Goal: Task Accomplishment & Management: Complete application form

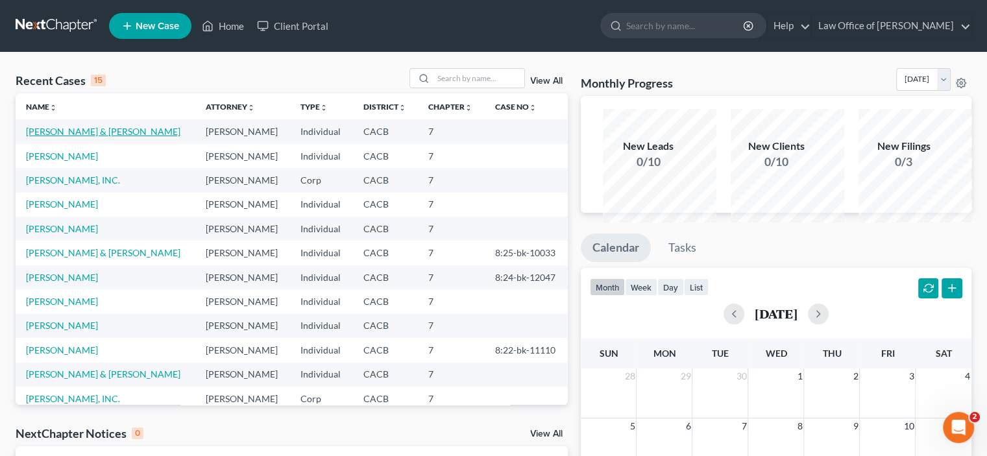
click at [45, 137] on link "[PERSON_NAME] & [PERSON_NAME]" at bounding box center [103, 131] width 154 height 11
select select "10"
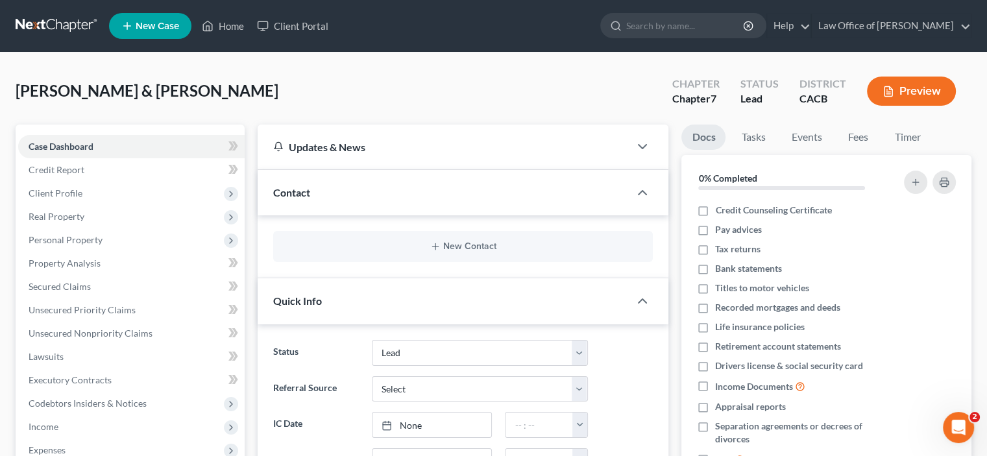
scroll to position [151, 0]
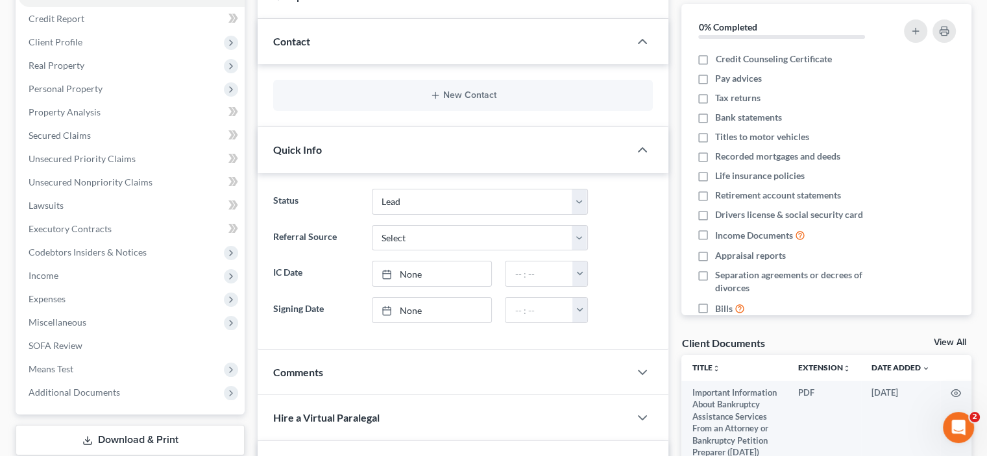
click at [198, 8] on div "Case Dashboard Payments Invoices Payments Payments Credit Report Client Profile…" at bounding box center [130, 193] width 229 height 441
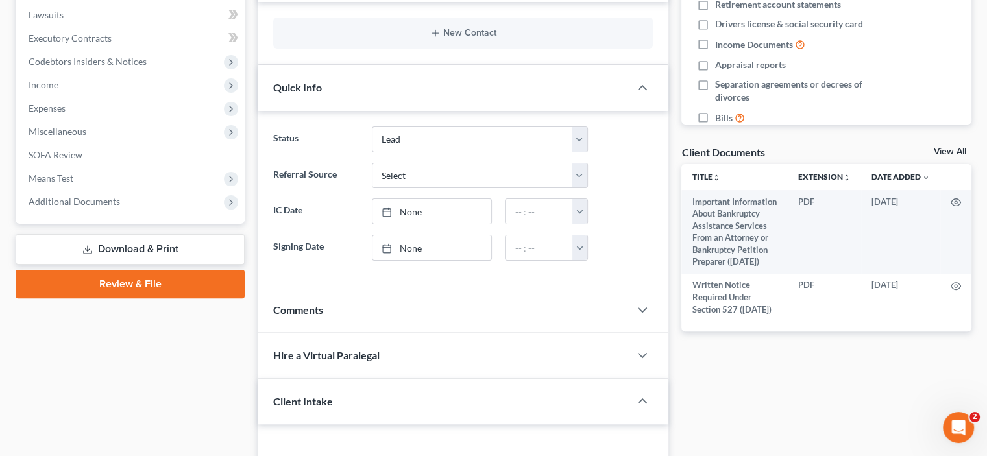
scroll to position [454, 0]
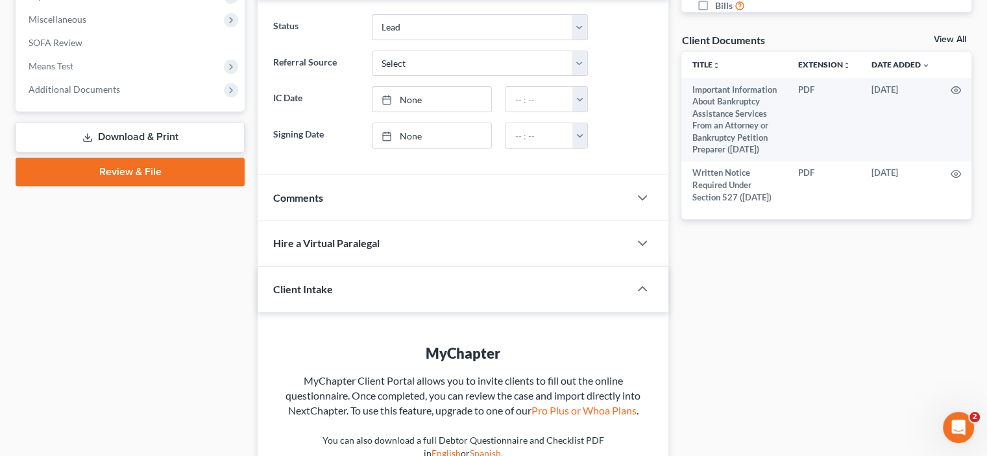
click at [117, 186] on link "Review & File" at bounding box center [130, 172] width 229 height 29
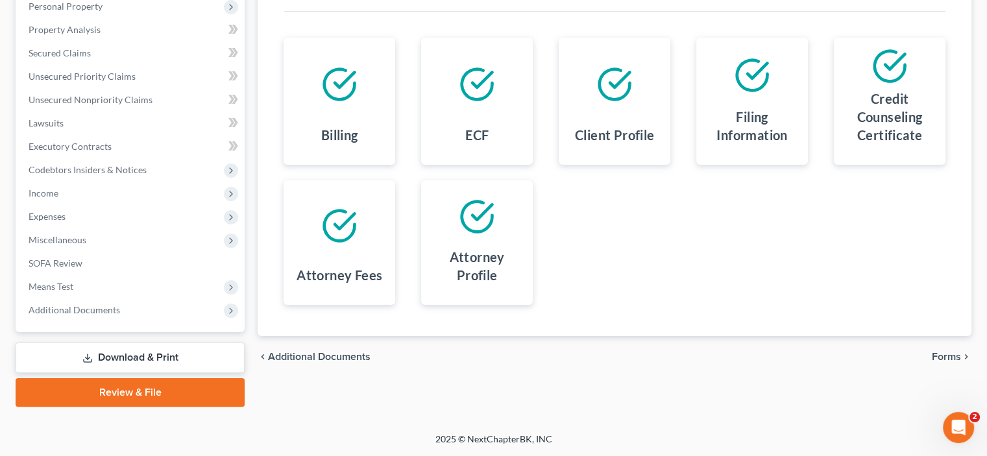
scroll to position [402, 0]
click at [932, 352] on span "Forms" at bounding box center [946, 357] width 29 height 10
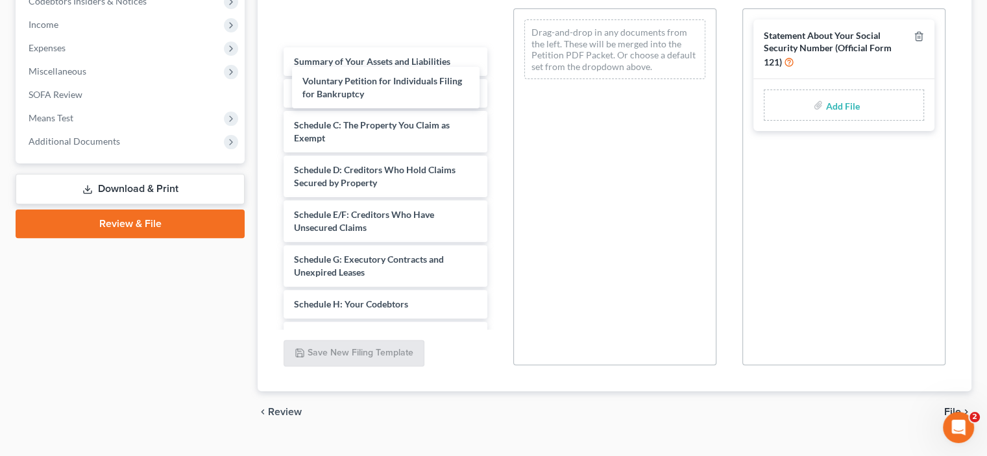
drag, startPoint x: 392, startPoint y: 86, endPoint x: 340, endPoint y: 106, distance: 55.4
click at [340, 106] on div "Voluntary Petition for Individuals Filing for Bankruptcy Voluntary Petition for…" at bounding box center [385, 390] width 224 height 828
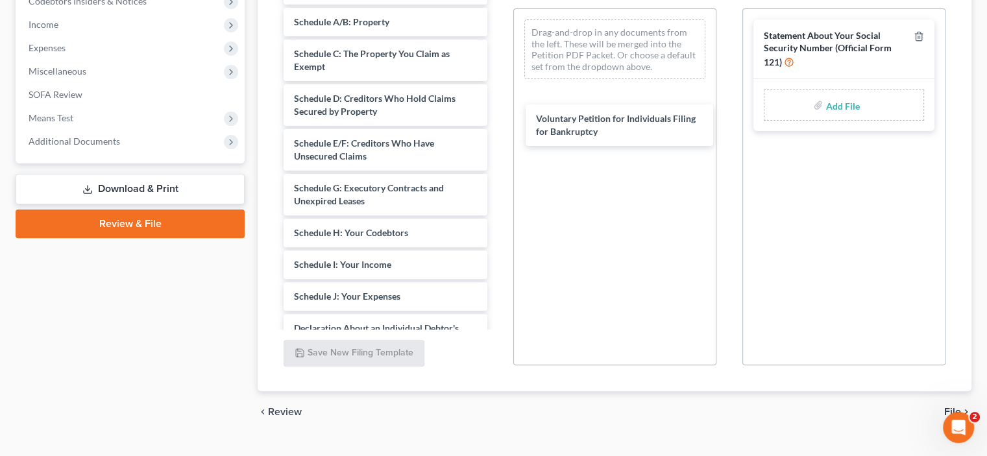
drag, startPoint x: 340, startPoint y: 106, endPoint x: 571, endPoint y: 142, distance: 233.8
click at [497, 143] on div "Voluntary Petition for Individuals Filing for Bankruptcy Voluntary Petition for…" at bounding box center [385, 354] width 224 height 757
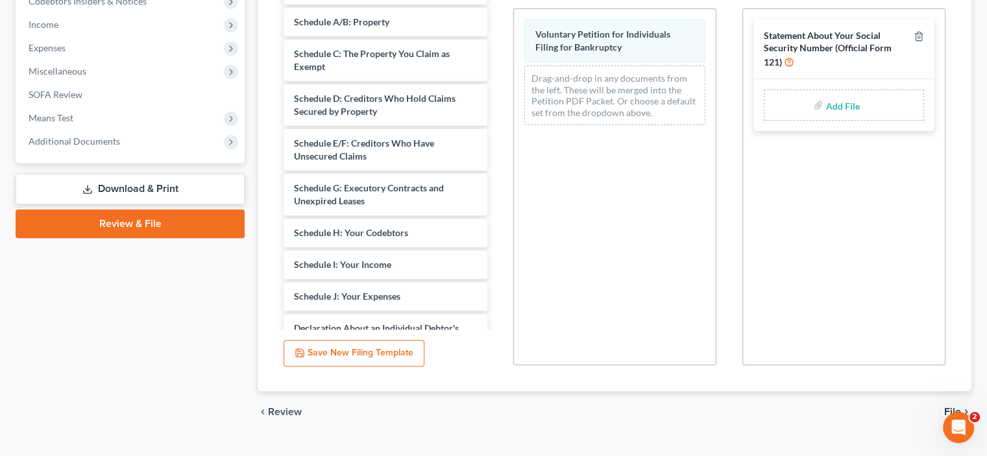
select select "1"
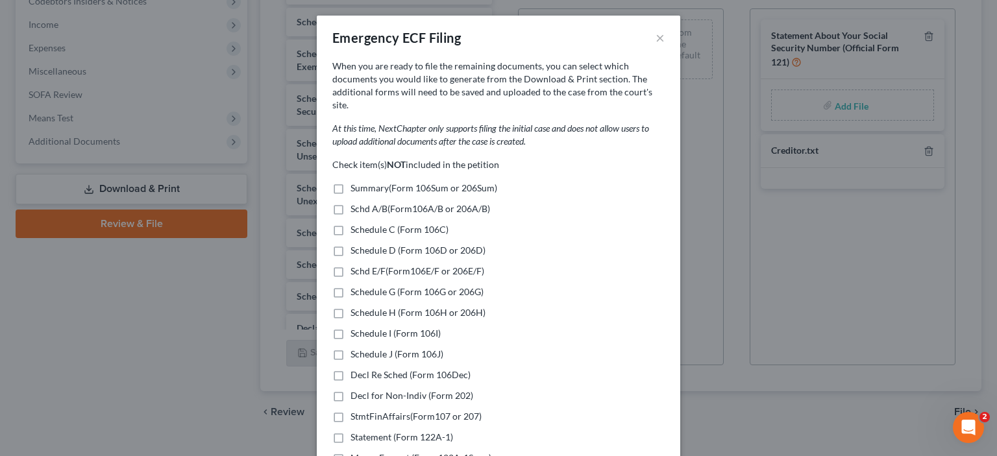
drag, startPoint x: 542, startPoint y: 41, endPoint x: 544, endPoint y: 28, distance: 13.0
click at [544, 28] on div "Emergency ECF Filing ×" at bounding box center [498, 38] width 363 height 44
click at [664, 45] on button "×" at bounding box center [659, 38] width 9 height 16
select select
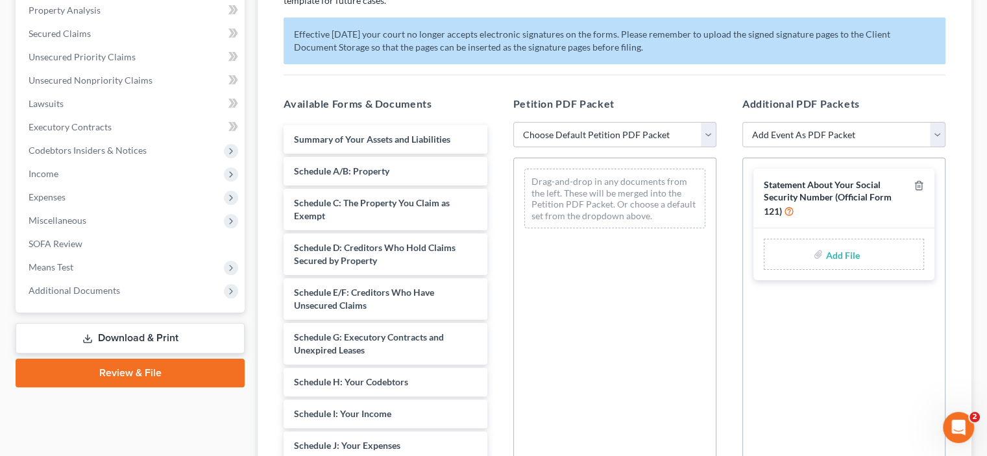
scroll to position [555, 0]
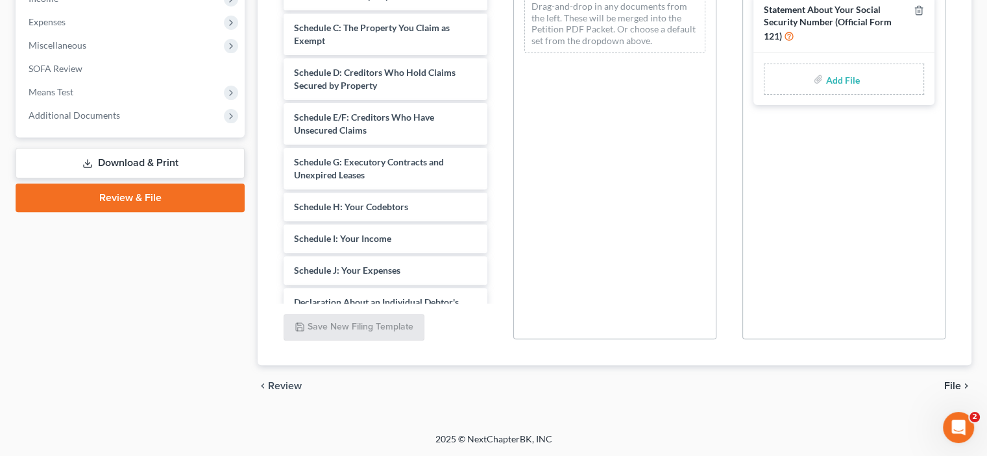
click at [106, 178] on link "Download & Print" at bounding box center [130, 163] width 229 height 30
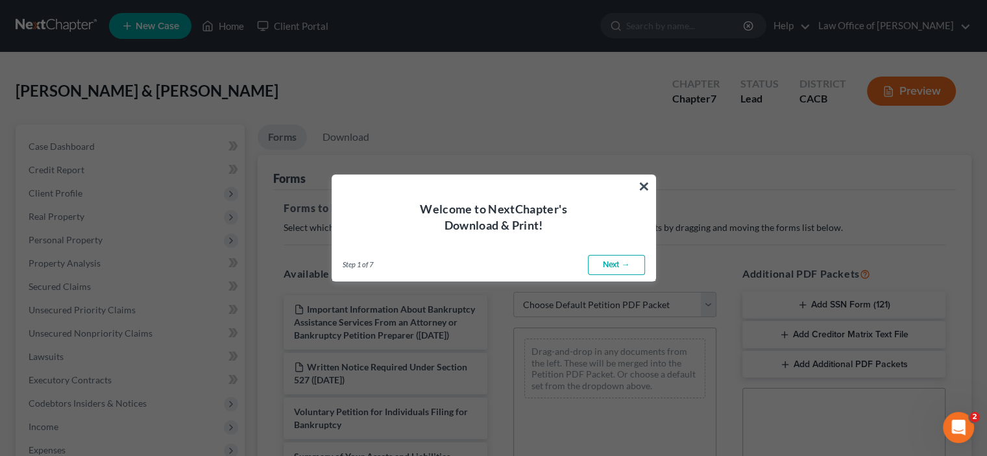
click at [591, 276] on link "Next →" at bounding box center [616, 265] width 57 height 21
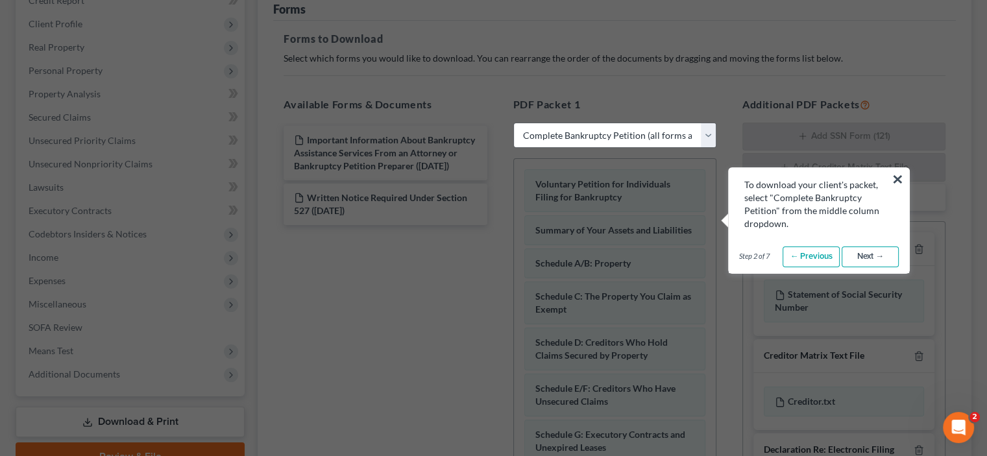
scroll to position [151, 0]
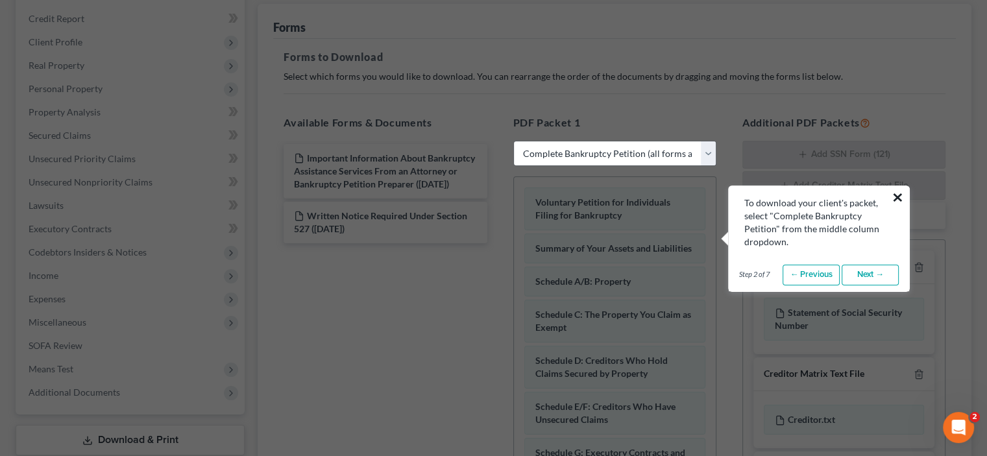
click at [895, 197] on button "×" at bounding box center [898, 197] width 12 height 21
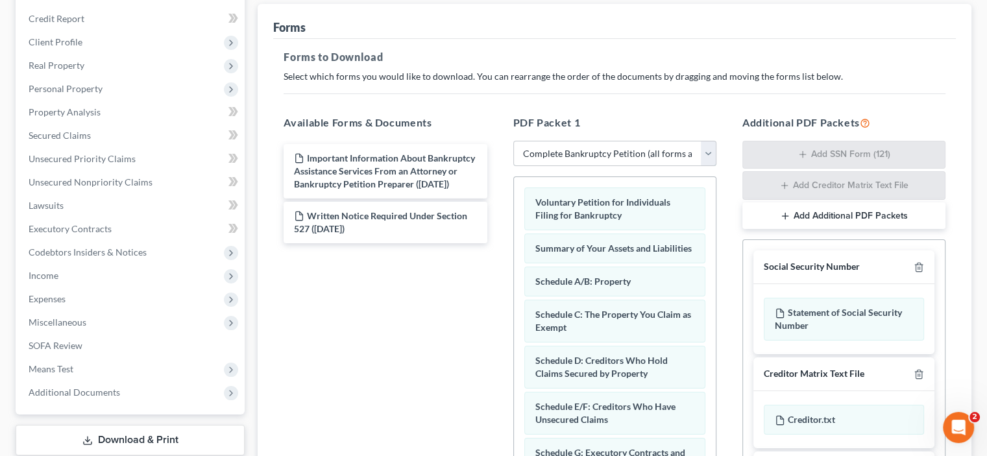
click at [702, 167] on select "Choose Default Petition PDF Packet Complete Bankruptcy Petition (all forms and …" at bounding box center [614, 154] width 203 height 26
select select "1"
click at [515, 167] on select "Choose Default Petition PDF Packet Complete Bankruptcy Petition (all forms and …" at bounding box center [614, 154] width 203 height 26
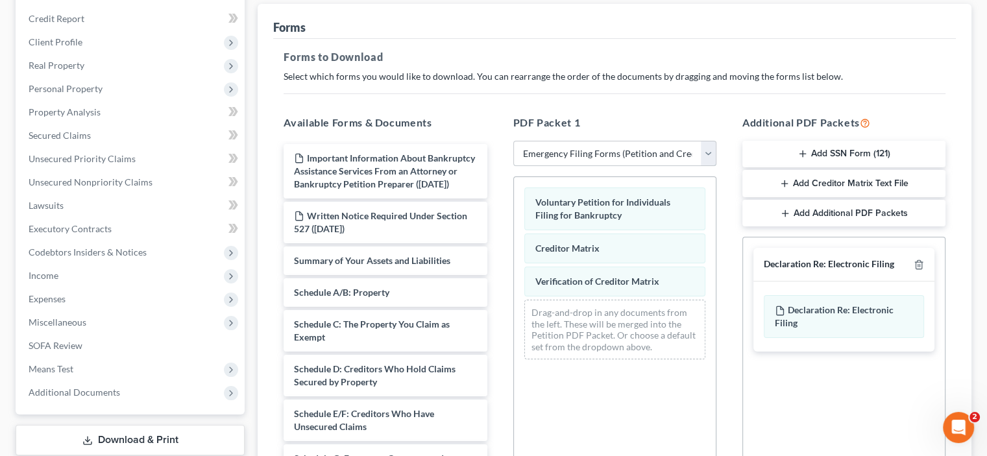
scroll to position [302, 0]
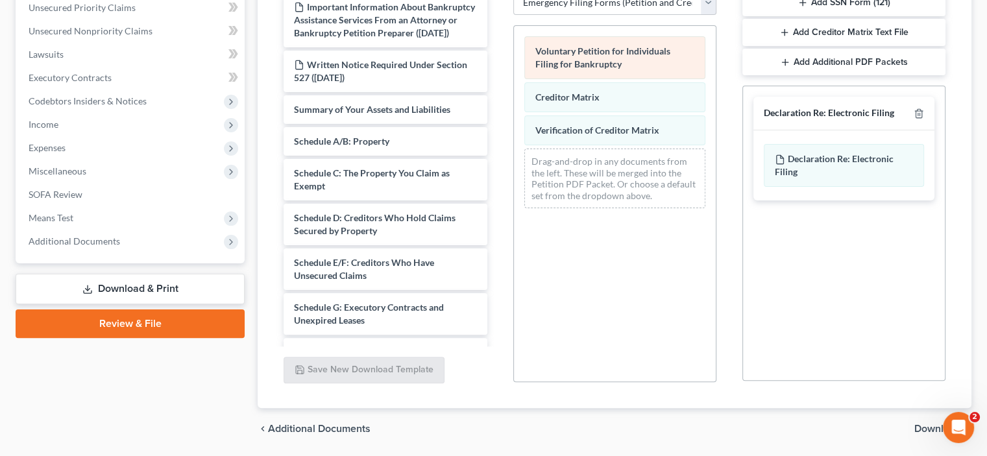
click at [603, 69] on span "Voluntary Petition for Individuals Filing for Bankruptcy" at bounding box center [602, 57] width 135 height 24
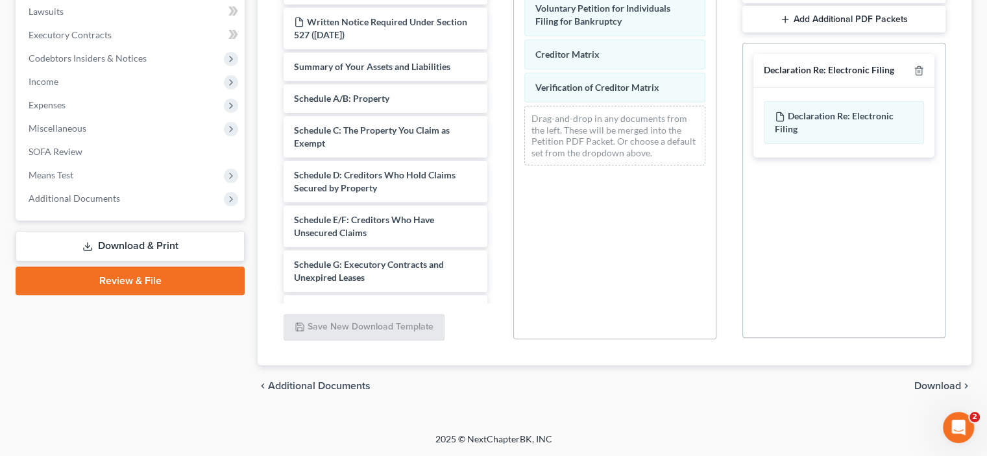
scroll to position [478, 0]
click at [918, 381] on span "Download" at bounding box center [937, 386] width 47 height 10
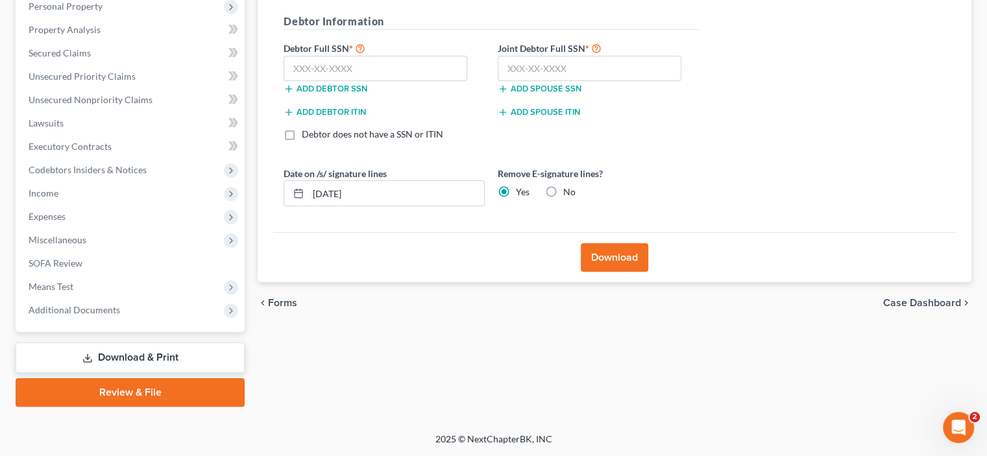
scroll to position [251, 0]
click at [356, 206] on input "[DATE]" at bounding box center [396, 193] width 176 height 25
type input "1"
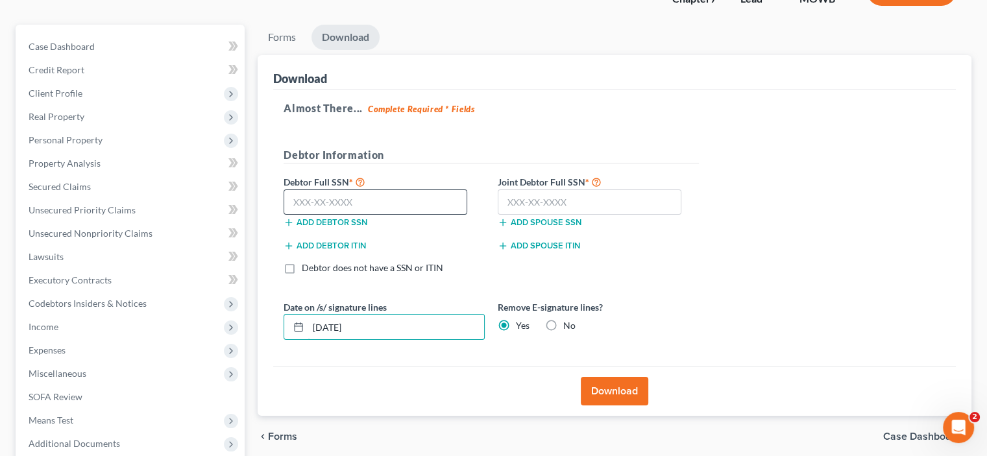
type input "[DATE]"
click at [402, 215] on input "text" at bounding box center [376, 202] width 184 height 26
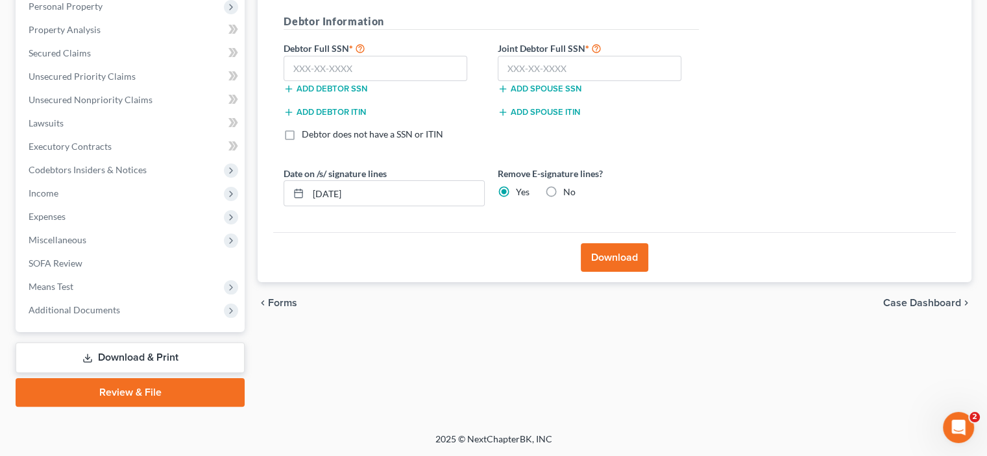
click at [610, 272] on button "Download" at bounding box center [614, 257] width 67 height 29
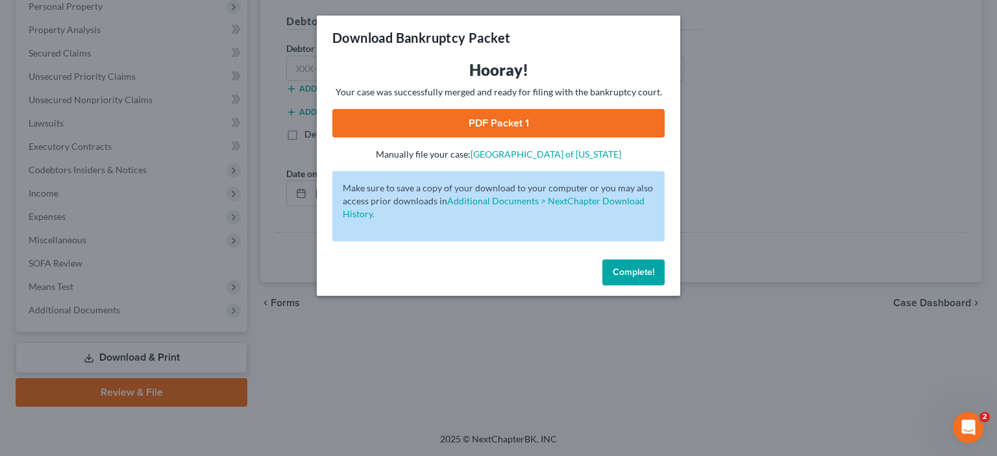
click at [654, 278] on span "Complete!" at bounding box center [634, 272] width 42 height 11
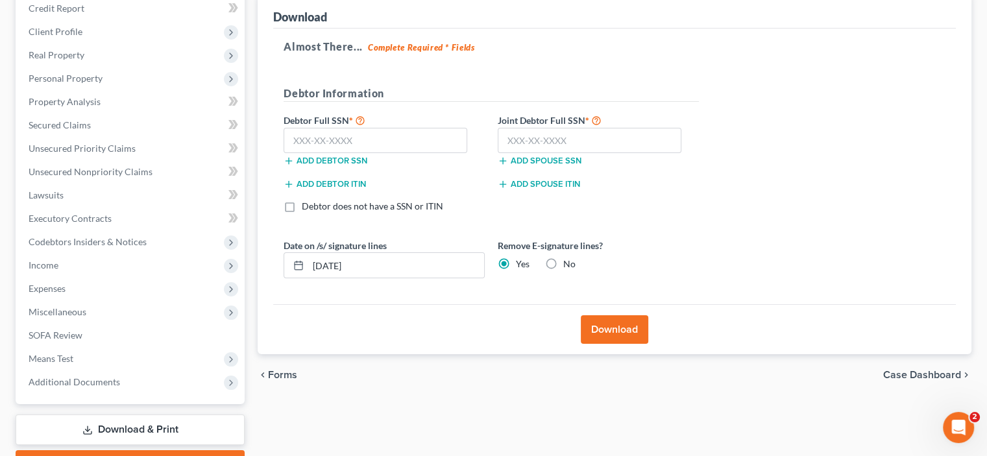
scroll to position [302, 0]
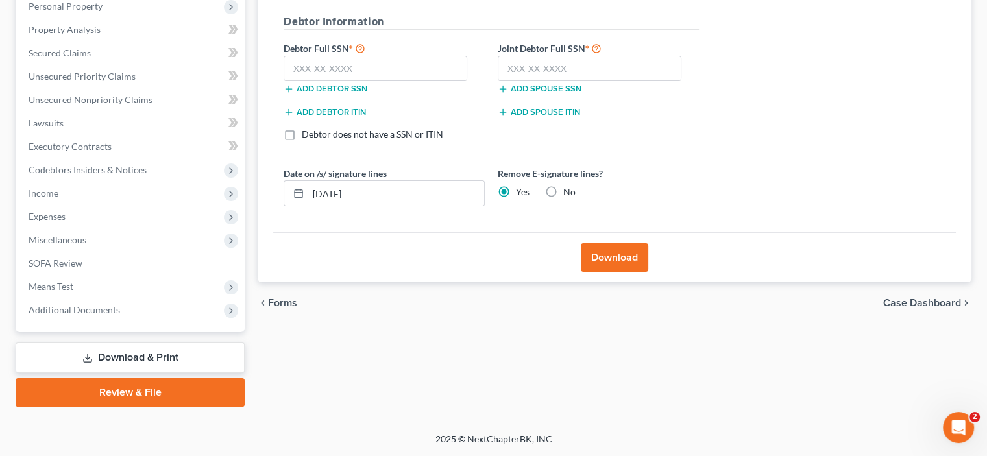
click at [115, 373] on link "Download & Print" at bounding box center [130, 358] width 229 height 30
click at [114, 373] on link "Download & Print" at bounding box center [130, 358] width 229 height 30
click at [611, 243] on button "Download" at bounding box center [614, 257] width 67 height 29
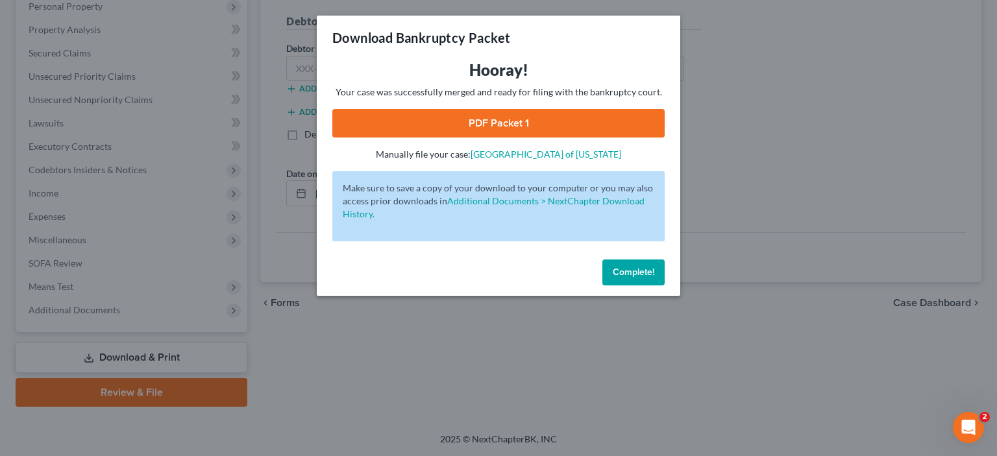
click at [654, 278] on span "Complete!" at bounding box center [634, 272] width 42 height 11
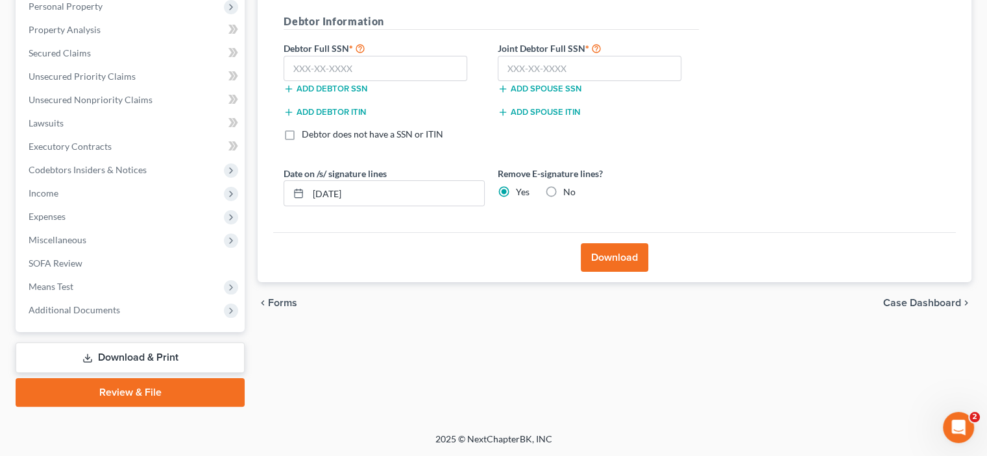
scroll to position [0, 0]
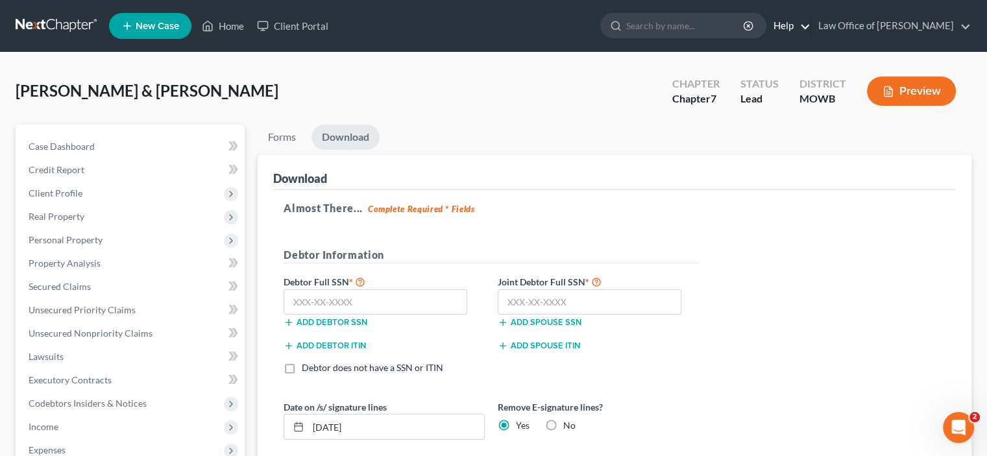
click at [789, 30] on link "Help" at bounding box center [788, 25] width 43 height 23
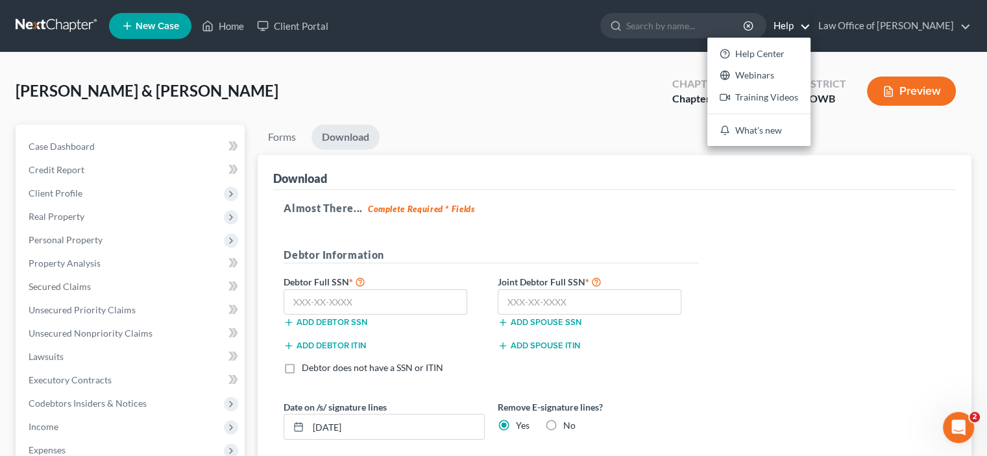
click at [538, 101] on div "[PERSON_NAME] & [PERSON_NAME] Upgraded Chapter Chapter 7 Status Lead District M…" at bounding box center [494, 96] width 956 height 56
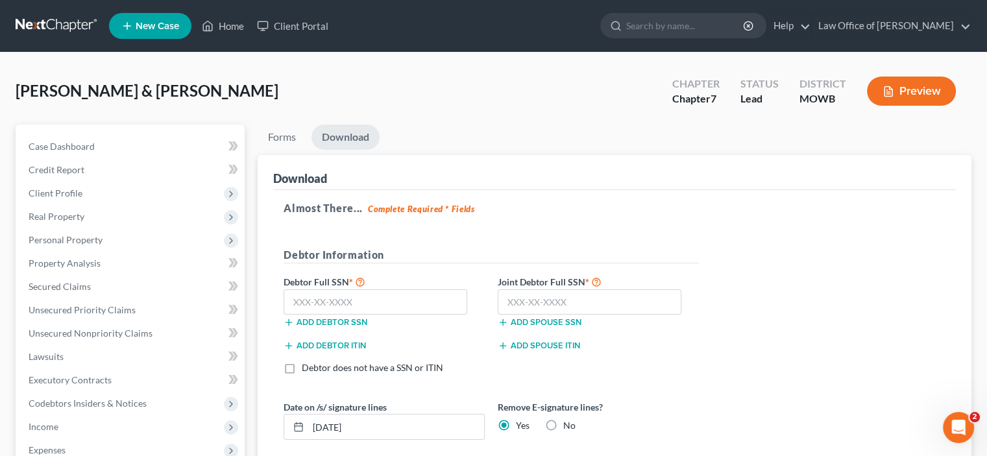
scroll to position [402, 0]
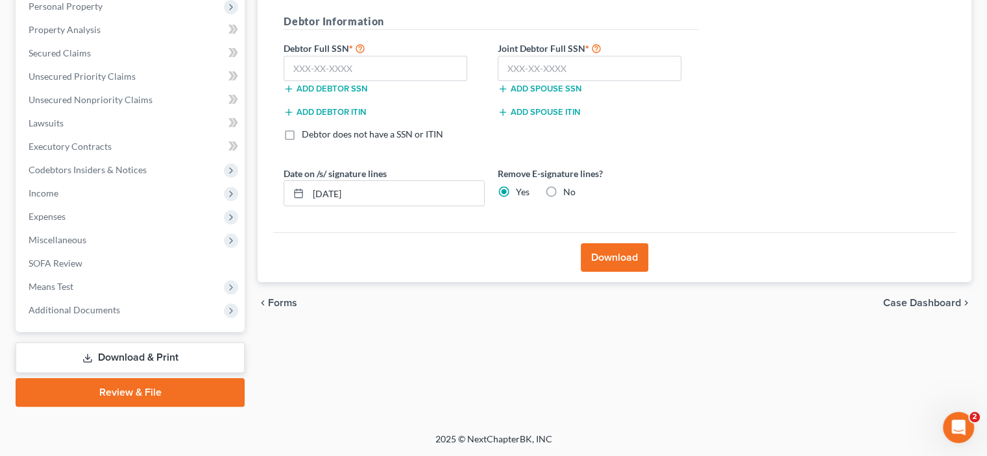
click at [883, 298] on span "Case Dashboard" at bounding box center [922, 303] width 78 height 10
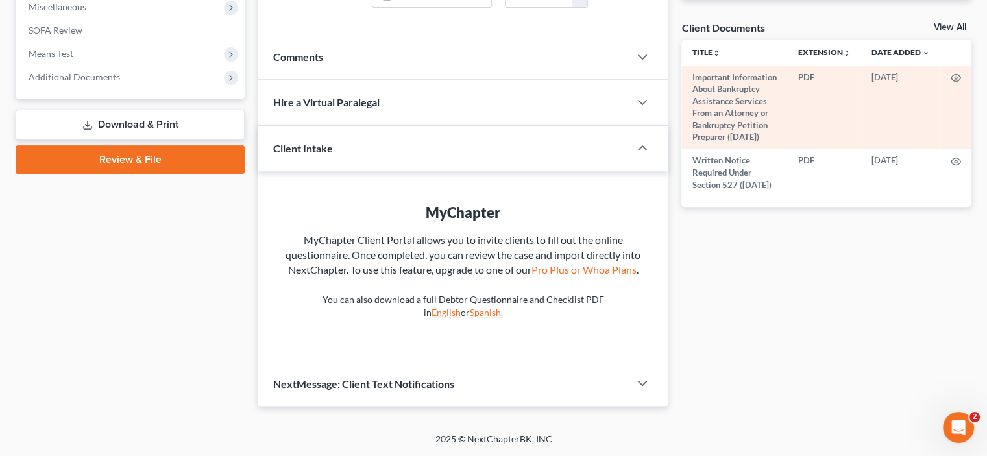
scroll to position [555, 0]
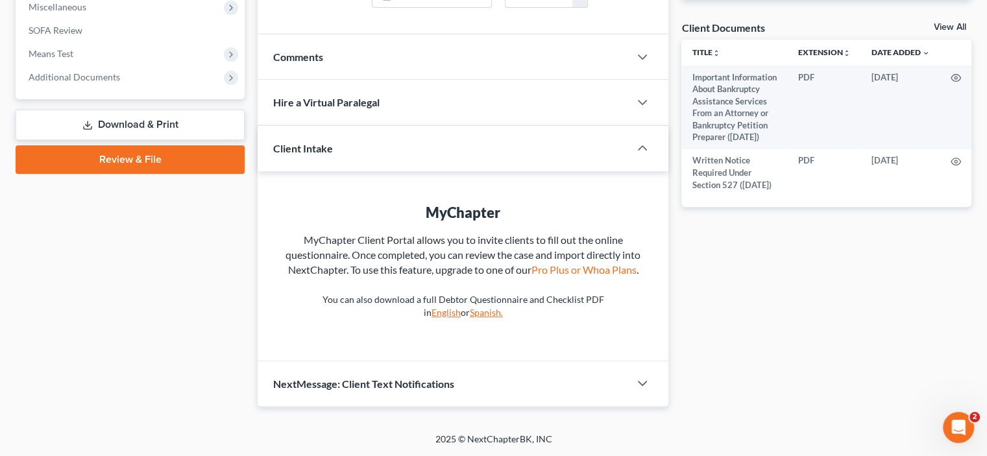
click at [938, 32] on link "View All" at bounding box center [950, 27] width 32 height 9
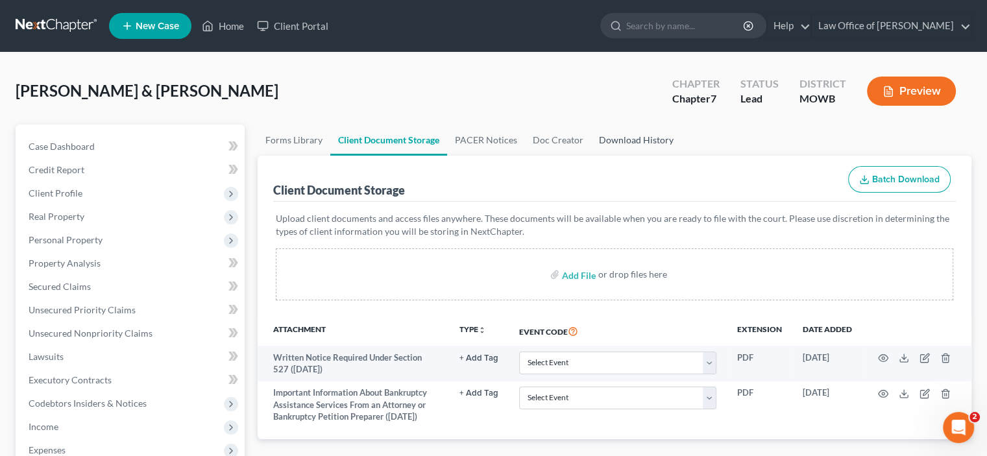
click at [681, 156] on link "Download History" at bounding box center [636, 140] width 90 height 31
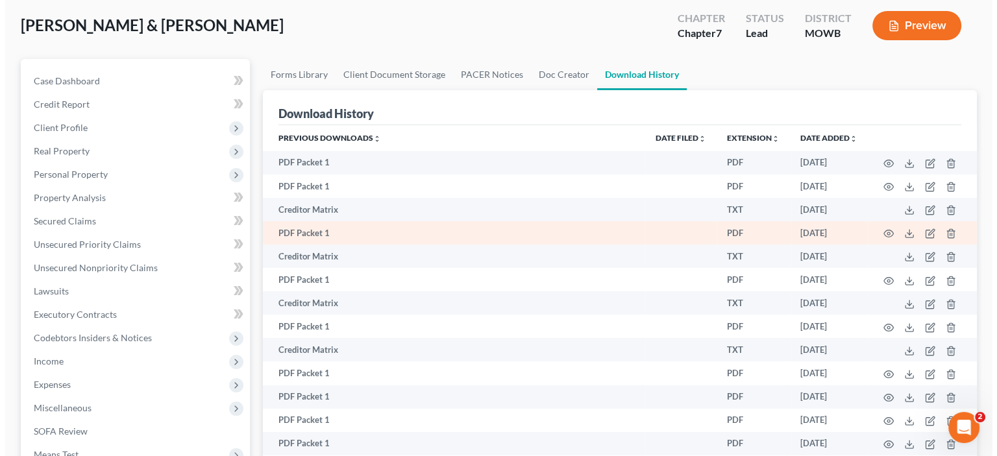
scroll to position [151, 0]
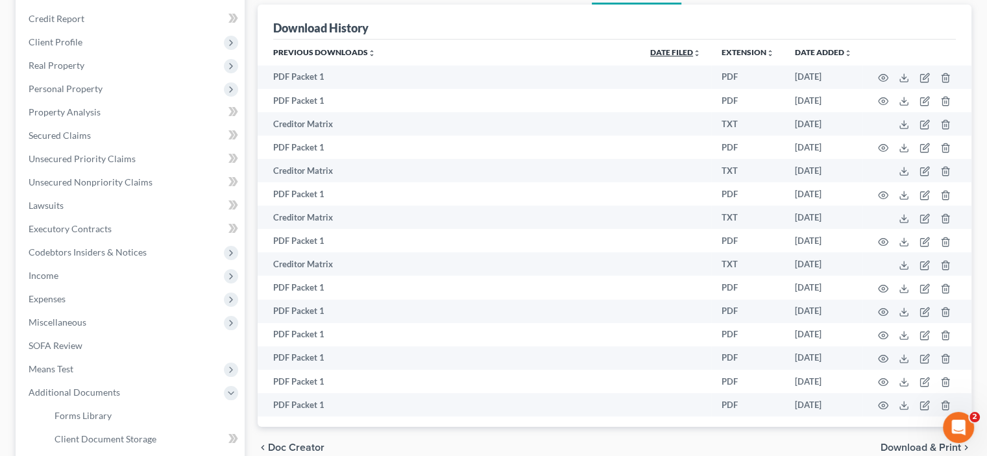
click at [693, 57] on icon "unfold_more" at bounding box center [697, 53] width 8 height 8
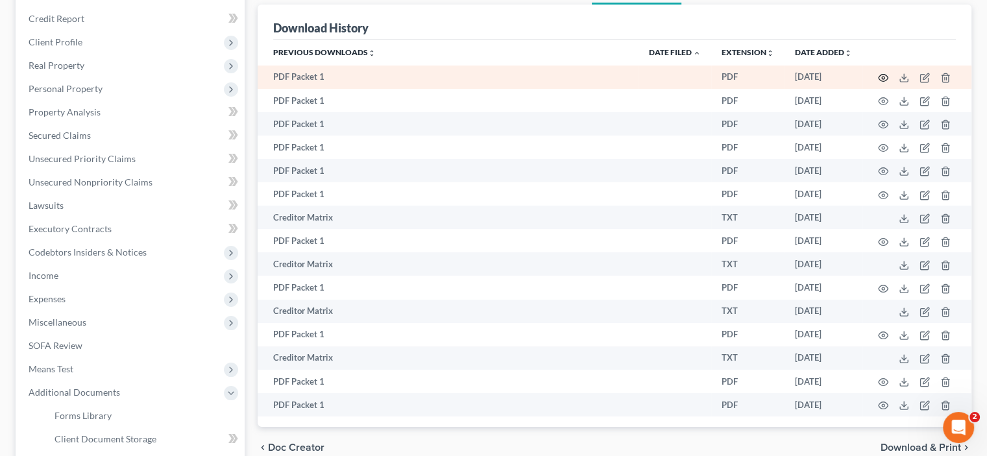
click at [878, 83] on icon "button" at bounding box center [883, 78] width 10 height 10
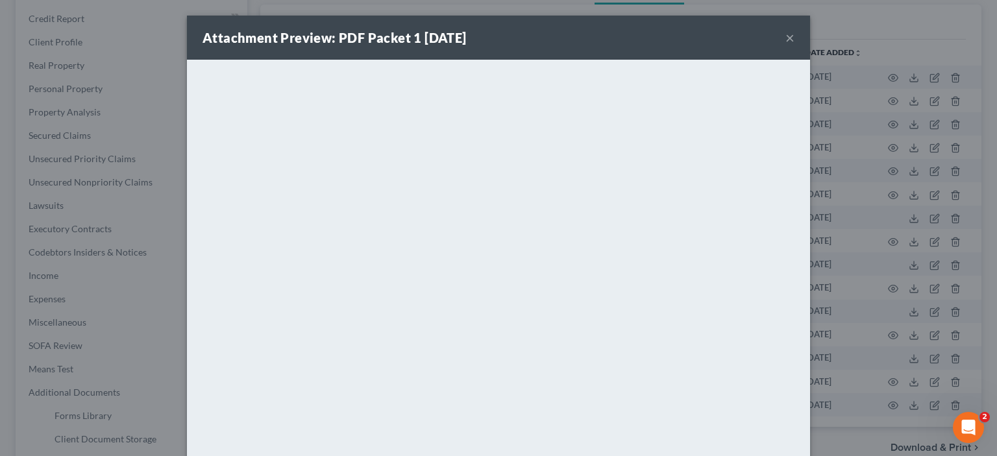
click at [794, 45] on button "×" at bounding box center [789, 38] width 9 height 16
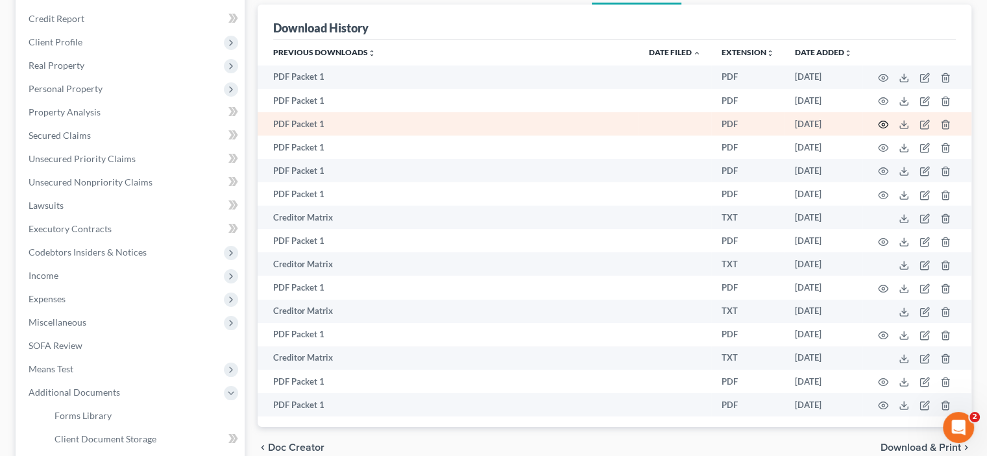
click at [878, 130] on icon "button" at bounding box center [883, 124] width 10 height 10
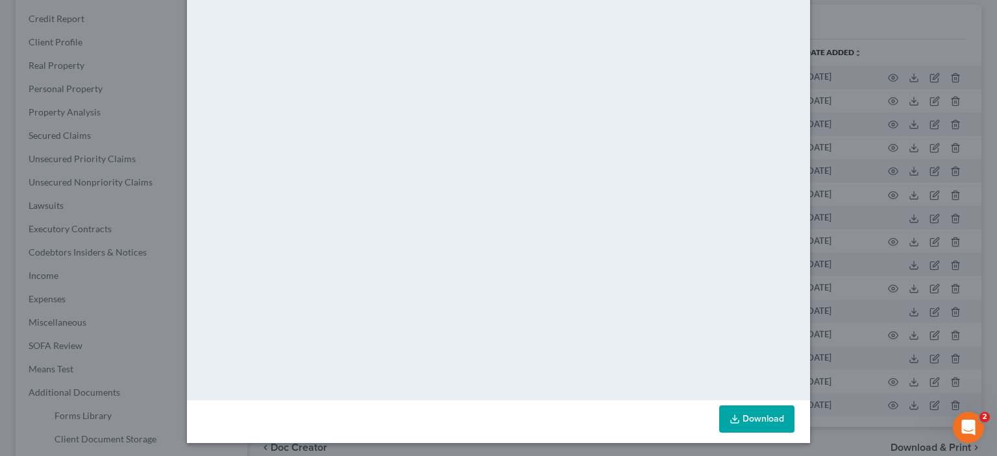
scroll to position [0, 0]
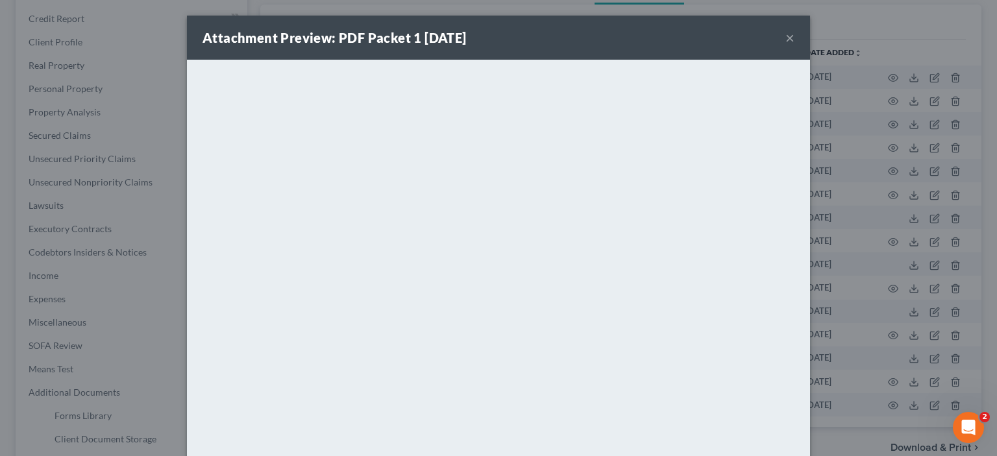
click at [794, 45] on button "×" at bounding box center [789, 38] width 9 height 16
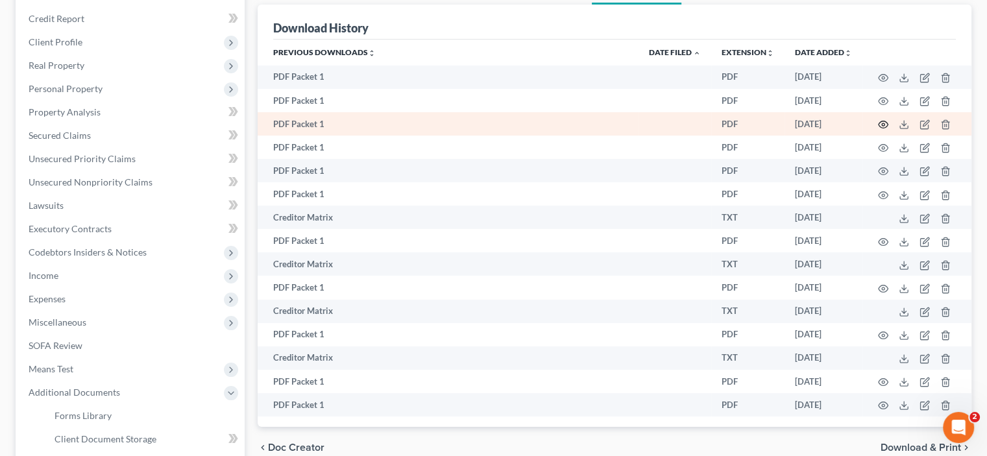
click at [878, 130] on icon "button" at bounding box center [883, 124] width 10 height 10
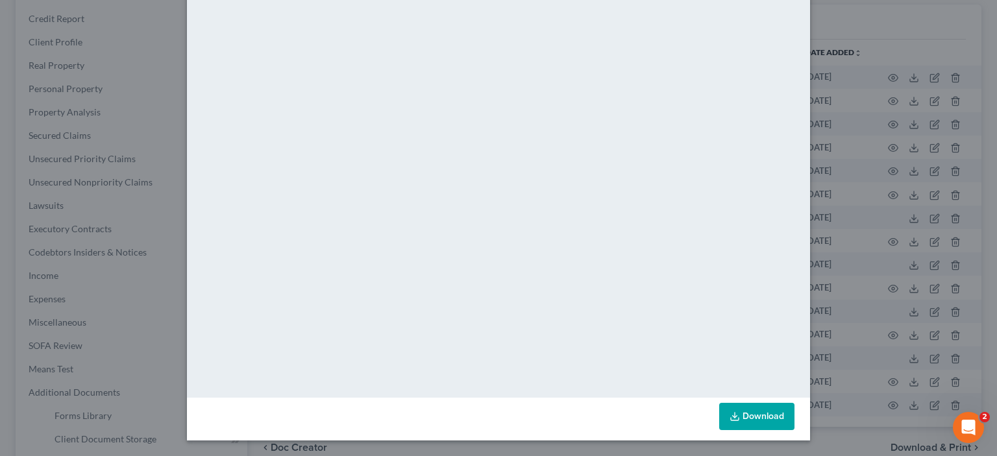
scroll to position [115, 0]
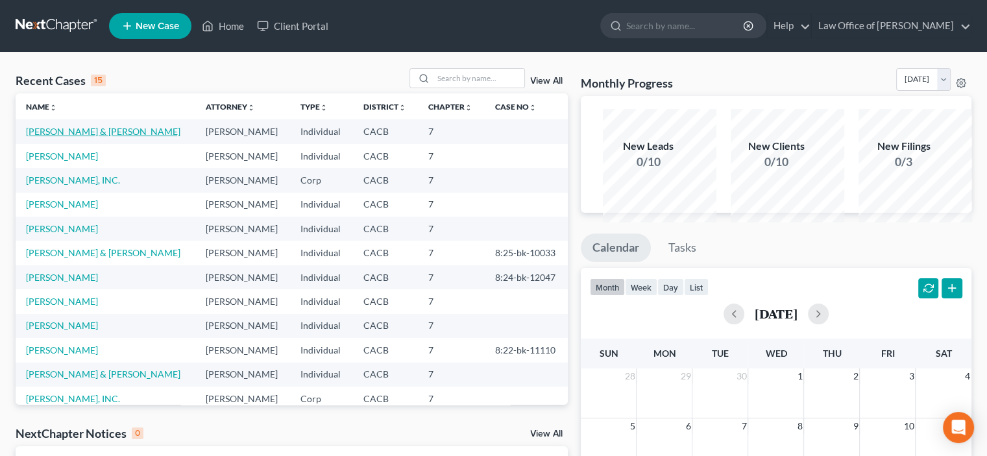
click at [78, 137] on link "[PERSON_NAME] & [PERSON_NAME]" at bounding box center [103, 131] width 154 height 11
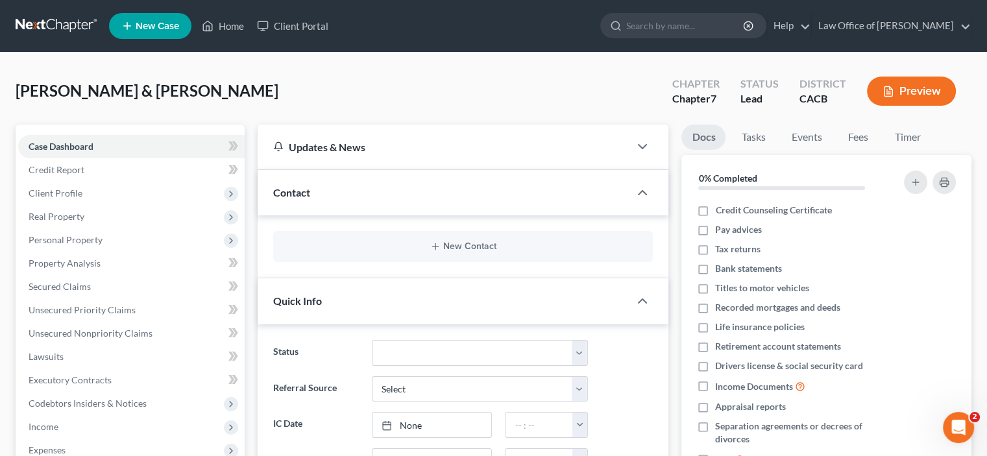
click at [289, 121] on div "Ross, John & Jessica Upgraded Chapter Chapter 7 Status Lead District CACB Previ…" at bounding box center [494, 96] width 956 height 56
click at [832, 150] on link "Events" at bounding box center [806, 137] width 51 height 25
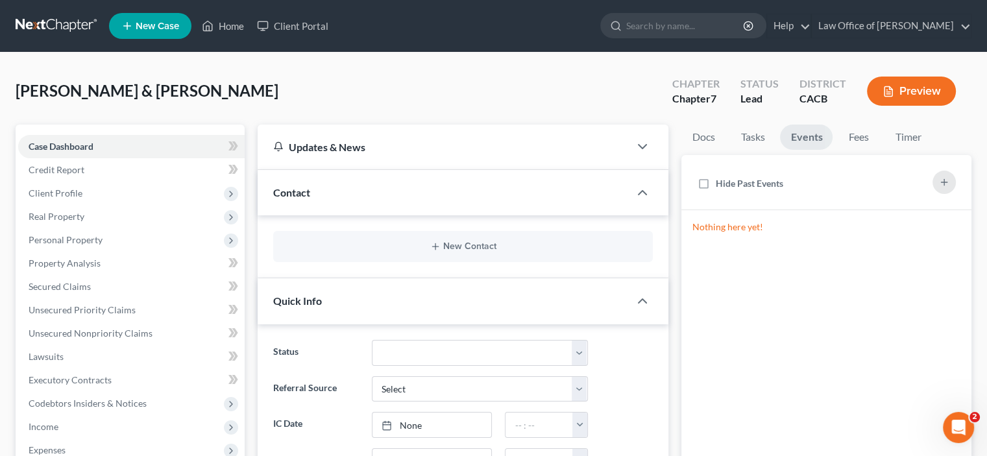
click at [462, 111] on div "Ross, John & Jessica Upgraded Chapter Chapter 7 Status Lead District CACB Previ…" at bounding box center [494, 96] width 956 height 56
click at [428, 100] on div "Ross, John & Jessica Upgraded Chapter Chapter 7 Status Lead District CACB Previ…" at bounding box center [494, 96] width 956 height 56
click at [565, 97] on div "Ross, John & Jessica Upgraded Chapter Chapter 7 Status Lead District CACB Previ…" at bounding box center [494, 96] width 956 height 56
click at [961, 34] on link "Law Office of [PERSON_NAME]" at bounding box center [891, 25] width 159 height 23
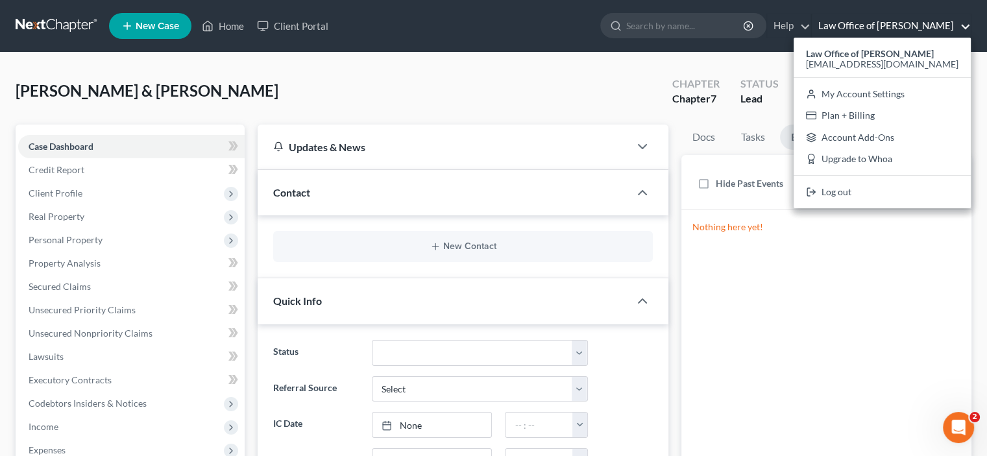
click at [485, 87] on div "Ross, John & Jessica Upgraded Chapter Chapter 7 Status Lead District CACB Previ…" at bounding box center [494, 96] width 956 height 56
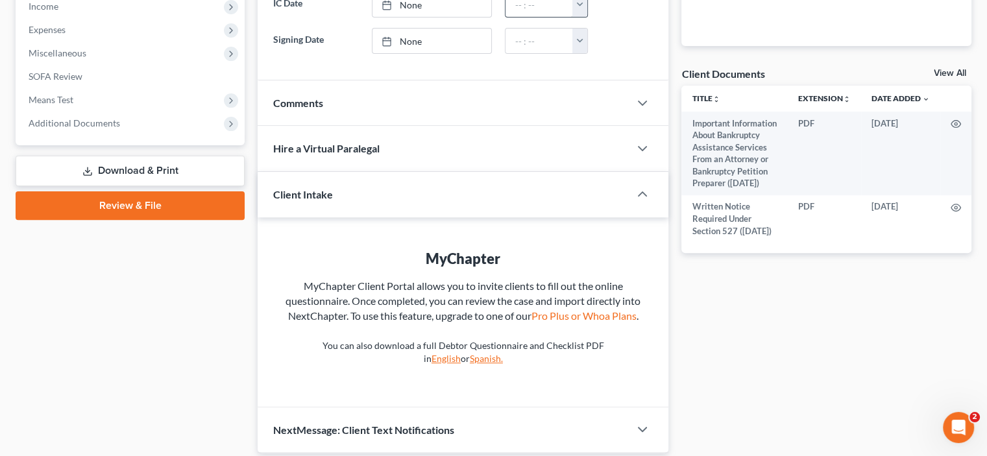
scroll to position [454, 0]
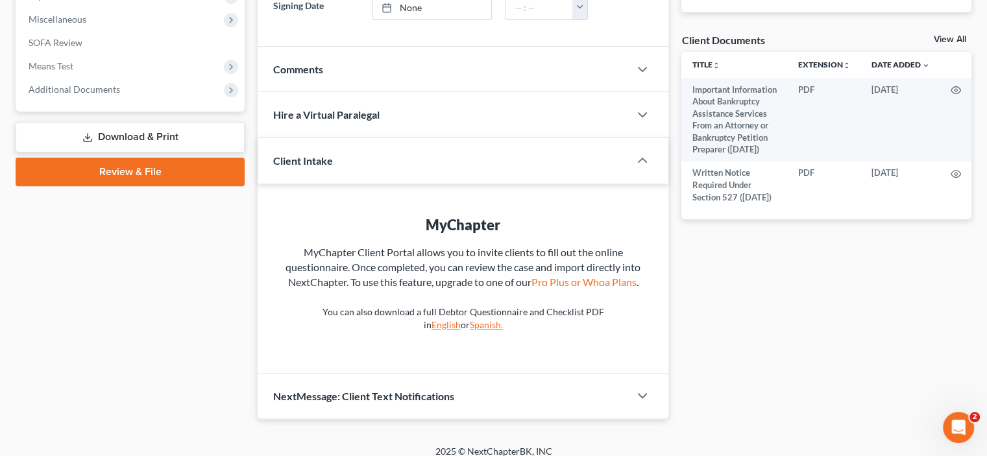
click at [934, 44] on link "View All" at bounding box center [950, 39] width 32 height 9
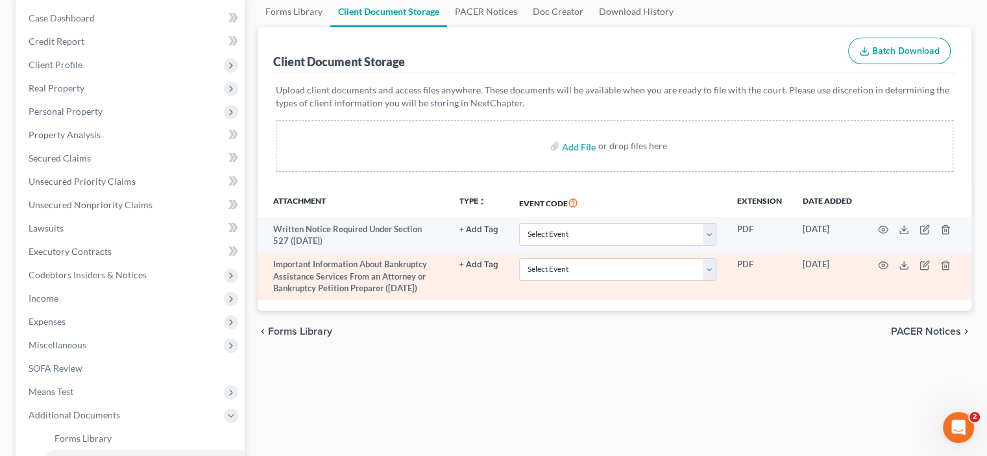
scroll to position [94, 0]
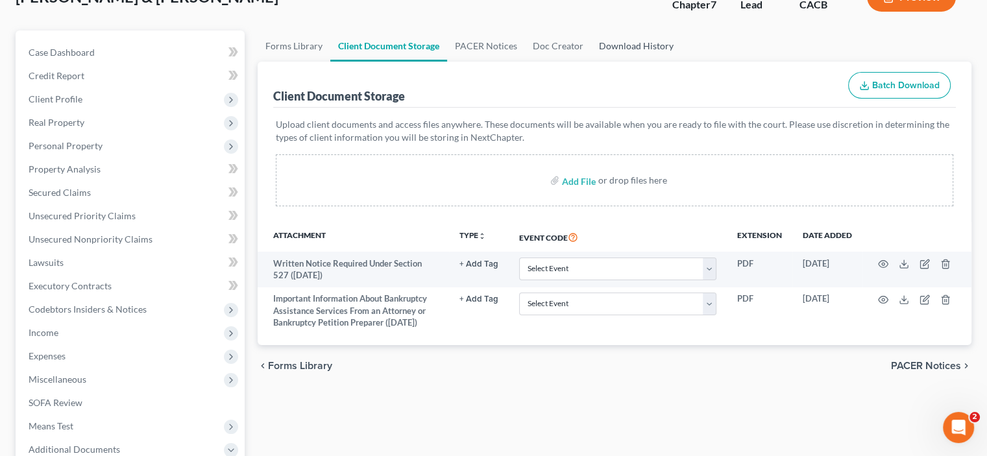
click at [681, 62] on link "Download History" at bounding box center [636, 45] width 90 height 31
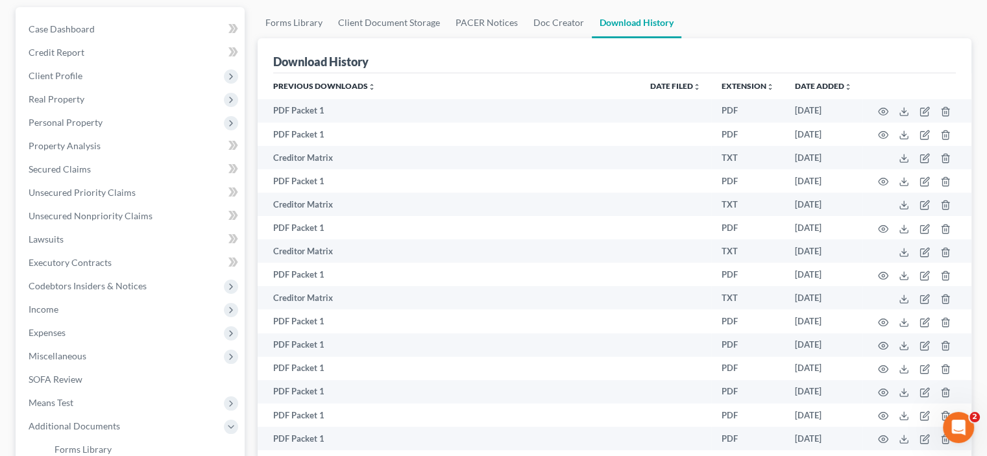
scroll to position [151, 0]
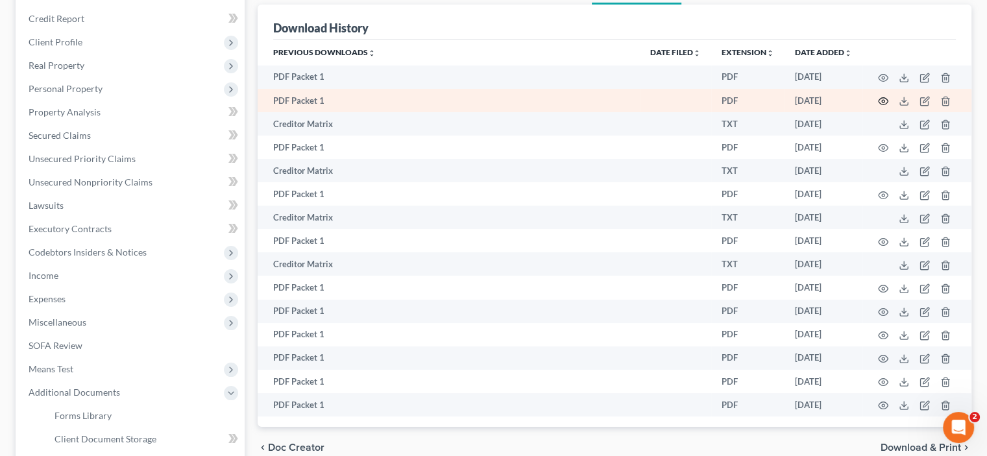
click at [882, 103] on circle "button" at bounding box center [883, 101] width 3 height 3
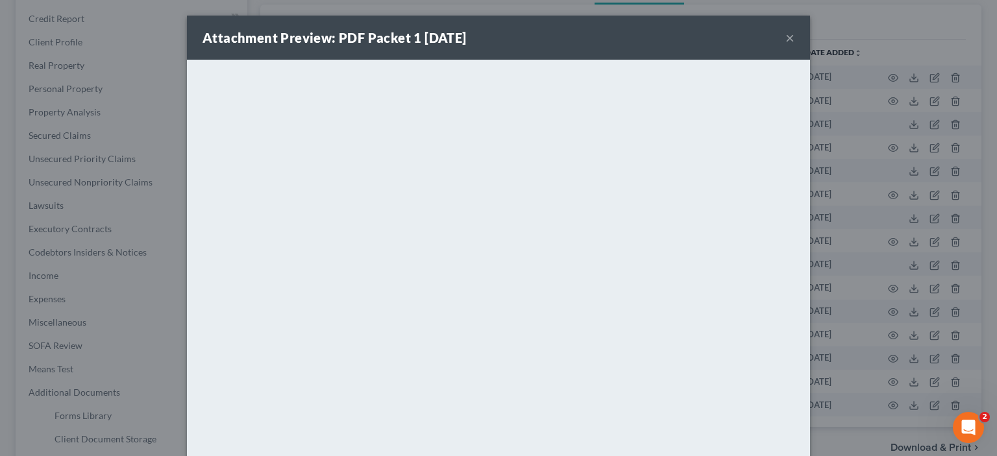
click at [794, 45] on button "×" at bounding box center [789, 38] width 9 height 16
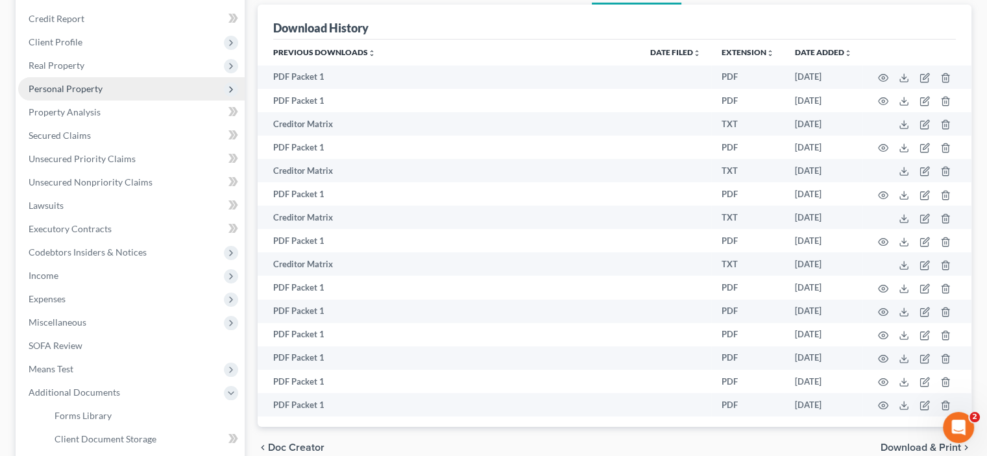
click at [83, 94] on span "Personal Property" at bounding box center [66, 88] width 74 height 11
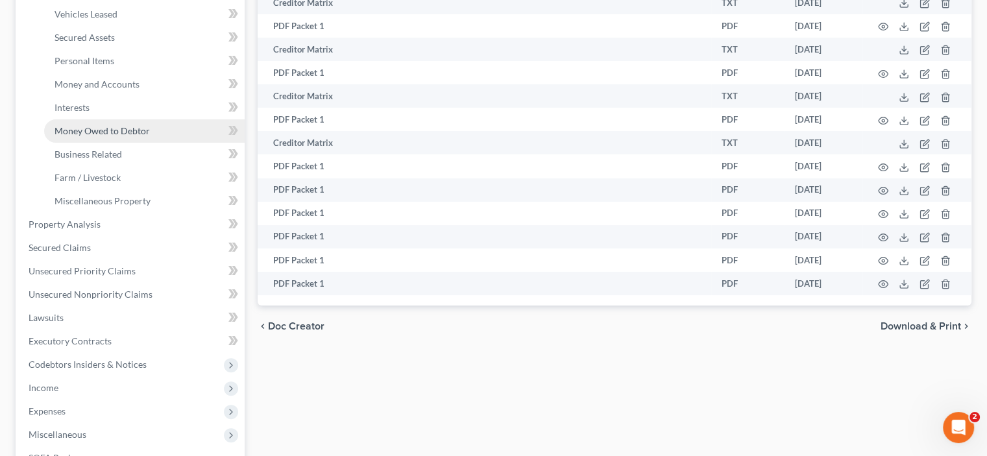
scroll to position [302, 0]
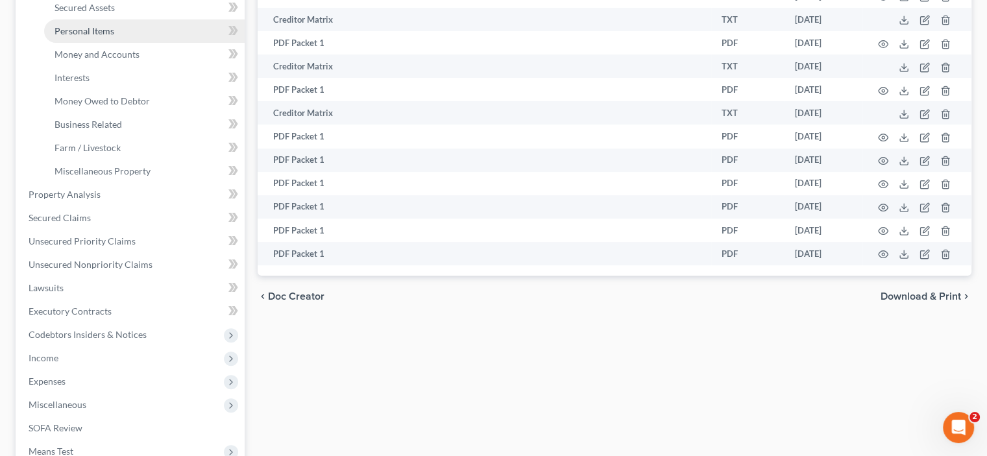
click at [93, 36] on span "Personal Items" at bounding box center [85, 30] width 60 height 11
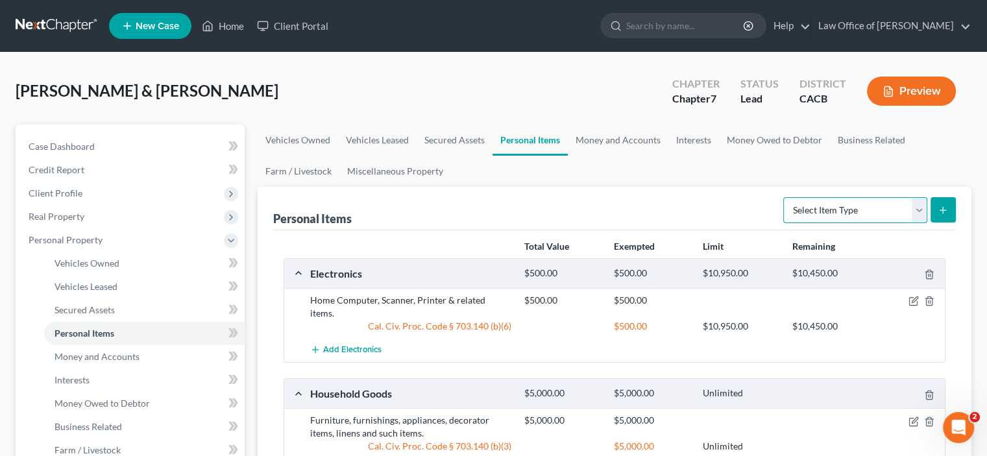
click at [895, 223] on select "Select Item Type Clothing Collectibles Of Value Electronics Firearms Household …" at bounding box center [855, 210] width 144 height 26
select select "clothing"
click at [783, 223] on select "Select Item Type Clothing Collectibles Of Value Electronics Firearms Household …" at bounding box center [855, 210] width 144 height 26
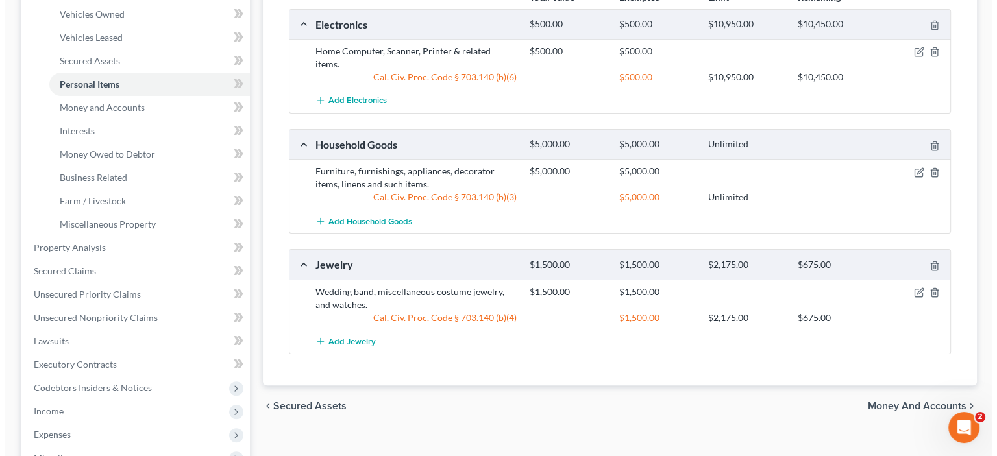
scroll to position [151, 0]
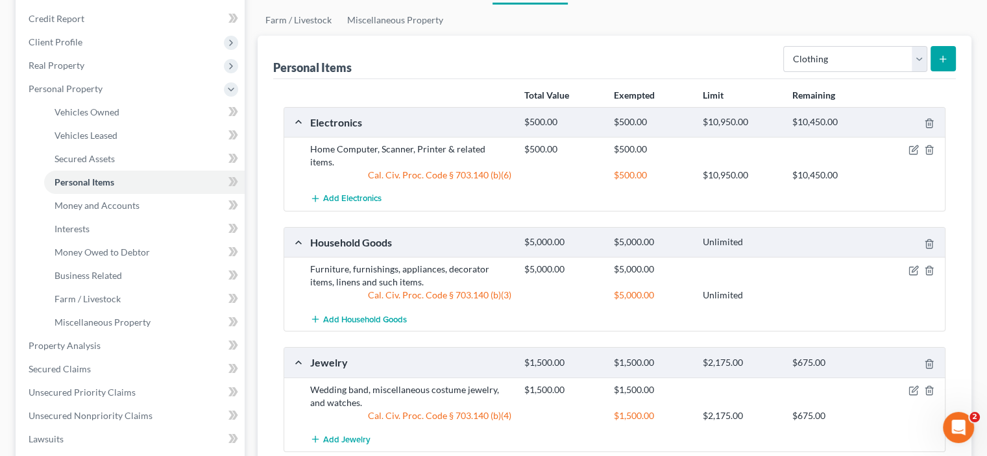
click at [938, 64] on icon "submit" at bounding box center [943, 59] width 10 height 10
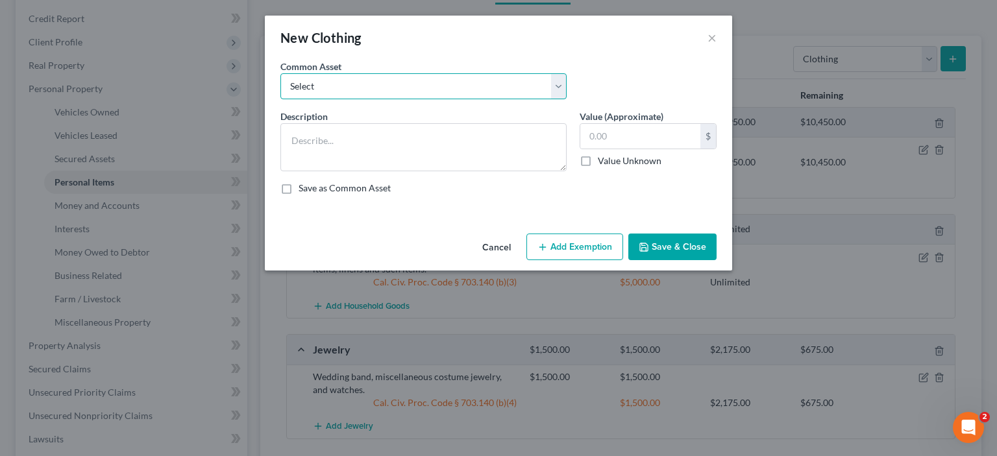
click at [566, 99] on select "Select Clothing and accessories." at bounding box center [423, 86] width 286 height 26
select select "0"
click at [280, 91] on select "Select Clothing and accessories." at bounding box center [423, 86] width 286 height 26
type textarea "Clothing and accessories."
type input "1,000.00"
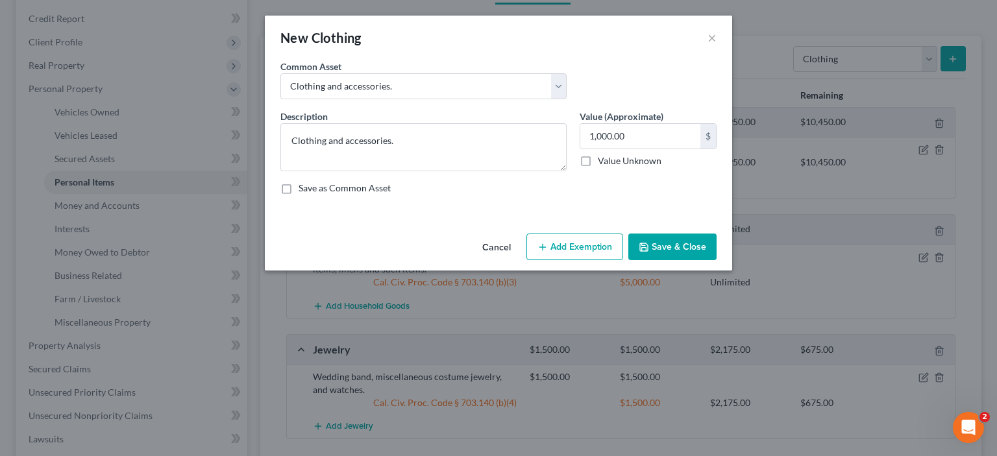
click at [590, 261] on button "Add Exemption" at bounding box center [574, 247] width 97 height 27
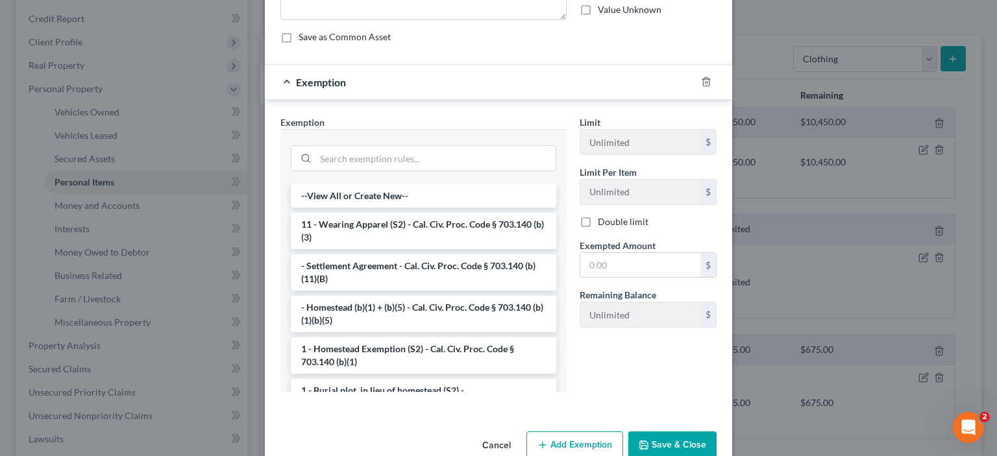
click at [313, 249] on li "11 - Wearing Apparel (S2) - Cal. Civ. Proc. Code § 703.140 (b)(3)" at bounding box center [423, 231] width 265 height 36
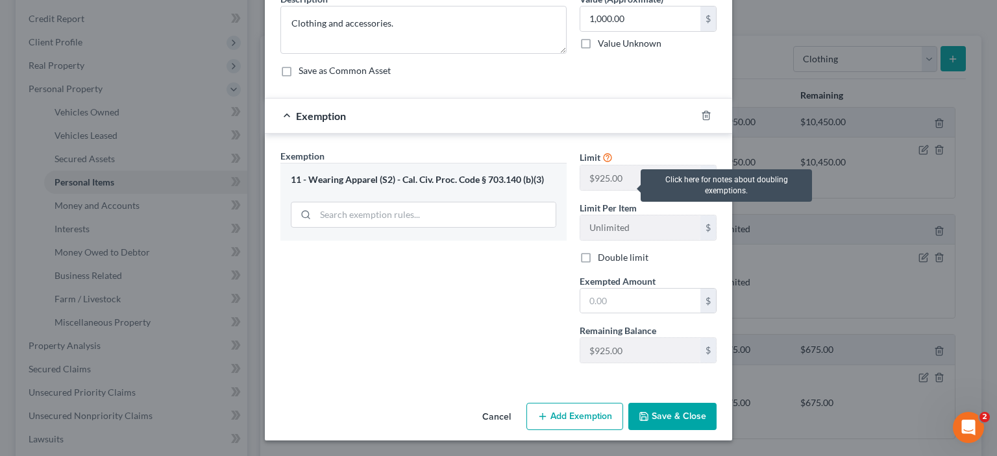
click at [613, 163] on icon at bounding box center [607, 157] width 10 height 12
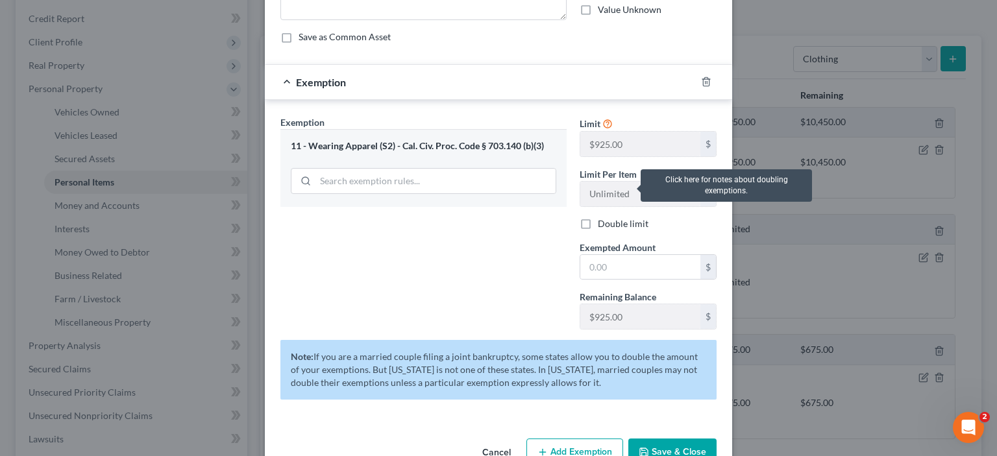
click at [613, 129] on icon at bounding box center [607, 123] width 10 height 12
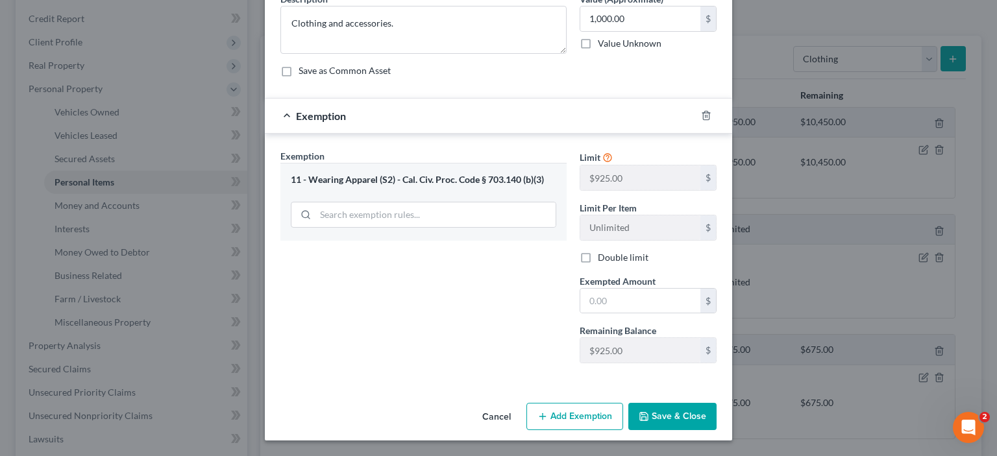
scroll to position [255, 0]
click at [639, 289] on input "text" at bounding box center [640, 301] width 120 height 25
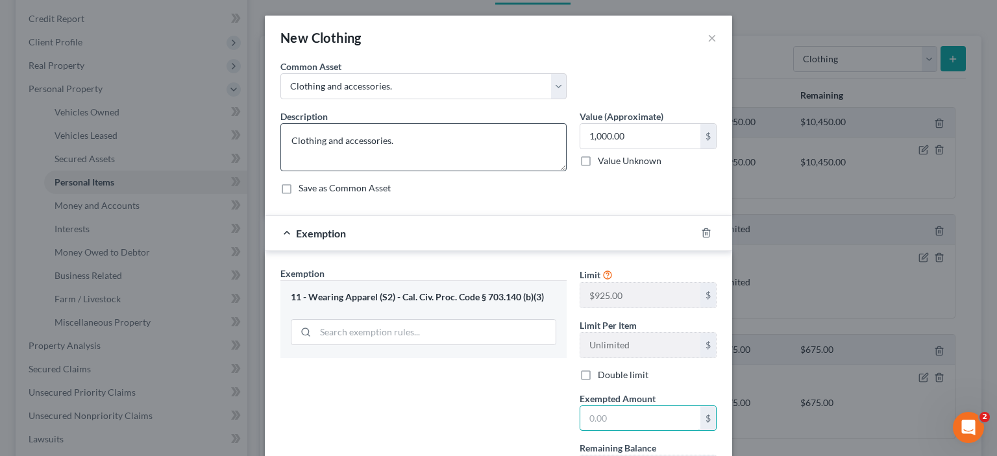
scroll to position [151, 0]
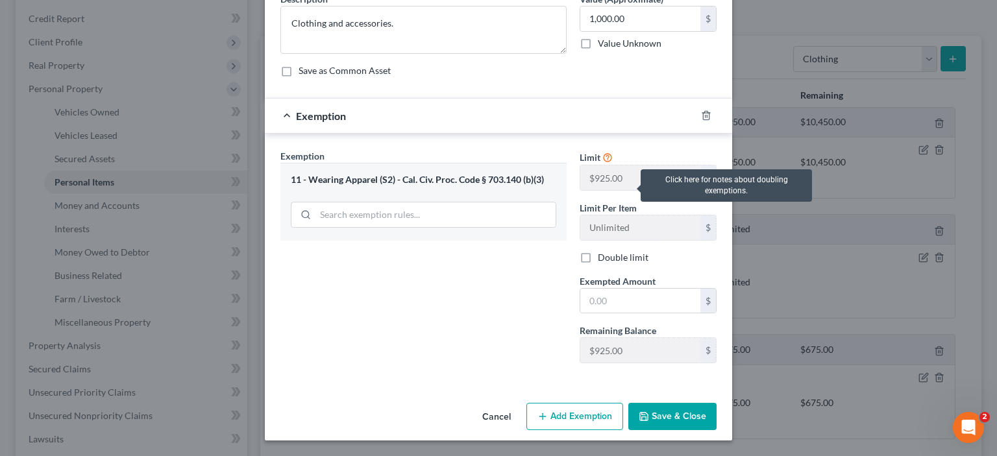
click at [613, 163] on icon at bounding box center [607, 157] width 10 height 12
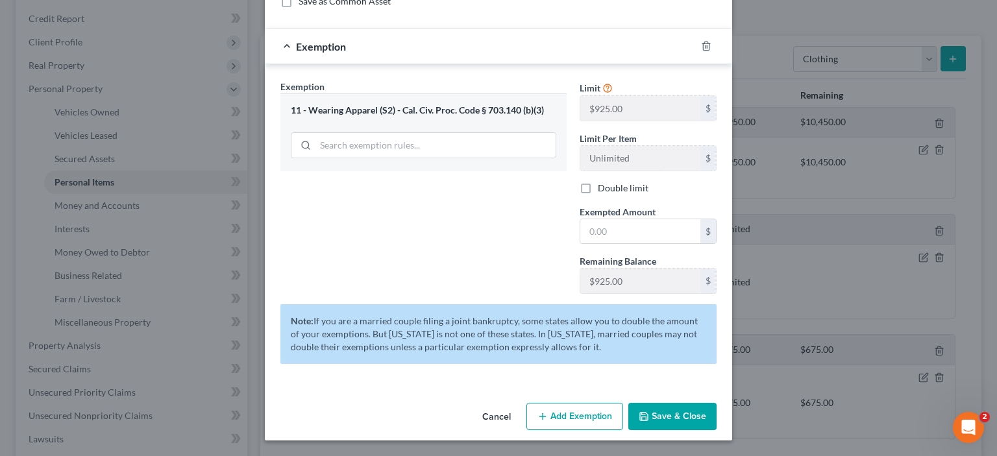
scroll to position [342, 0]
click at [574, 409] on button "Add Exemption" at bounding box center [574, 416] width 97 height 27
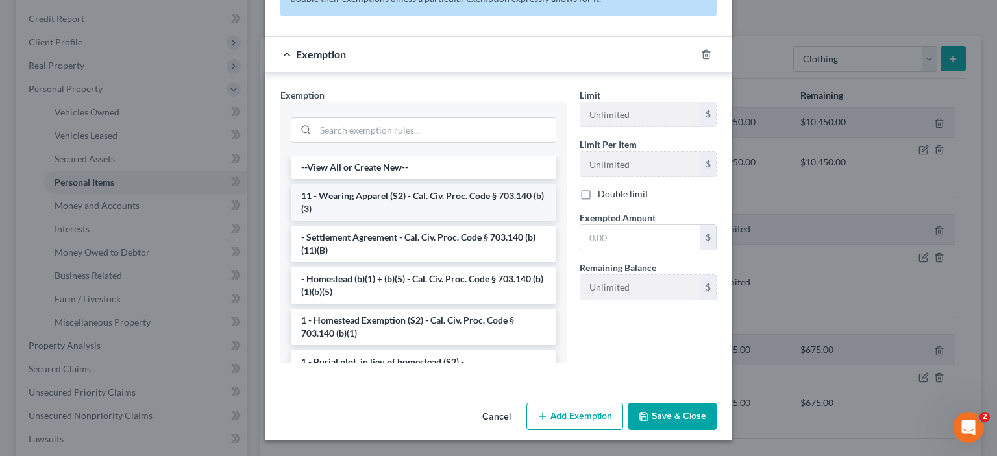
scroll to position [776, 0]
click at [351, 184] on li "11 - Wearing Apparel (S2) - Cal. Civ. Proc. Code § 703.140 (b)(3)" at bounding box center [423, 202] width 265 height 36
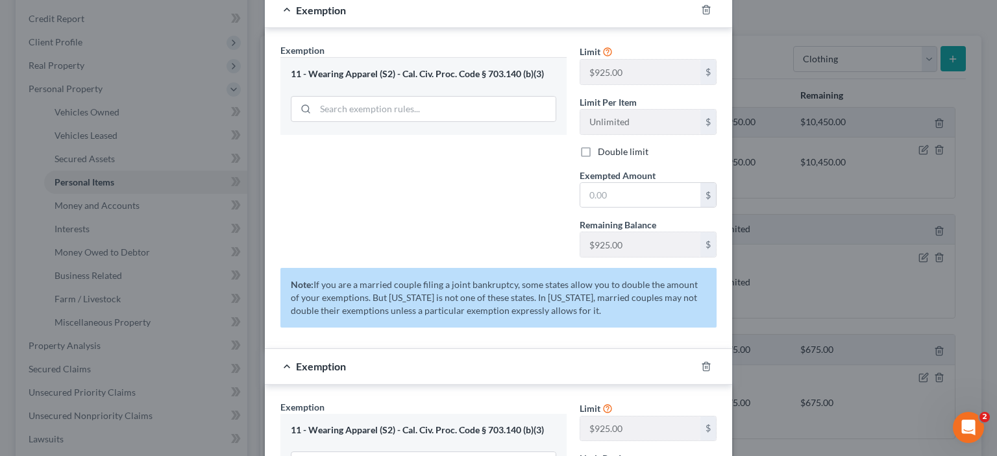
scroll to position [302, 0]
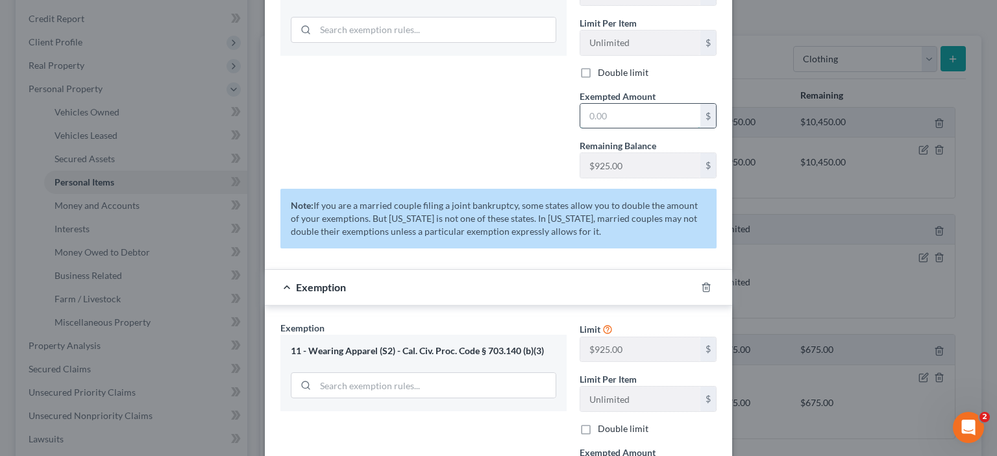
click at [635, 128] on input "text" at bounding box center [640, 116] width 120 height 25
type input "1,000.00"
click at [497, 189] on div "Exemption Set must be selected for CA. Exemption * 11 - Wearing Apparel (S2) - …" at bounding box center [423, 76] width 299 height 225
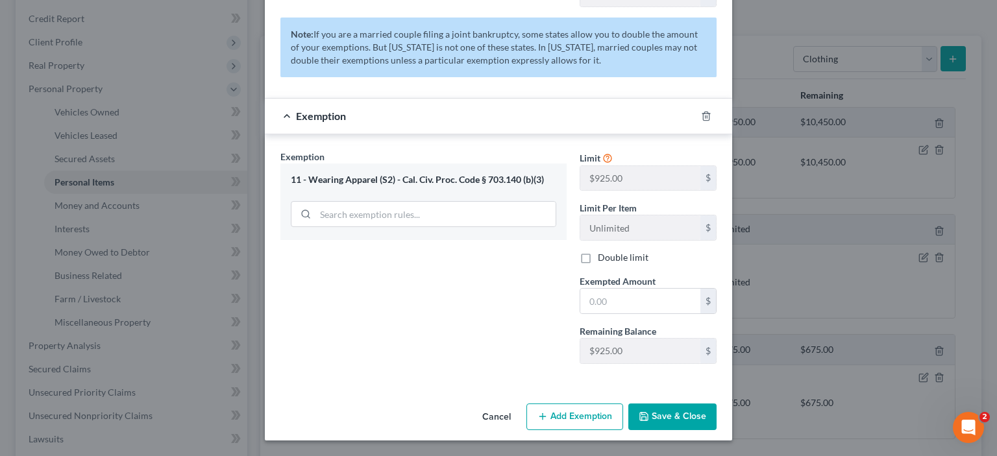
scroll to position [698, 0]
click at [697, 413] on button "Save & Close" at bounding box center [672, 417] width 88 height 27
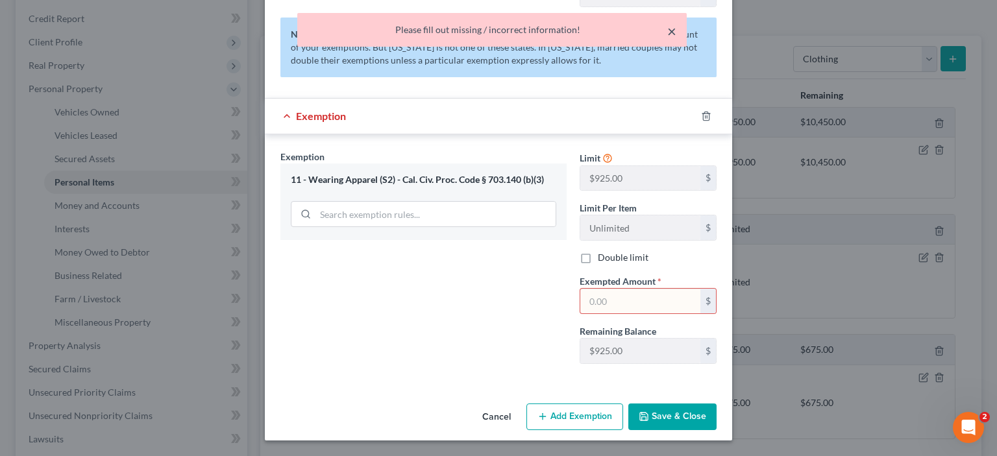
click at [667, 34] on button "×" at bounding box center [671, 31] width 9 height 16
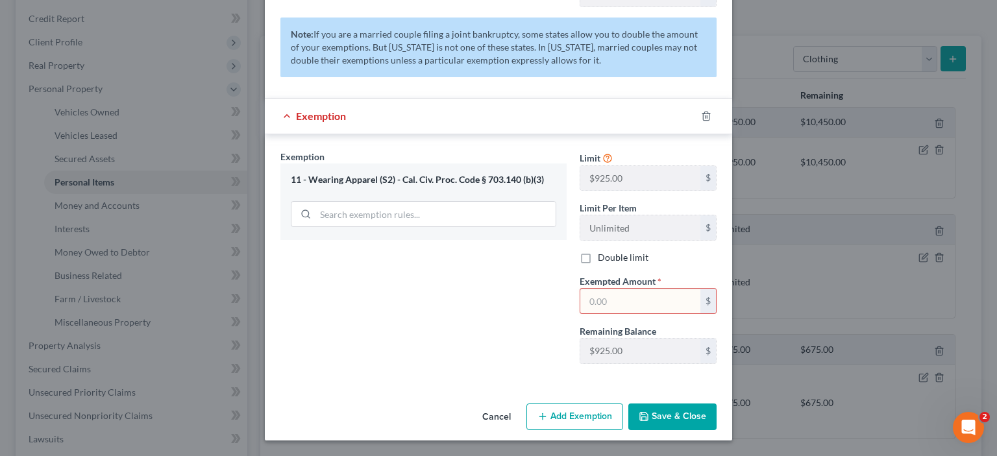
click at [623, 289] on input "text" at bounding box center [640, 301] width 120 height 25
type input "1"
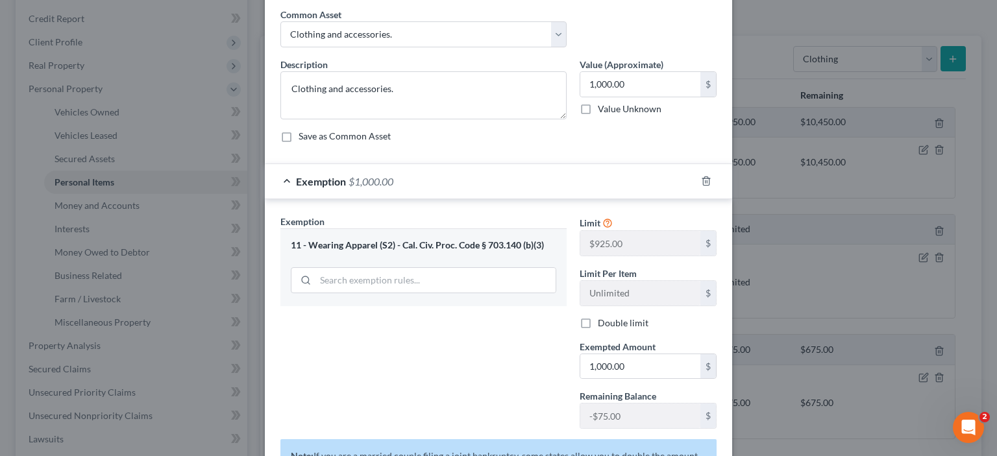
scroll to position [0, 0]
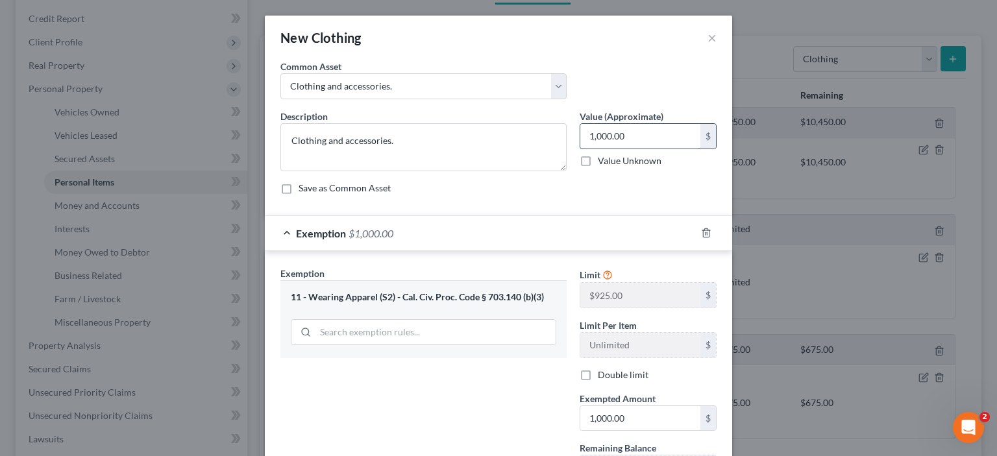
click at [661, 149] on input "1,000.00" at bounding box center [640, 136] width 120 height 25
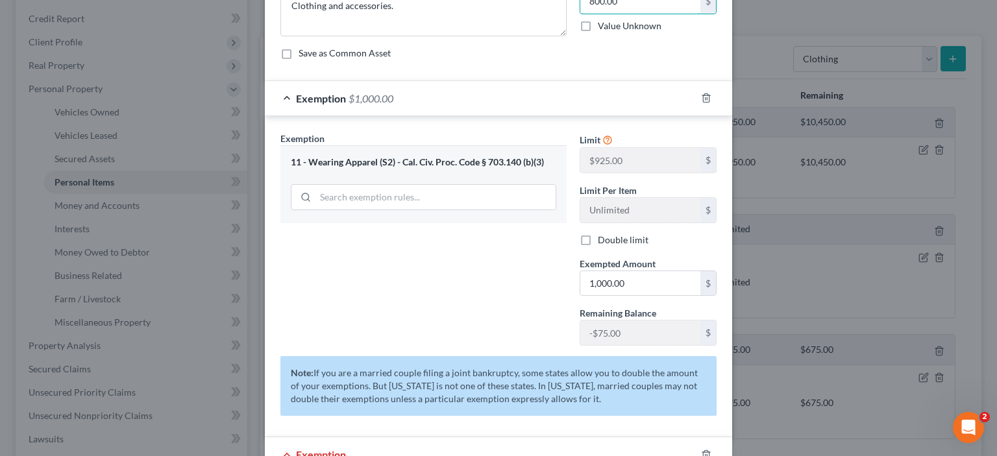
scroll to position [151, 0]
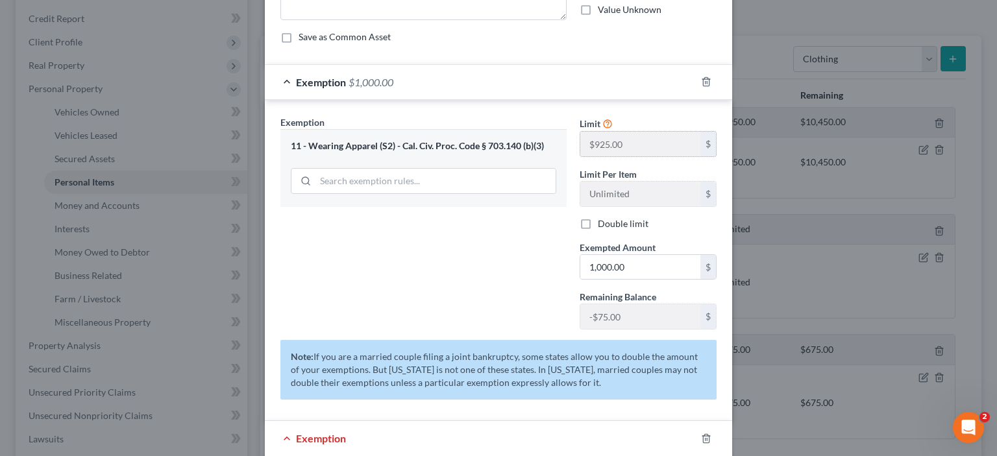
type input "800.00"
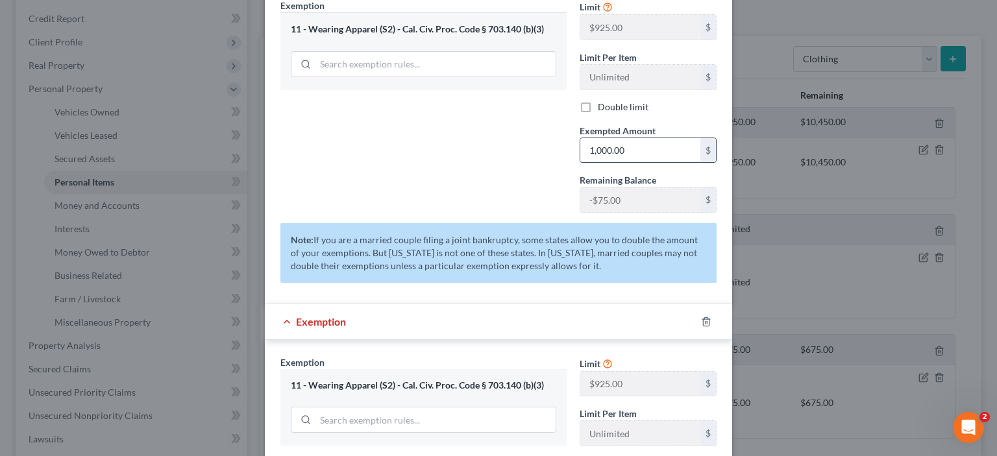
scroll to position [302, 0]
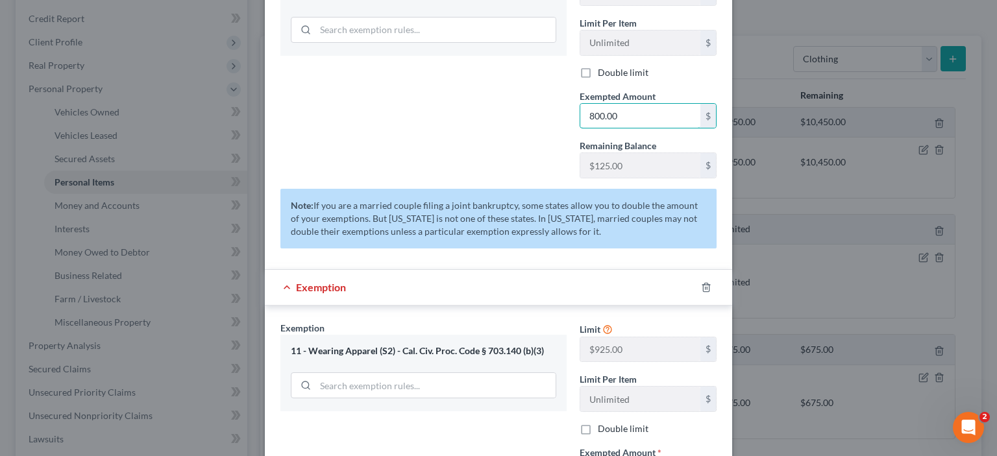
type input "800.00"
drag, startPoint x: 385, startPoint y: 191, endPoint x: 395, endPoint y: 175, distance: 18.6
click at [389, 181] on div "Exemption Set must be selected for CA. Exemption * 11 - Wearing Apparel (S2) - …" at bounding box center [423, 76] width 299 height 225
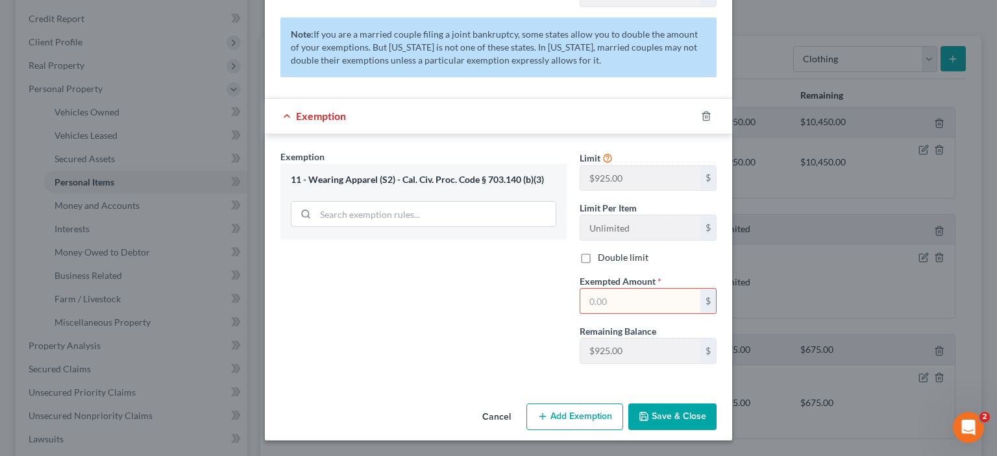
scroll to position [605, 0]
drag, startPoint x: 639, startPoint y: 359, endPoint x: 631, endPoint y: 352, distance: 9.6
click at [637, 313] on input "text" at bounding box center [640, 301] width 120 height 25
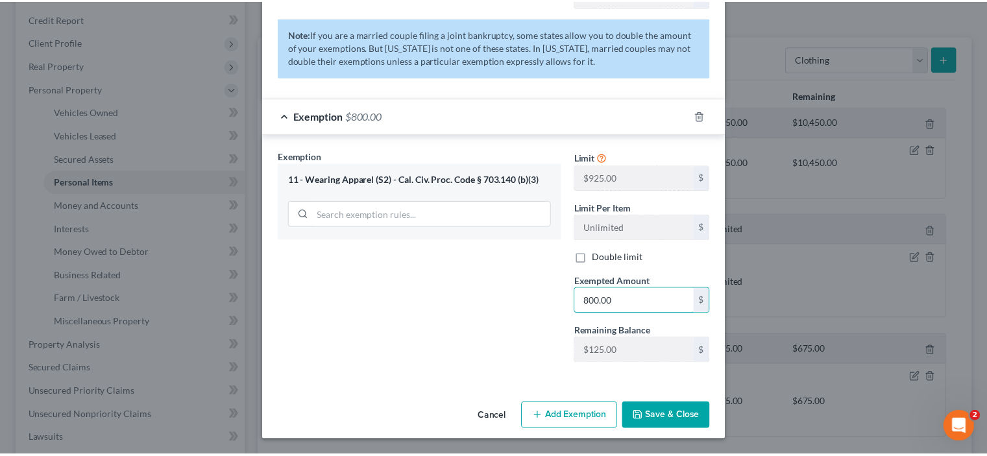
scroll to position [698, 0]
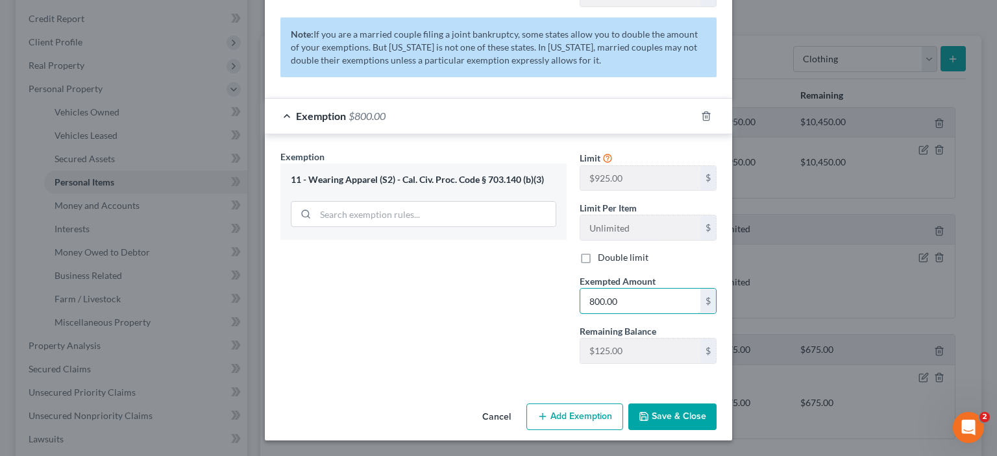
type input "800.00"
click at [703, 406] on button "Save & Close" at bounding box center [672, 417] width 88 height 27
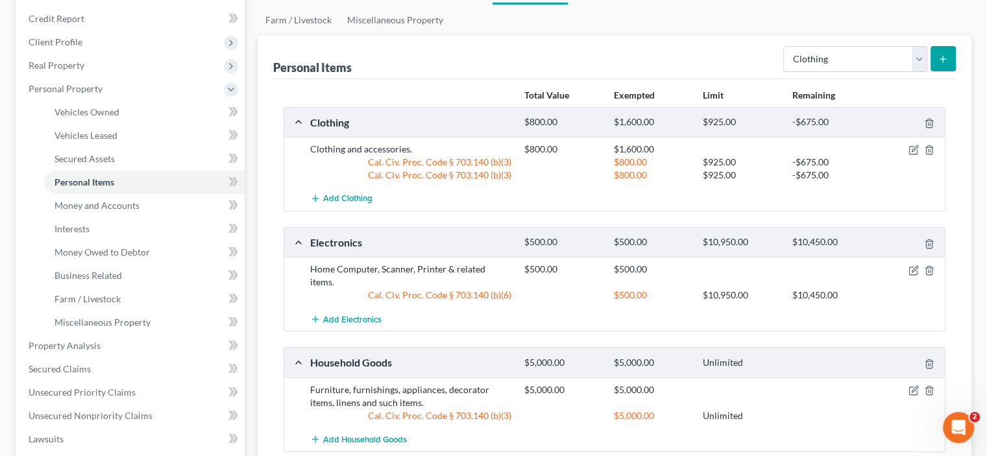
click at [457, 182] on div "Cal. Civ. Proc. Code § 703.140 (b)(3)" at bounding box center [411, 175] width 214 height 13
click at [496, 182] on div "Cal. Civ. Proc. Code § 703.140 (b)(3)" at bounding box center [411, 175] width 214 height 13
click at [908, 155] on icon "button" at bounding box center [913, 150] width 10 height 10
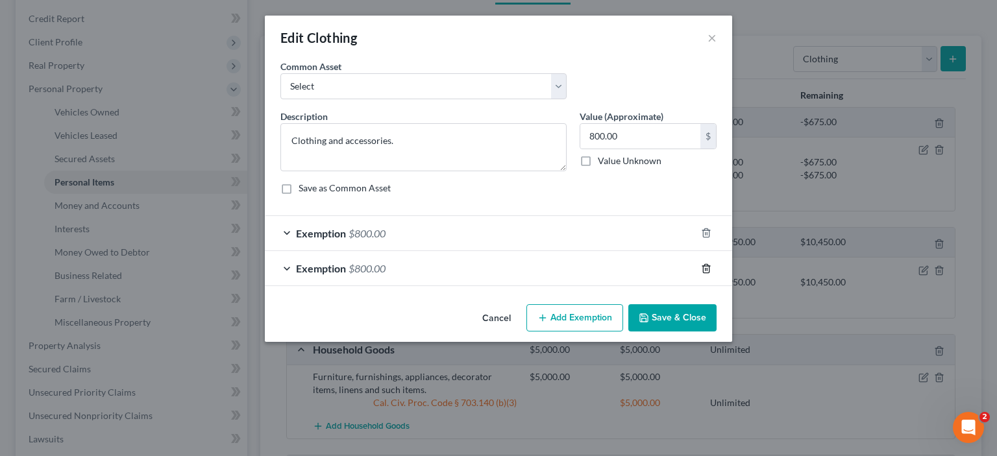
click at [711, 274] on icon "button" at bounding box center [706, 268] width 10 height 10
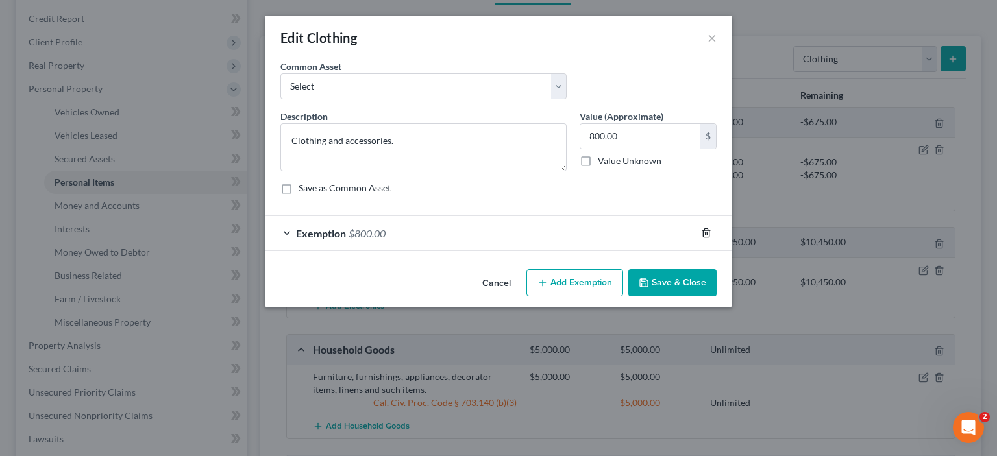
click at [711, 238] on icon "button" at bounding box center [706, 233] width 10 height 10
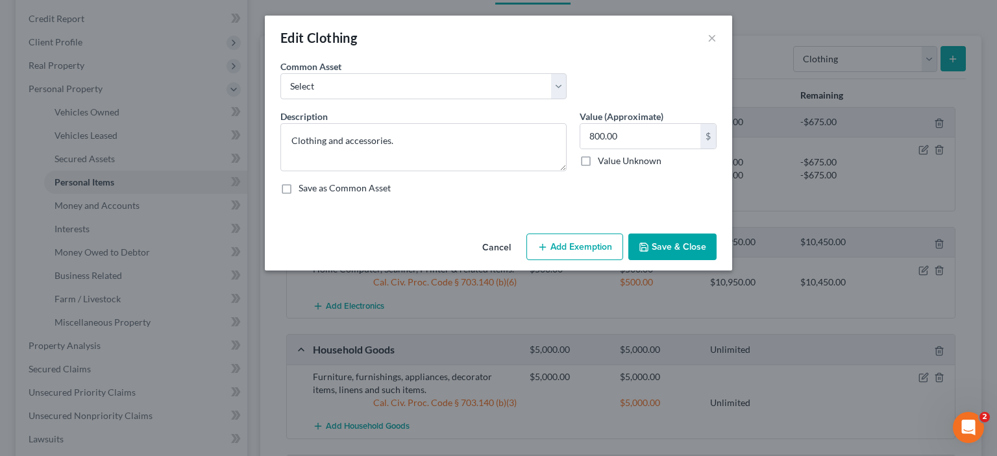
click at [713, 261] on button "Save & Close" at bounding box center [672, 247] width 88 height 27
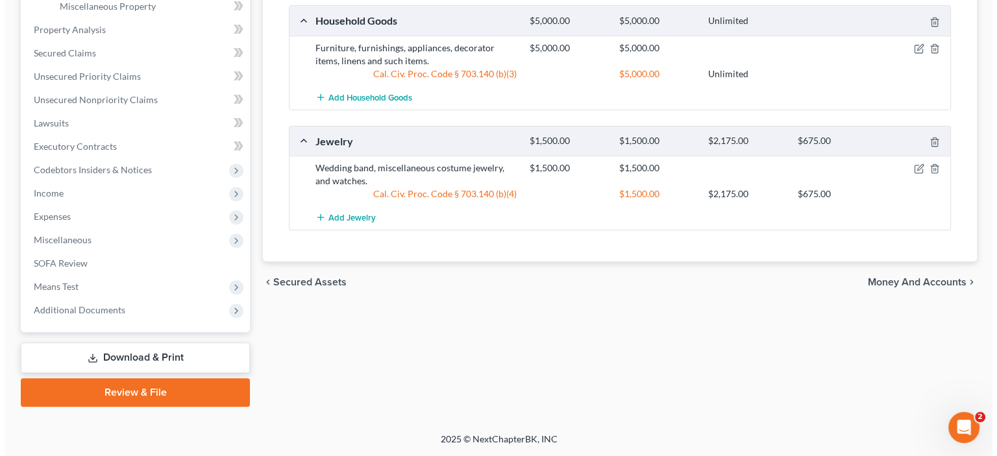
scroll to position [88, 0]
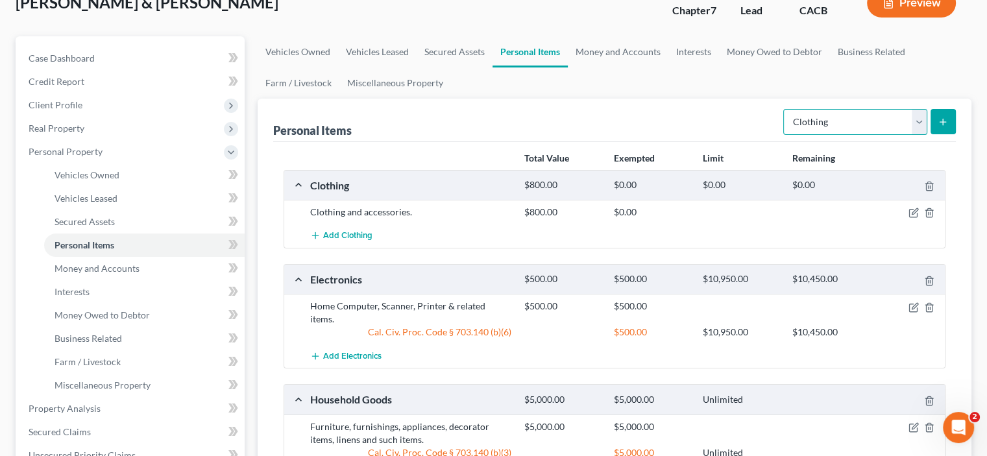
click at [903, 135] on select "Select Item Type Clothing Collectibles Of Value Electronics Firearms Household …" at bounding box center [855, 122] width 144 height 26
select select "sports_and_hobby_equipment"
click at [783, 135] on select "Select Item Type Clothing Collectibles Of Value Electronics Firearms Household …" at bounding box center [855, 122] width 144 height 26
click at [930, 134] on button "submit" at bounding box center [942, 121] width 25 height 25
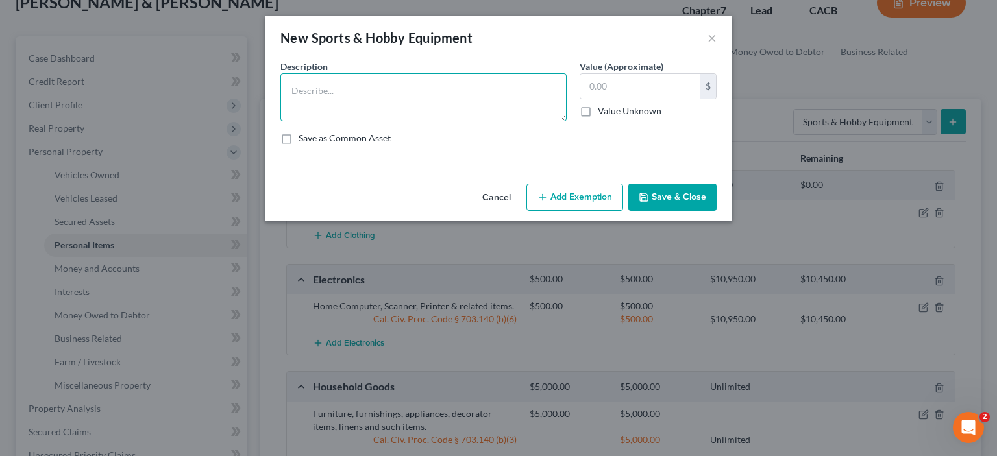
click at [280, 98] on textarea at bounding box center [423, 97] width 286 height 48
type textarea "Bicycles, camping gear, exercise equipment, etc."
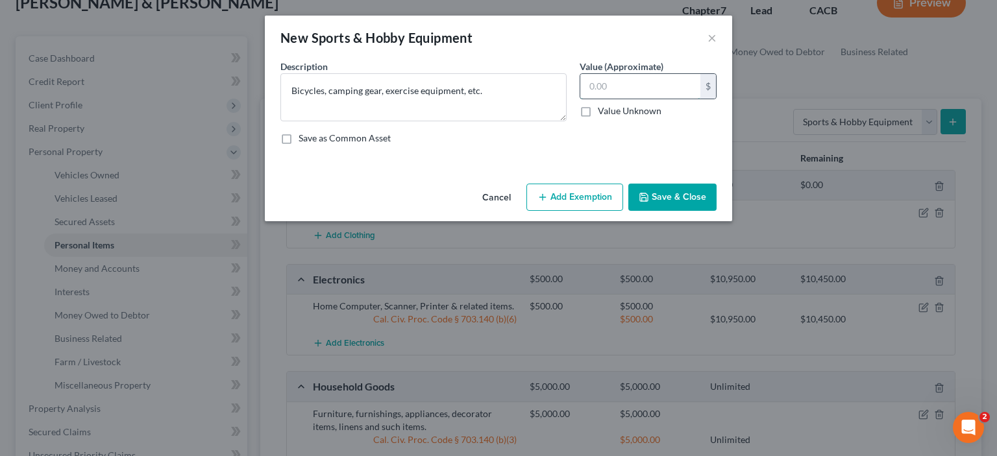
click at [631, 99] on input "text" at bounding box center [640, 86] width 120 height 25
type input "300.00"
click at [597, 211] on button "Add Exemption" at bounding box center [574, 197] width 97 height 27
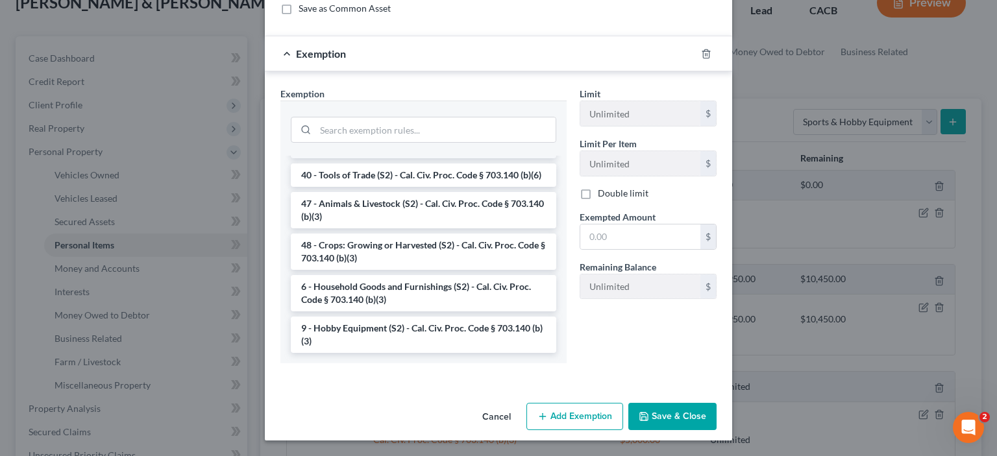
scroll to position [1359, 0]
click at [323, 317] on li "9 - Hobby Equipment (S2) - Cal. Civ. Proc. Code § 703.140 (b)(3)" at bounding box center [423, 335] width 265 height 36
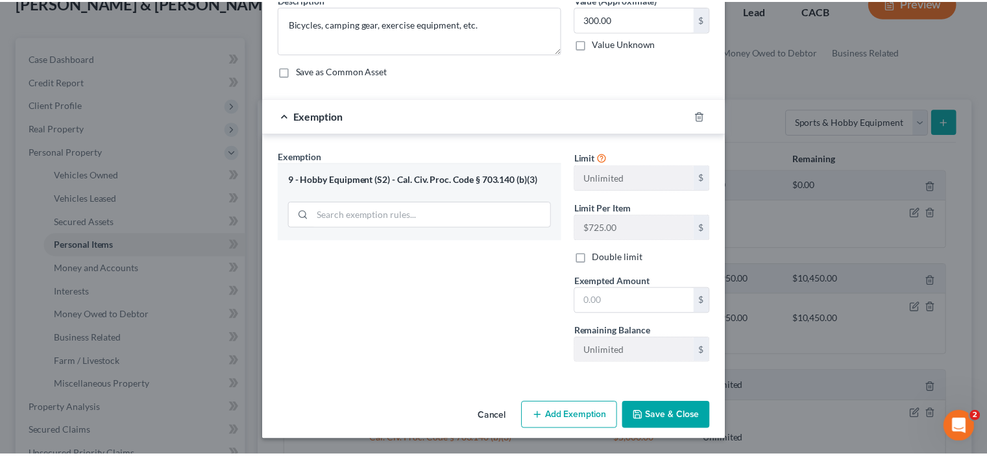
scroll to position [193, 0]
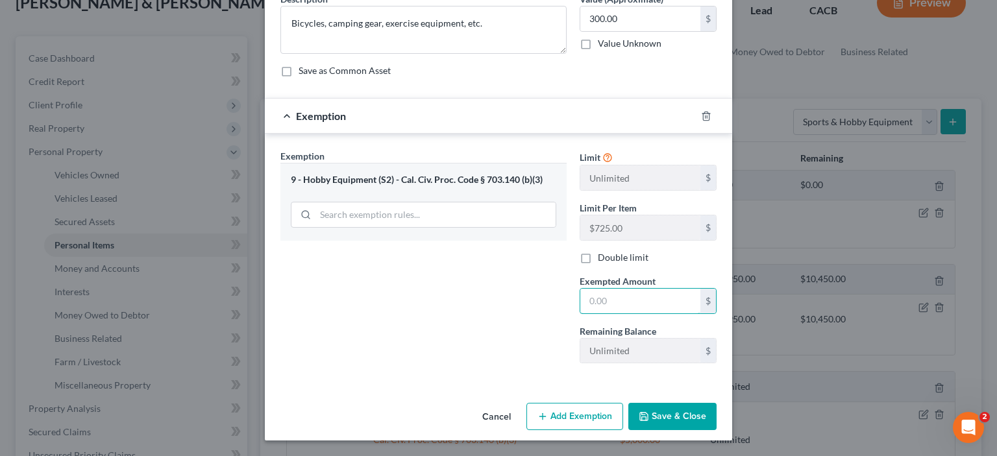
drag, startPoint x: 602, startPoint y: 265, endPoint x: 548, endPoint y: 243, distance: 58.8
click at [594, 289] on input "text" at bounding box center [640, 301] width 120 height 25
type input "300.00"
click at [716, 403] on button "Save & Close" at bounding box center [672, 416] width 88 height 27
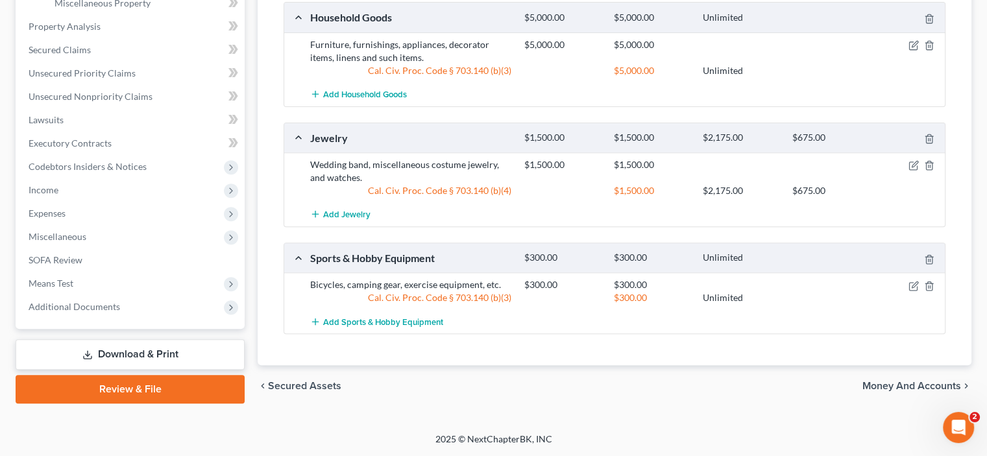
scroll to position [699, 0]
click at [862, 381] on span "Money and Accounts" at bounding box center [911, 386] width 99 height 10
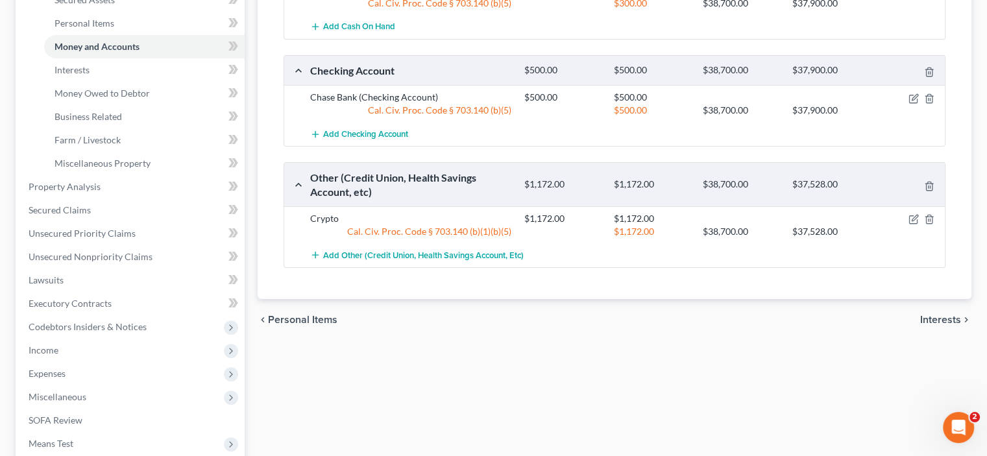
scroll to position [694, 0]
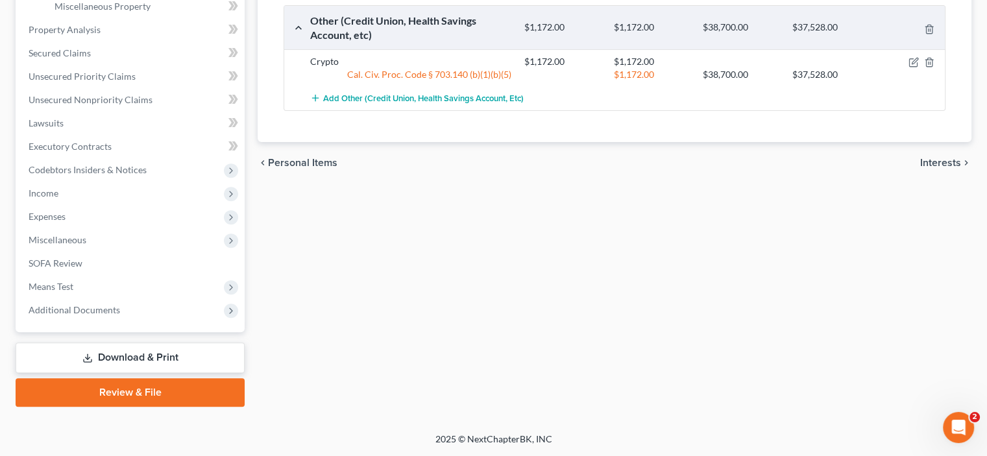
click at [135, 343] on link "Download & Print" at bounding box center [130, 358] width 229 height 30
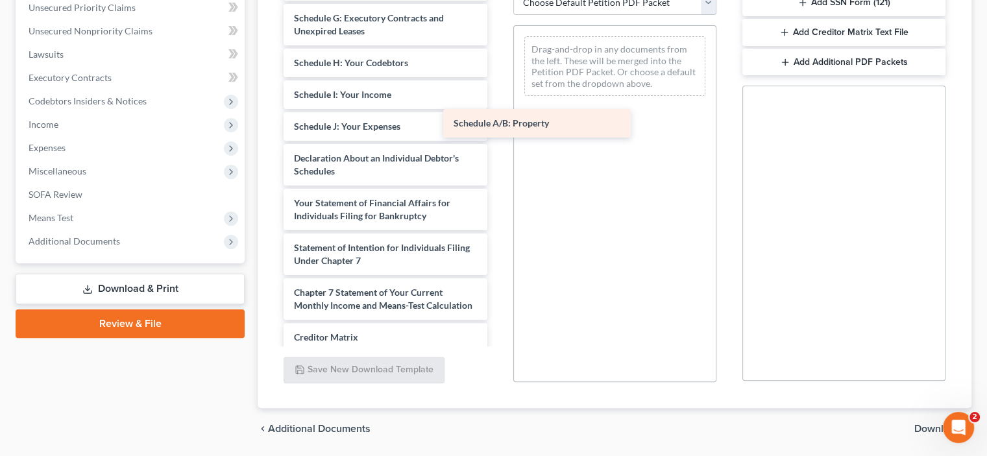
scroll to position [263, 0]
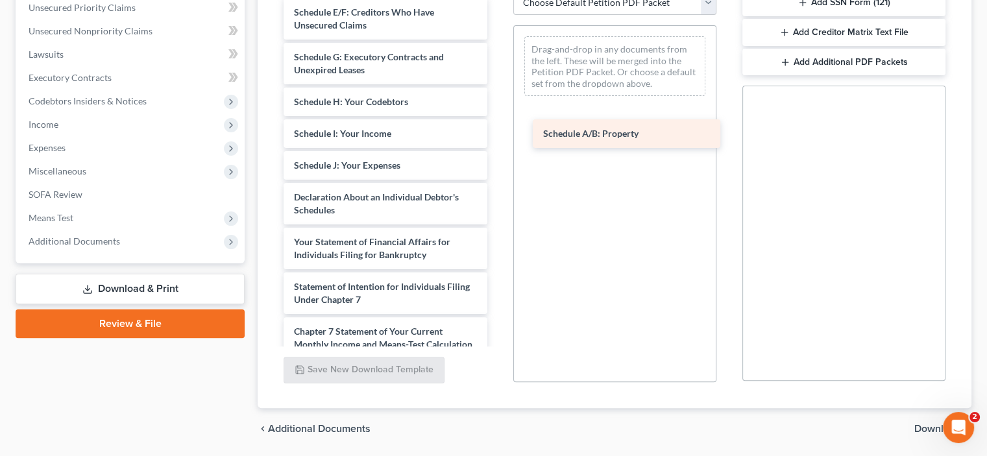
drag, startPoint x: 377, startPoint y: 97, endPoint x: 626, endPoint y: 141, distance: 252.4
click at [497, 142] on div "Schedule A/B: Property Important Information About Bankruptcy Assistance Servic…" at bounding box center [385, 114] width 224 height 770
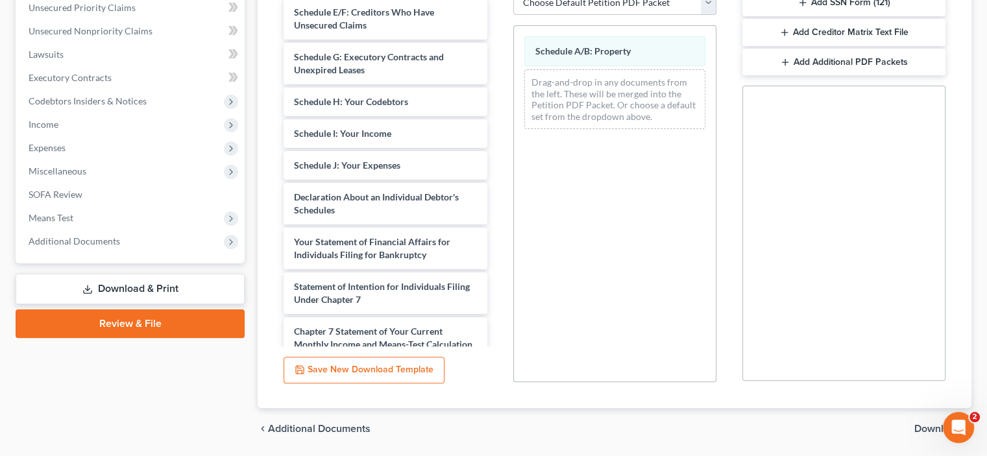
click at [699, 16] on select "Choose Default Petition PDF Packet Complete Bankruptcy Petition (all forms and …" at bounding box center [614, 3] width 203 height 26
select select "2"
click at [515, 16] on select "Choose Default Petition PDF Packet Complete Bankruptcy Petition (all forms and …" at bounding box center [614, 3] width 203 height 26
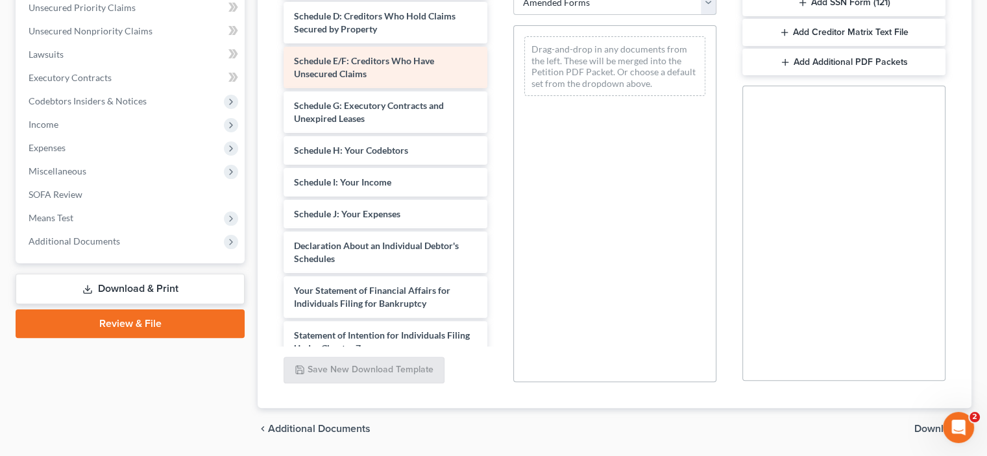
scroll to position [112, 0]
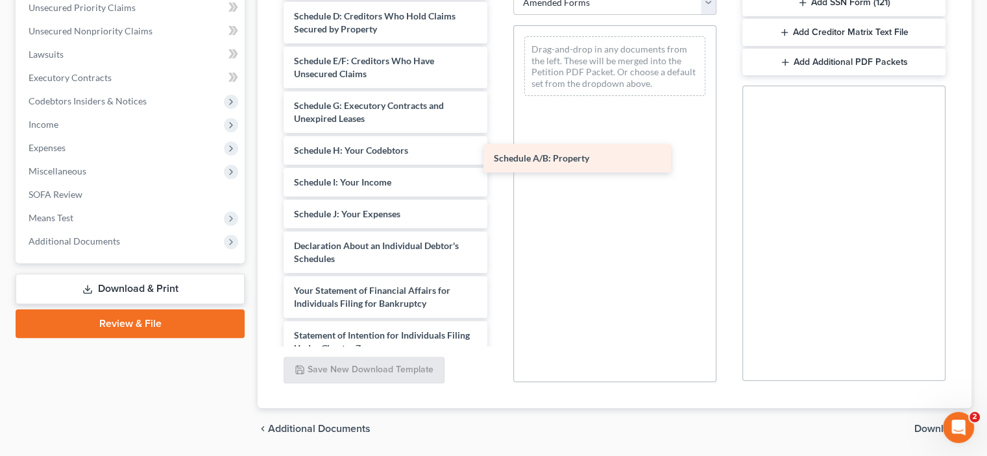
drag, startPoint x: 329, startPoint y: 108, endPoint x: 548, endPoint y: 153, distance: 223.2
click at [497, 158] on div "Schedule A/B: Property Voluntary Petition for Individuals Filing for Bankruptcy…" at bounding box center [385, 214] width 224 height 667
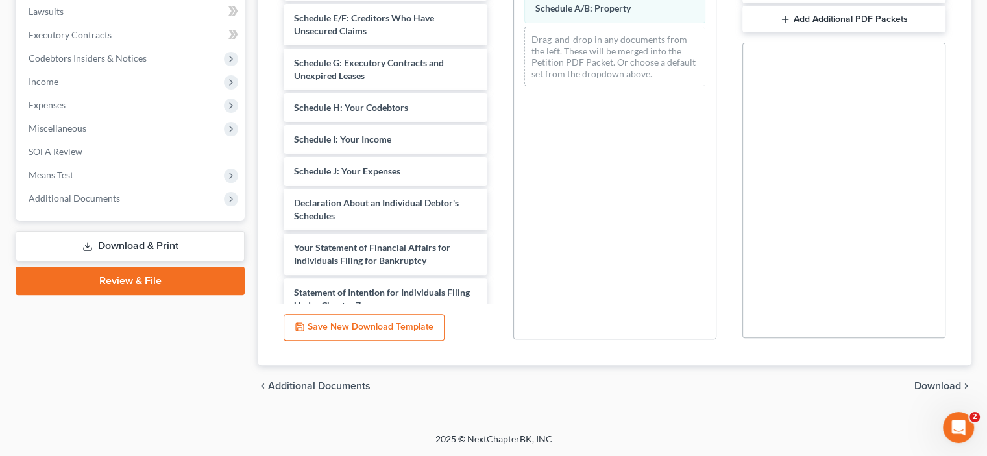
scroll to position [478, 0]
click at [919, 381] on span "Download" at bounding box center [937, 386] width 47 height 10
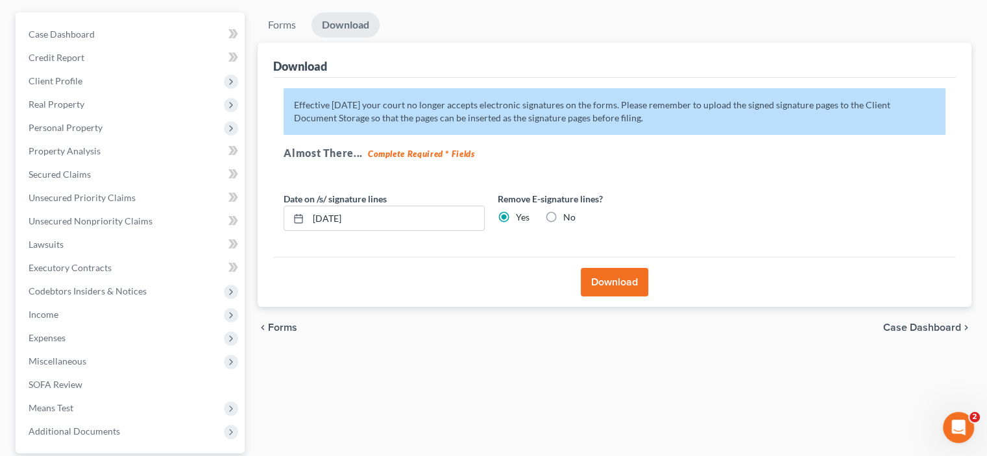
scroll to position [100, 0]
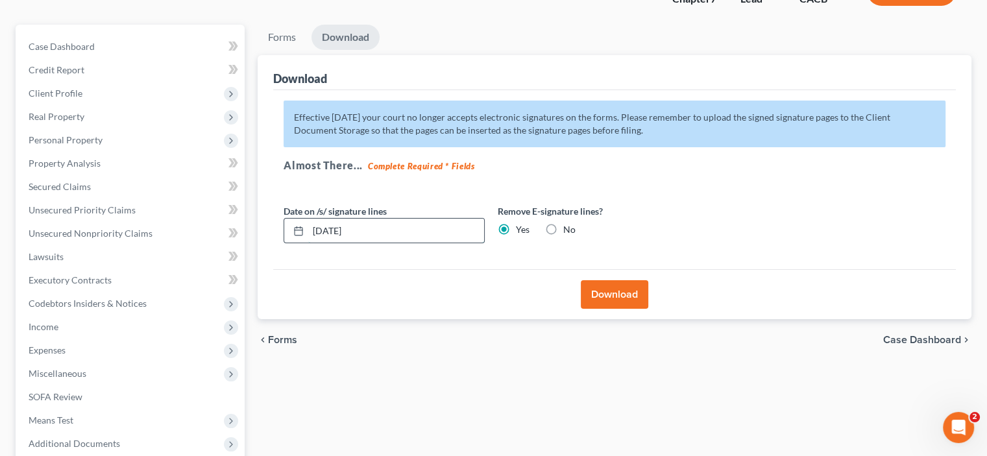
click at [354, 243] on input "[DATE]" at bounding box center [396, 231] width 176 height 25
type input "1"
type input "[DATE]"
click at [610, 309] on button "Download" at bounding box center [614, 294] width 67 height 29
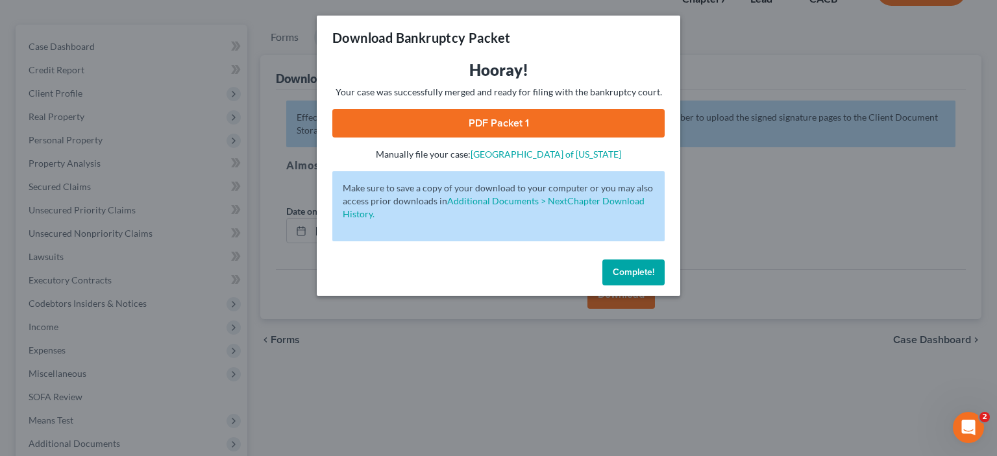
click at [655, 286] on button "Complete!" at bounding box center [633, 273] width 62 height 26
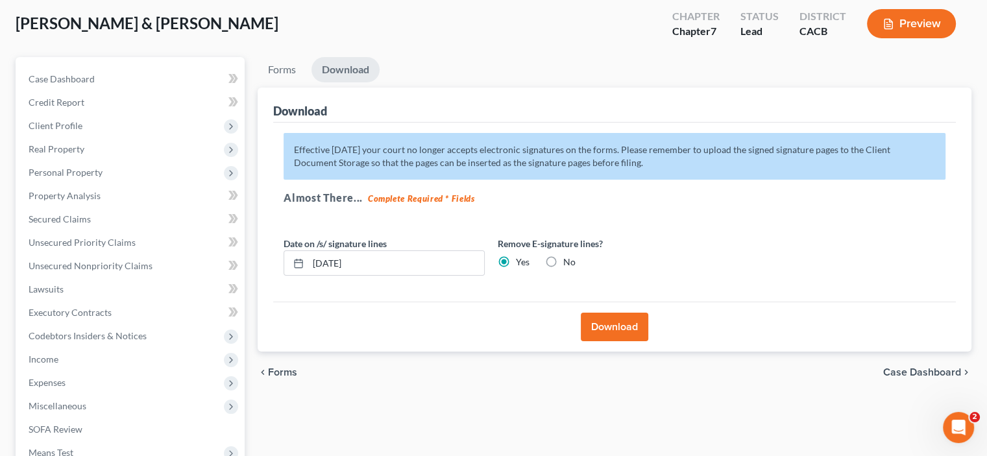
scroll to position [0, 0]
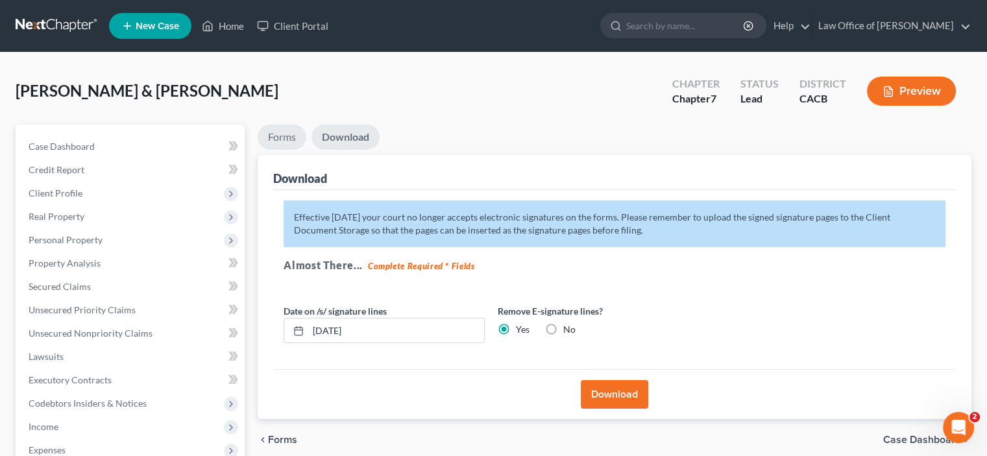
click at [274, 150] on link "Forms" at bounding box center [282, 137] width 49 height 25
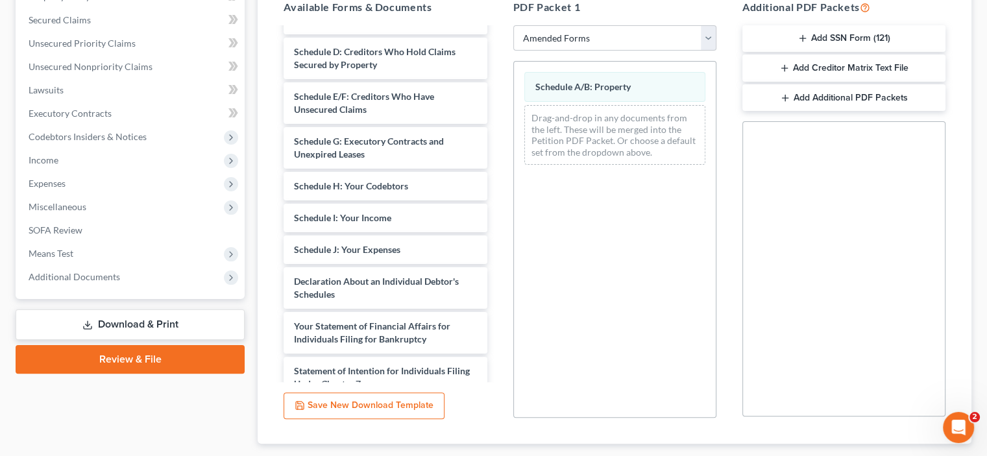
scroll to position [302, 0]
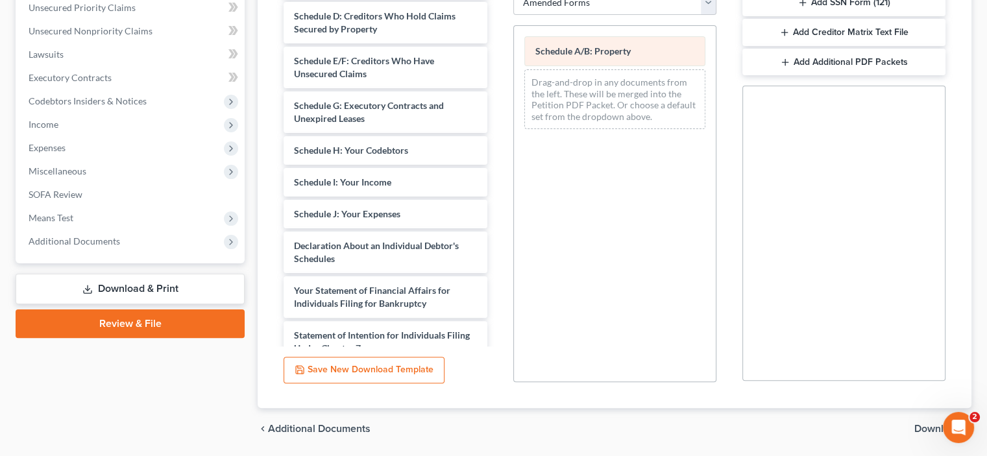
click at [618, 140] on div "Schedule A/B: Property Drag-and-drop in any documents from the left. These will…" at bounding box center [615, 83] width 202 height 114
click at [618, 56] on span "Schedule A/B: Property" at bounding box center [582, 50] width 95 height 11
click at [616, 140] on div "Schedule A/B: Property Drag-and-drop in any documents from the left. These will…" at bounding box center [615, 83] width 202 height 114
click at [615, 56] on span "Schedule A/B: Property" at bounding box center [582, 50] width 95 height 11
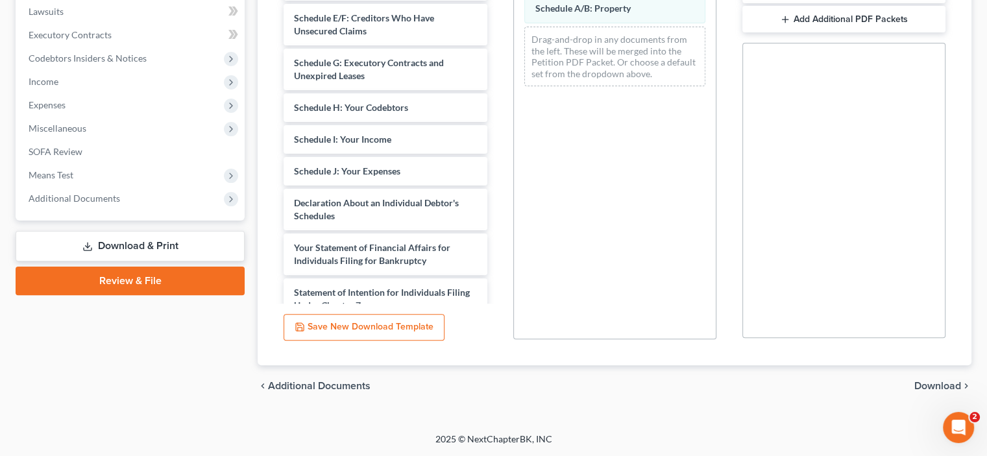
scroll to position [478, 0]
click at [921, 381] on span "Download" at bounding box center [937, 386] width 47 height 10
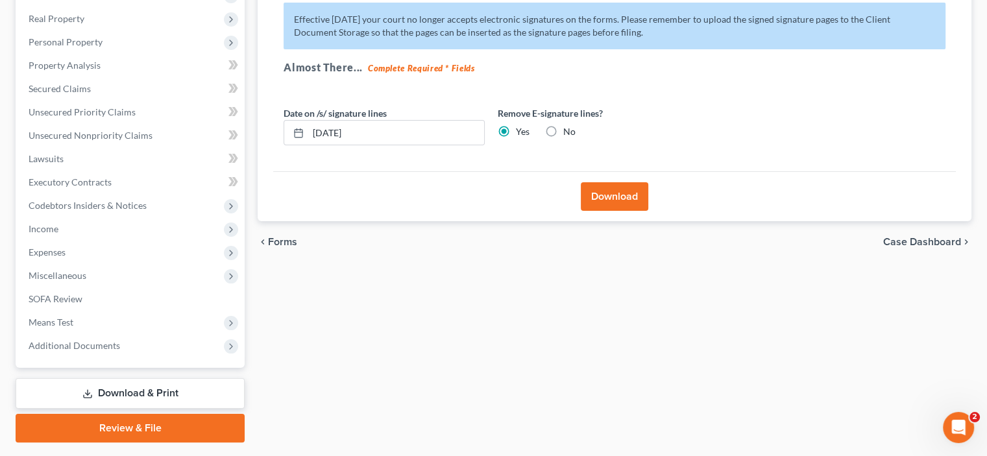
scroll to position [100, 0]
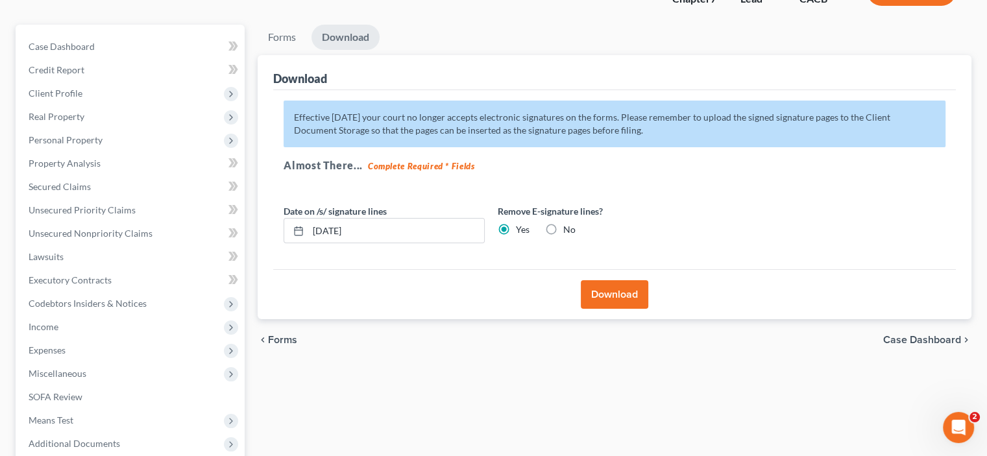
click at [631, 309] on button "Download" at bounding box center [614, 294] width 67 height 29
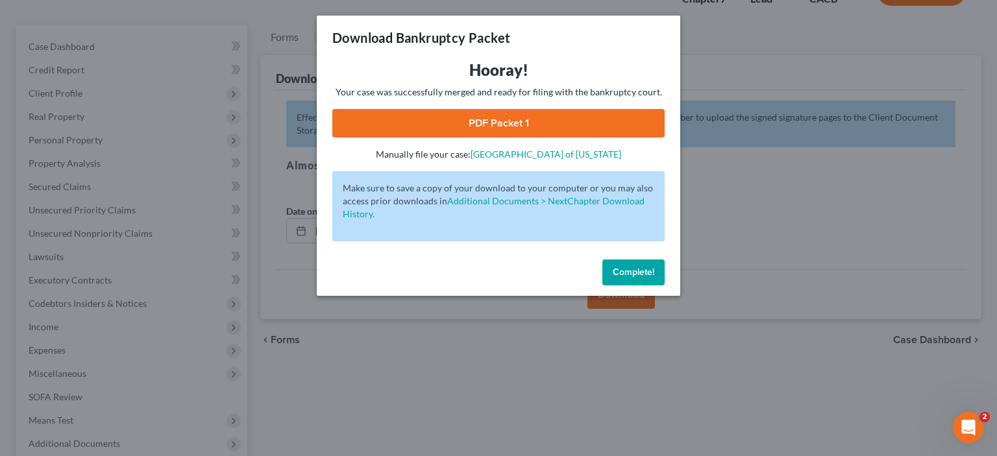
click at [654, 278] on span "Complete!" at bounding box center [634, 272] width 42 height 11
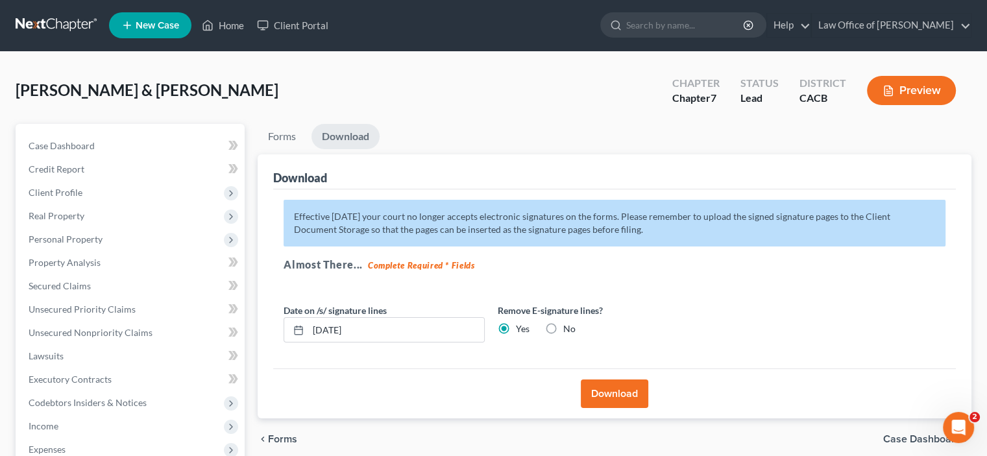
scroll to position [0, 0]
click at [901, 106] on button "Preview" at bounding box center [911, 91] width 89 height 29
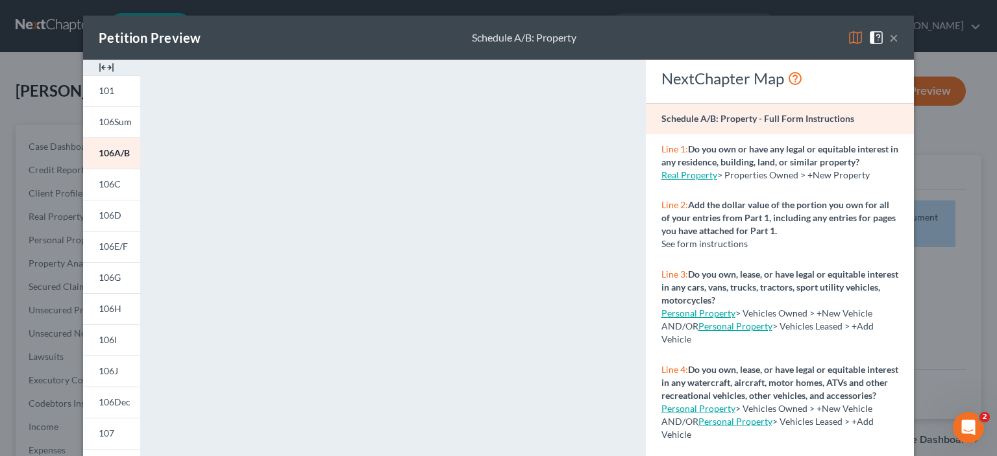
click at [898, 45] on button "×" at bounding box center [893, 38] width 9 height 16
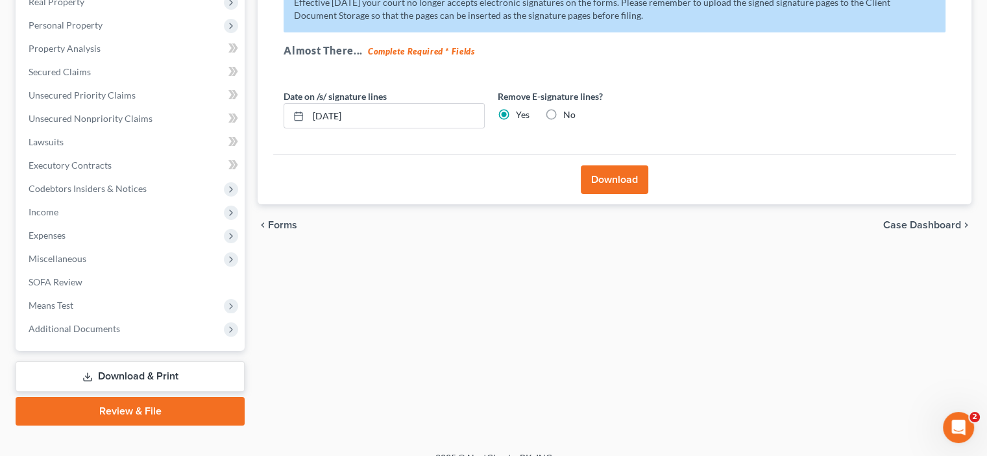
scroll to position [402, 0]
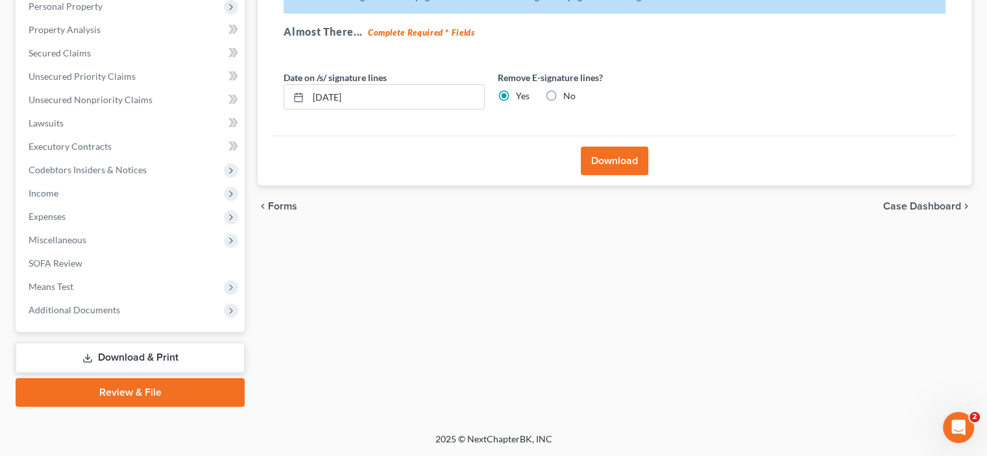
click at [912, 201] on span "Case Dashboard" at bounding box center [922, 206] width 78 height 10
select select "10"
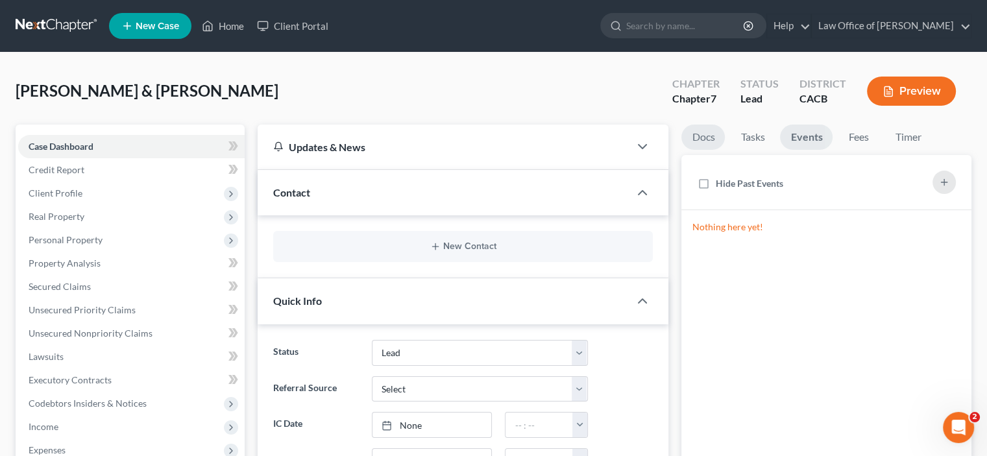
click at [699, 150] on link "Docs" at bounding box center [702, 137] width 43 height 25
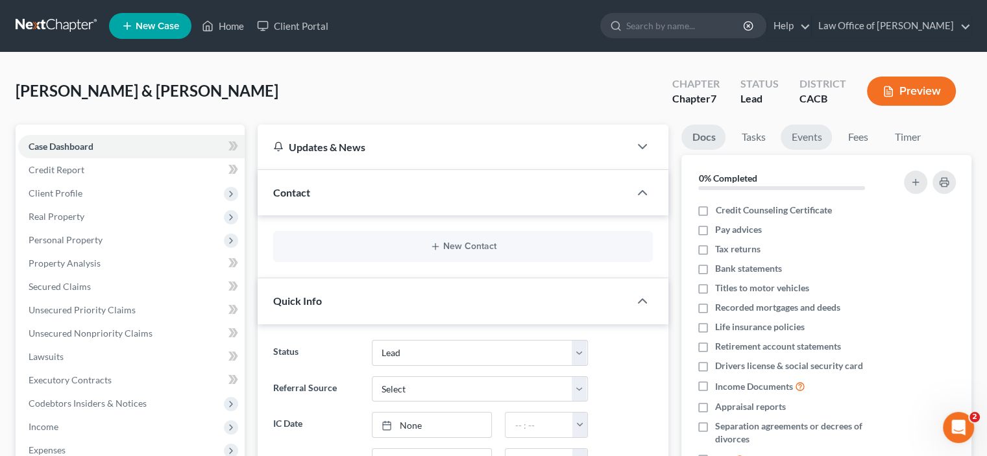
click at [831, 150] on link "Events" at bounding box center [806, 137] width 51 height 25
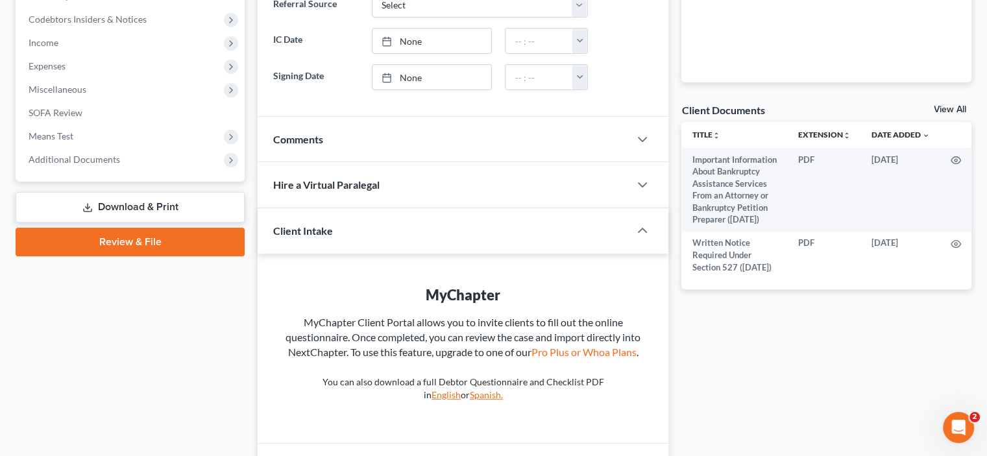
scroll to position [707, 0]
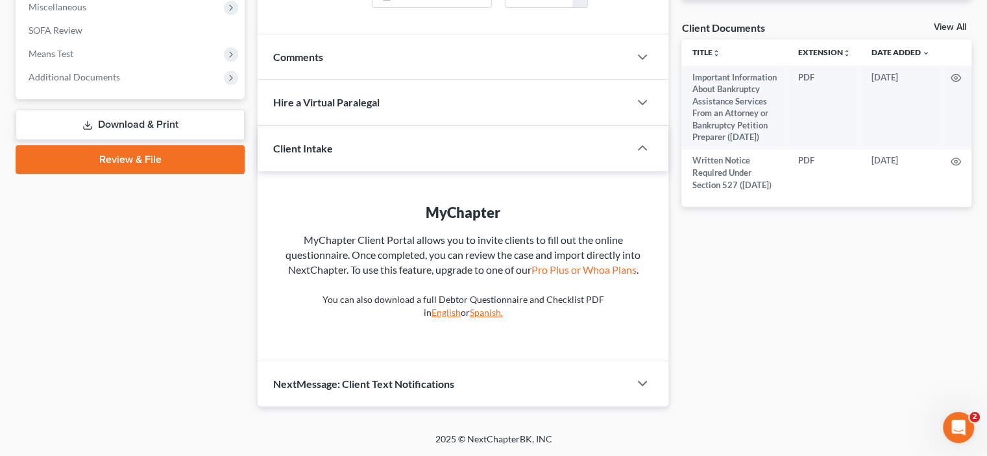
click at [130, 261] on div "Case Dashboard Payments Invoices Payments Payments Credit Report Client Profile" at bounding box center [130, 32] width 242 height 749
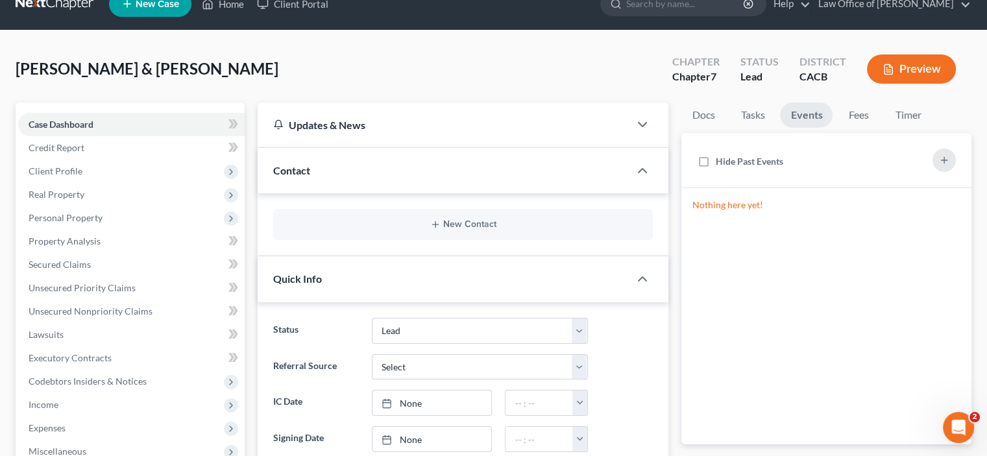
scroll to position [0, 0]
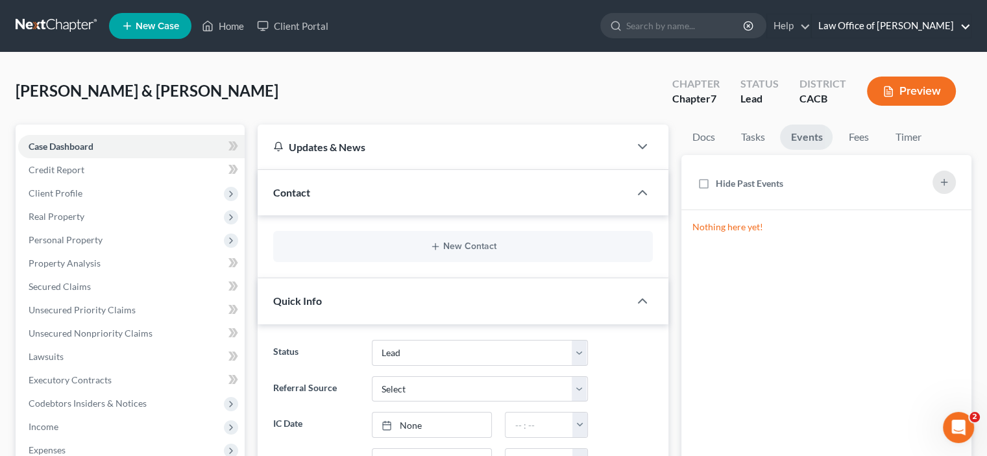
click at [879, 30] on link "Law Office of [PERSON_NAME]" at bounding box center [891, 25] width 159 height 23
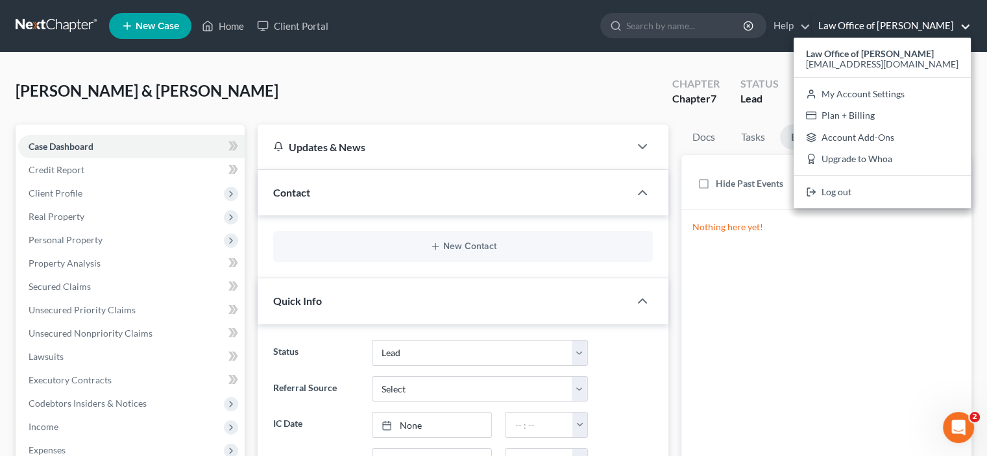
click at [504, 87] on div "Ross, John & Jessica Upgraded Chapter Chapter 7 Status Lead District CACB Previ…" at bounding box center [494, 96] width 956 height 56
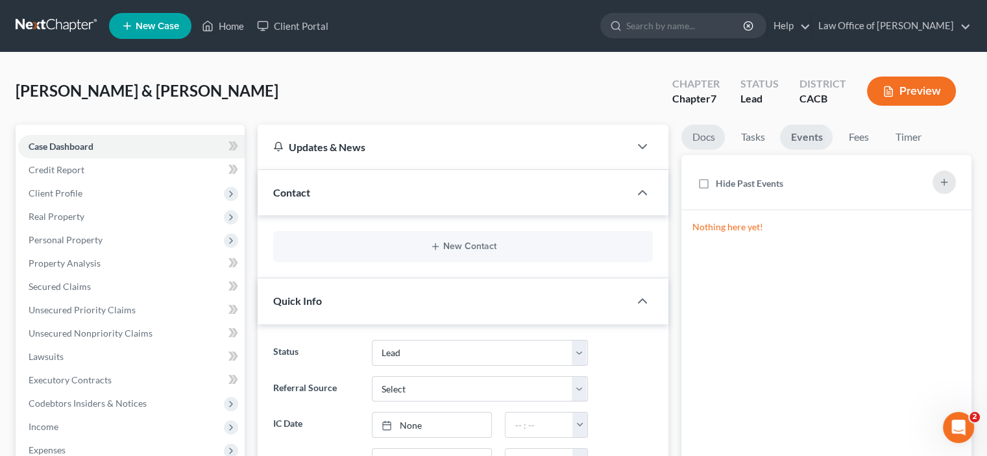
click at [709, 150] on link "Docs" at bounding box center [702, 137] width 43 height 25
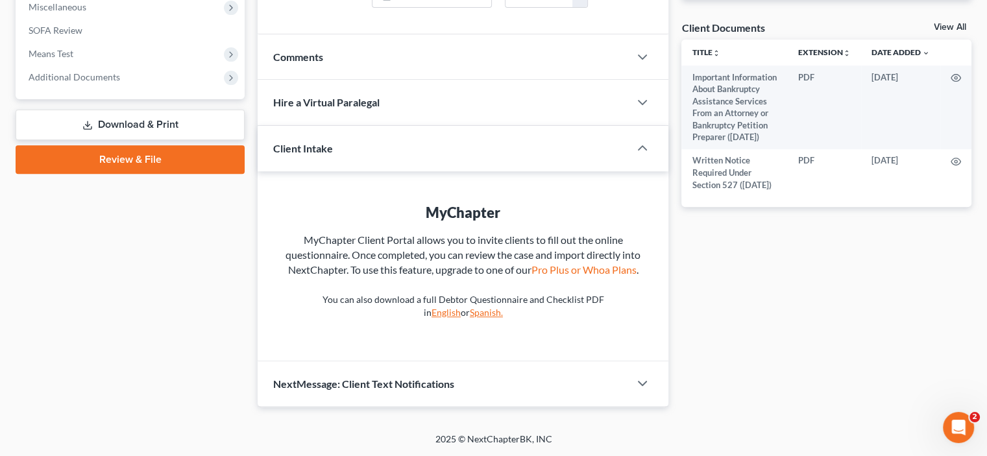
scroll to position [555, 0]
click at [132, 140] on link "Download & Print" at bounding box center [130, 125] width 229 height 30
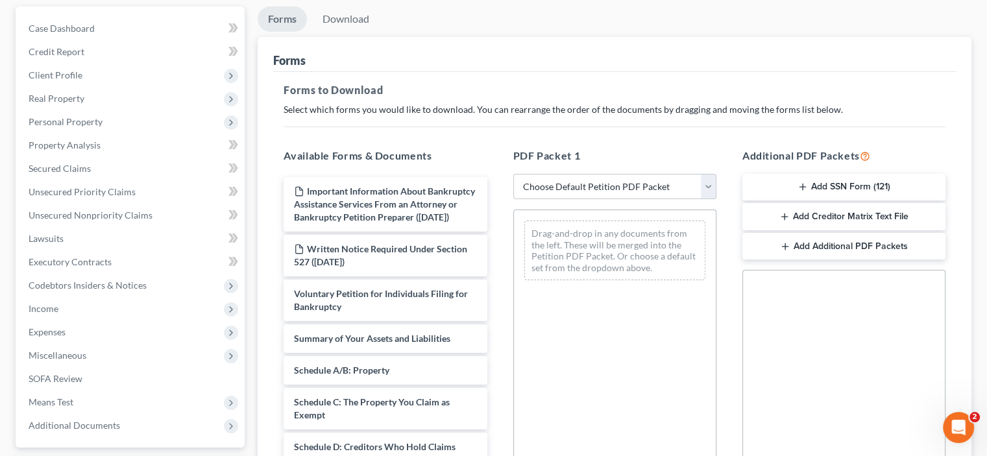
scroll to position [151, 0]
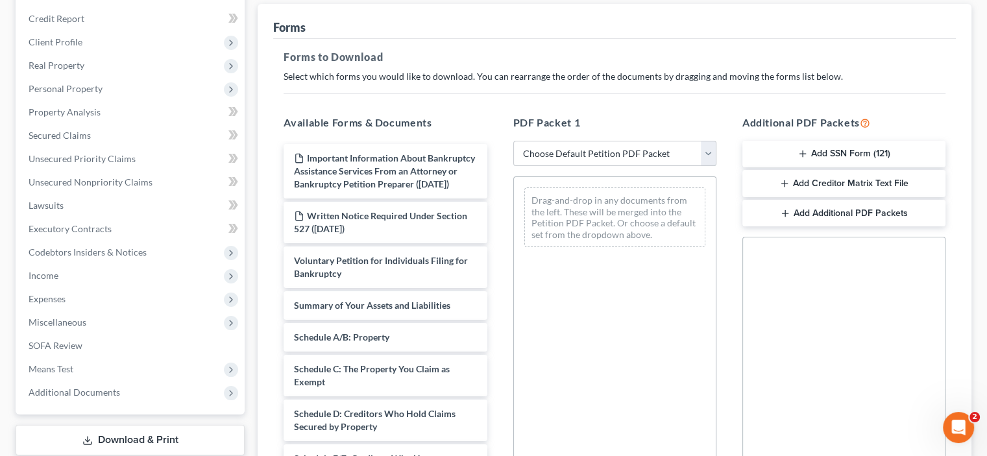
click at [701, 167] on select "Choose Default Petition PDF Packet Complete Bankruptcy Petition (all forms and …" at bounding box center [614, 154] width 203 height 26
select select "2"
click at [515, 167] on select "Choose Default Petition PDF Packet Complete Bankruptcy Petition (all forms and …" at bounding box center [614, 154] width 203 height 26
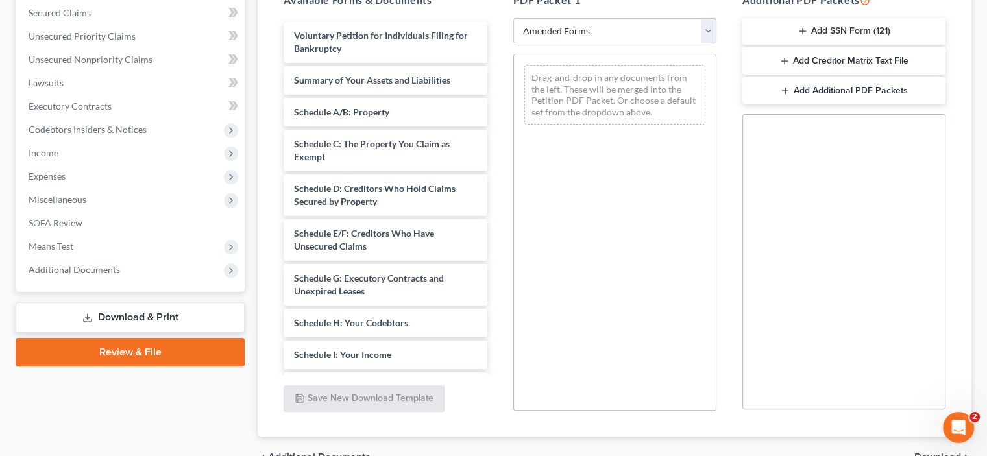
scroll to position [302, 0]
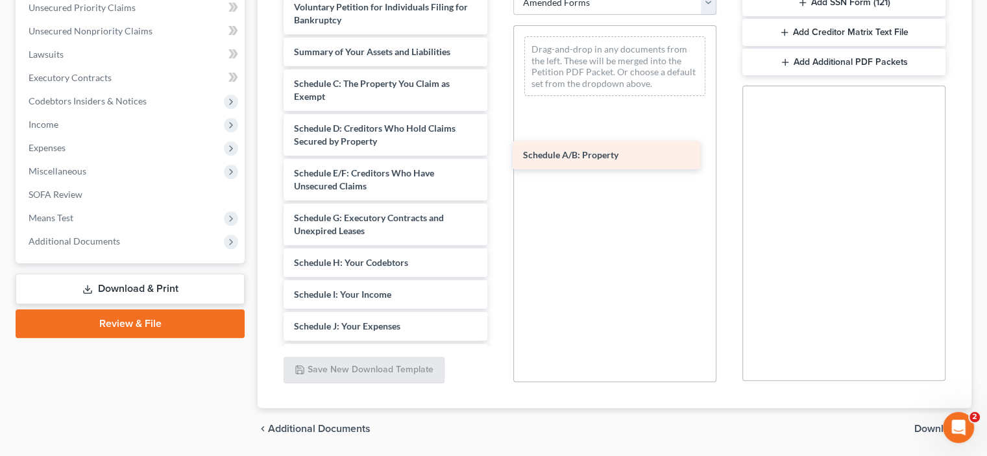
drag, startPoint x: 349, startPoint y: 217, endPoint x: 575, endPoint y: 150, distance: 235.7
click at [497, 150] on div "Schedule A/B: Property Voluntary Petition for Individuals Filing for Bankruptcy…" at bounding box center [385, 326] width 224 height 667
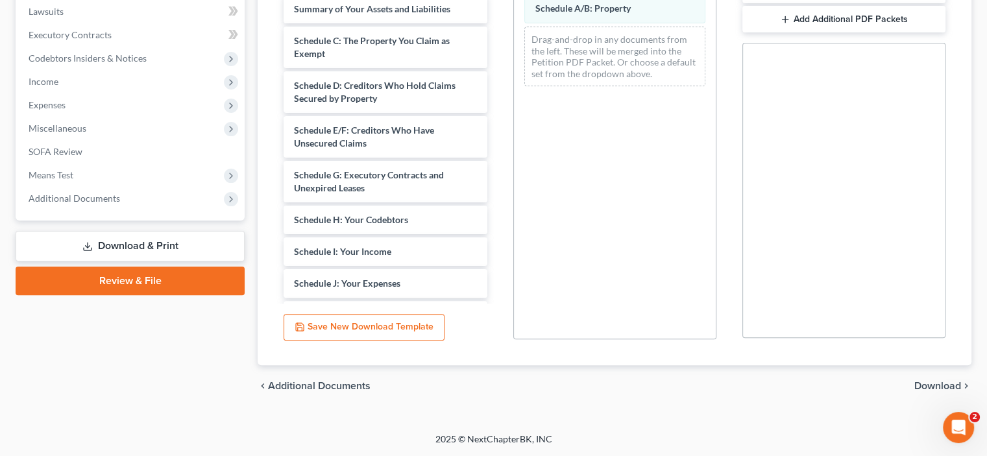
scroll to position [478, 0]
click at [923, 381] on span "Download" at bounding box center [937, 386] width 47 height 10
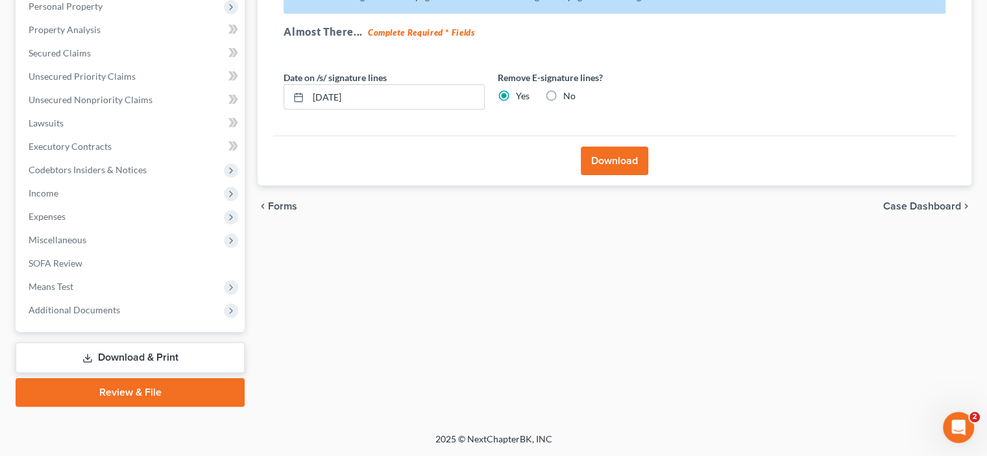
scroll to position [100, 0]
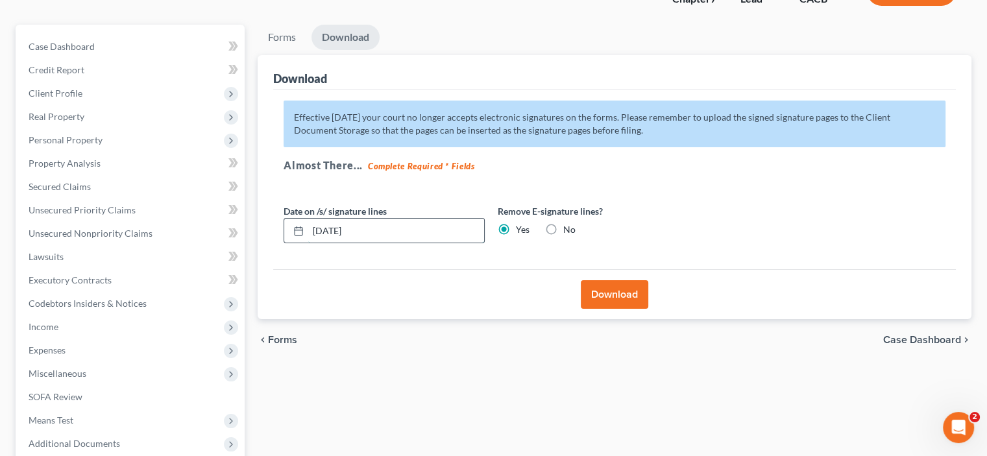
click at [394, 243] on input "[DATE]" at bounding box center [396, 231] width 176 height 25
type input "1"
type input "[DATE]"
click at [610, 309] on button "Download" at bounding box center [614, 294] width 67 height 29
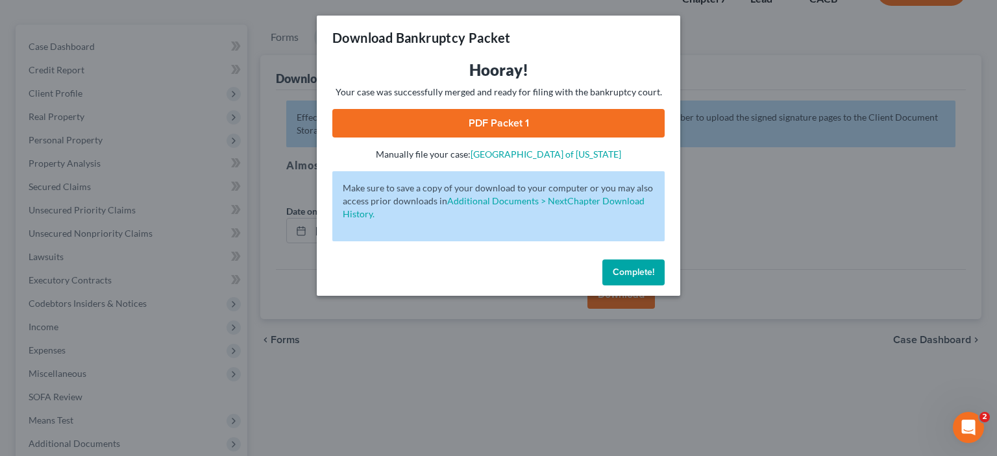
click at [654, 278] on span "Complete!" at bounding box center [634, 272] width 42 height 11
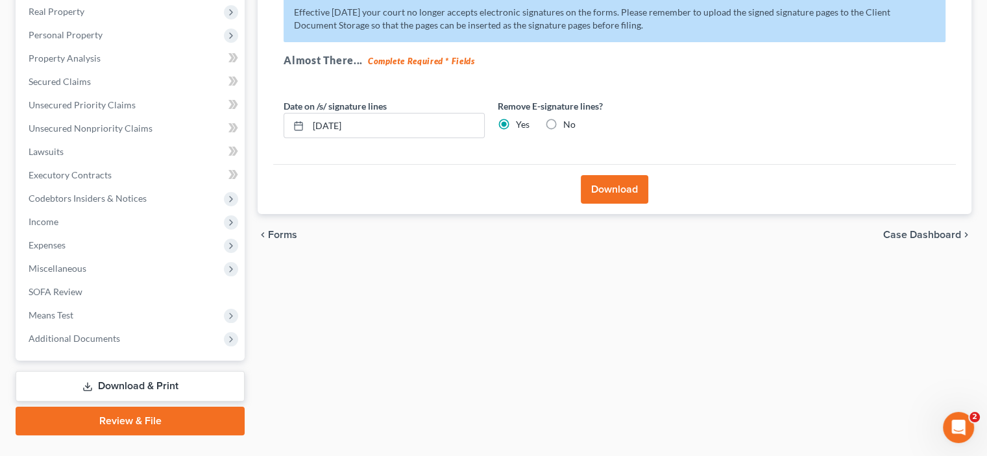
scroll to position [402, 0]
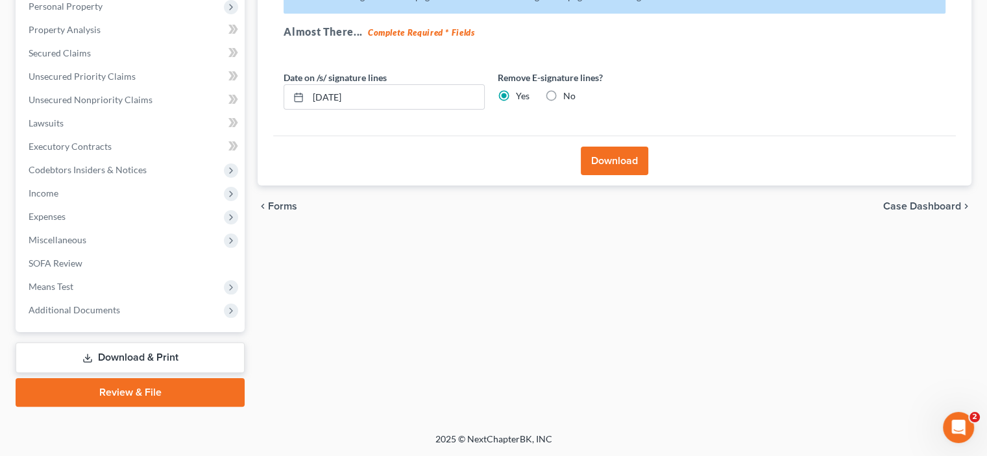
click at [104, 378] on link "Review & File" at bounding box center [130, 392] width 229 height 29
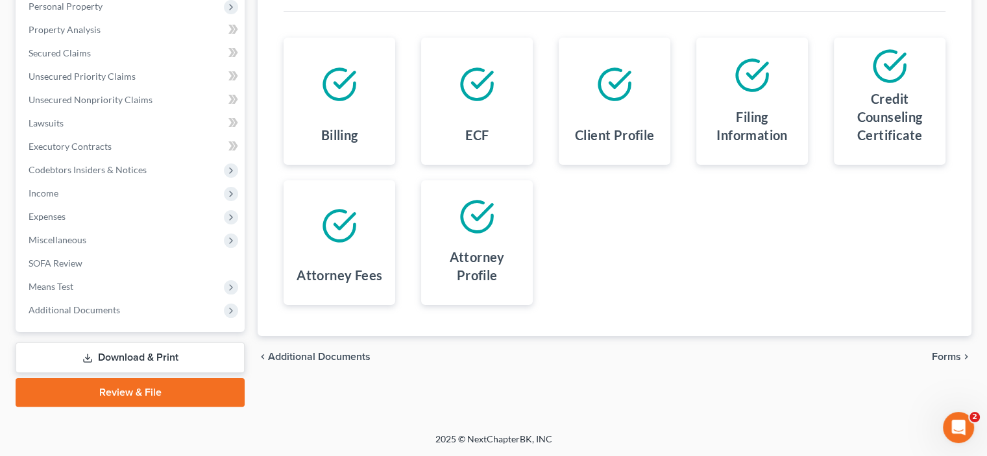
scroll to position [402, 0]
click at [934, 352] on span "Forms" at bounding box center [946, 357] width 29 height 10
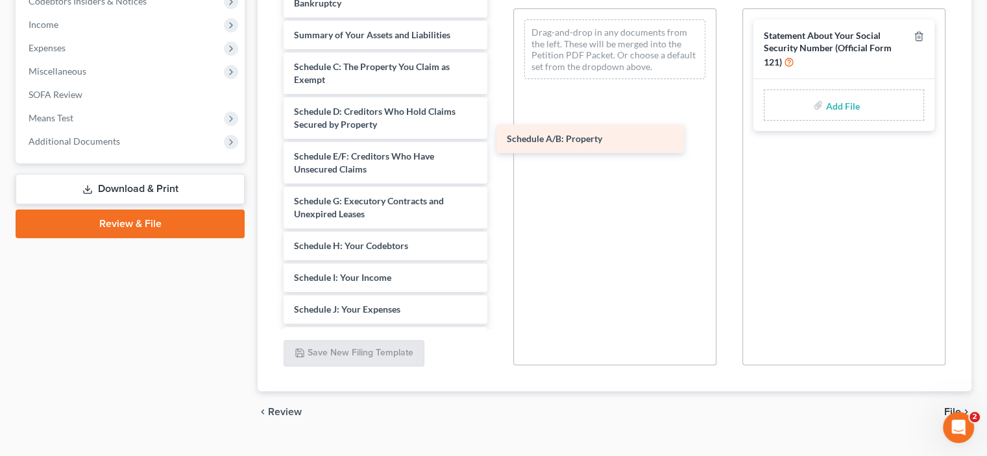
drag, startPoint x: 363, startPoint y: 212, endPoint x: 574, endPoint y: 143, distance: 221.4
click at [497, 143] on div "Schedule A/B: Property Voluntary Petition for Individuals Filing for Bankruptcy…" at bounding box center [385, 361] width 224 height 770
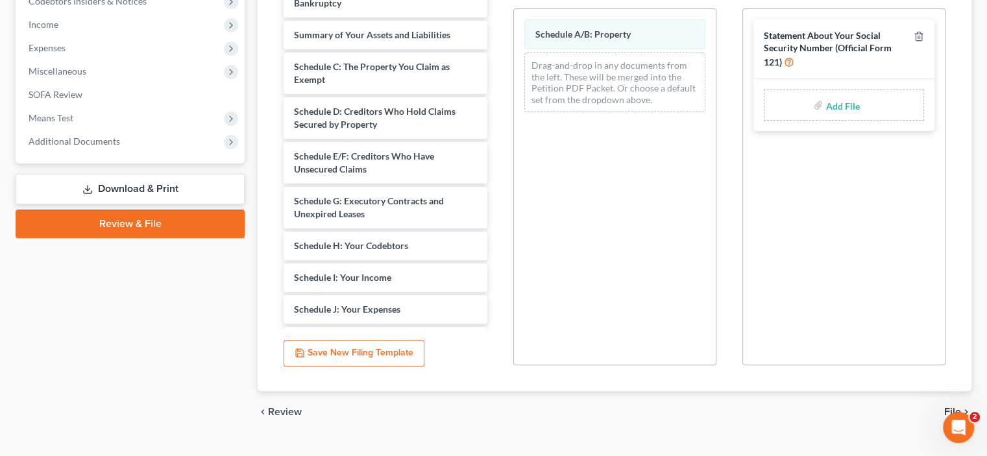
select select "37"
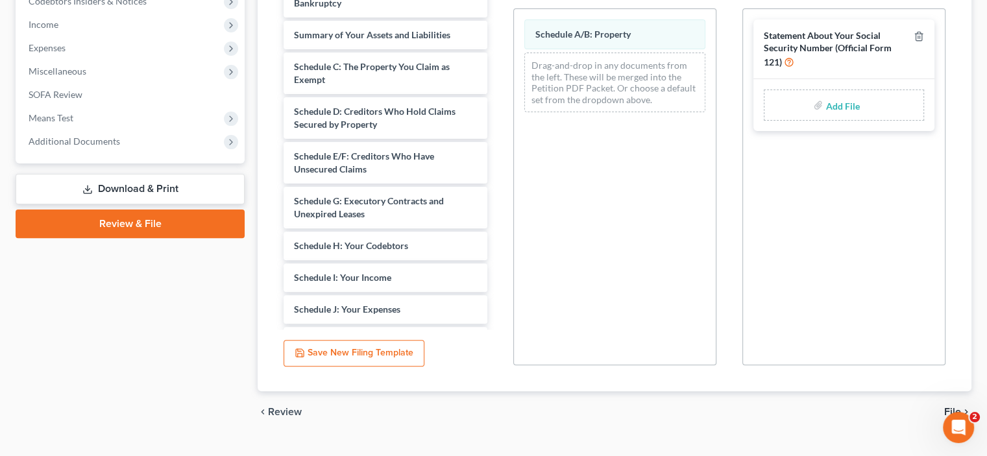
select select
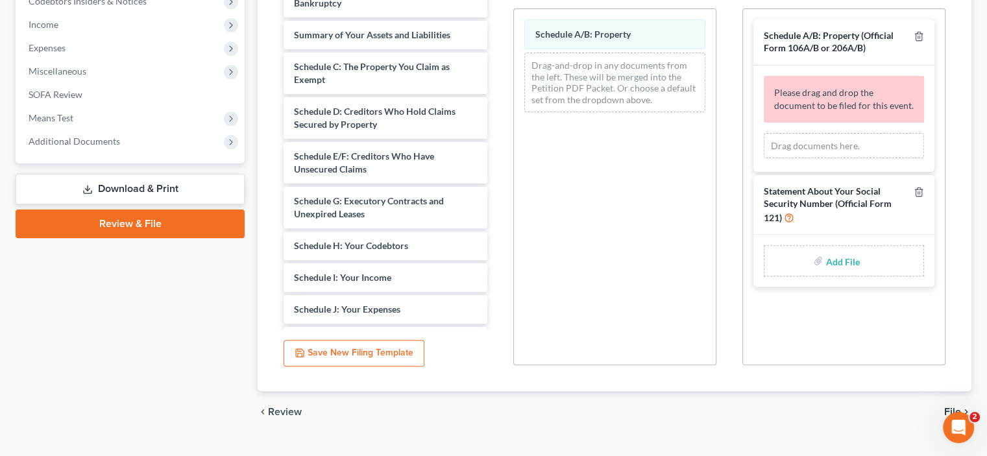
click at [803, 53] on span "Schedule A/B: Property (Official Form 106A/B or 206A/B)" at bounding box center [829, 41] width 130 height 23
drag, startPoint x: 808, startPoint y: 162, endPoint x: 882, endPoint y: 176, distance: 76.0
click at [879, 54] on div "Schedule A/B: Property (Official Form 106A/B or 206A/B)" at bounding box center [836, 42] width 145 height 24
click at [908, 54] on div at bounding box center [916, 42] width 16 height 24
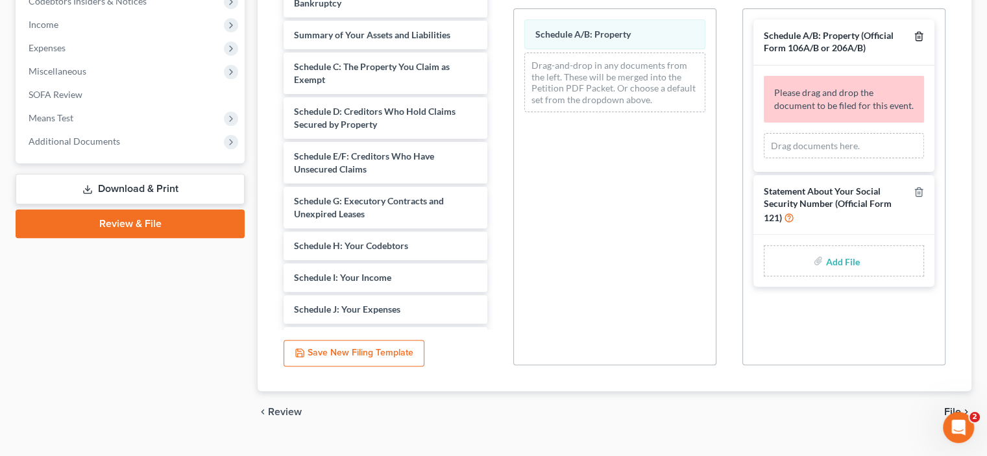
click at [914, 42] on icon "button" at bounding box center [919, 36] width 10 height 10
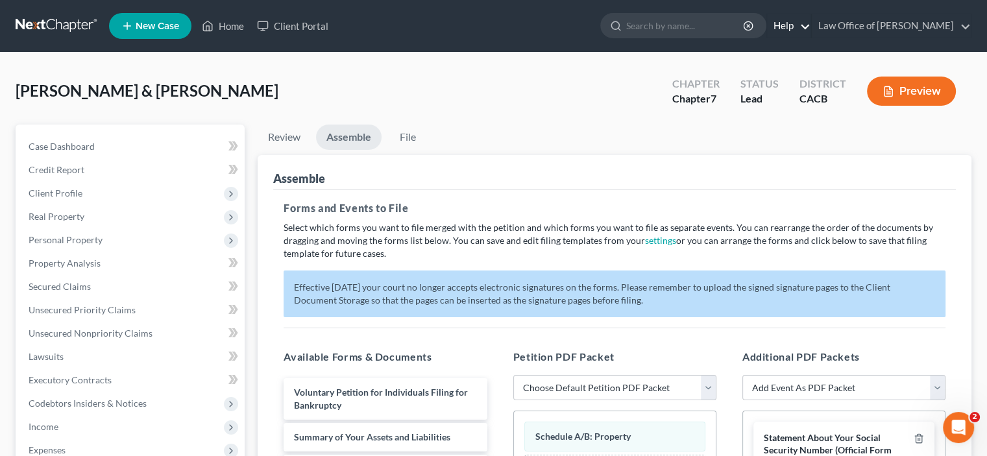
click at [771, 29] on link "Help" at bounding box center [788, 25] width 43 height 23
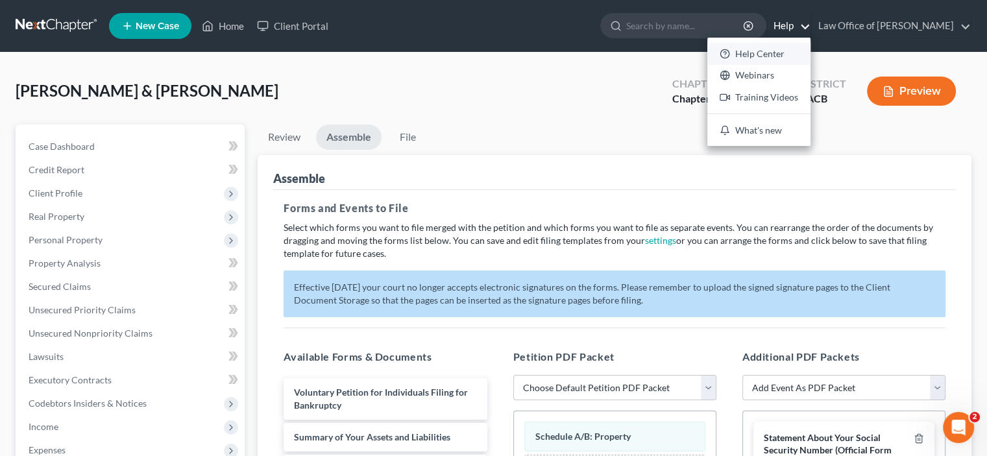
click at [720, 65] on link "Help Center" at bounding box center [758, 54] width 103 height 22
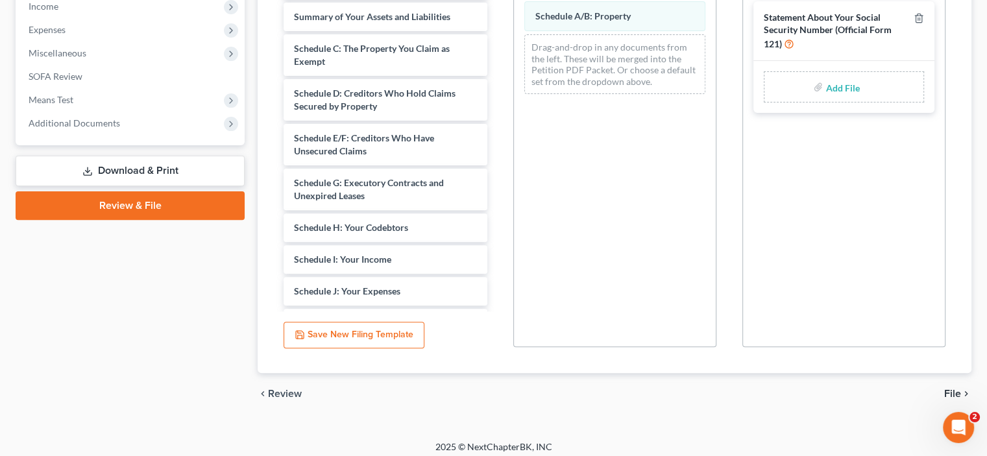
scroll to position [404, 0]
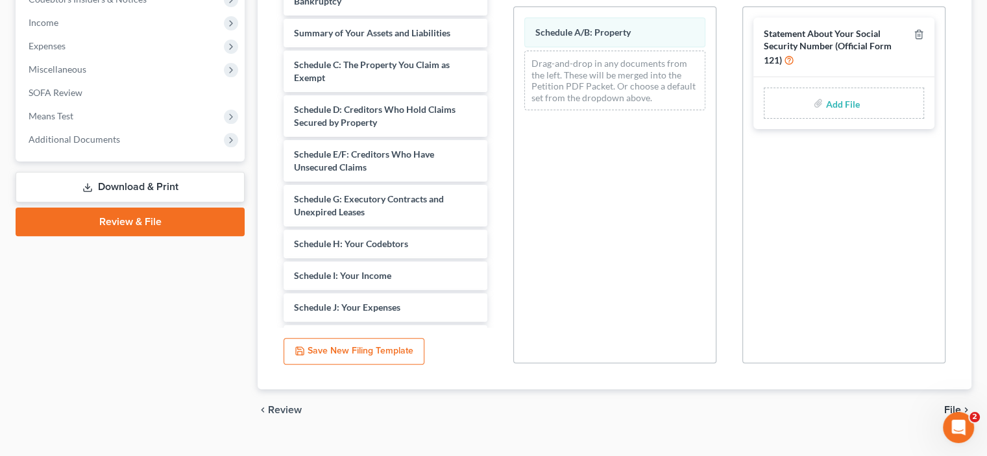
select select "0"
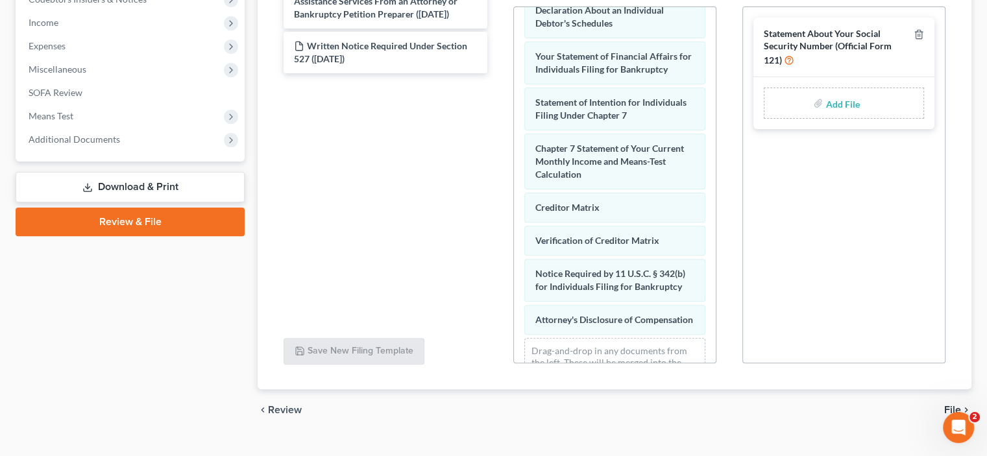
scroll to position [454, 0]
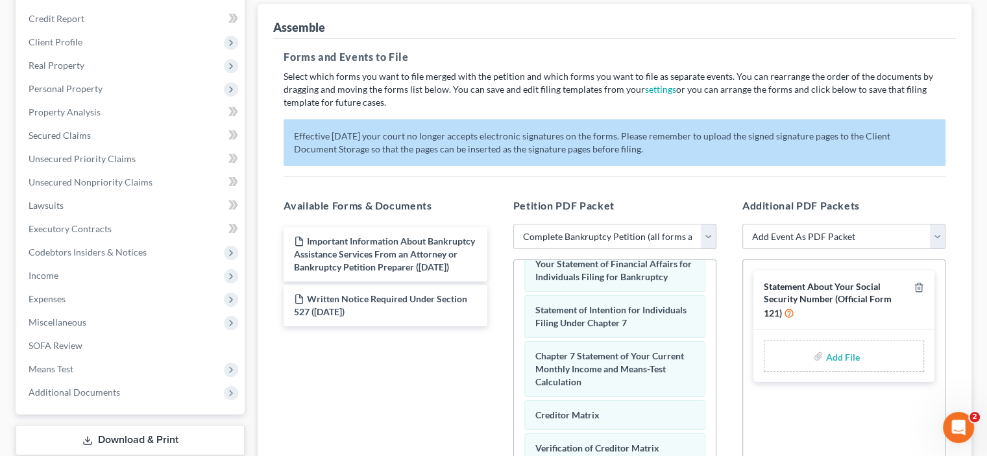
scroll to position [302, 0]
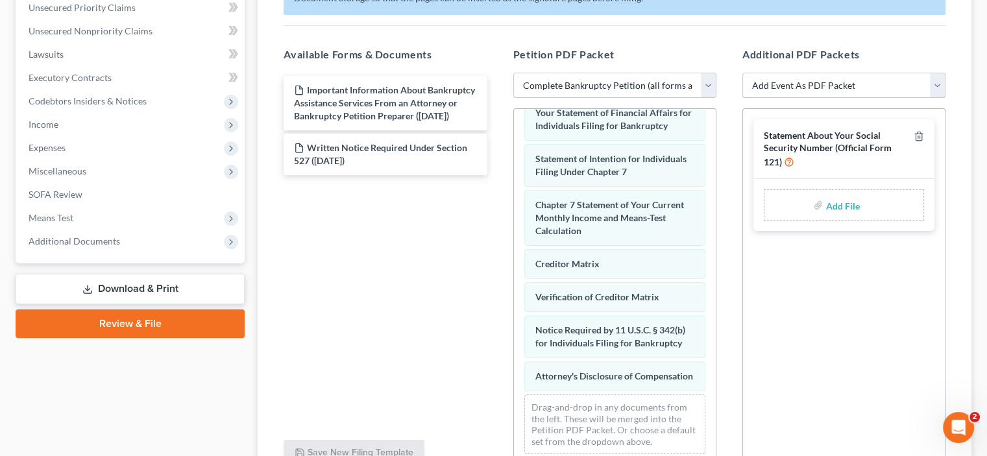
click at [929, 99] on select "Add Event As PDF Packet Amended Chapter 11 Plan Amended Chapter 11 Small Busine…" at bounding box center [843, 86] width 203 height 26
select select "37"
click at [742, 99] on select "Add Event As PDF Packet Amended Chapter 11 Plan Amended Chapter 11 Small Busine…" at bounding box center [843, 86] width 203 height 26
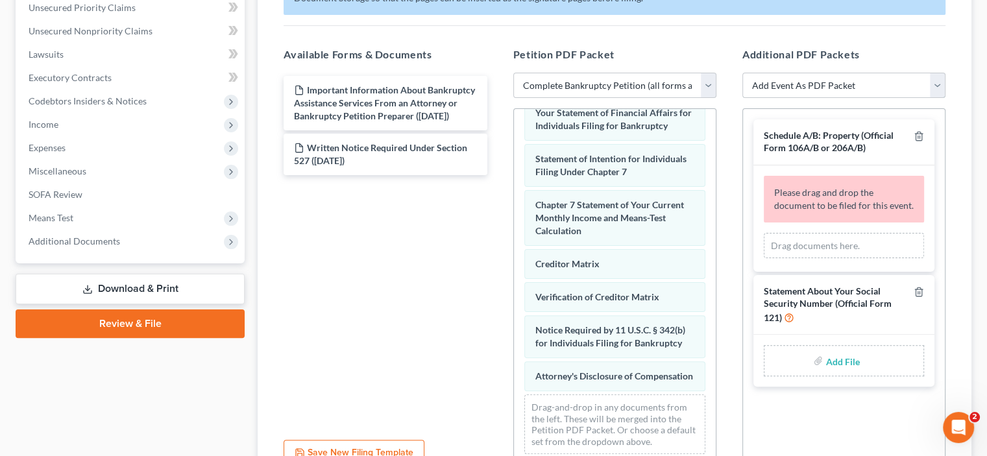
scroll to position [0, 0]
drag, startPoint x: 806, startPoint y: 256, endPoint x: 838, endPoint y: 263, distance: 32.6
click at [805, 153] on span "Schedule A/B: Property (Official Form 106A/B or 206A/B)" at bounding box center [829, 141] width 130 height 23
click at [877, 165] on div "Schedule A/B: Property (Official Form 106A/B or 206A/B)" at bounding box center [843, 141] width 181 height 45
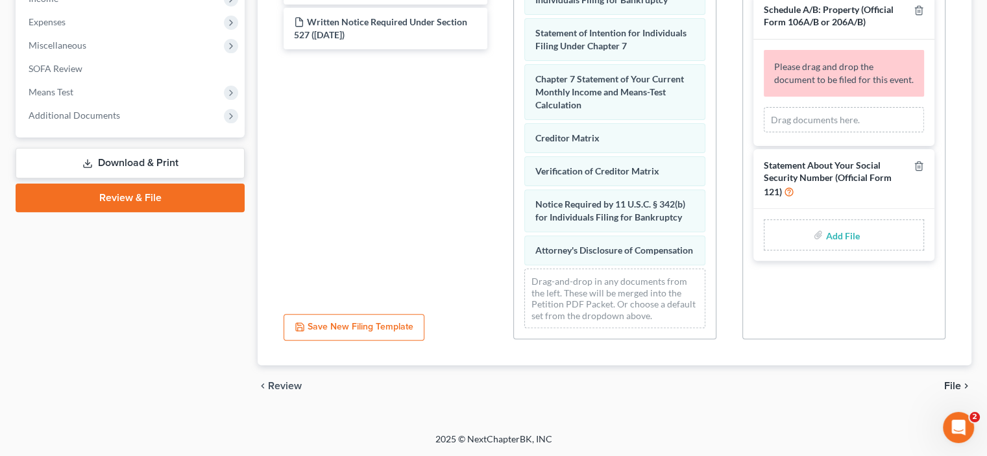
click at [432, 230] on div "Important Information About Bankruptcy Assistance Services From an Attorney or …" at bounding box center [385, 125] width 224 height 357
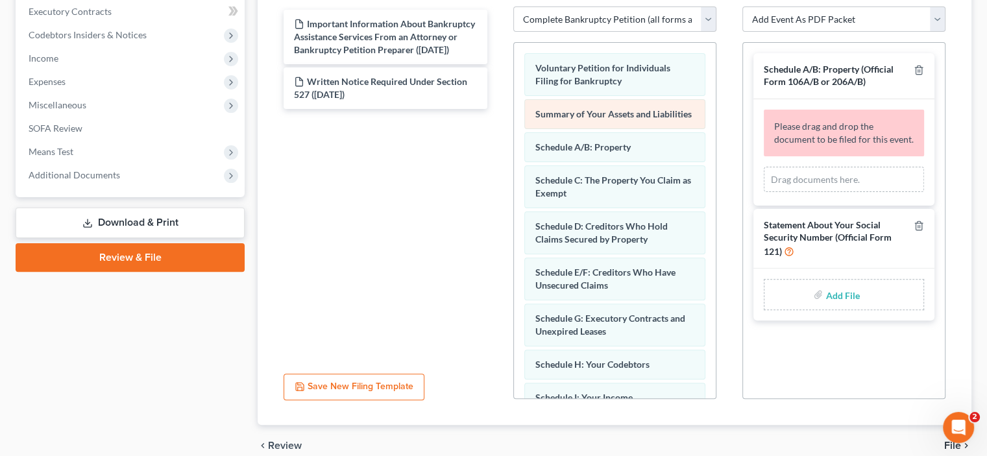
scroll to position [404, 0]
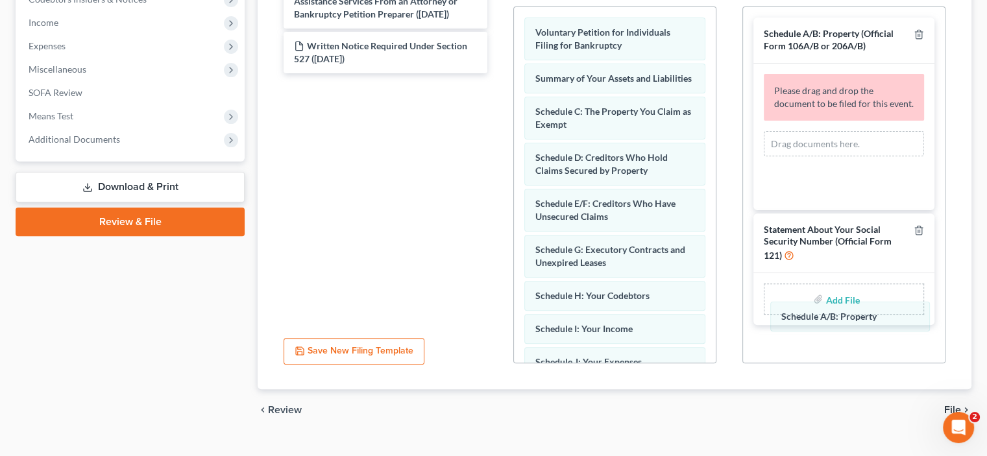
drag, startPoint x: 581, startPoint y: 264, endPoint x: 825, endPoint y: 315, distance: 249.3
click at [716, 318] on div "Schedule A/B: Property Voluntary Petition for Individuals Filing for Bankruptcy…" at bounding box center [615, 400] width 202 height 786
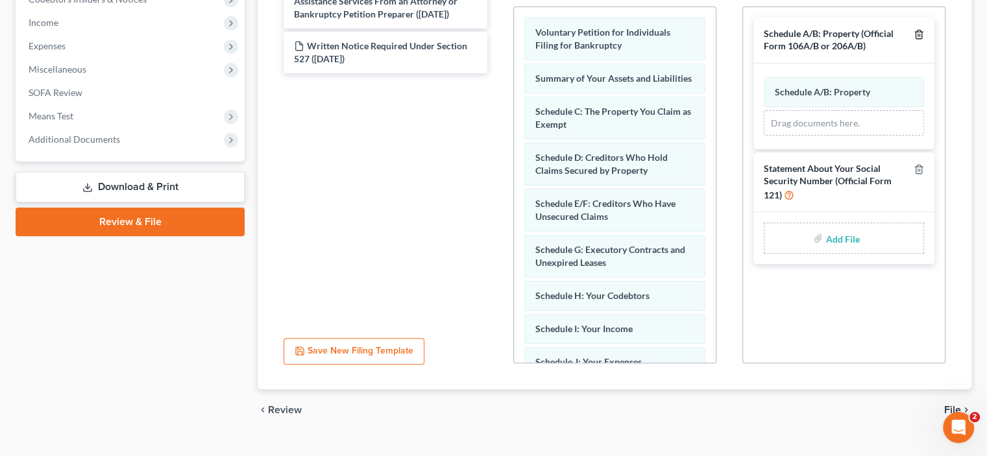
click at [914, 40] on icon "button" at bounding box center [919, 34] width 10 height 10
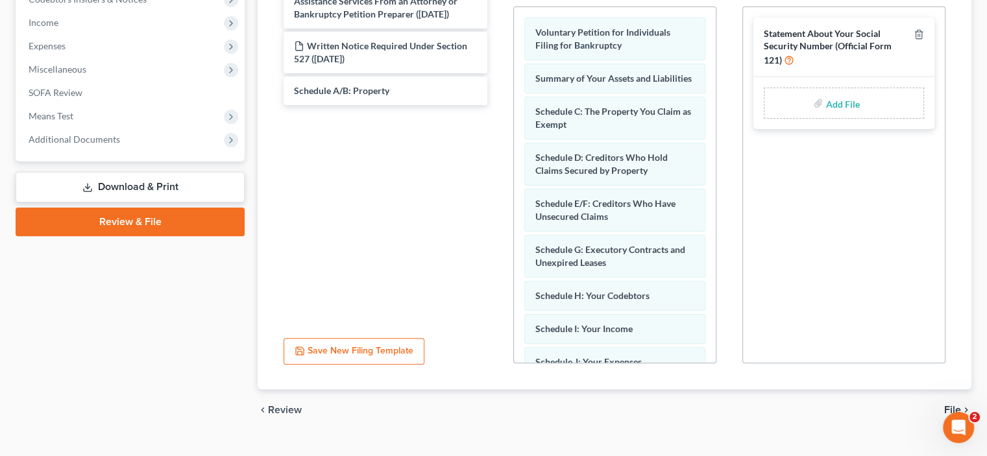
select select "37"
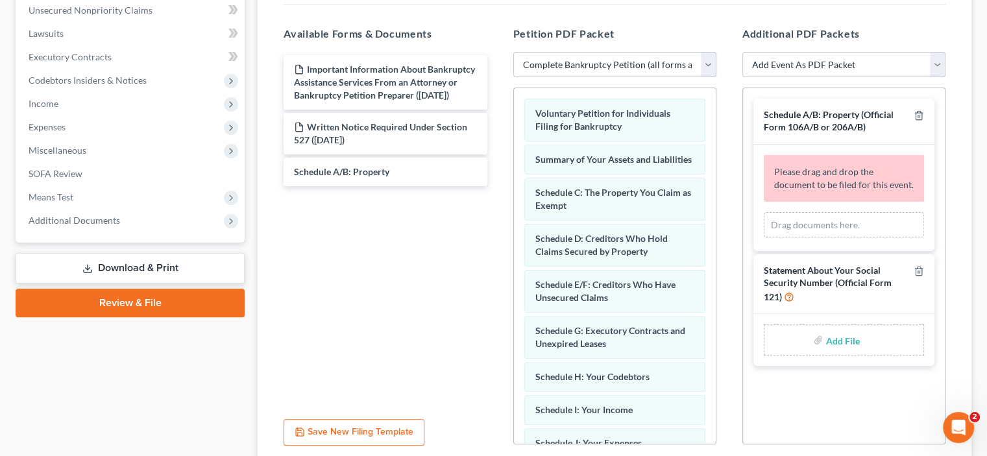
scroll to position [253, 0]
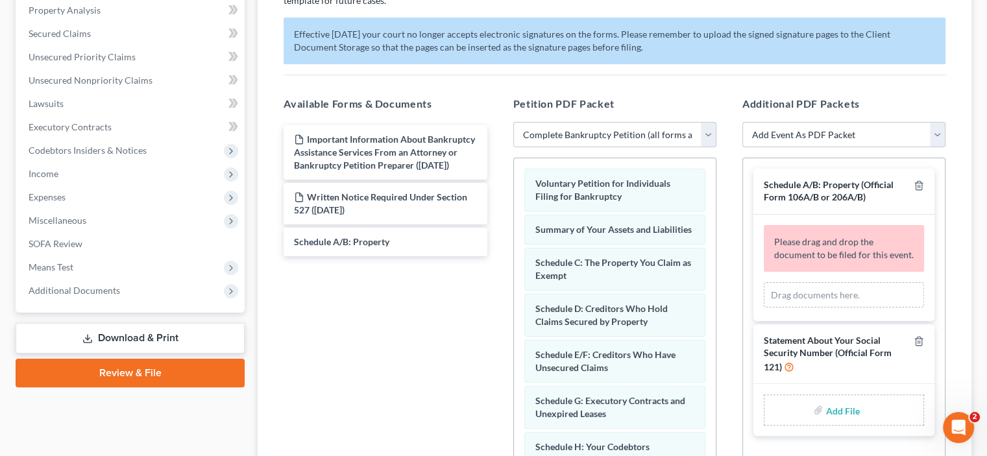
click at [787, 202] on span "Schedule A/B: Property (Official Form 106A/B or 206A/B)" at bounding box center [829, 190] width 130 height 23
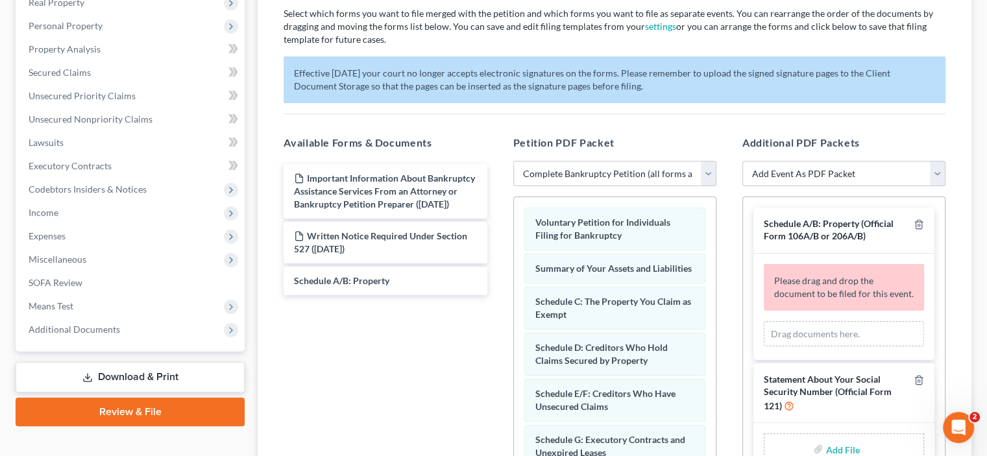
scroll to position [0, 0]
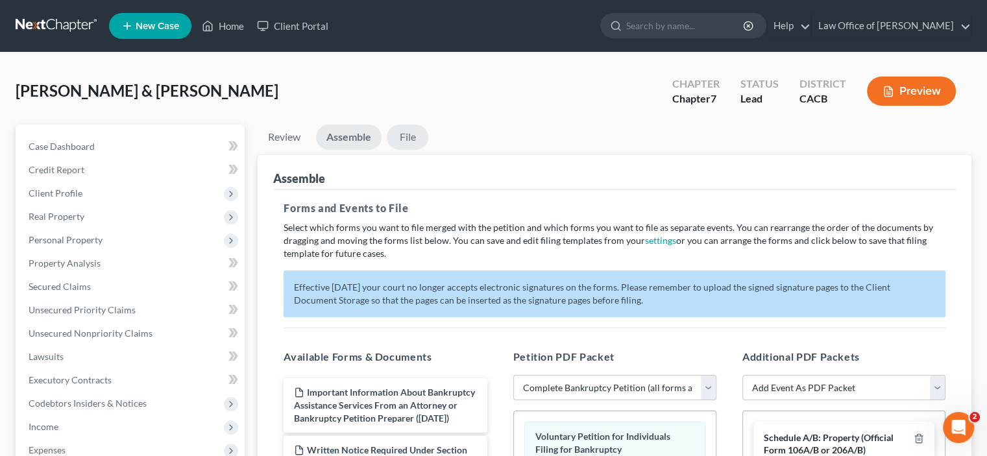
click at [428, 150] on link "File" at bounding box center [408, 137] width 42 height 25
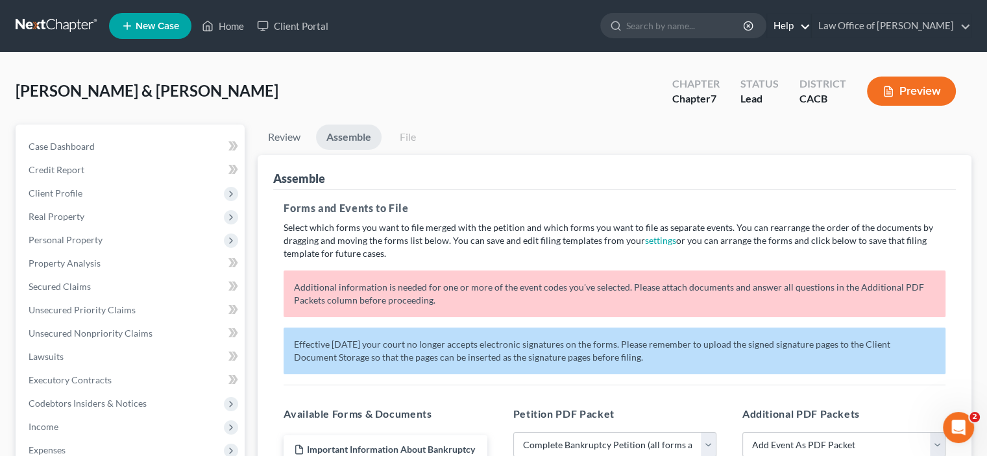
click at [798, 26] on link "Help" at bounding box center [788, 25] width 43 height 23
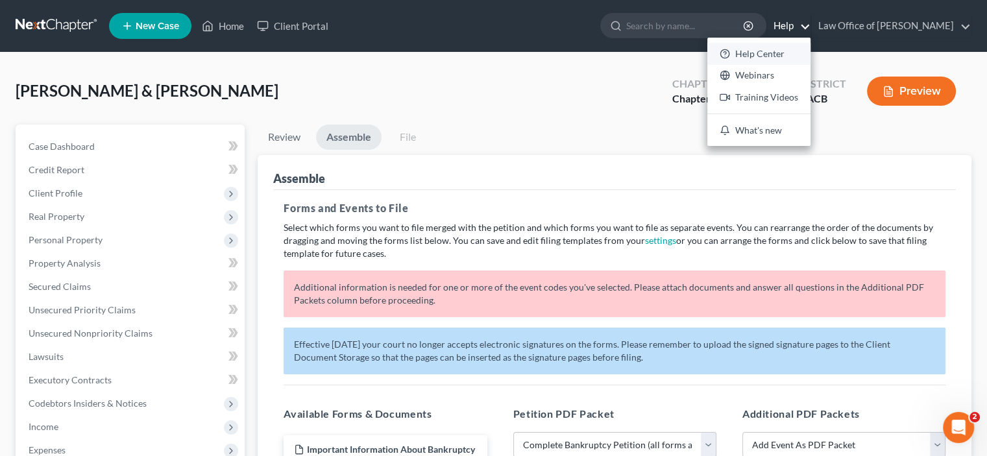
click at [729, 65] on link "Help Center" at bounding box center [758, 54] width 103 height 22
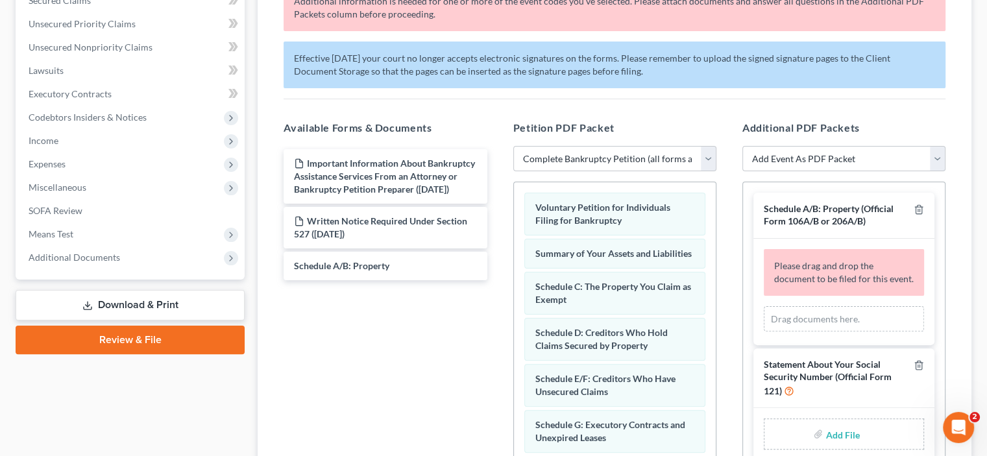
scroll to position [302, 0]
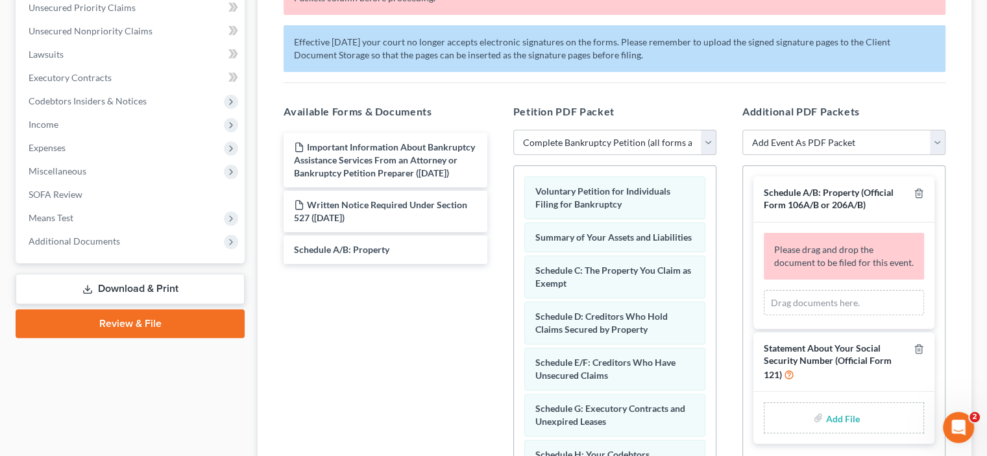
click at [703, 156] on select "Choose Default Petition PDF Packet Complete Bankruptcy Petition (all forms and …" at bounding box center [614, 143] width 203 height 26
click at [685, 180] on div "Forms and Events to File Select which forms you want to file merged with the pe…" at bounding box center [614, 218] width 683 height 661
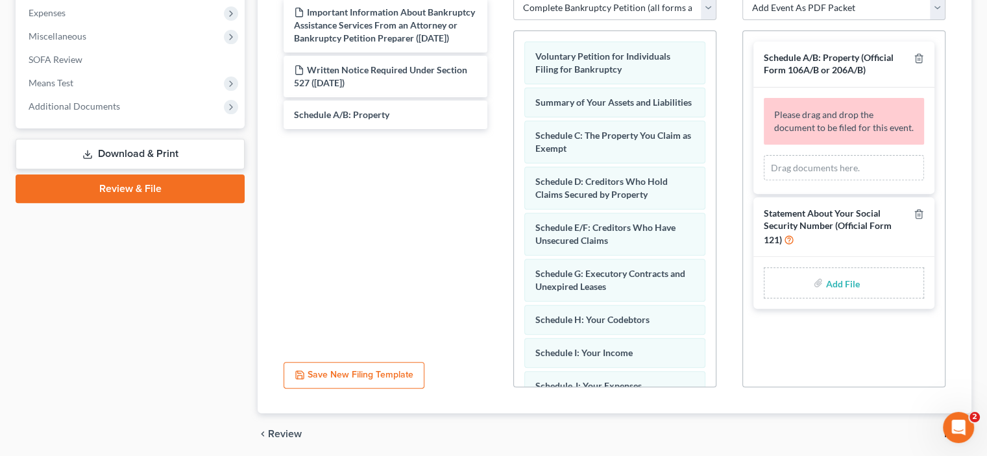
scroll to position [454, 0]
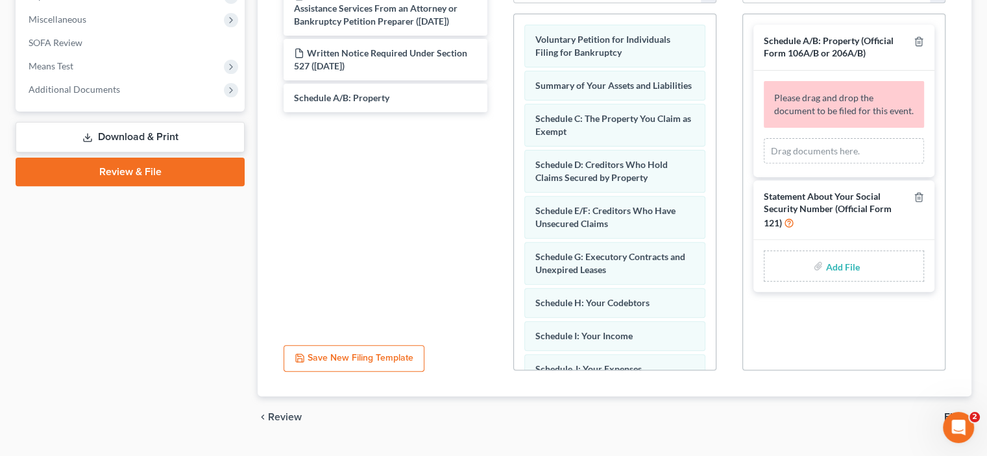
click at [914, 47] on icon "button" at bounding box center [919, 41] width 10 height 10
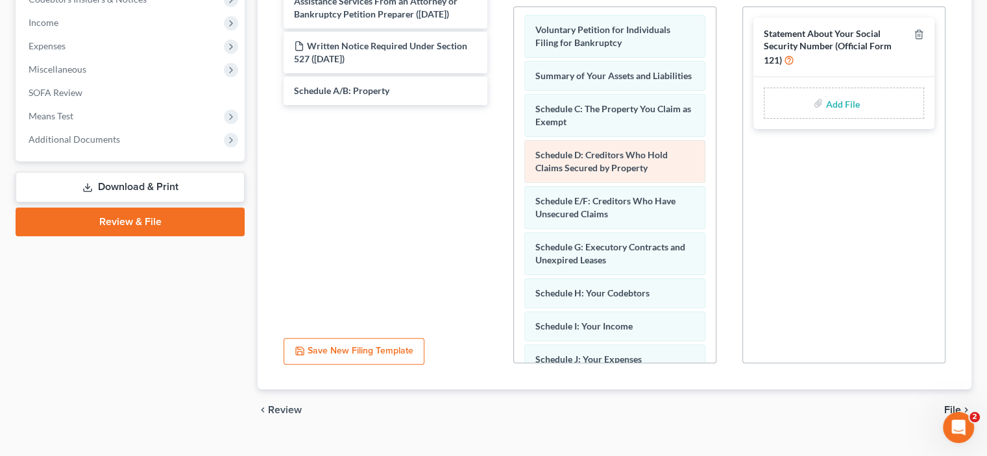
scroll to position [0, 0]
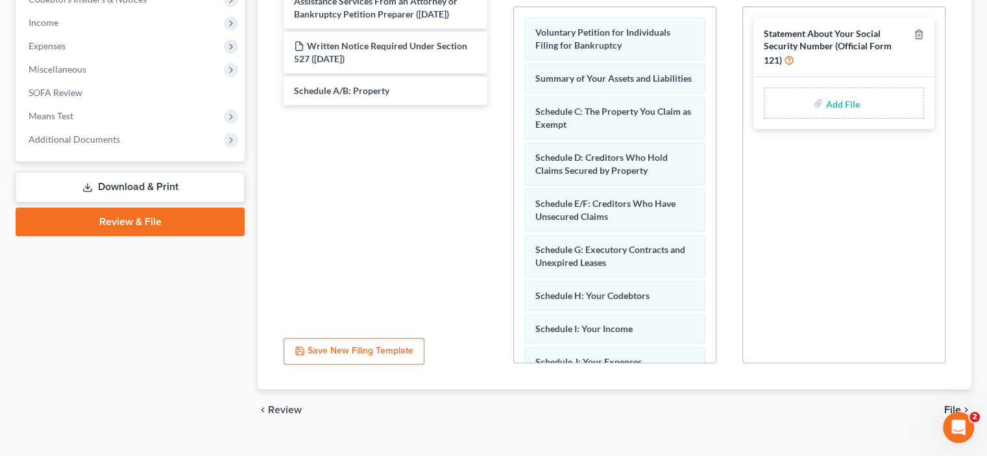
drag, startPoint x: 609, startPoint y: 145, endPoint x: 428, endPoint y: 298, distance: 236.2
click at [431, 302] on div "Important Information About Bankruptcy Assistance Services From an Attorney or …" at bounding box center [385, 149] width 224 height 357
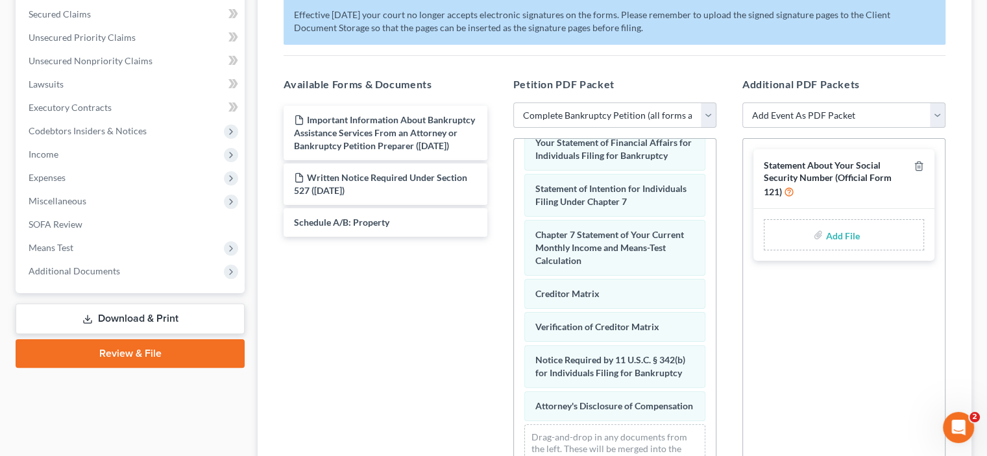
scroll to position [302, 0]
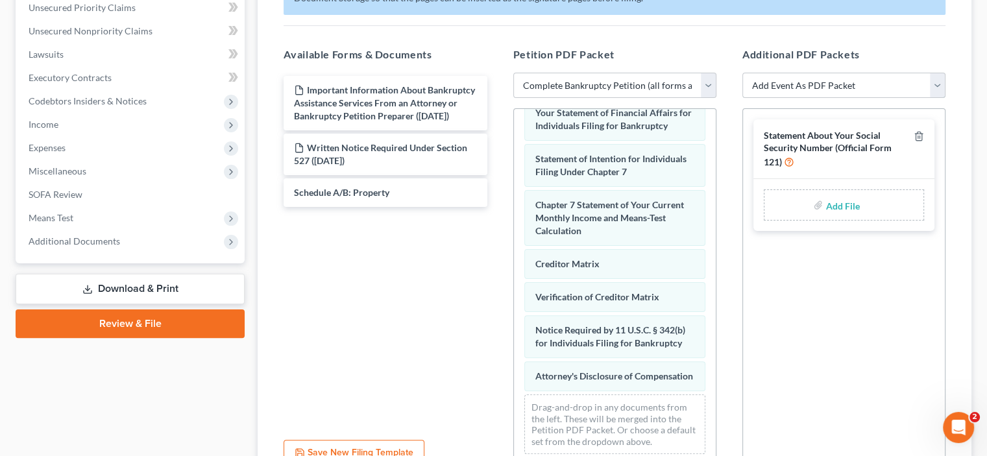
click at [924, 99] on select "Add Event As PDF Packet Amended Chapter 11 Plan Amended Chapter 11 Small Busine…" at bounding box center [843, 86] width 203 height 26
select select "37"
click at [742, 99] on select "Add Event As PDF Packet Amended Chapter 11 Plan Amended Chapter 11 Small Busine…" at bounding box center [843, 86] width 203 height 26
select select
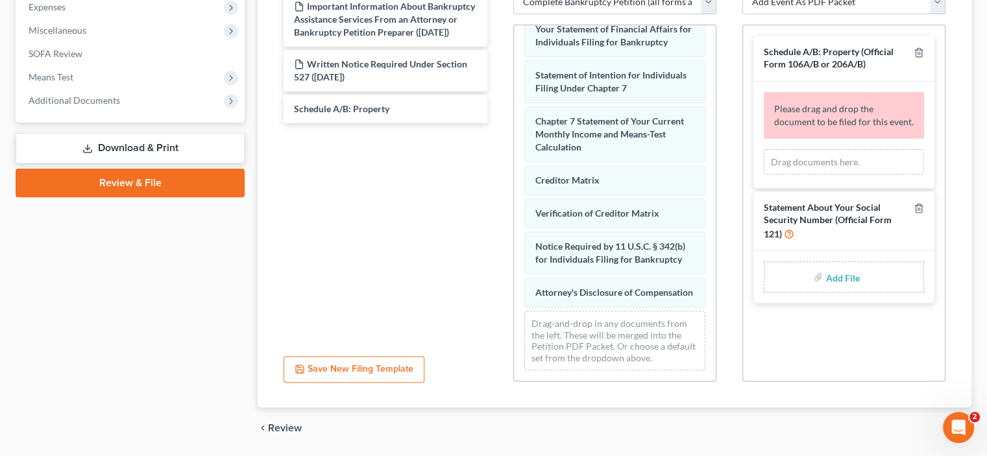
scroll to position [476, 0]
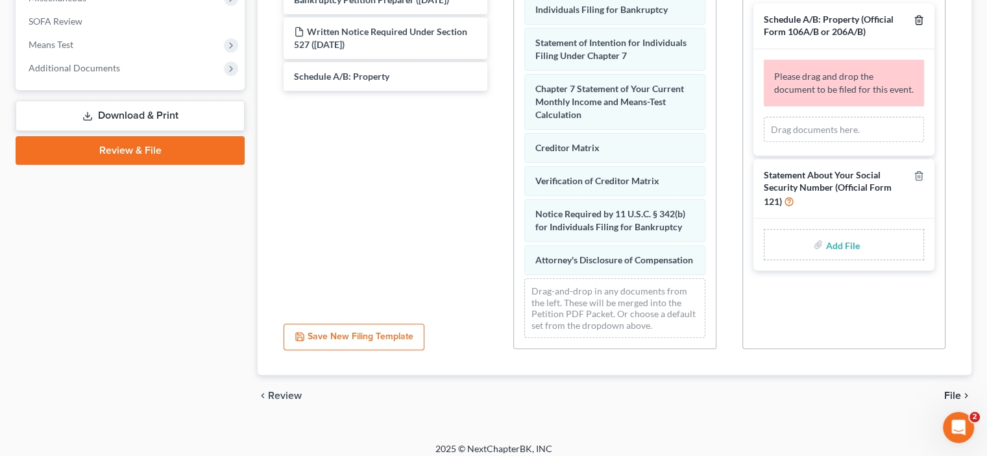
click at [914, 25] on icon "button" at bounding box center [919, 20] width 10 height 10
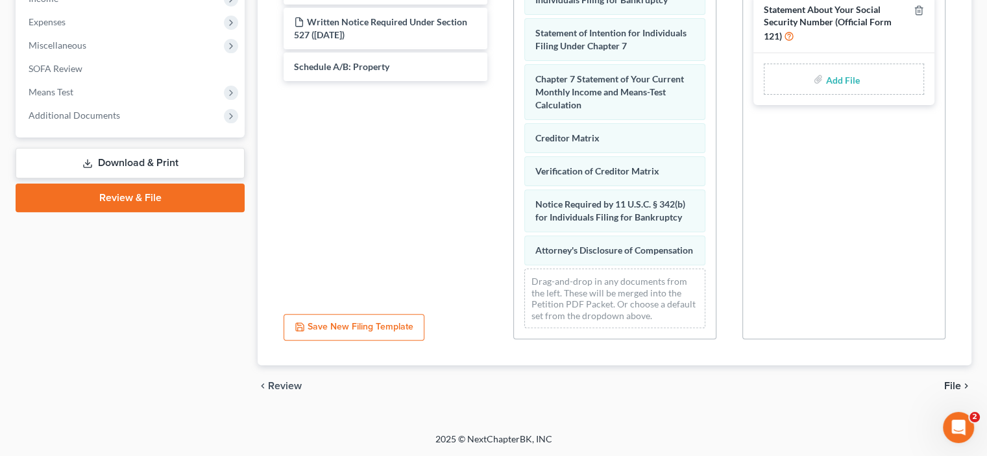
scroll to position [324, 0]
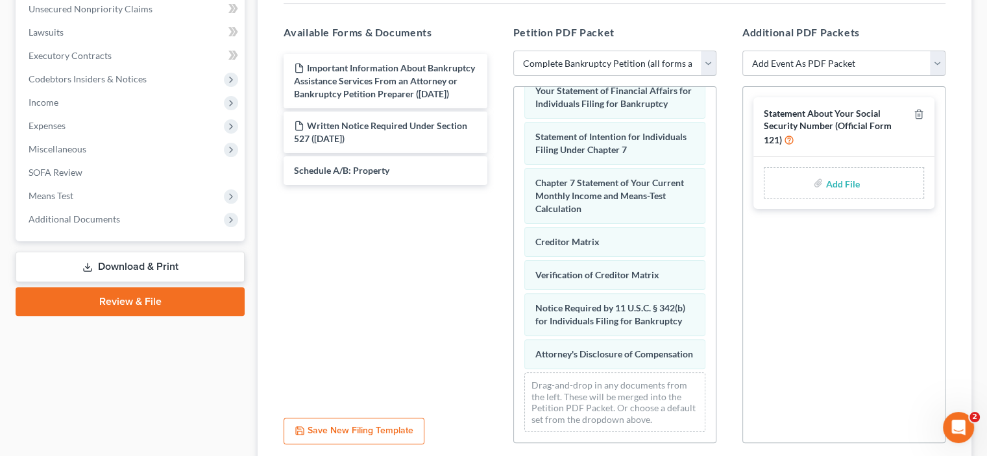
click at [701, 77] on select "Choose Default Petition PDF Packet Complete Bankruptcy Petition (all forms and …" at bounding box center [614, 64] width 203 height 26
select select
click at [515, 77] on select "Choose Default Petition PDF Packet Complete Bankruptcy Petition (all forms and …" at bounding box center [614, 64] width 203 height 26
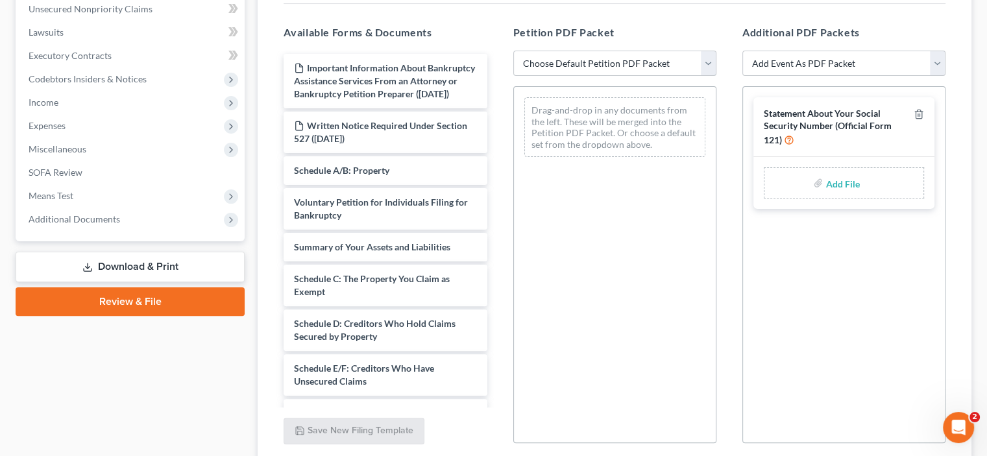
scroll to position [0, 0]
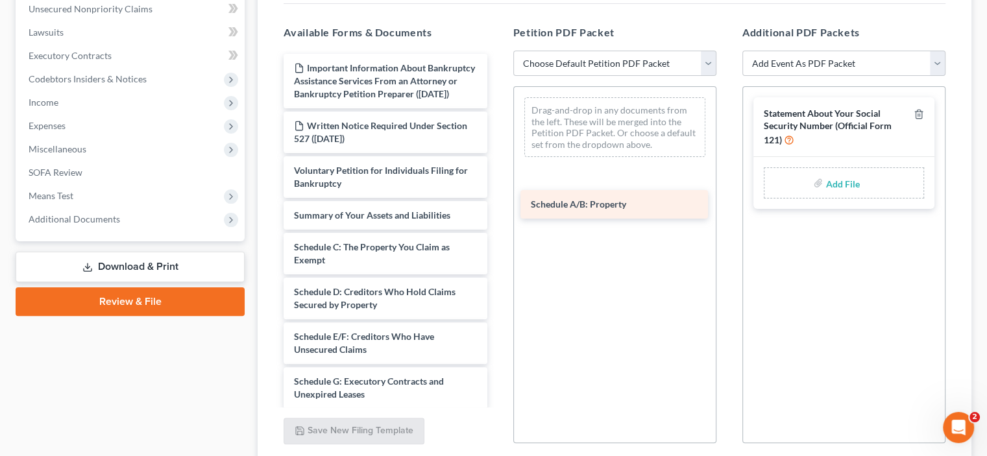
drag, startPoint x: 374, startPoint y: 338, endPoint x: 603, endPoint y: 210, distance: 262.1
click at [497, 210] on div "Schedule A/B: Property Important Information About Bankruptcy Assistance Servic…" at bounding box center [385, 439] width 224 height 770
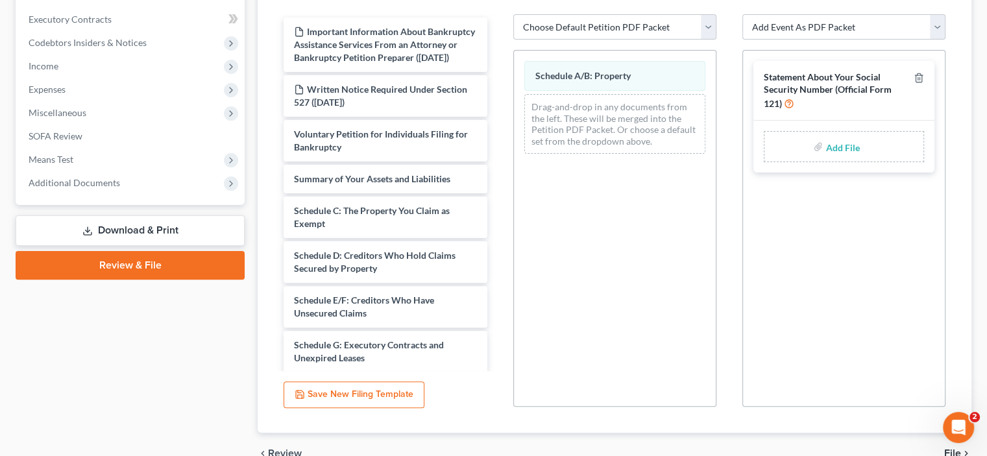
scroll to position [324, 0]
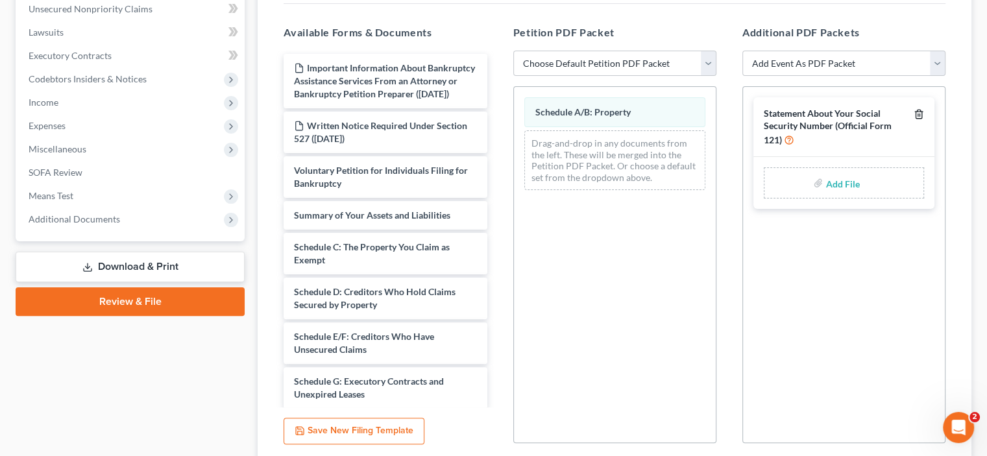
click at [908, 157] on div "Statement About Your Social Security Number (Official Form 121)" at bounding box center [843, 127] width 181 height 60
click at [914, 119] on icon "button" at bounding box center [919, 114] width 10 height 10
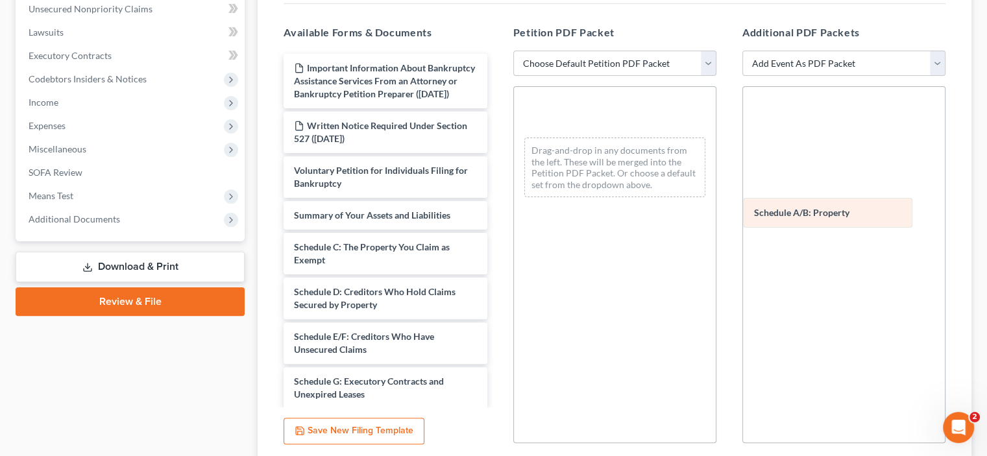
drag, startPoint x: 598, startPoint y: 219, endPoint x: 823, endPoint y: 213, distance: 224.6
click at [716, 208] on div "Schedule A/B: Property Schedule A/B: Property Schedule A/B: Property Drag-and-d…" at bounding box center [615, 147] width 202 height 121
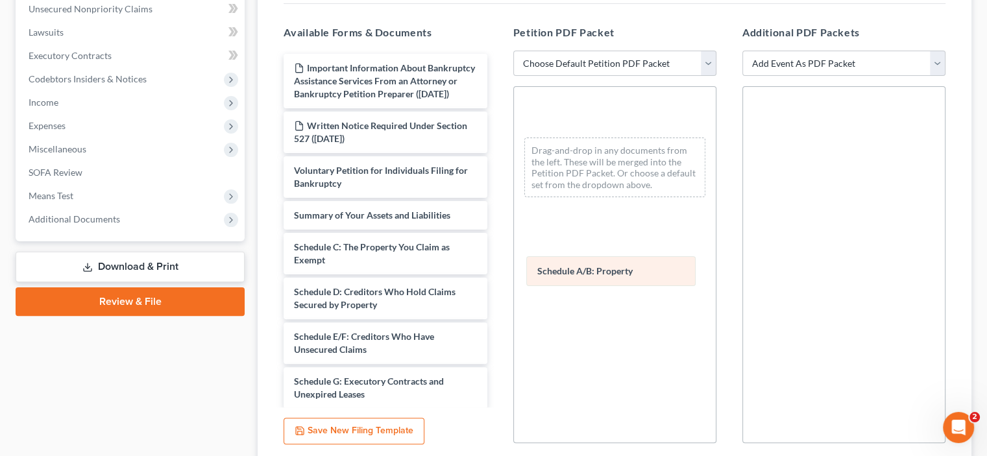
drag, startPoint x: 589, startPoint y: 215, endPoint x: 594, endPoint y: 299, distance: 84.5
click at [589, 208] on div "Schedule A/B: Property Schedule A/B: Property Schedule A/B: Property Drag-and-d…" at bounding box center [615, 147] width 202 height 121
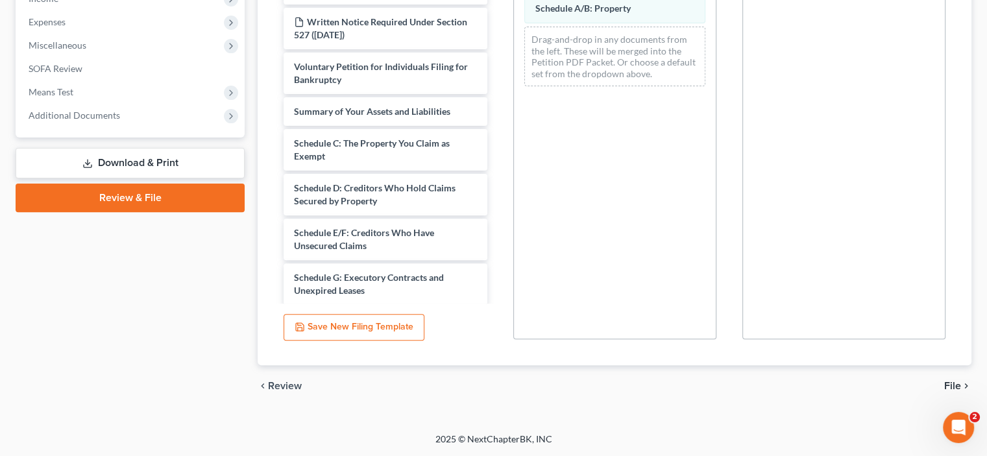
scroll to position [404, 0]
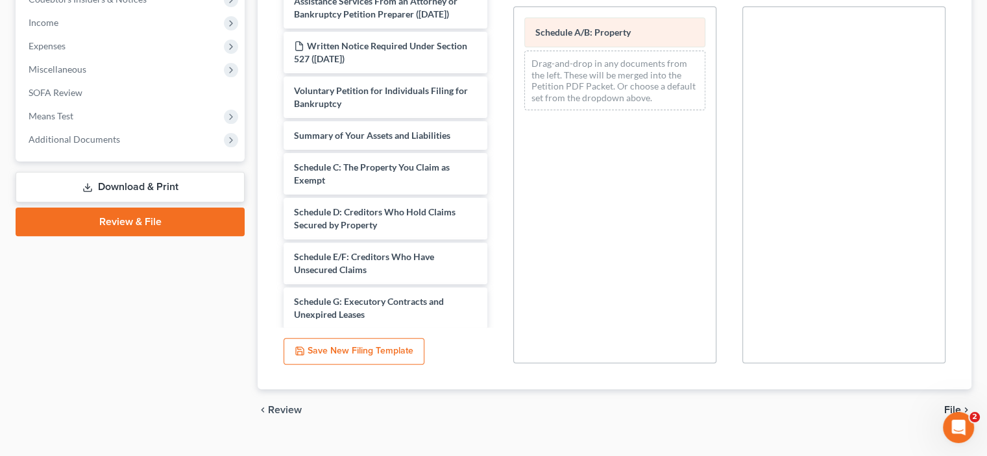
click at [611, 47] on div "Schedule A/B: Property" at bounding box center [614, 33] width 181 height 30
click at [156, 202] on link "Download & Print" at bounding box center [130, 187] width 229 height 30
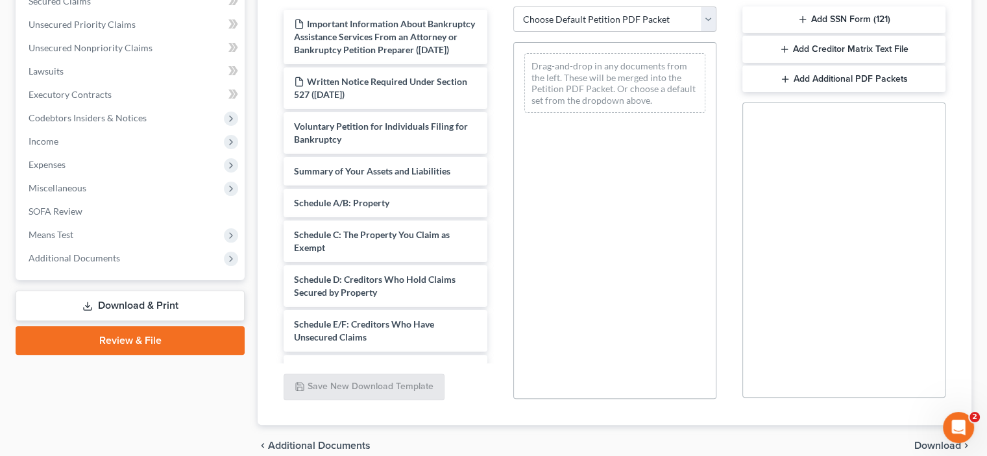
scroll to position [302, 0]
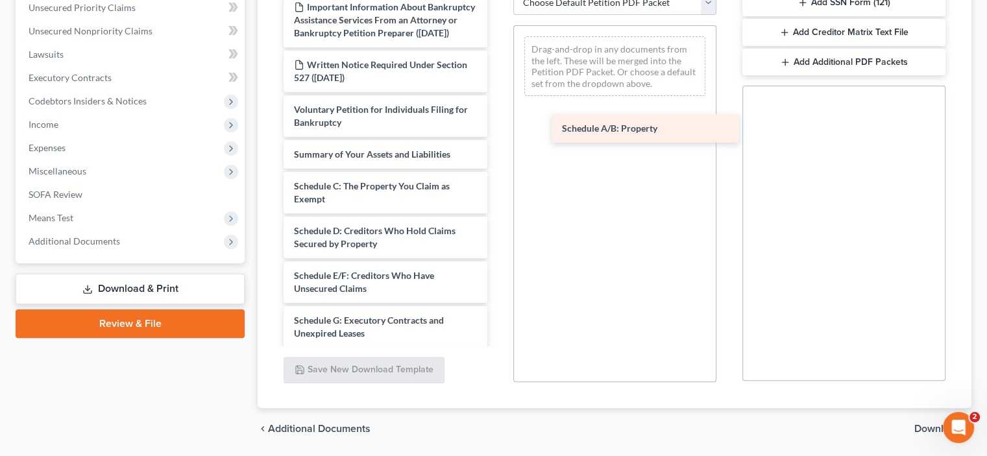
drag, startPoint x: 382, startPoint y: 398, endPoint x: 633, endPoint y: 135, distance: 363.9
click at [497, 136] on div "Schedule A/B: Property Important Information About Bankruptcy Assistance Servic…" at bounding box center [385, 378] width 224 height 770
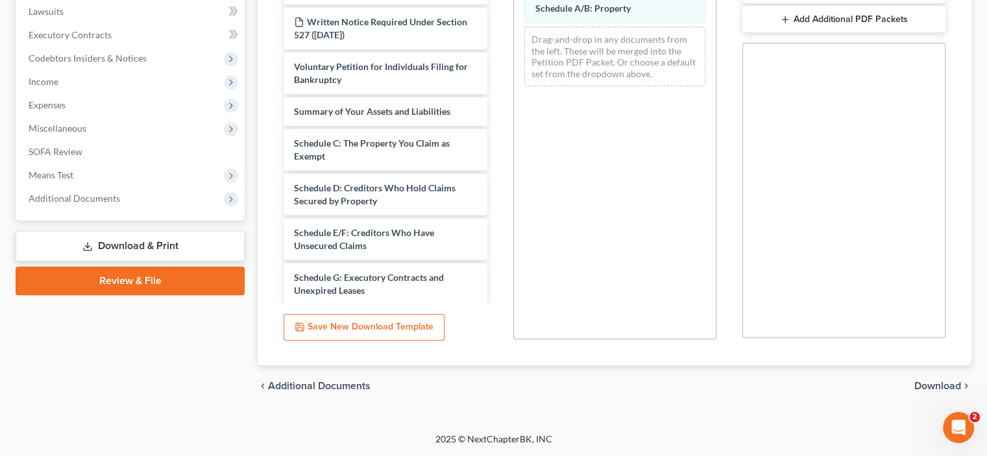
scroll to position [327, 0]
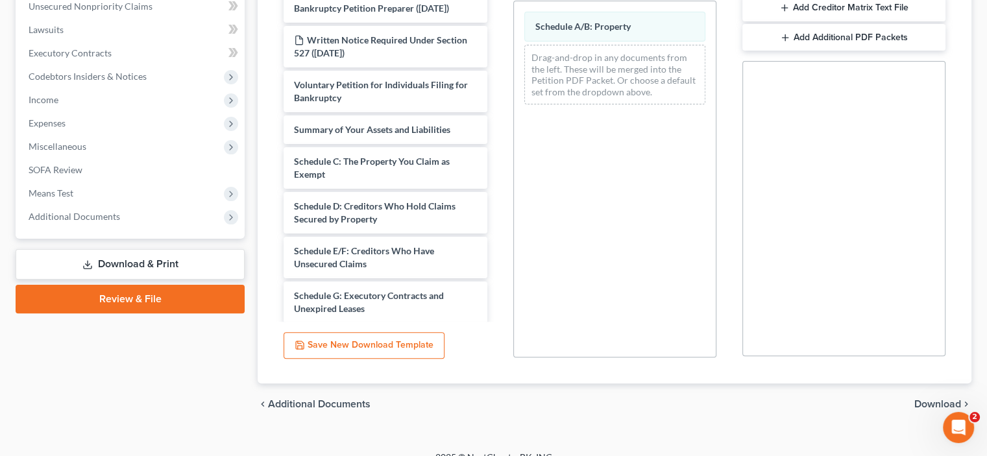
select select "2"
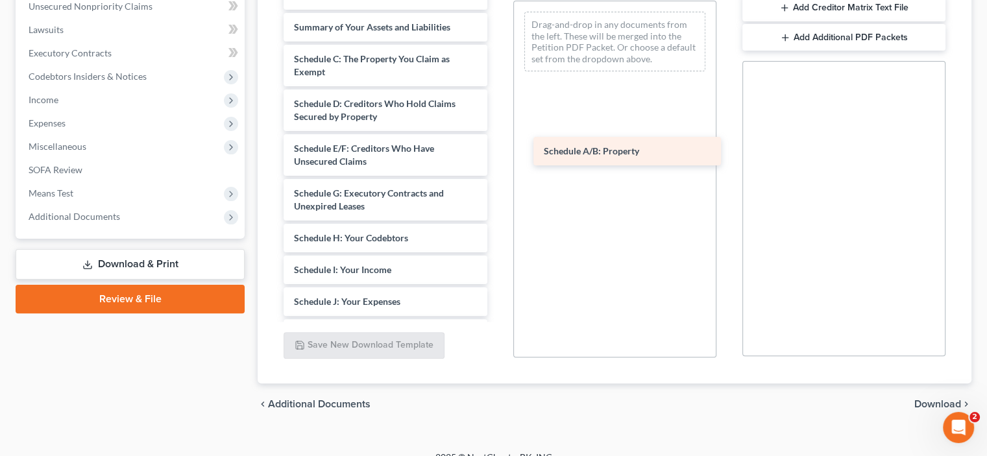
drag, startPoint x: 319, startPoint y: 195, endPoint x: 565, endPoint y: 116, distance: 257.9
click at [497, 117] on div "Schedule A/B: Property Voluntary Petition for Individuals Filing for Bankruptcy…" at bounding box center [385, 301] width 224 height 667
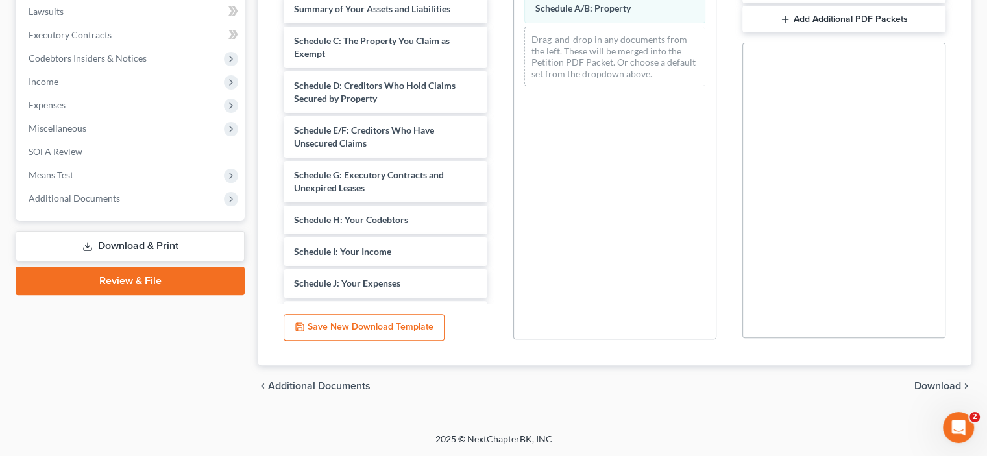
scroll to position [478, 0]
click at [921, 381] on span "Download" at bounding box center [937, 386] width 47 height 10
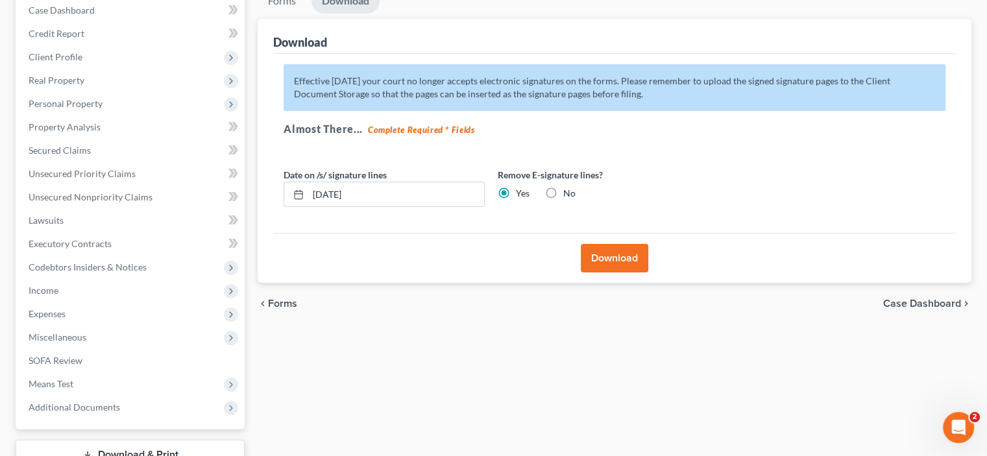
scroll to position [100, 0]
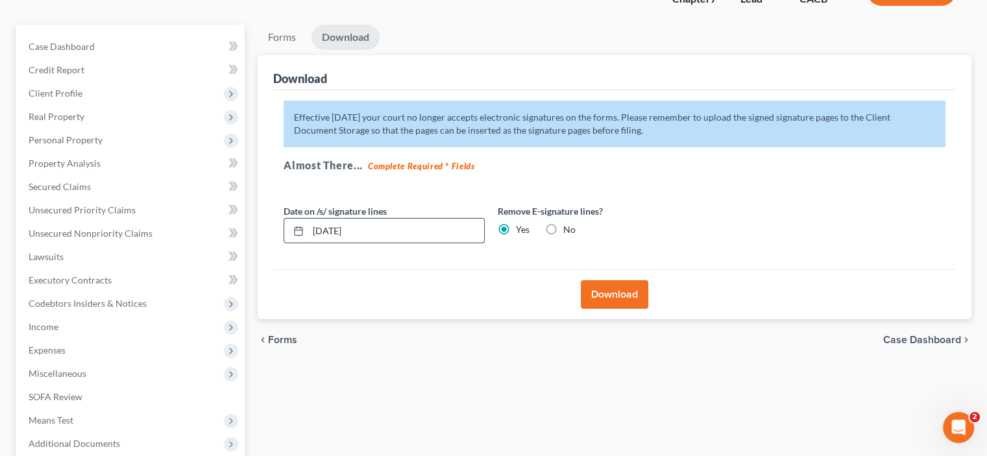
click at [389, 243] on input "[DATE]" at bounding box center [396, 231] width 176 height 25
type input "1"
type input "[DATE]"
click at [609, 309] on button "Download" at bounding box center [614, 294] width 67 height 29
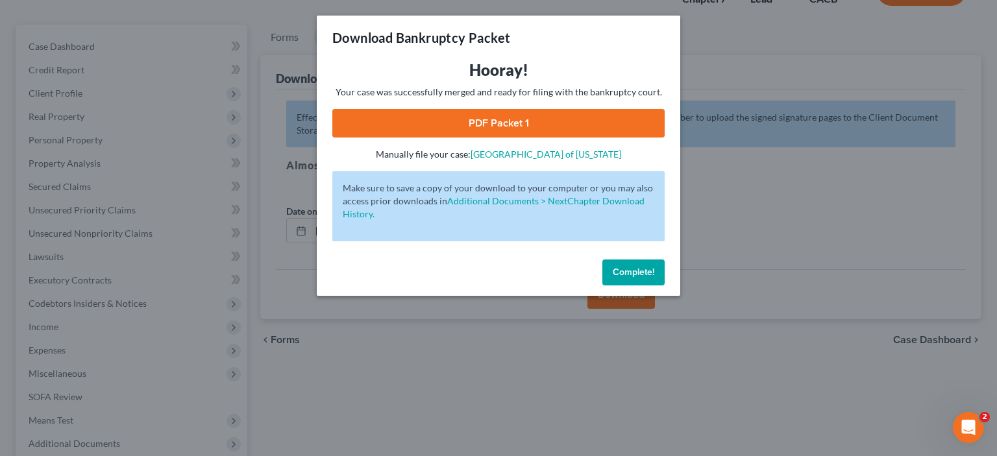
click at [498, 138] on link "PDF Packet 1" at bounding box center [498, 123] width 332 height 29
click at [409, 402] on div "Download Bankruptcy Packet Hooray! Your case was successfully merged and ready …" at bounding box center [498, 228] width 997 height 456
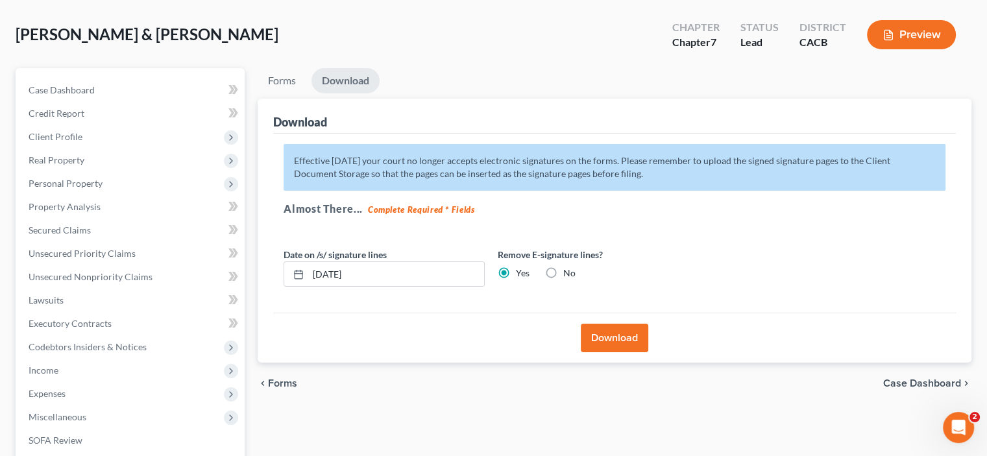
scroll to position [0, 0]
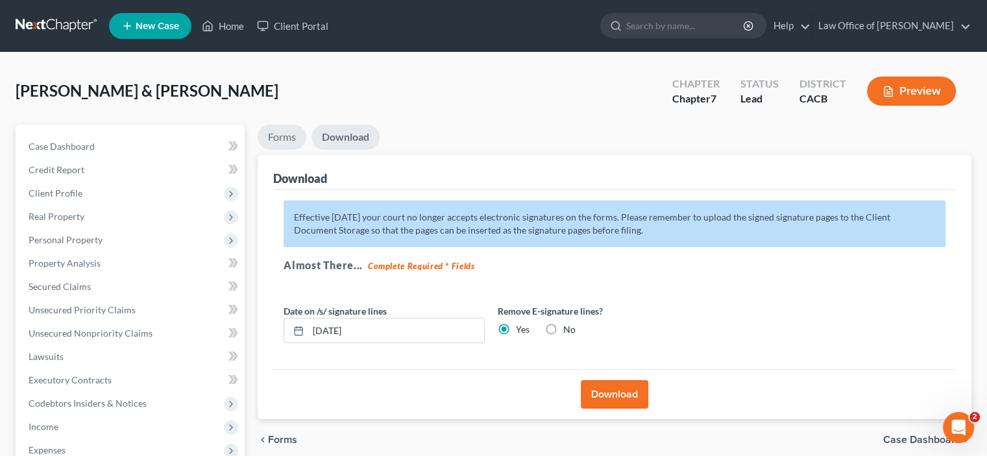
click at [273, 150] on link "Forms" at bounding box center [282, 137] width 49 height 25
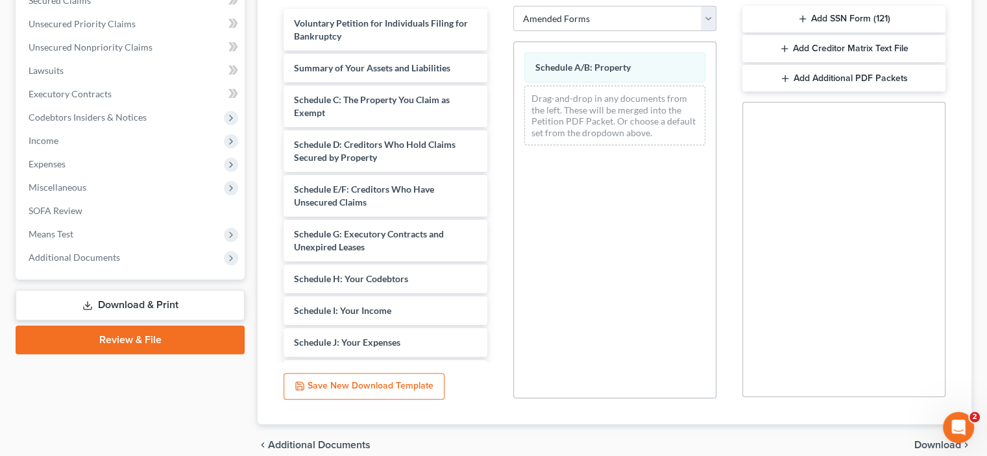
scroll to position [302, 0]
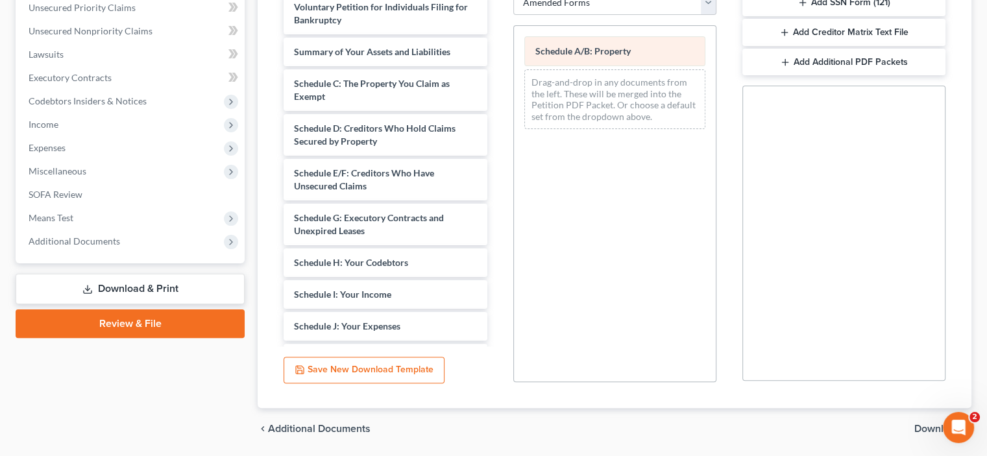
click at [618, 66] on div "Schedule A/B: Property" at bounding box center [614, 51] width 181 height 30
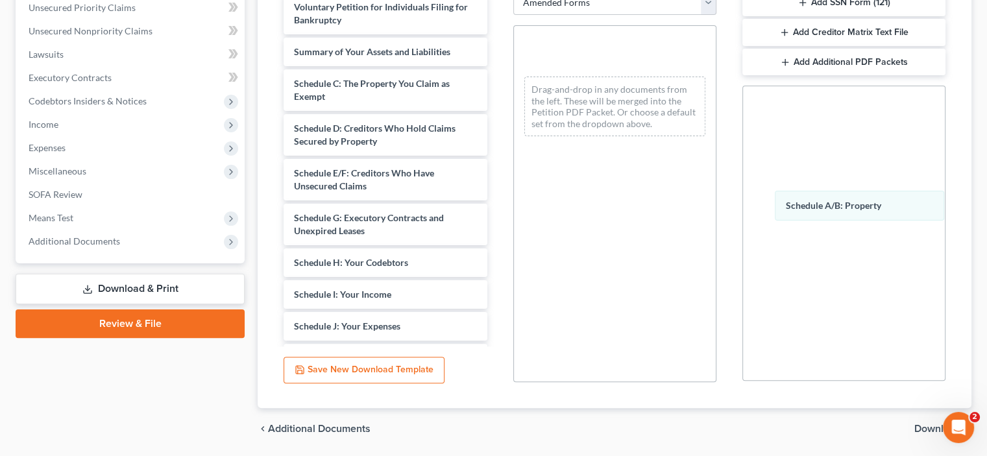
drag, startPoint x: 583, startPoint y: 147, endPoint x: 831, endPoint y: 211, distance: 256.5
click at [716, 147] on div "Schedule A/B: Property Schedule A/B: Property Schedule A/B: Property Drag-and-d…" at bounding box center [615, 86] width 202 height 121
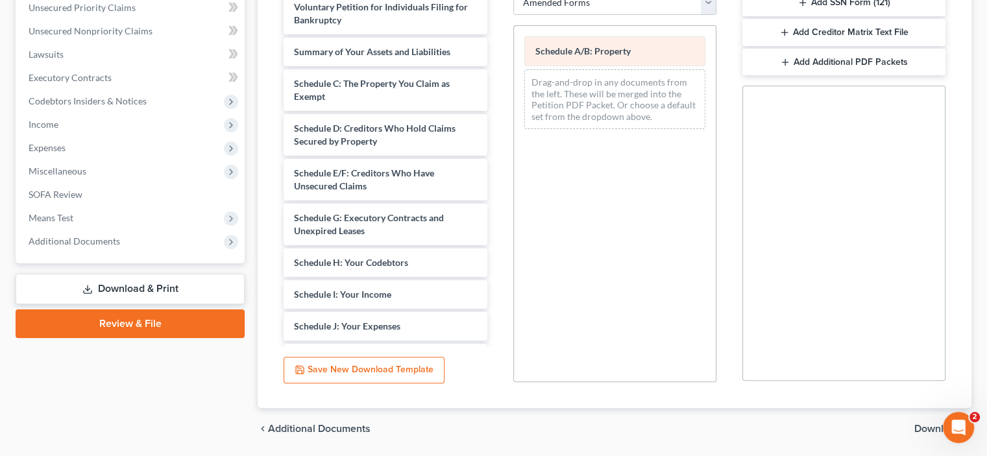
click at [598, 56] on span "Schedule A/B: Property" at bounding box center [582, 50] width 95 height 11
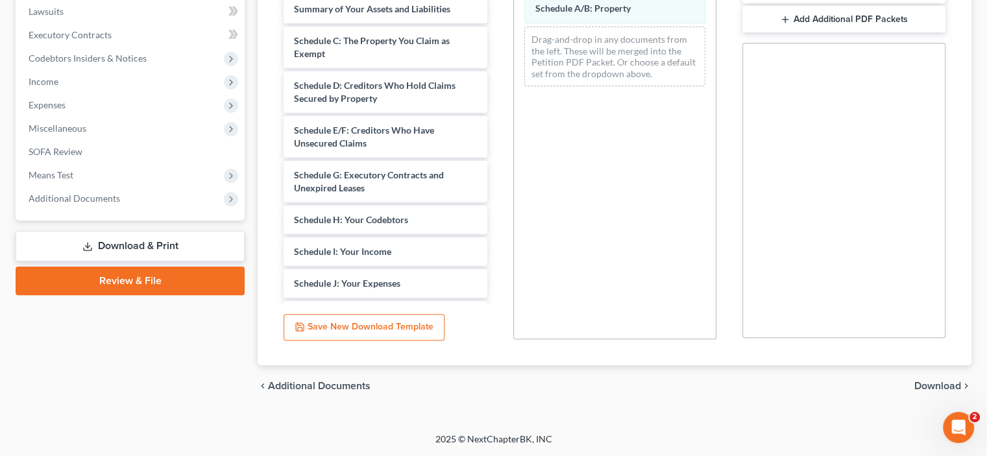
scroll to position [478, 0]
click at [925, 381] on span "Download" at bounding box center [937, 386] width 47 height 10
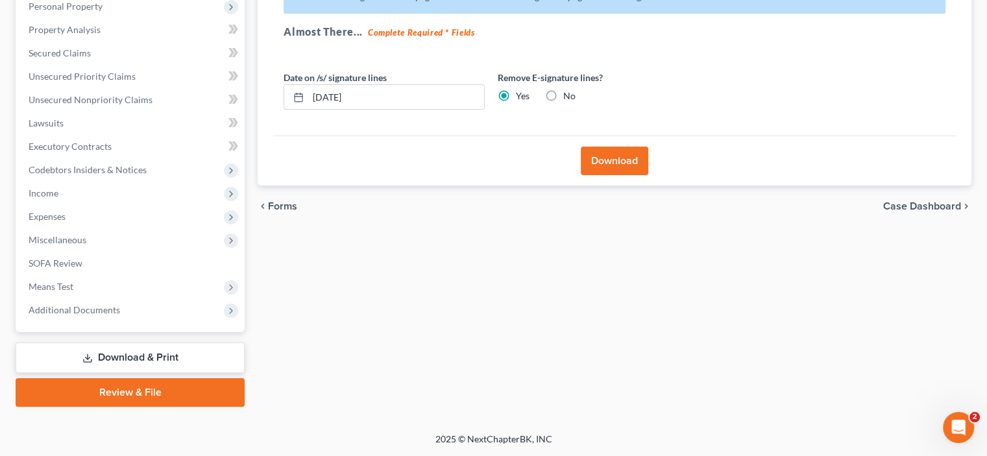
scroll to position [251, 0]
click at [619, 175] on button "Download" at bounding box center [614, 161] width 67 height 29
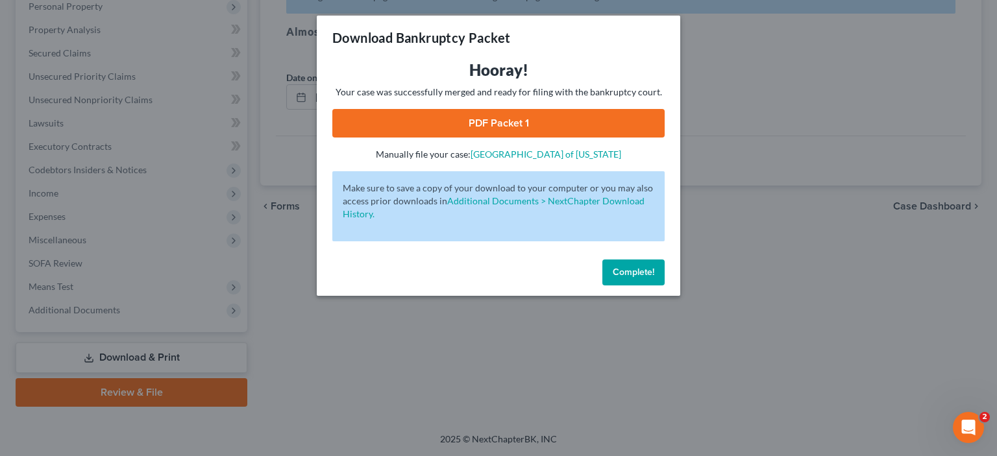
click at [493, 138] on link "PDF Packet 1" at bounding box center [498, 123] width 332 height 29
drag, startPoint x: 801, startPoint y: 116, endPoint x: 802, endPoint y: 108, distance: 7.2
click at [802, 112] on div "Download Bankruptcy Packet Hooray! Your case was successfully merged and ready …" at bounding box center [498, 228] width 997 height 456
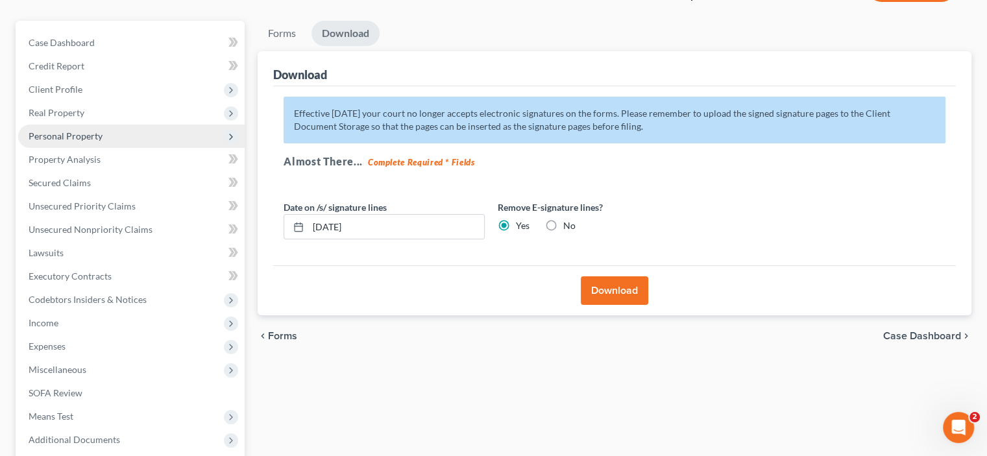
scroll to position [100, 0]
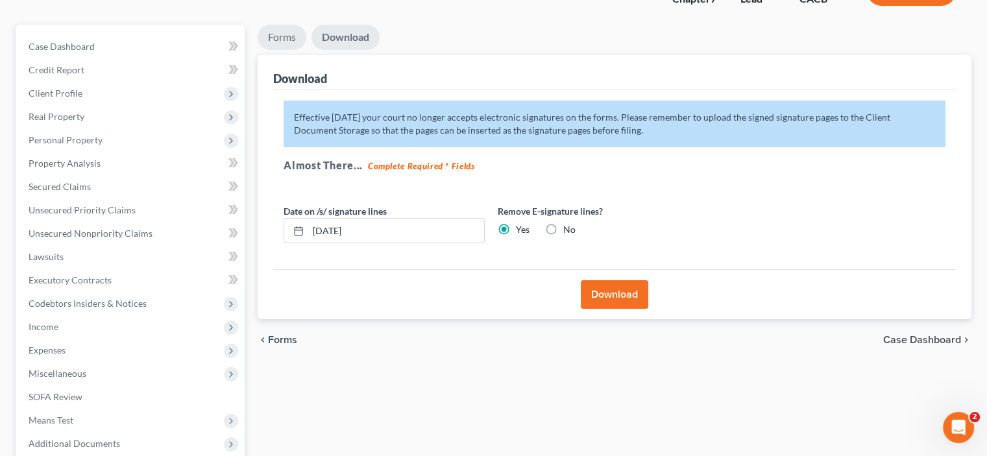
click at [285, 50] on link "Forms" at bounding box center [282, 37] width 49 height 25
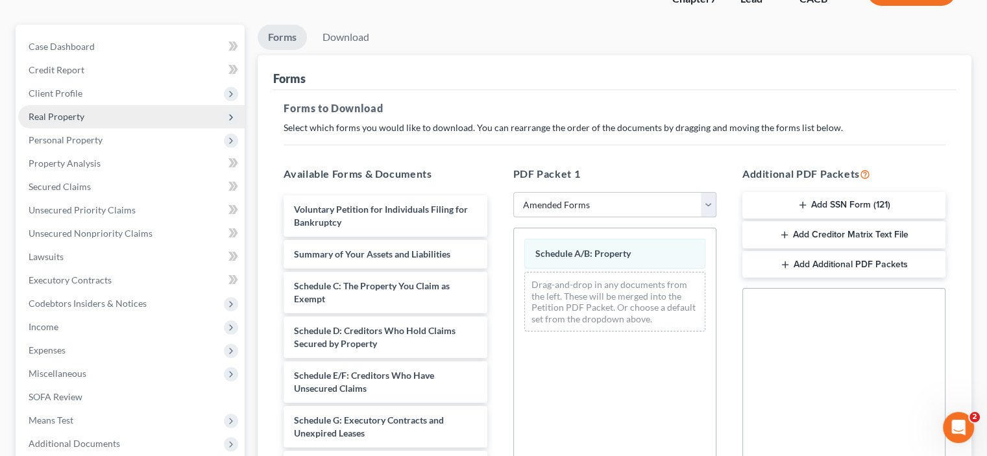
click at [68, 122] on span "Real Property" at bounding box center [57, 116] width 56 height 11
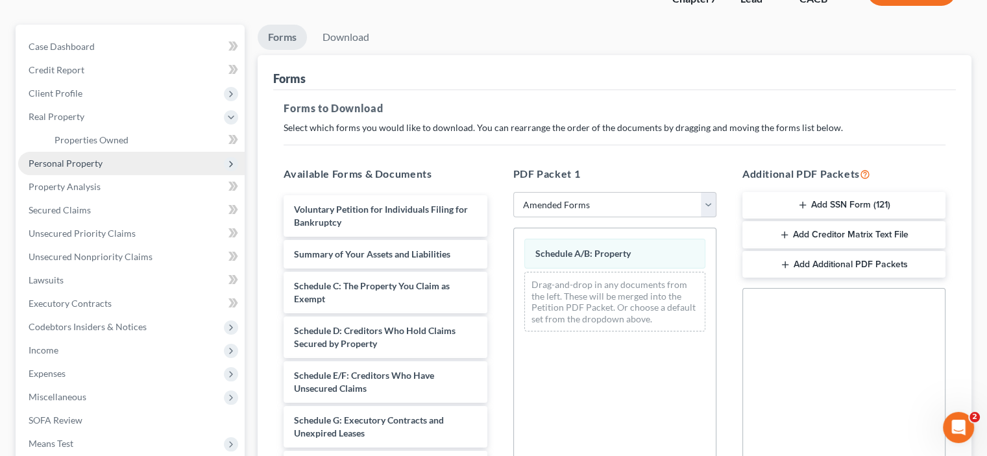
click at [70, 169] on span "Personal Property" at bounding box center [66, 163] width 74 height 11
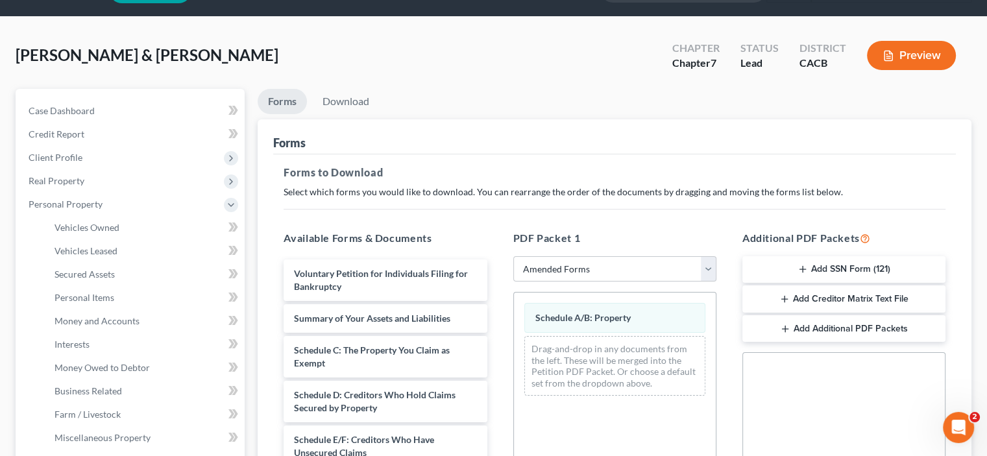
scroll to position [151, 0]
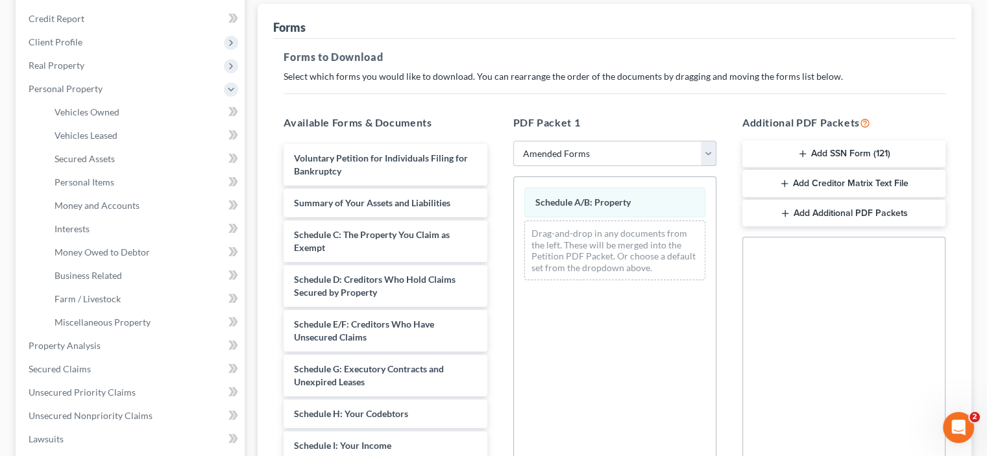
click at [705, 167] on select "Choose Default Petition PDF Packet Complete Bankruptcy Petition (all forms and …" at bounding box center [614, 154] width 203 height 26
select select
click at [515, 167] on select "Choose Default Petition PDF Packet Complete Bankruptcy Petition (all forms and …" at bounding box center [614, 154] width 203 height 26
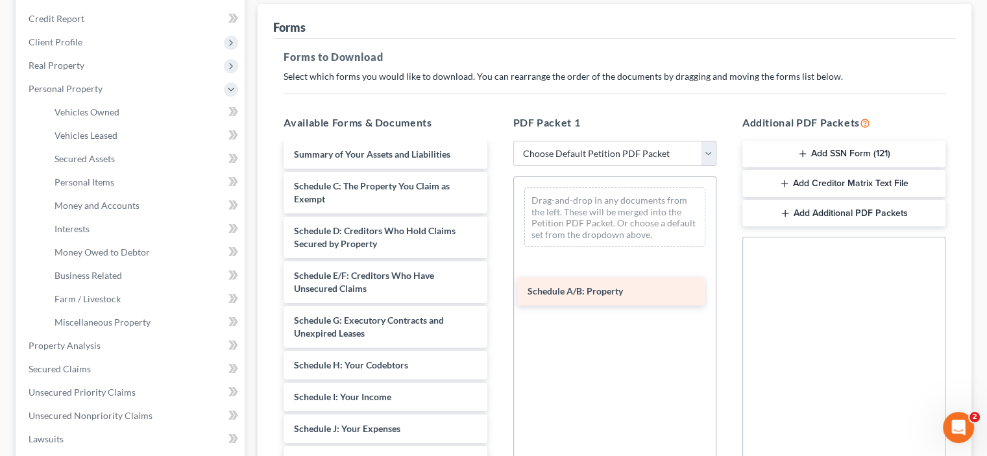
drag, startPoint x: 361, startPoint y: 395, endPoint x: 587, endPoint y: 289, distance: 249.1
click at [497, 291] on div "Schedule A/B: Property Important Information About Bankruptcy Assistance Servic…" at bounding box center [385, 378] width 224 height 770
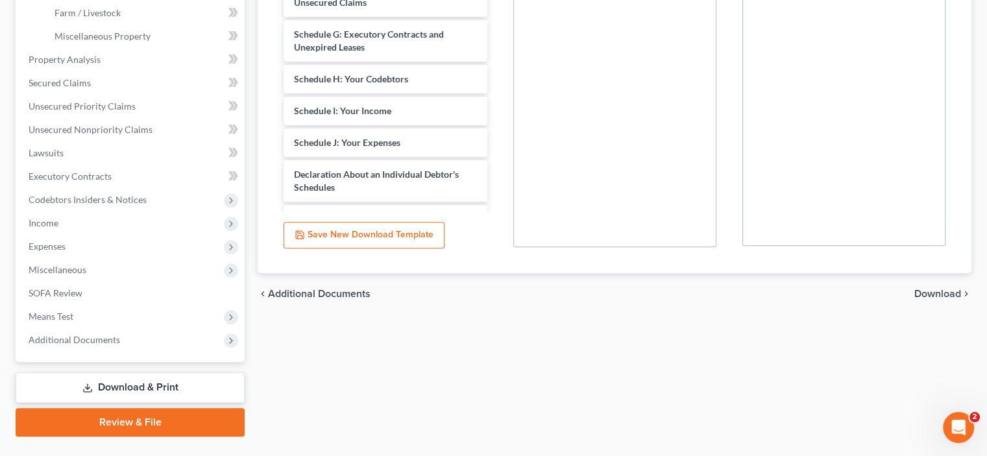
scroll to position [605, 0]
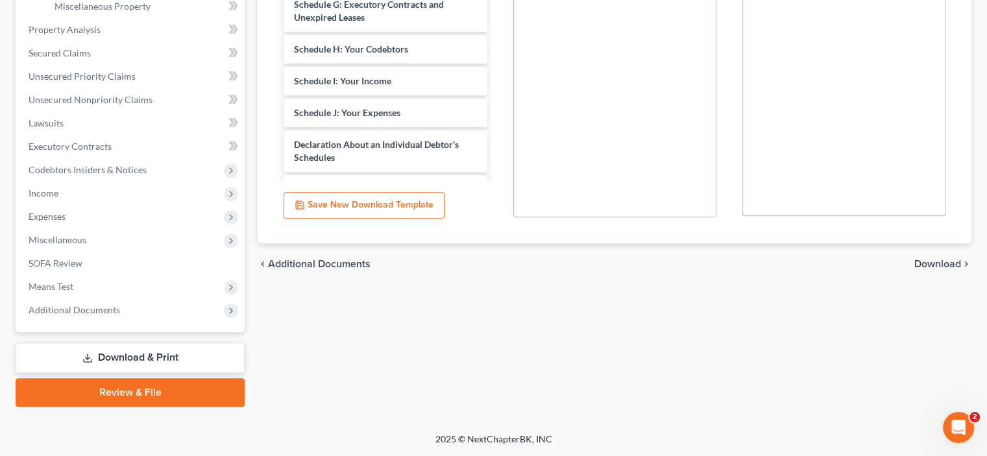
click at [914, 259] on span "Download" at bounding box center [937, 264] width 47 height 10
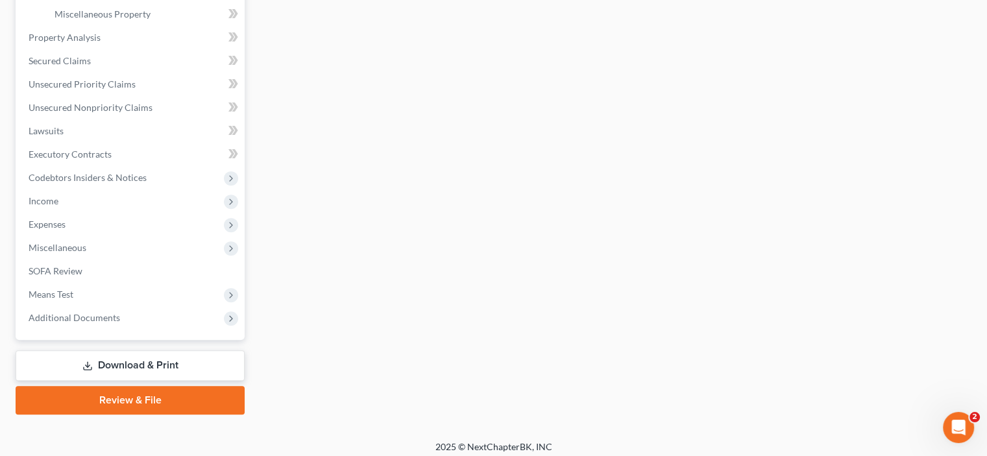
scroll to position [302, 0]
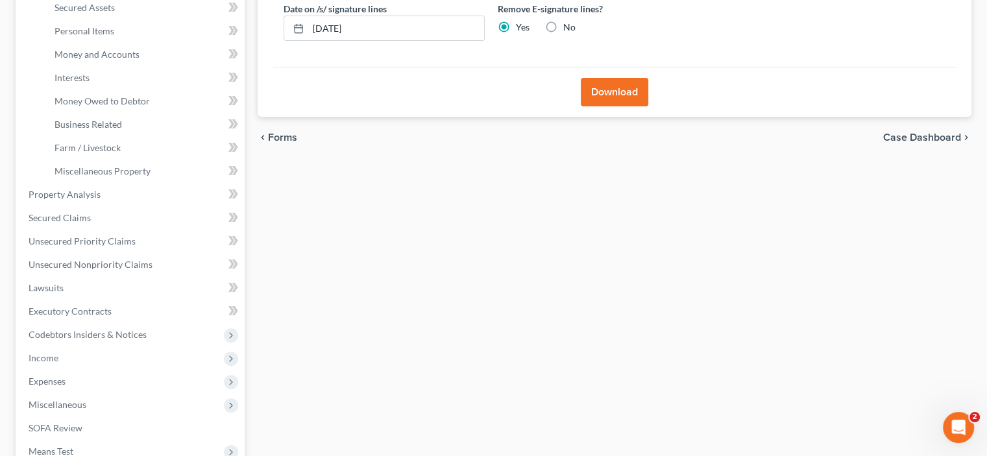
click at [607, 106] on button "Download" at bounding box center [614, 92] width 67 height 29
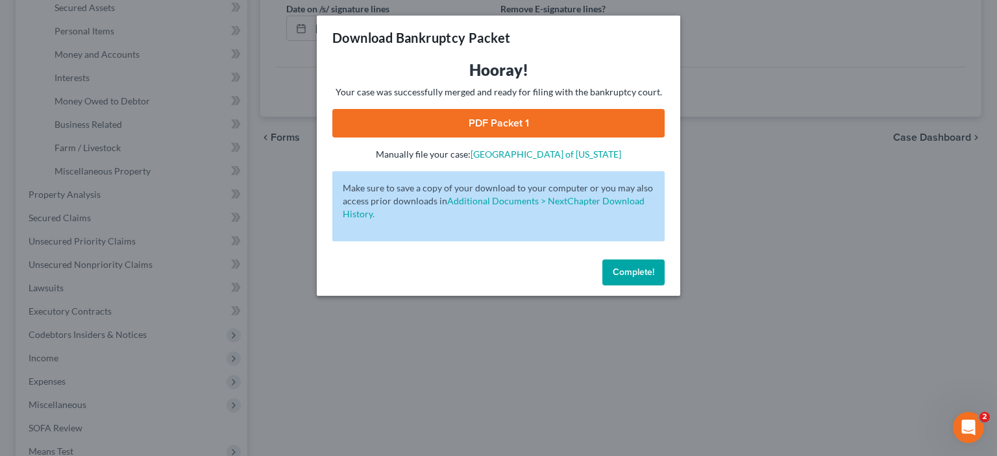
click at [525, 138] on link "PDF Packet 1" at bounding box center [498, 123] width 332 height 29
drag, startPoint x: 644, startPoint y: 343, endPoint x: 629, endPoint y: 332, distance: 19.5
click at [645, 278] on span "Complete!" at bounding box center [634, 272] width 42 height 11
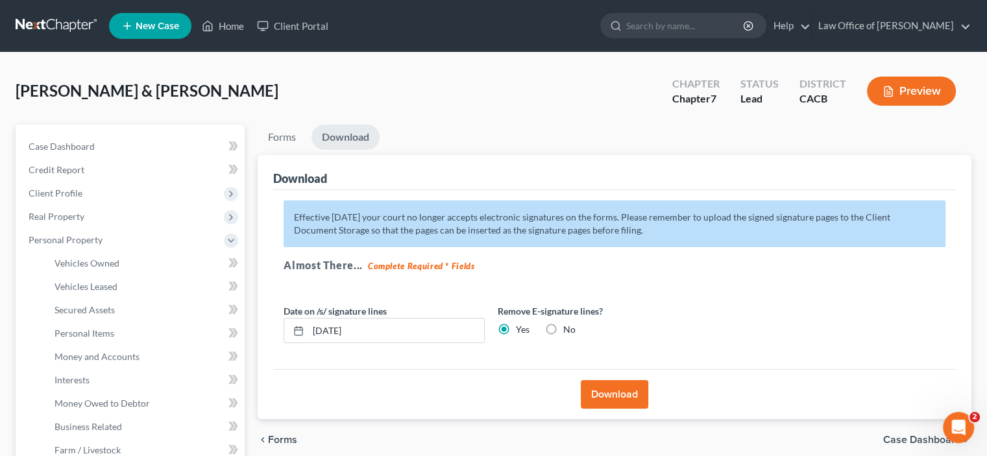
scroll to position [151, 0]
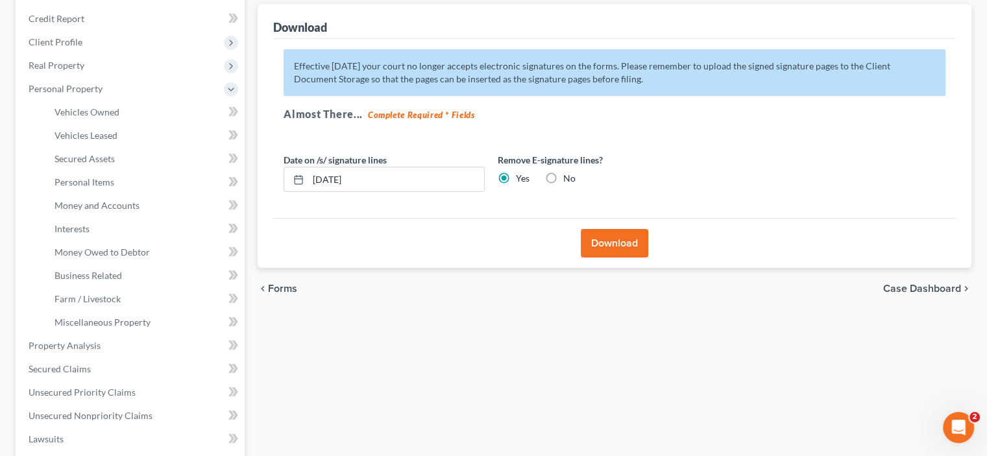
click at [297, 294] on span "Forms" at bounding box center [282, 289] width 29 height 10
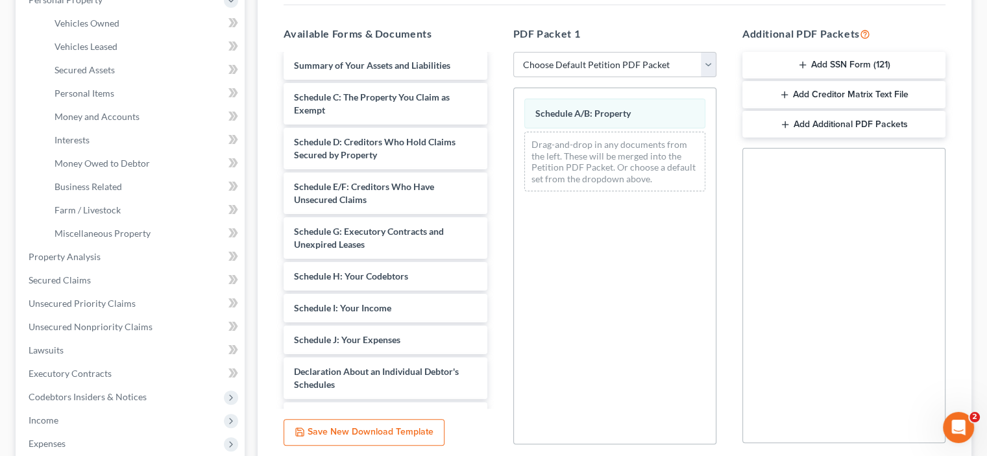
scroll to position [302, 0]
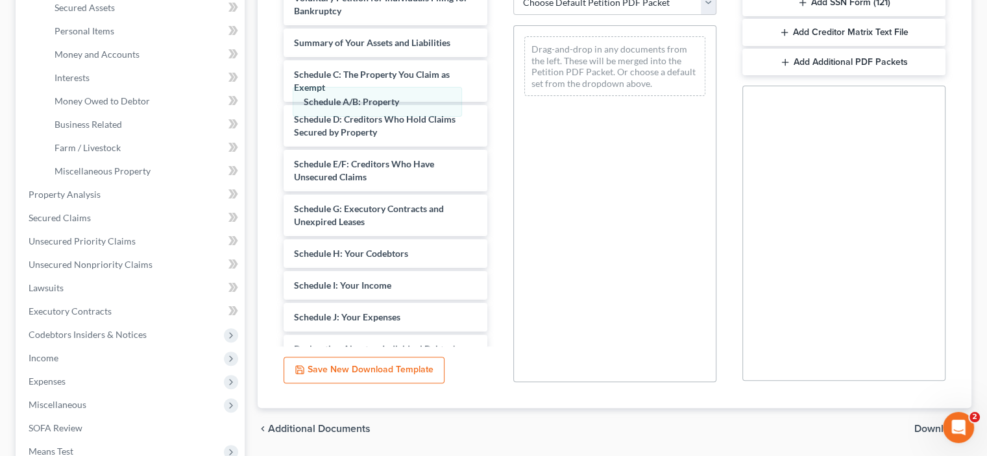
drag, startPoint x: 615, startPoint y: 152, endPoint x: 374, endPoint y: 101, distance: 246.9
click at [514, 104] on div "Schedule A/B: Property Schedule A/B: Property Drag-and-drop in any documents fr…" at bounding box center [615, 66] width 202 height 80
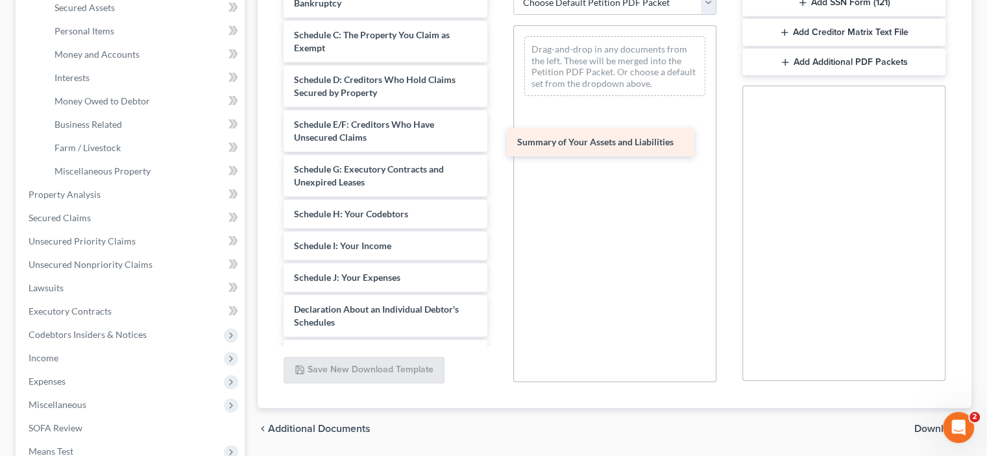
drag, startPoint x: 345, startPoint y: 228, endPoint x: 579, endPoint y: 136, distance: 250.9
click at [497, 137] on div "Summary of Your Assets and Liabilities Important Information About Bankruptcy A…" at bounding box center [385, 227] width 224 height 770
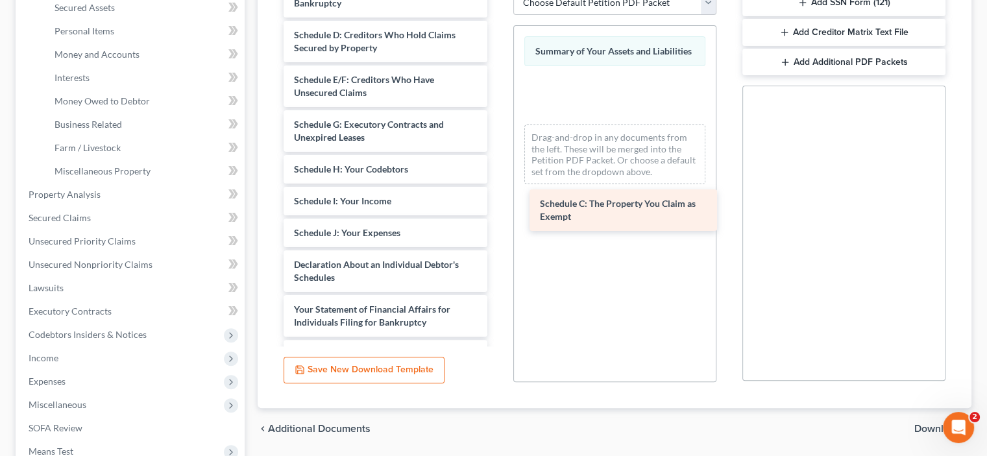
drag, startPoint x: 350, startPoint y: 236, endPoint x: 587, endPoint y: 206, distance: 238.2
click at [497, 207] on div "Schedule C: The Property You Claim as Exempt Important Information About Bankru…" at bounding box center [385, 204] width 224 height 725
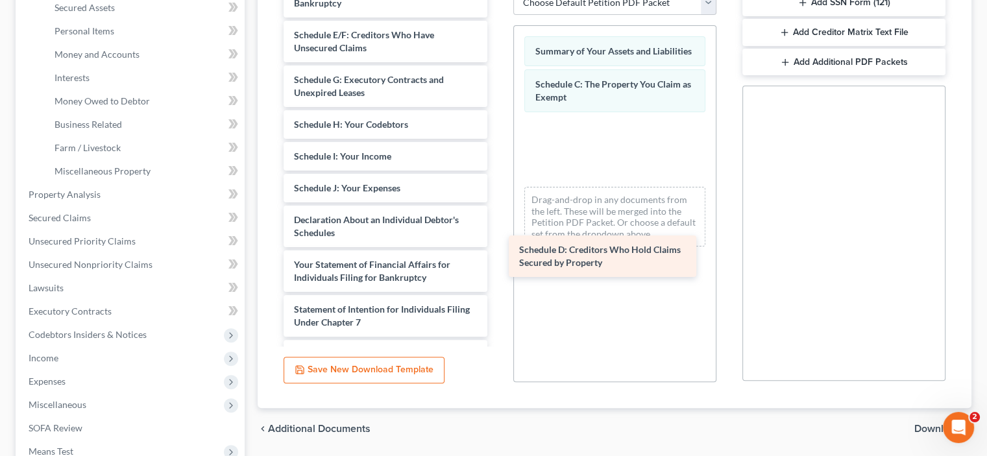
drag, startPoint x: 331, startPoint y: 248, endPoint x: 563, endPoint y: 280, distance: 234.6
click at [497, 284] on div "Schedule D: Creditors Who Hold Claims Secured by Property Important Information…" at bounding box center [385, 182] width 224 height 680
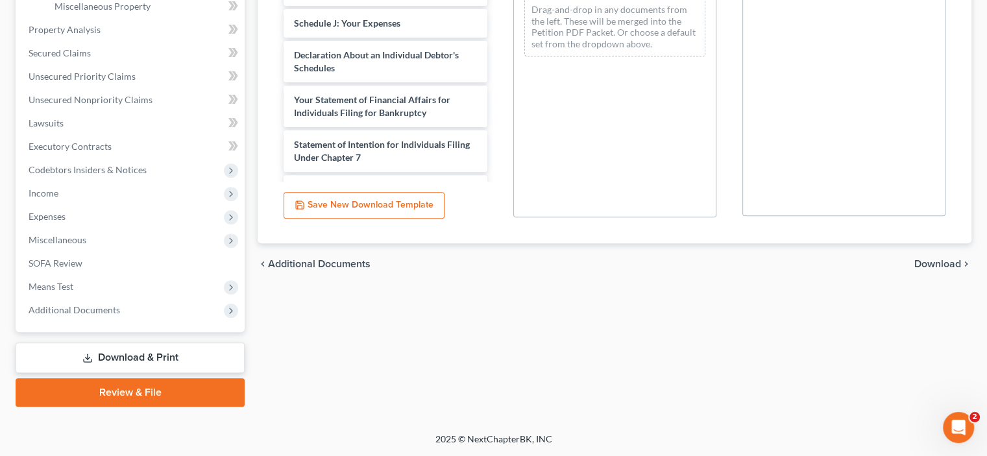
scroll to position [454, 0]
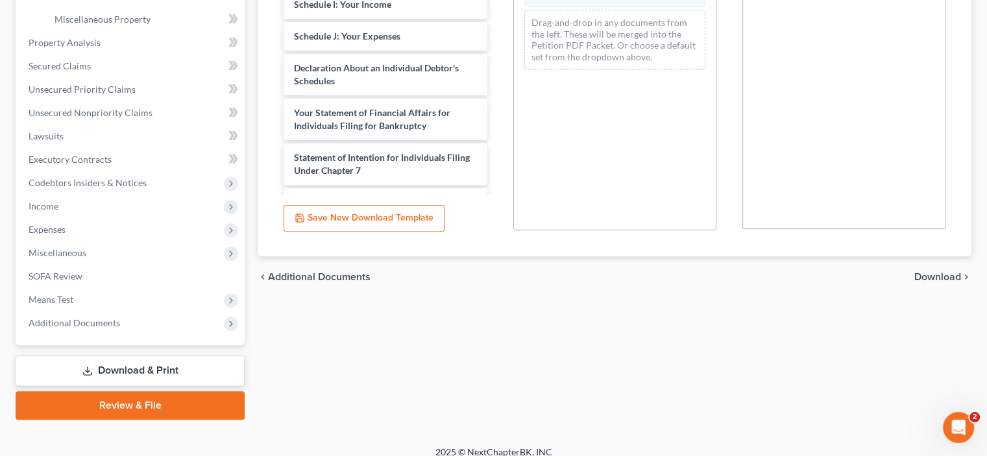
click at [914, 282] on span "Download" at bounding box center [937, 277] width 47 height 10
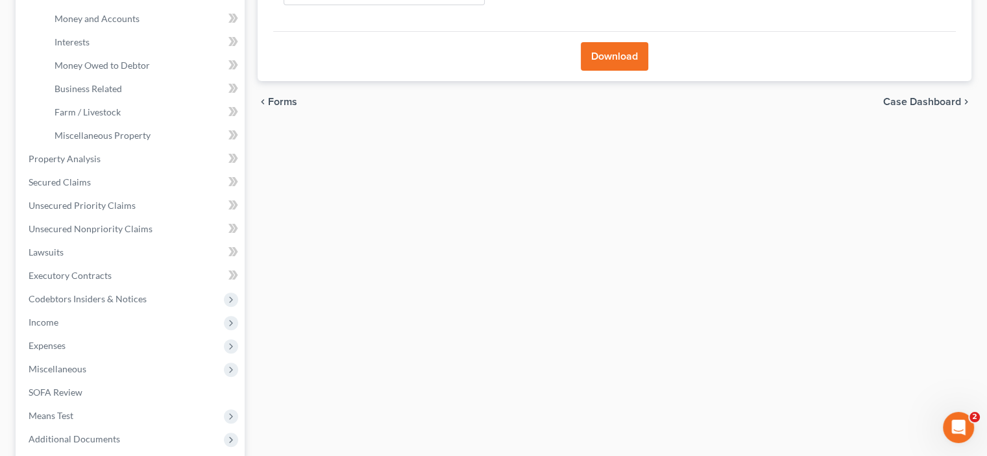
scroll to position [302, 0]
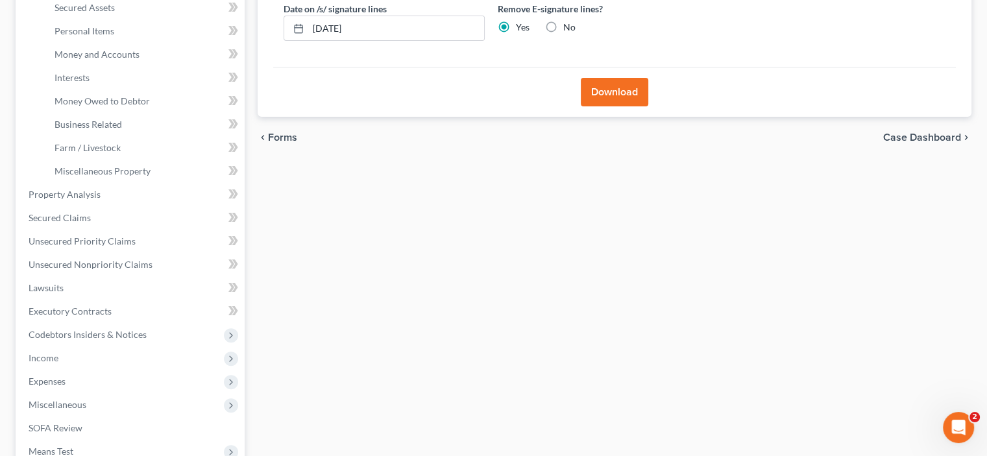
click at [600, 106] on button "Download" at bounding box center [614, 92] width 67 height 29
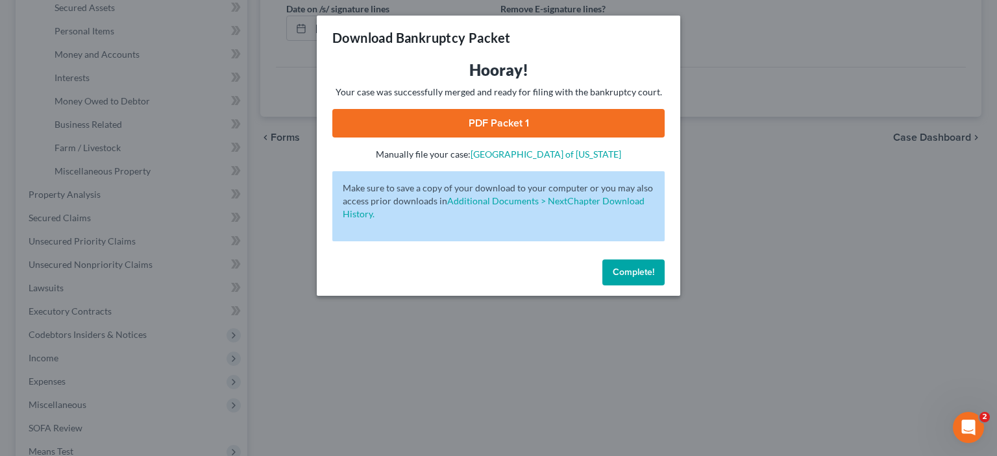
click at [502, 138] on link "PDF Packet 1" at bounding box center [498, 123] width 332 height 29
click at [802, 70] on div "Download Bankruptcy Packet Hooray! Your case was successfully merged and ready …" at bounding box center [498, 228] width 997 height 456
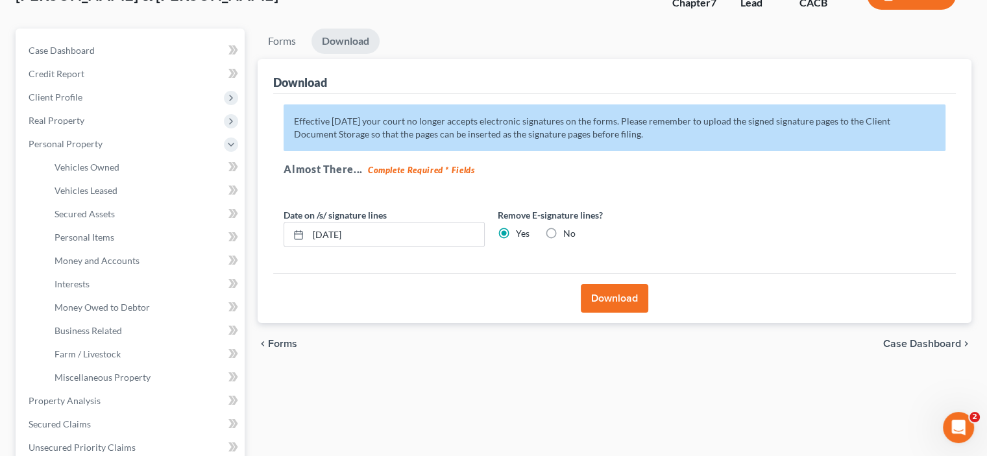
scroll to position [0, 0]
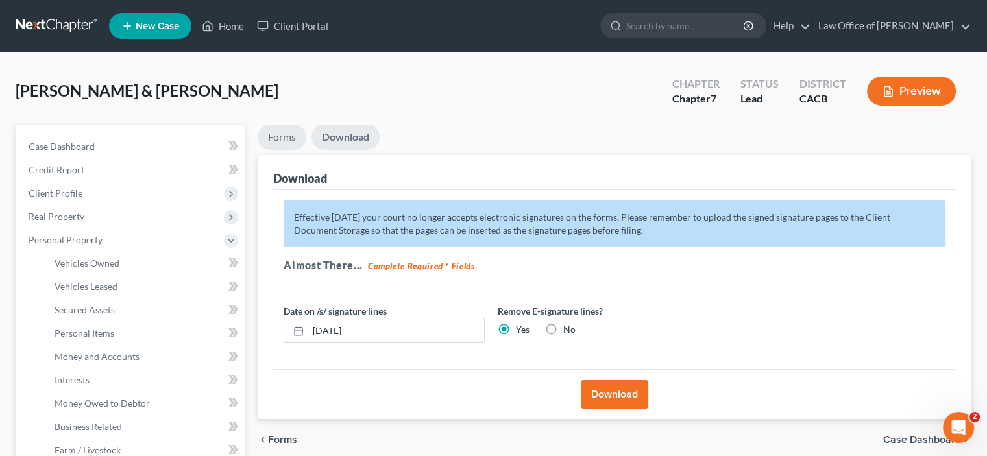
click at [293, 150] on link "Forms" at bounding box center [282, 137] width 49 height 25
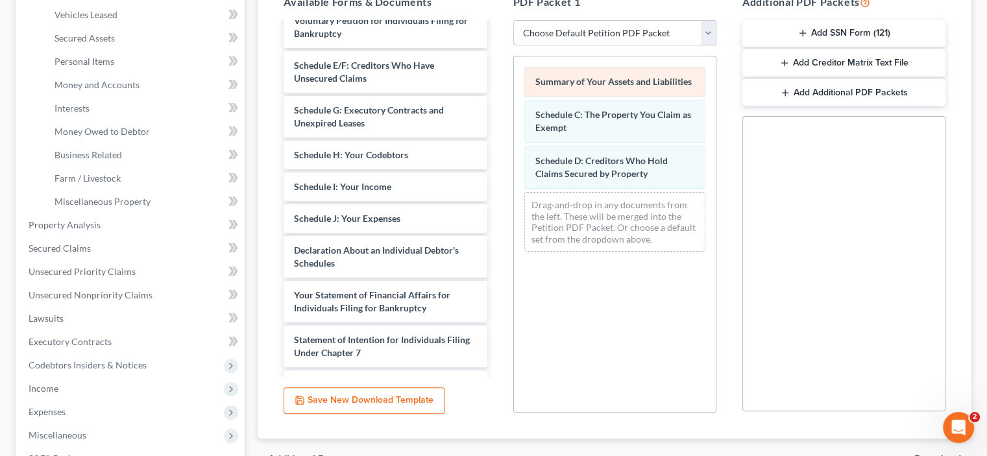
scroll to position [302, 0]
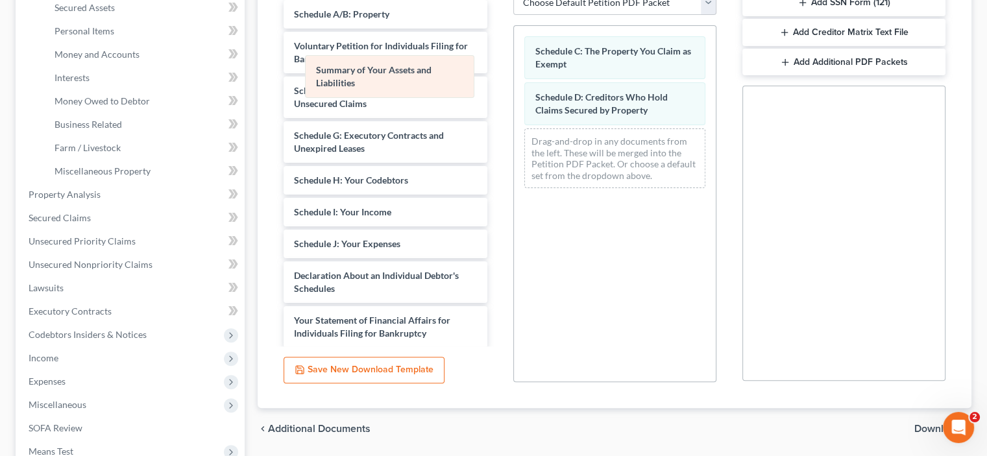
drag, startPoint x: 652, startPoint y: 147, endPoint x: 416, endPoint y: 60, distance: 251.7
click at [514, 62] on div "Summary of Your Assets and Liabilities Summary of Your Assets and Liabilities S…" at bounding box center [615, 112] width 202 height 173
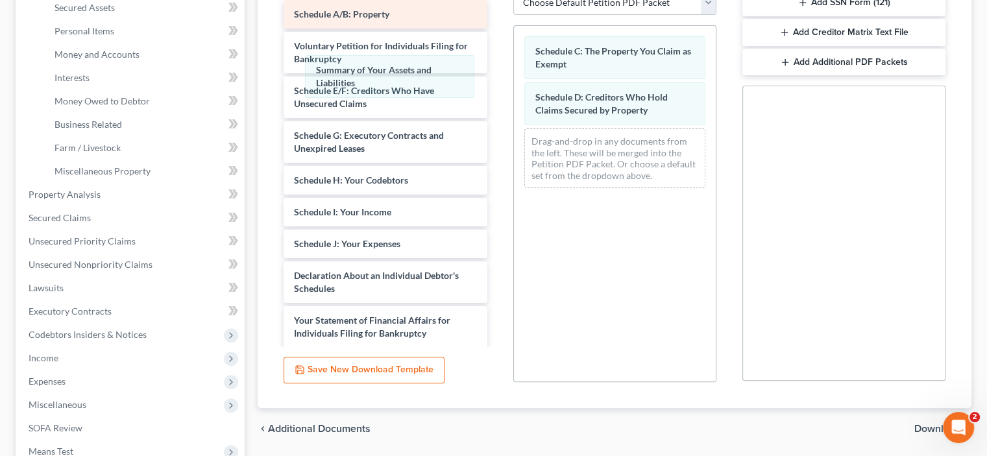
scroll to position [206, 0]
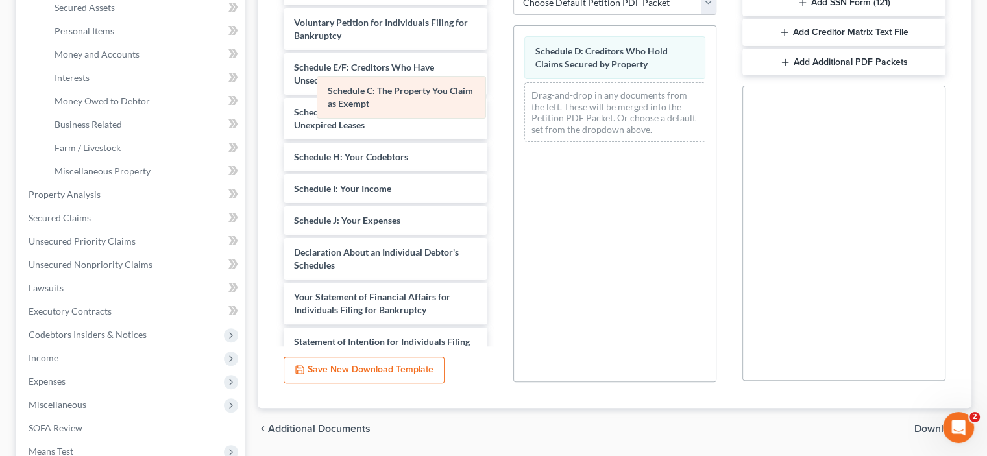
drag, startPoint x: 614, startPoint y: 158, endPoint x: 396, endPoint y: 97, distance: 226.4
click at [514, 99] on div "Schedule C: The Property You Claim as Exempt Schedule C: The Property You Claim…" at bounding box center [615, 89] width 202 height 127
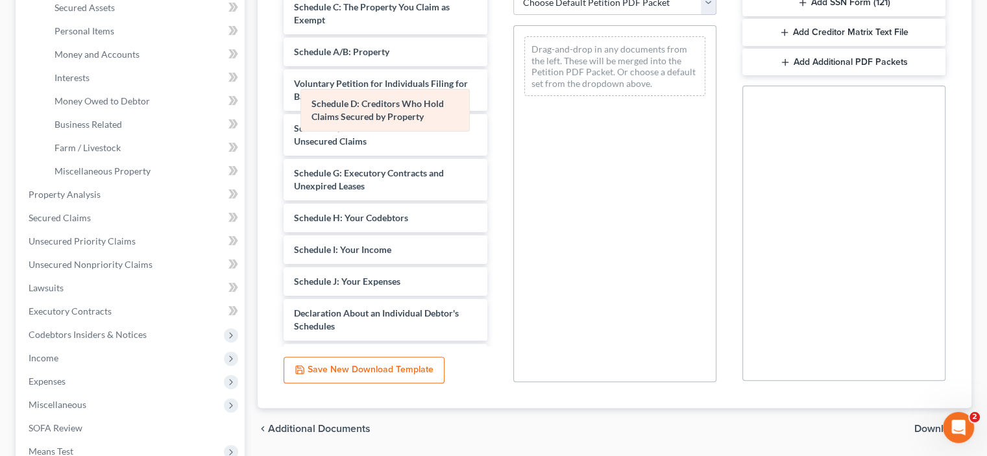
drag, startPoint x: 605, startPoint y: 167, endPoint x: 371, endPoint y: 124, distance: 237.5
click at [514, 106] on div "Schedule D: Creditors Who Hold Claims Secured by Property Schedule D: Creditors…" at bounding box center [615, 66] width 202 height 80
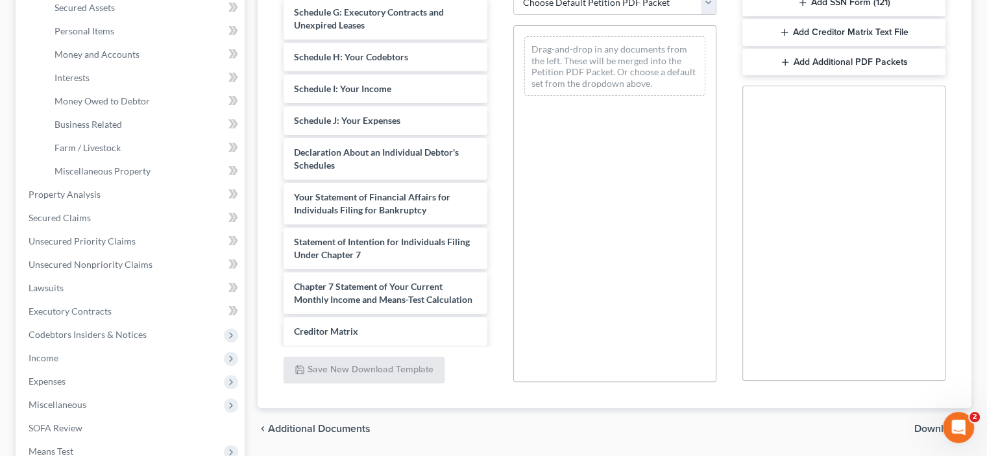
scroll to position [338, 0]
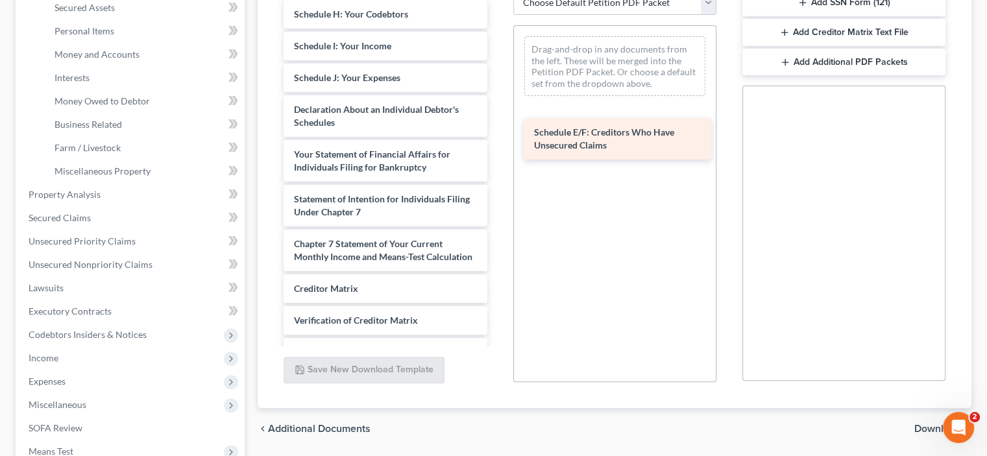
drag, startPoint x: 354, startPoint y: 233, endPoint x: 586, endPoint y: 145, distance: 247.9
click at [497, 145] on div "Schedule E/F: Creditors Who Have Unsecured Claims Important Information About B…" at bounding box center [385, 33] width 224 height 757
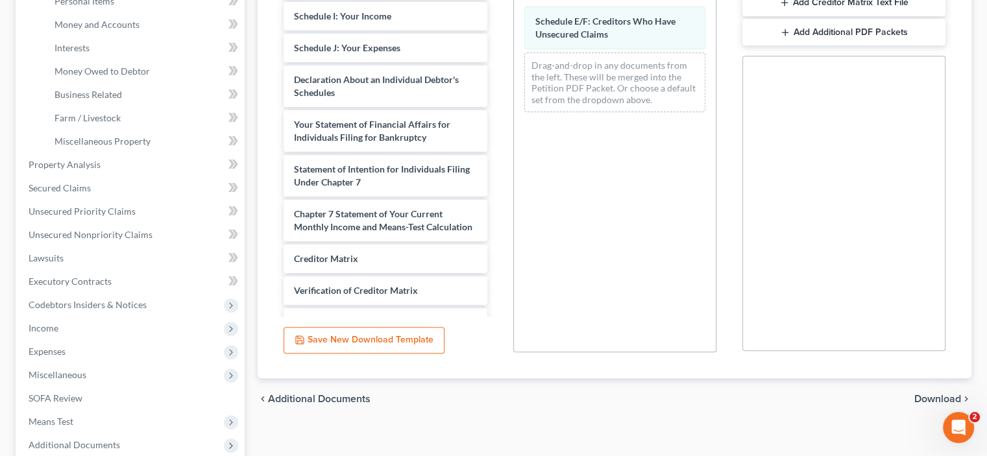
scroll to position [302, 0]
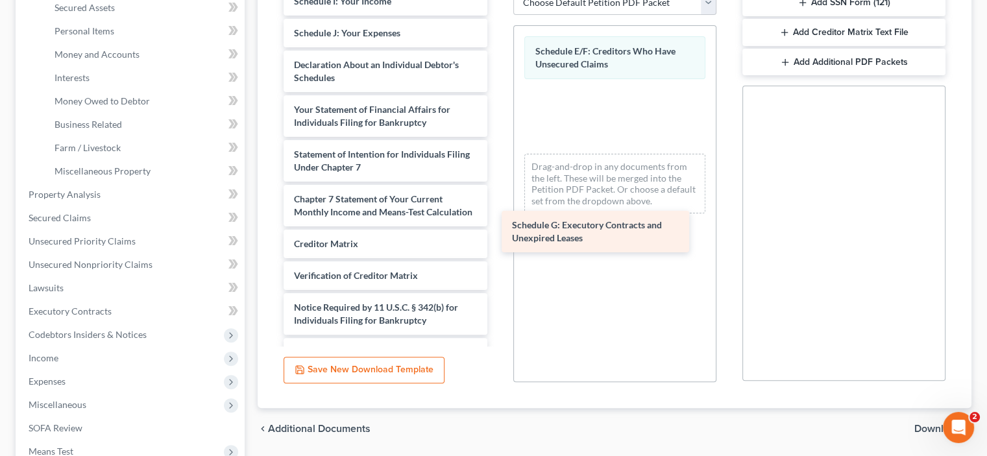
drag, startPoint x: 357, startPoint y: 235, endPoint x: 594, endPoint y: 226, distance: 237.6
click at [497, 226] on div "Schedule G: Executory Contracts and Unexpired Leases Important Information Abou…" at bounding box center [385, 11] width 224 height 712
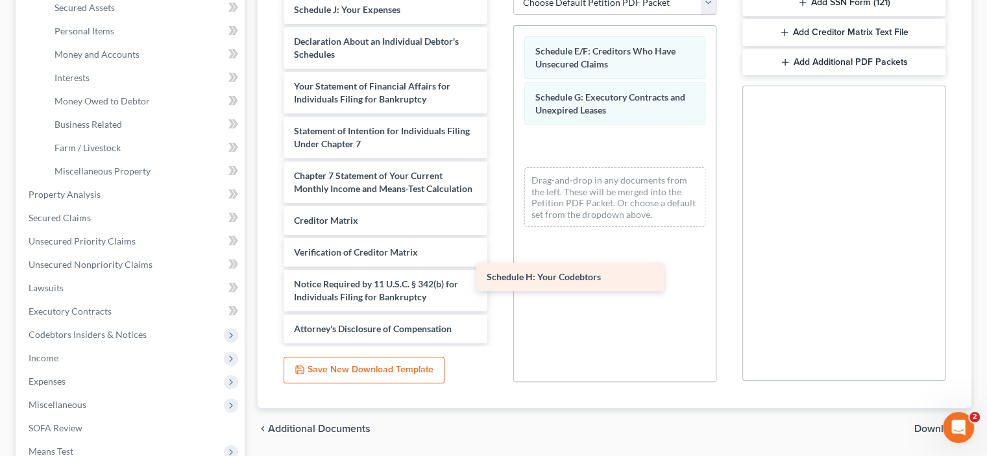
drag, startPoint x: 348, startPoint y: 222, endPoint x: 563, endPoint y: 287, distance: 224.6
click at [497, 287] on div "Schedule H: Your Codebtors Important Information About Bankruptcy Assistance Se…" at bounding box center [385, 3] width 224 height 680
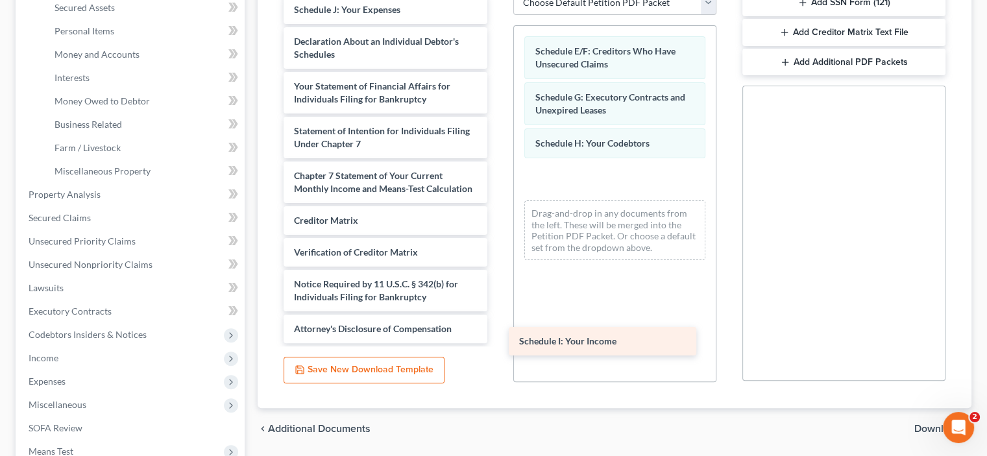
drag, startPoint x: 372, startPoint y: 223, endPoint x: 593, endPoint y: 339, distance: 249.3
click at [497, 340] on div "Schedule I: Your Income Important Information About Bankruptcy Assistance Servi…" at bounding box center [385, 19] width 224 height 648
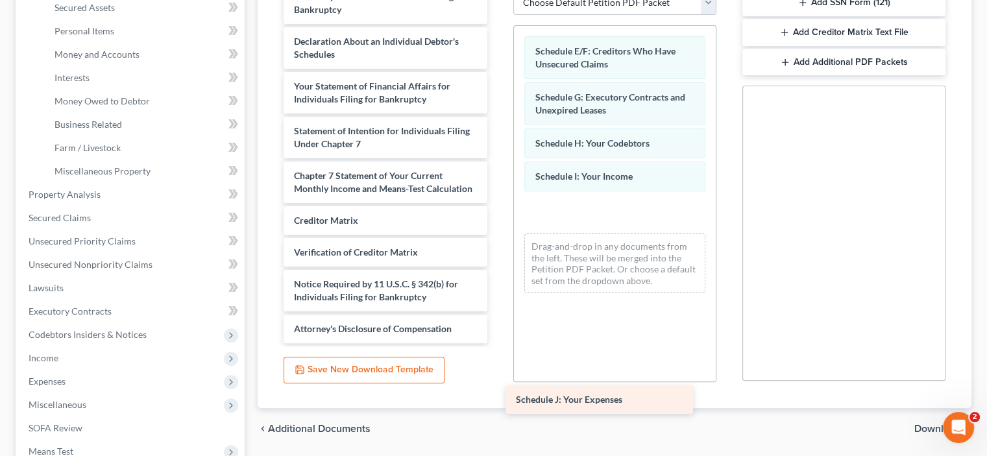
drag, startPoint x: 383, startPoint y: 226, endPoint x: 614, endPoint y: 407, distance: 293.6
click at [497, 343] on div "Schedule J: Your Expenses Important Information About Bankruptcy Assistance Ser…" at bounding box center [385, 35] width 224 height 616
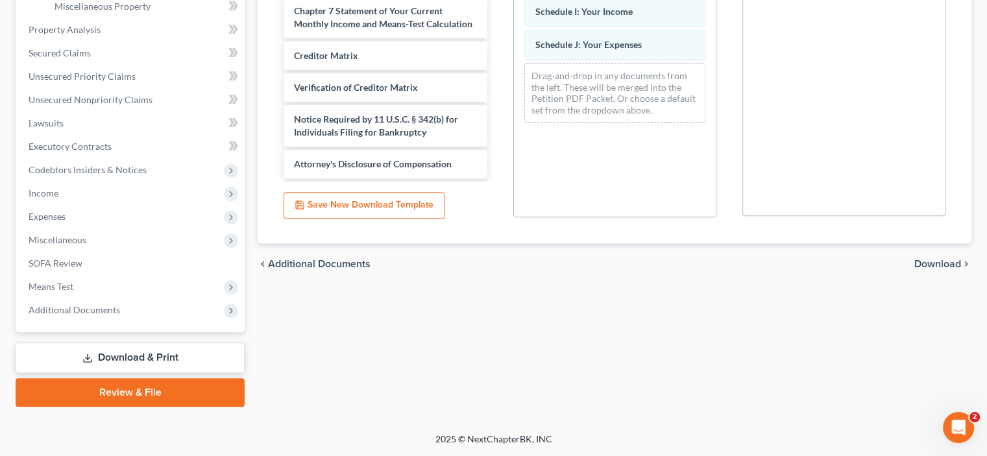
scroll to position [454, 0]
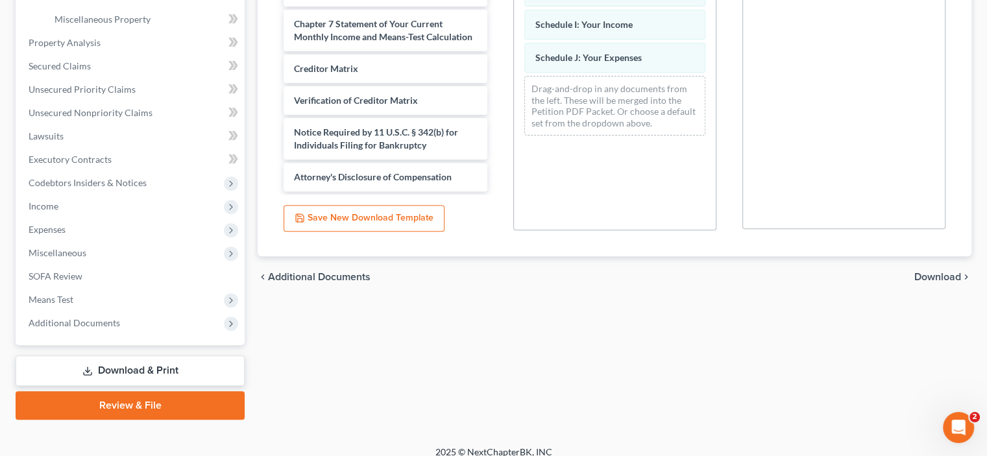
click at [914, 282] on span "Download" at bounding box center [937, 277] width 47 height 10
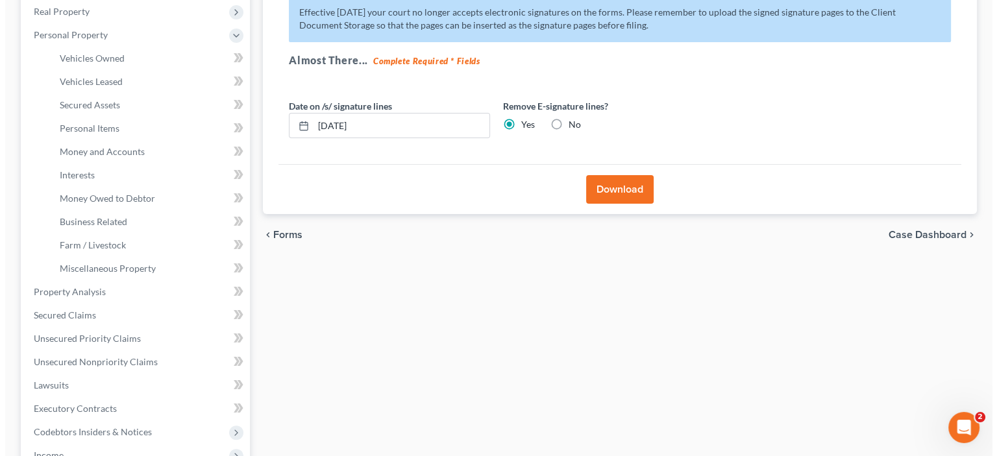
scroll to position [151, 0]
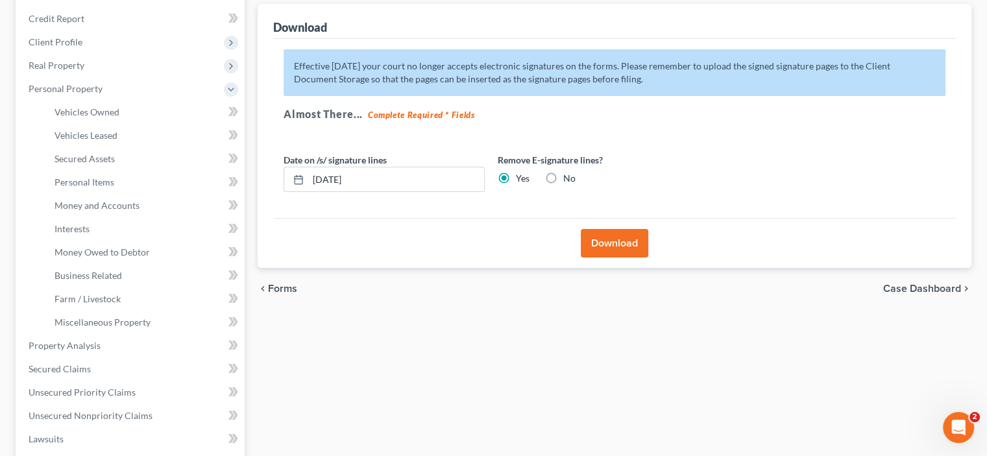
click at [624, 258] on button "Download" at bounding box center [614, 243] width 67 height 29
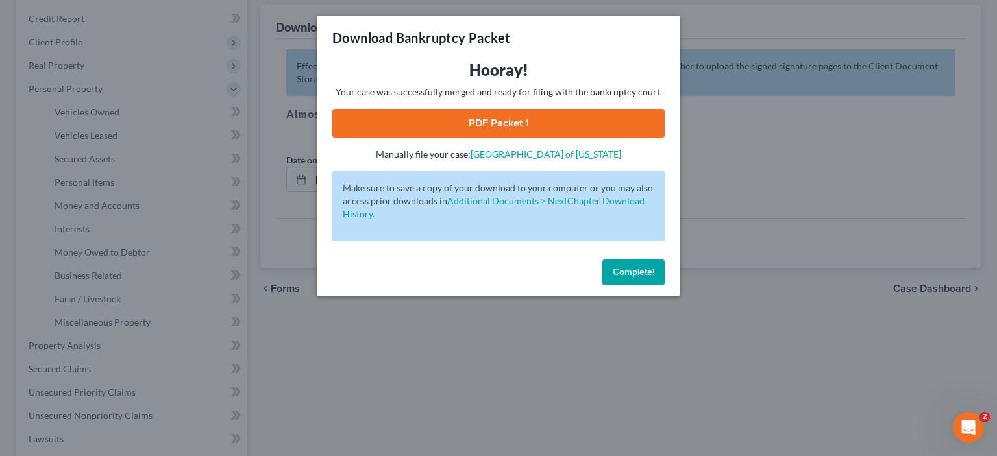
click at [498, 138] on link "PDF Packet 1" at bounding box center [498, 123] width 332 height 29
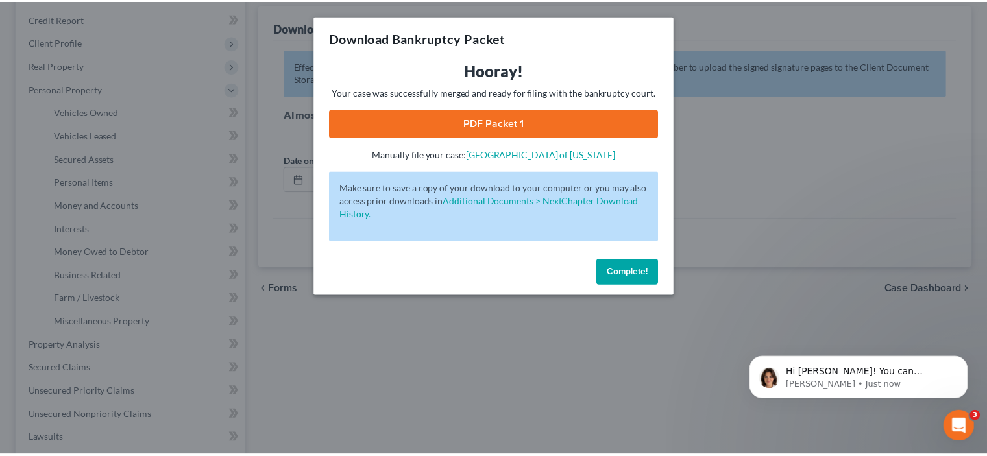
scroll to position [0, 0]
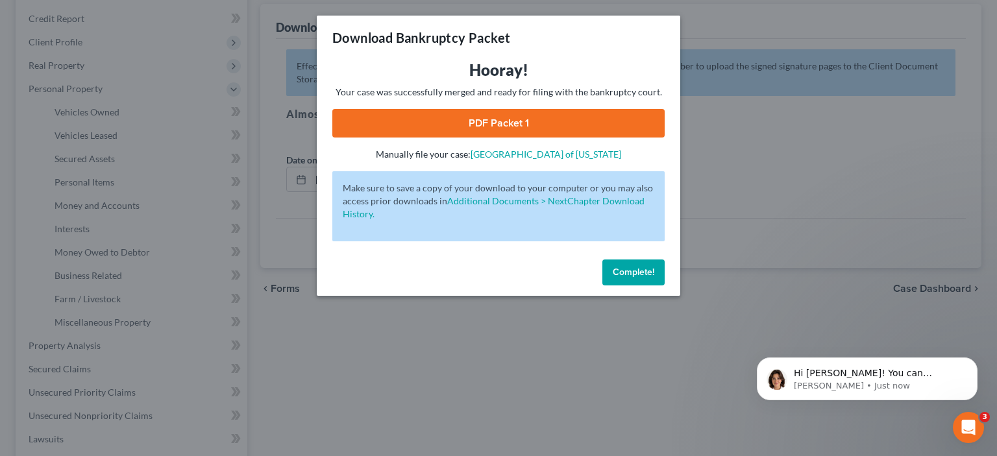
click at [380, 385] on div "Download Bankruptcy Packet Hooray! Your case was successfully merged and ready …" at bounding box center [498, 228] width 997 height 456
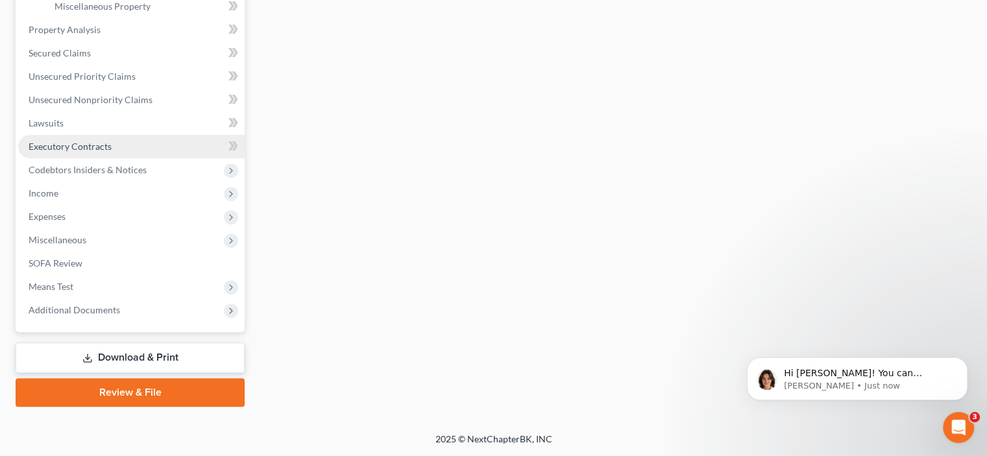
scroll to position [605, 0]
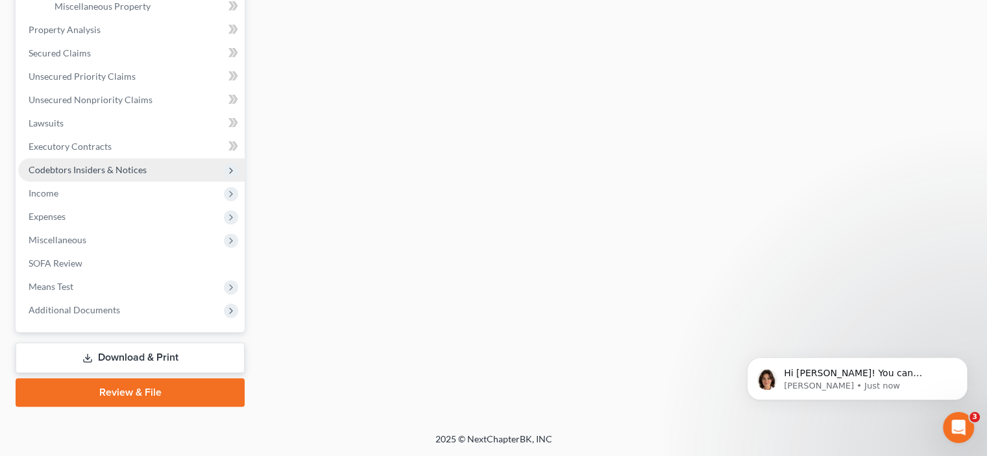
click at [147, 175] on span "Codebtors Insiders & Notices" at bounding box center [88, 169] width 118 height 11
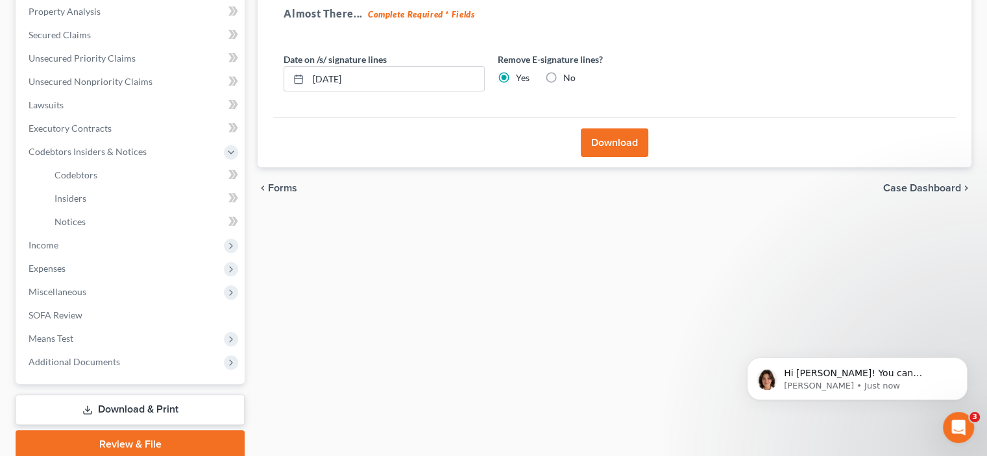
scroll to position [314, 0]
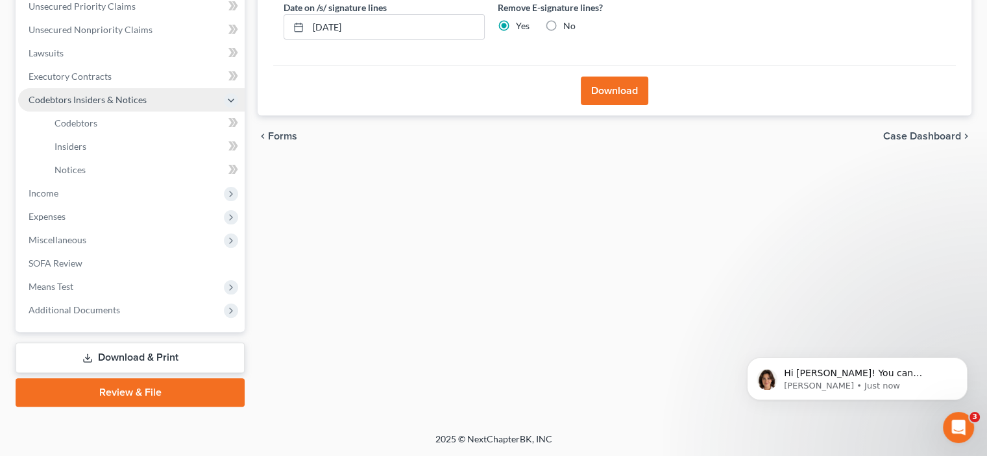
click at [99, 105] on span "Codebtors Insiders & Notices" at bounding box center [88, 99] width 118 height 11
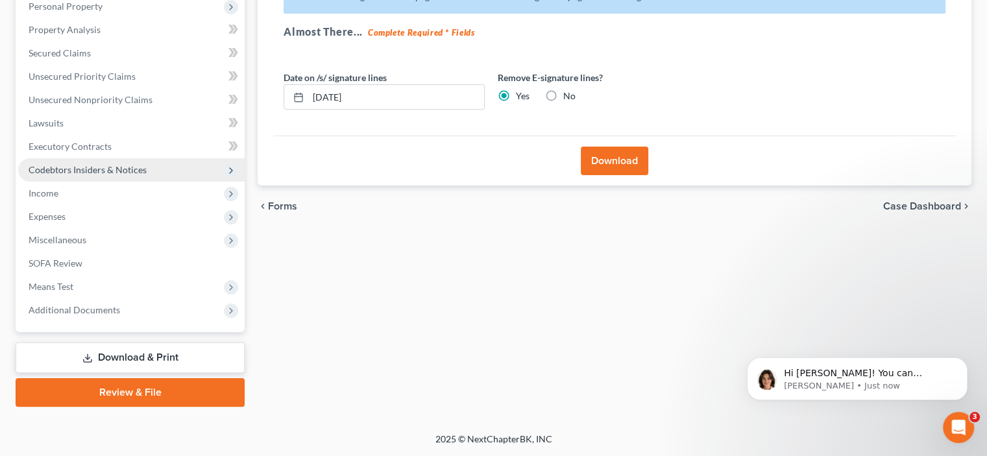
click at [99, 175] on span "Codebtors Insiders & Notices" at bounding box center [88, 169] width 118 height 11
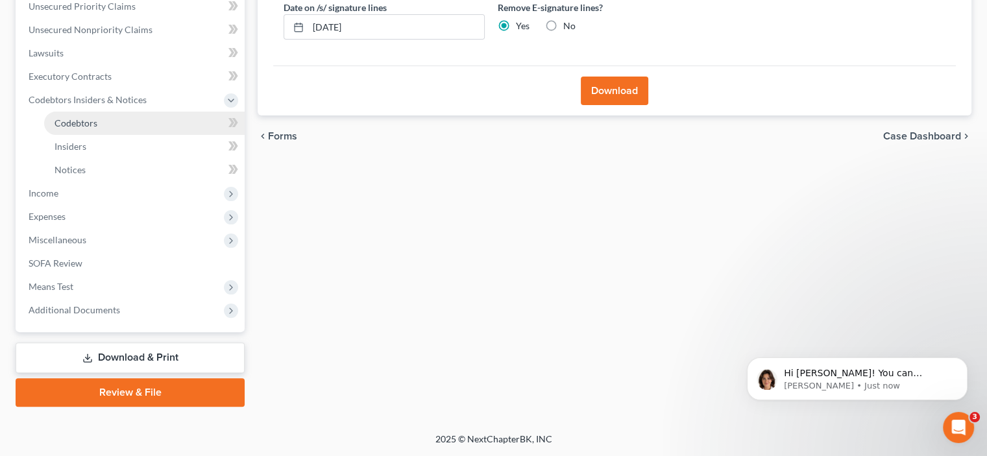
click at [83, 128] on span "Codebtors" at bounding box center [76, 122] width 43 height 11
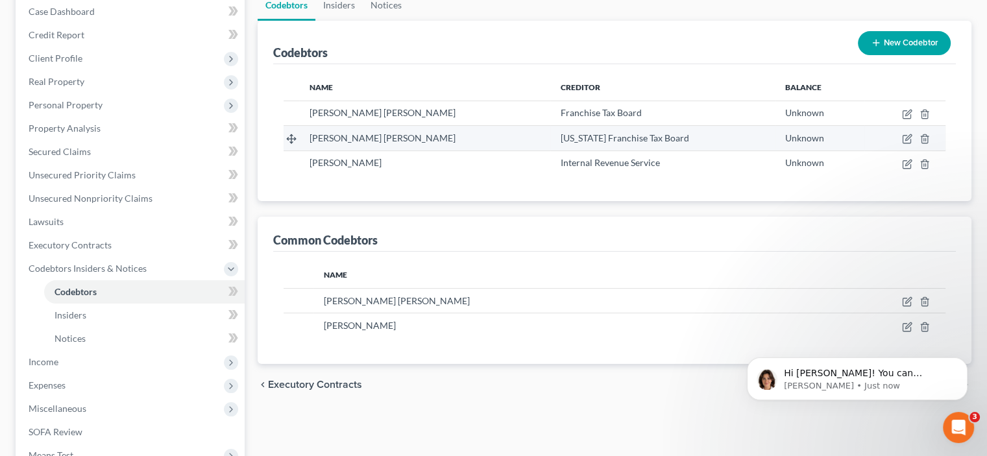
scroll to position [151, 0]
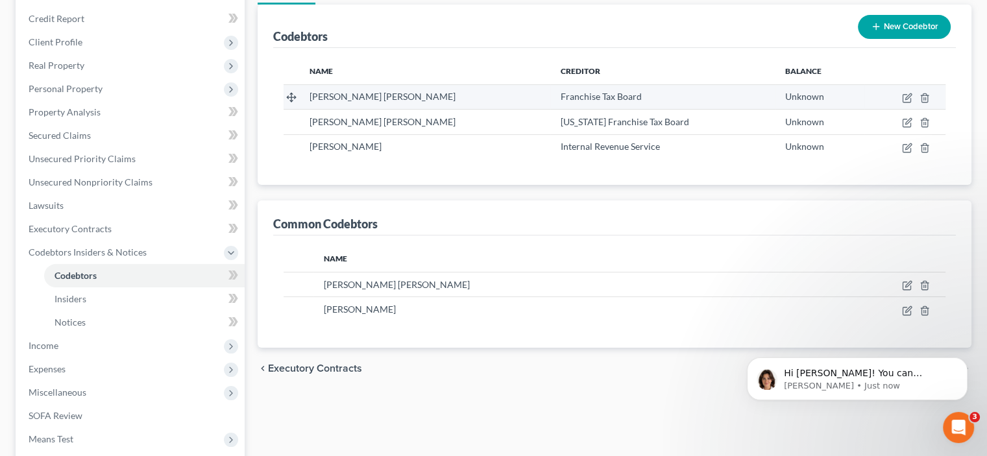
click at [612, 103] on div "Franchise Tax Board" at bounding box center [663, 96] width 204 height 13
click at [925, 100] on line "button" at bounding box center [925, 98] width 0 height 3
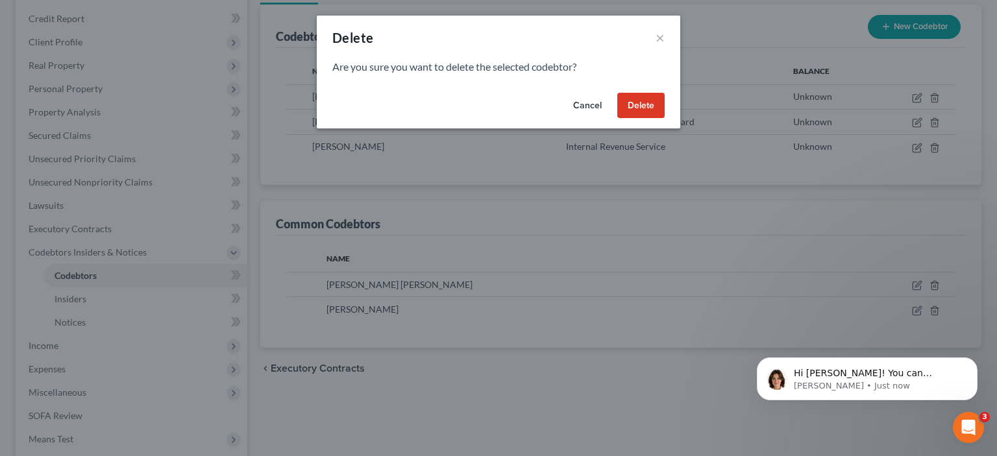
click at [664, 119] on button "Delete" at bounding box center [640, 106] width 47 height 26
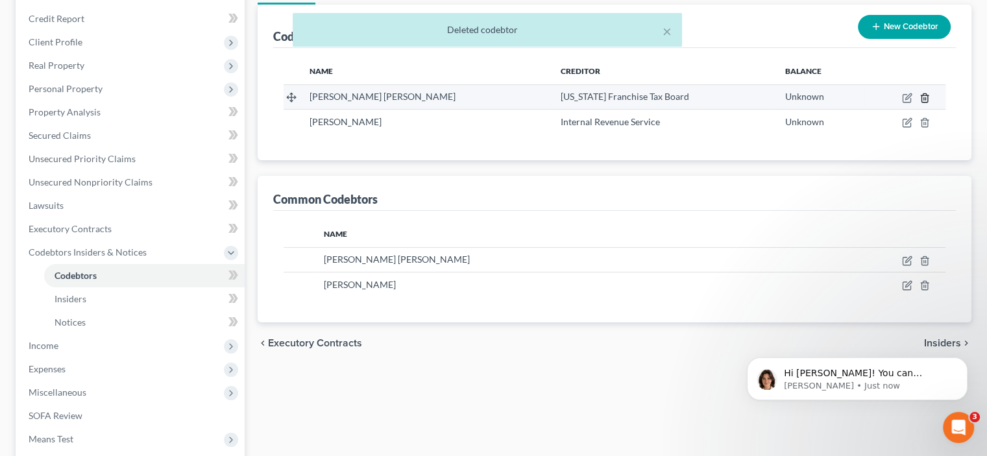
click at [919, 103] on icon "button" at bounding box center [924, 98] width 10 height 10
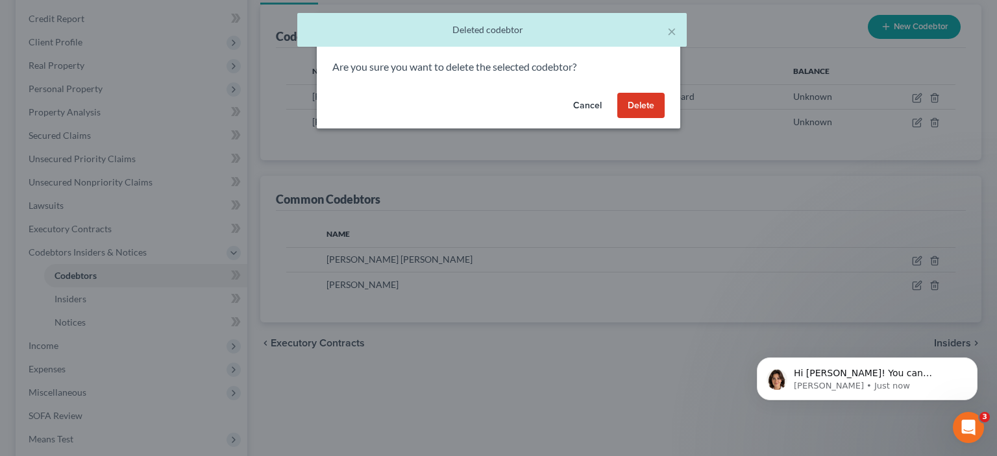
click at [664, 119] on button "Delete" at bounding box center [640, 106] width 47 height 26
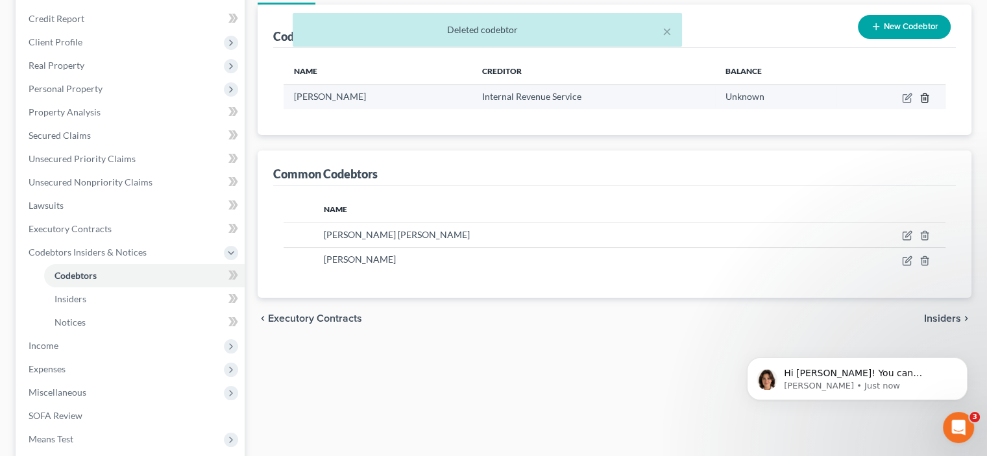
click at [919, 103] on icon "button" at bounding box center [924, 98] width 10 height 10
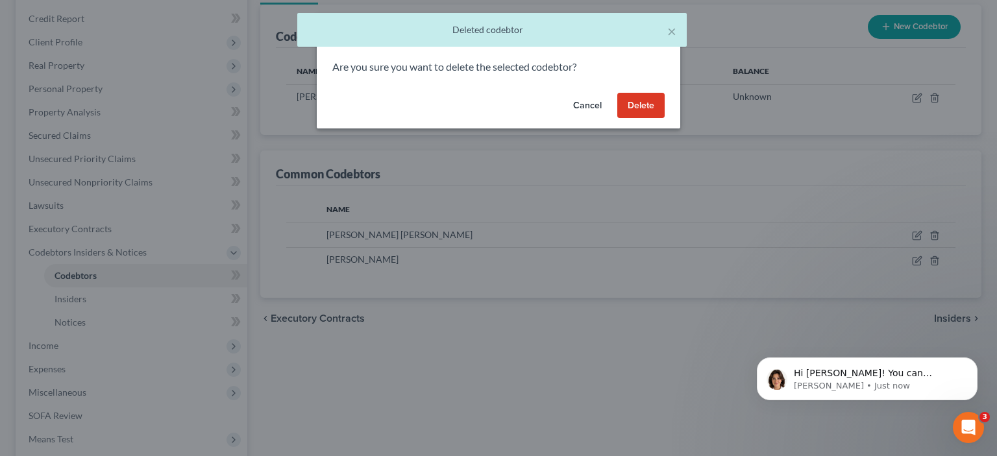
click at [664, 119] on button "Delete" at bounding box center [640, 106] width 47 height 26
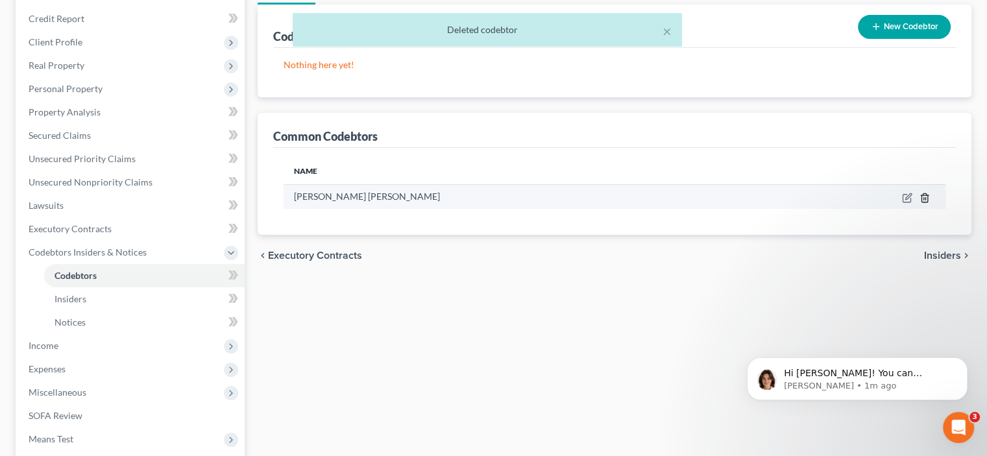
click at [919, 203] on icon "button" at bounding box center [924, 198] width 10 height 10
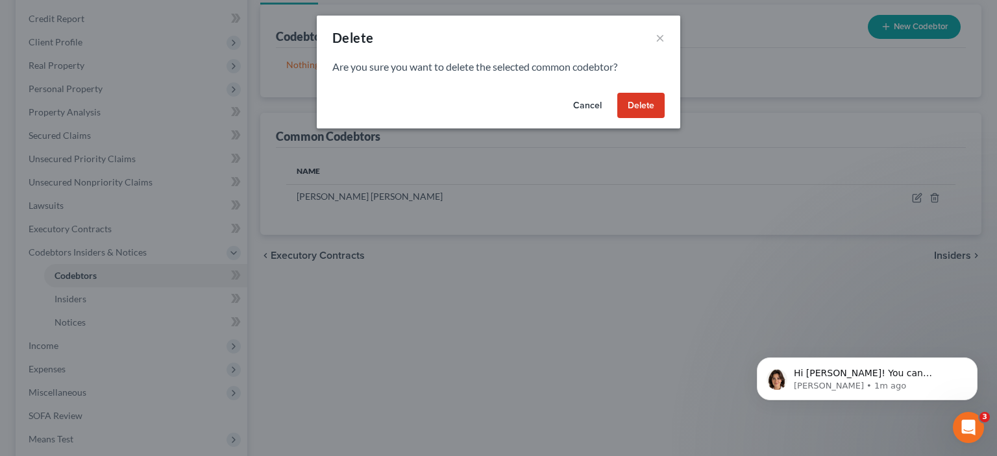
click at [664, 119] on button "Delete" at bounding box center [640, 106] width 47 height 26
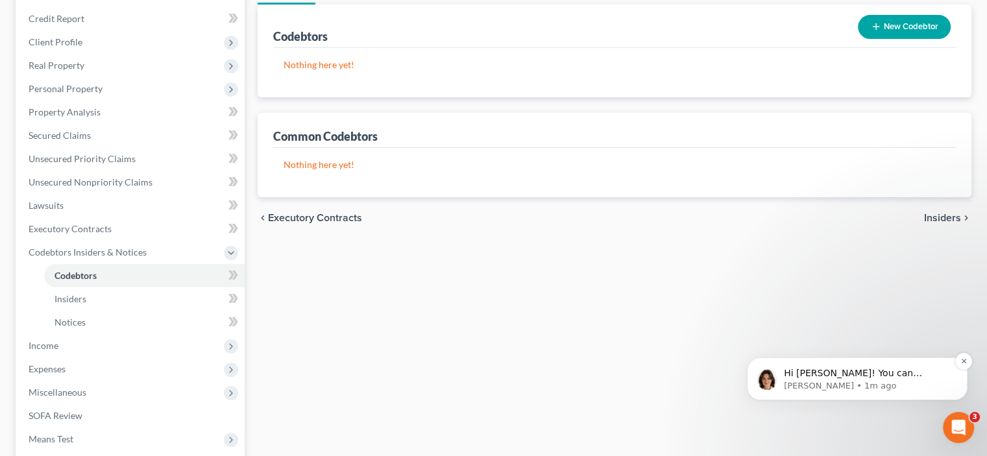
click at [829, 380] on p "Emma • 1m ago" at bounding box center [867, 386] width 167 height 12
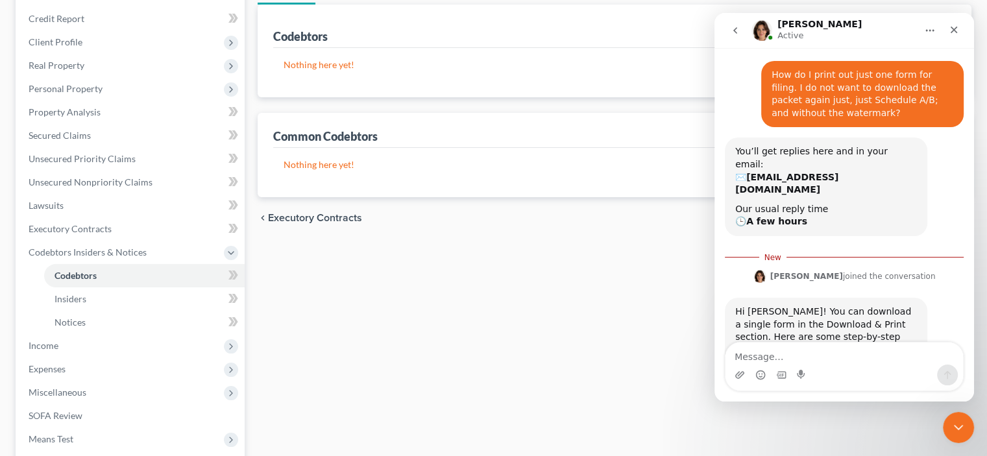
scroll to position [138, 0]
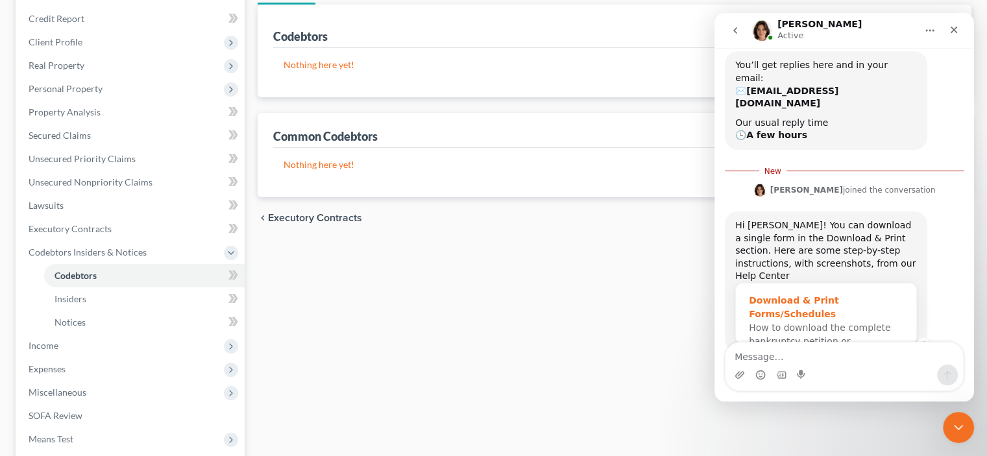
click at [816, 294] on div "Download & Print Forms/Schedules" at bounding box center [826, 307] width 154 height 27
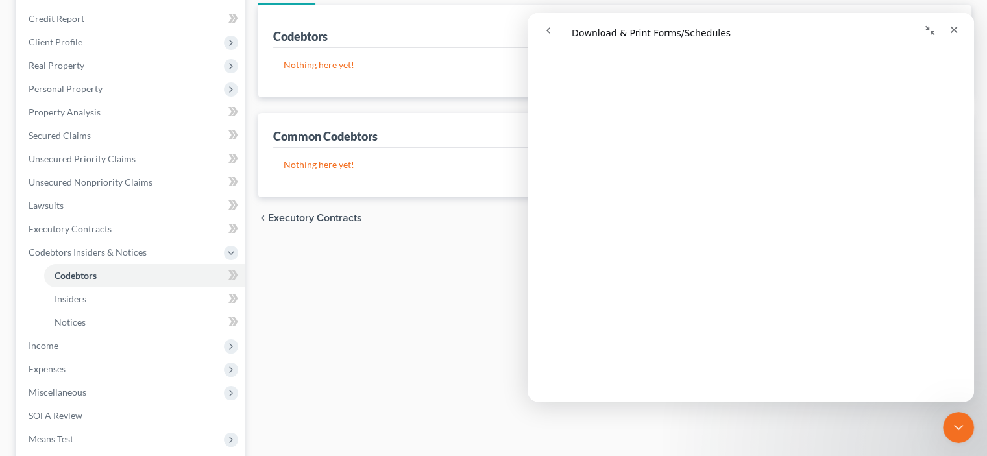
scroll to position [0, 0]
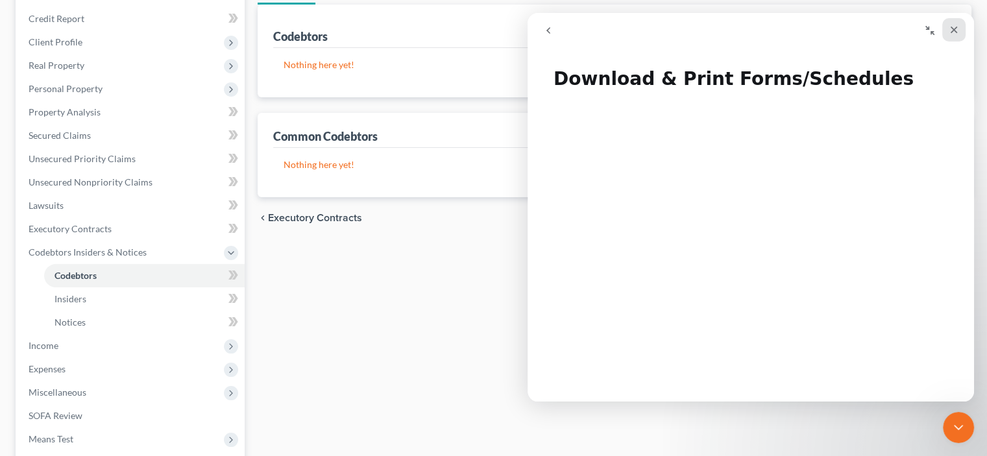
click at [955, 36] on div "Close" at bounding box center [953, 29] width 23 height 23
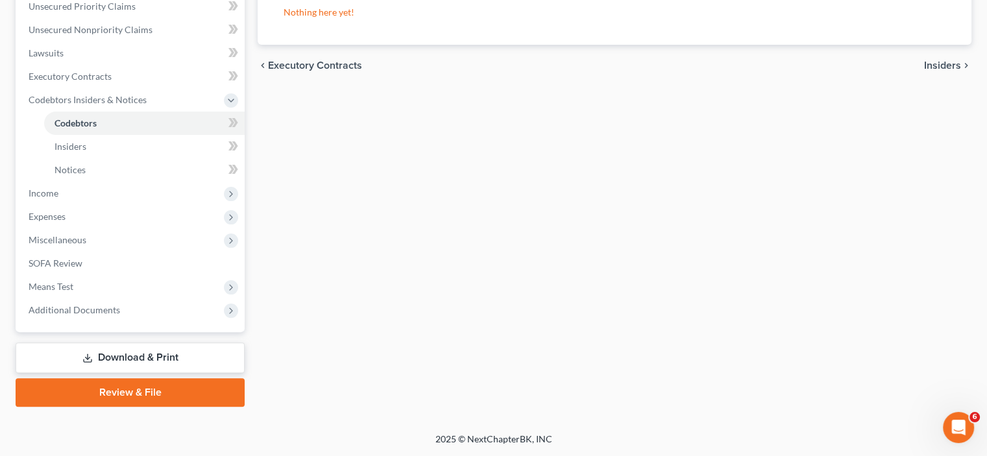
scroll to position [490, 0]
click at [143, 343] on link "Download & Print" at bounding box center [130, 358] width 229 height 30
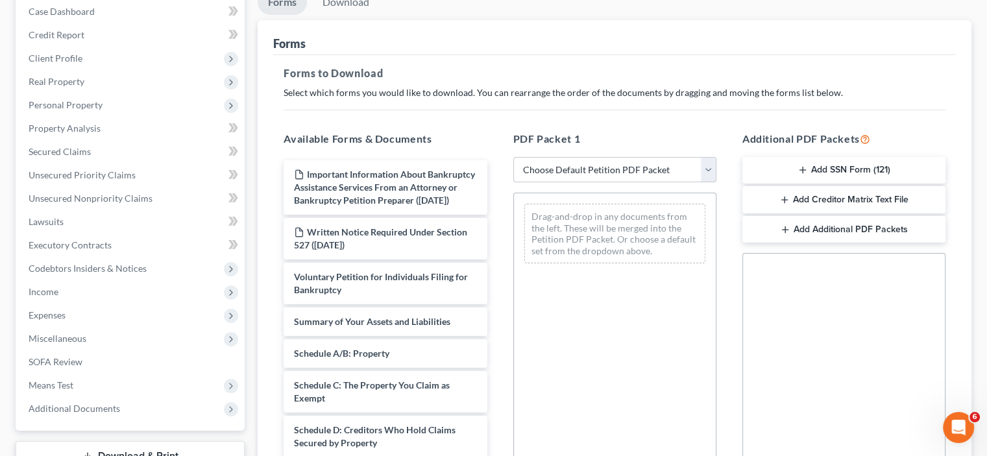
scroll to position [151, 0]
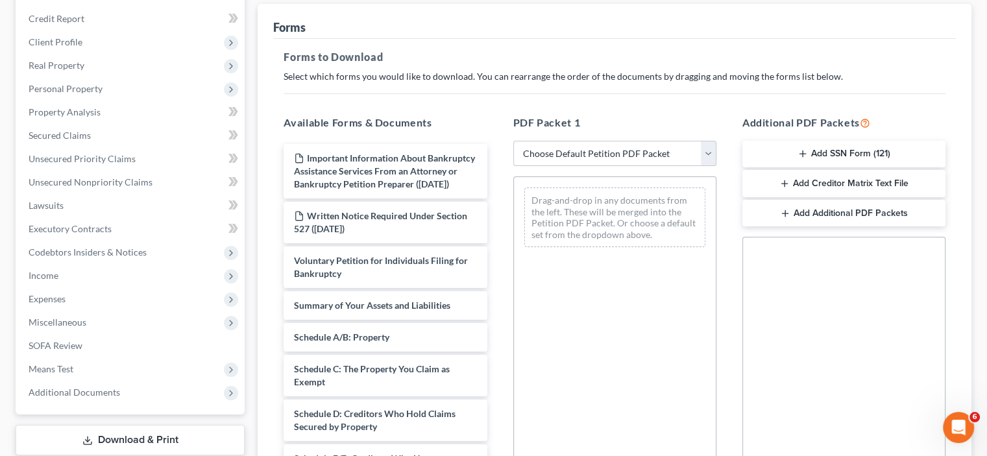
click at [703, 167] on select "Choose Default Petition PDF Packet Complete Bankruptcy Petition (all forms and …" at bounding box center [614, 154] width 203 height 26
click at [515, 167] on select "Choose Default Petition PDF Packet Complete Bankruptcy Petition (all forms and …" at bounding box center [614, 154] width 203 height 26
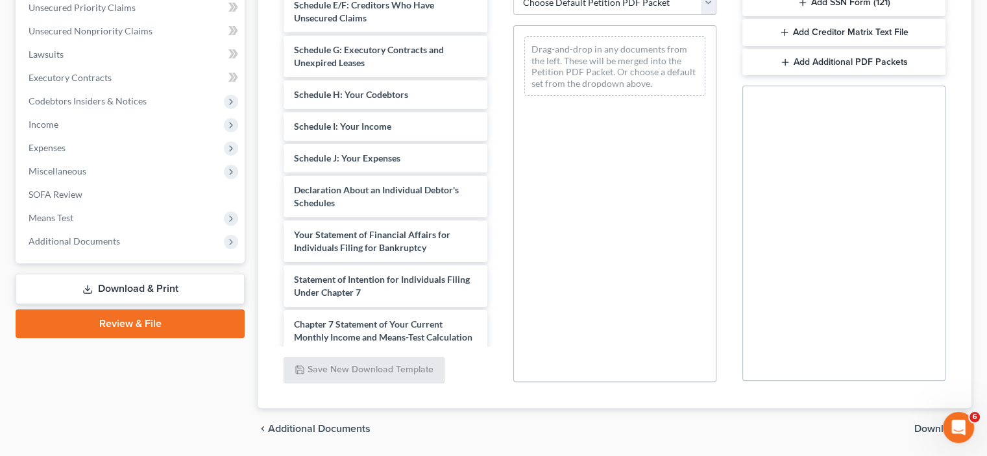
scroll to position [454, 0]
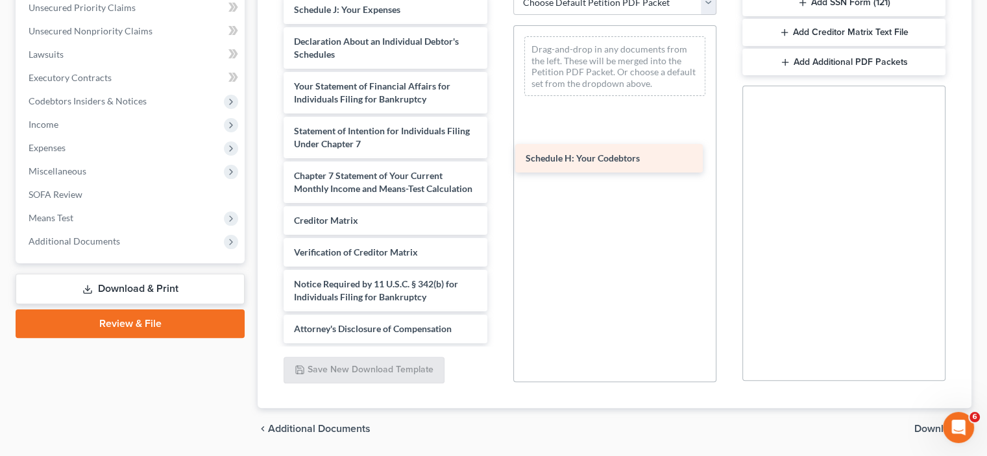
drag, startPoint x: 368, startPoint y: 237, endPoint x: 602, endPoint y: 145, distance: 250.9
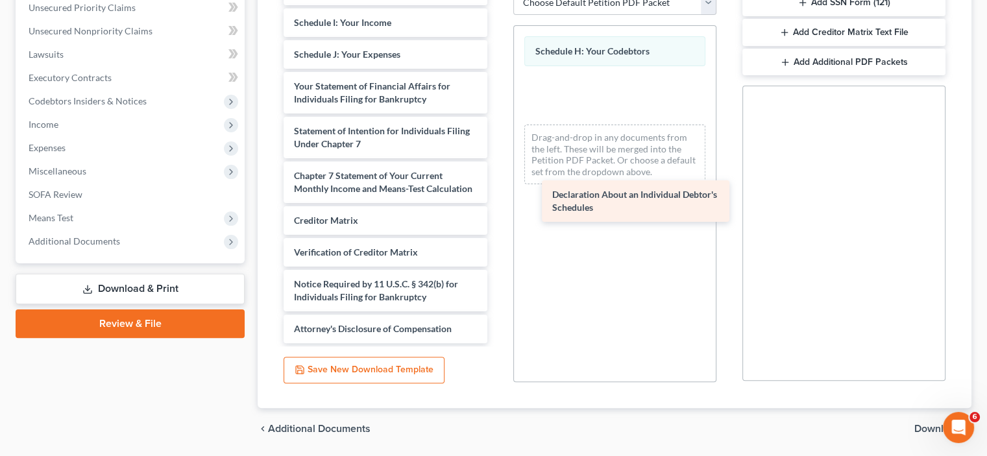
drag, startPoint x: 377, startPoint y: 324, endPoint x: 599, endPoint y: 203, distance: 252.9
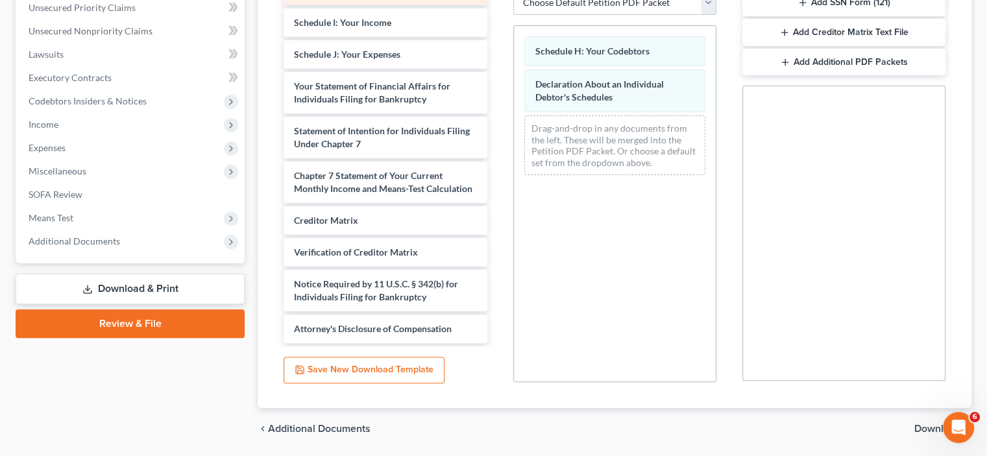
scroll to position [585, 0]
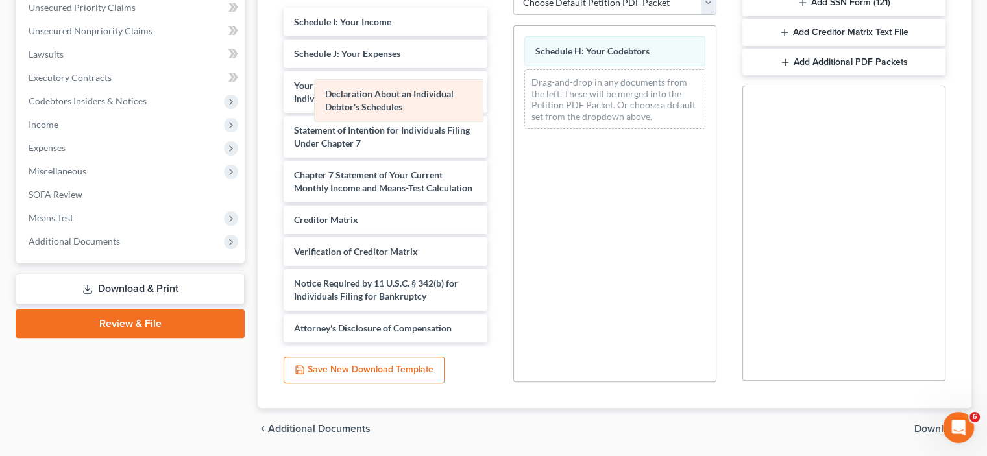
drag, startPoint x: 572, startPoint y: 181, endPoint x: 358, endPoint y: 93, distance: 231.6
click at [514, 95] on div "Declaration About an Individual Debtor's Schedules Schedule H: Your Codebtors D…" at bounding box center [615, 83] width 202 height 114
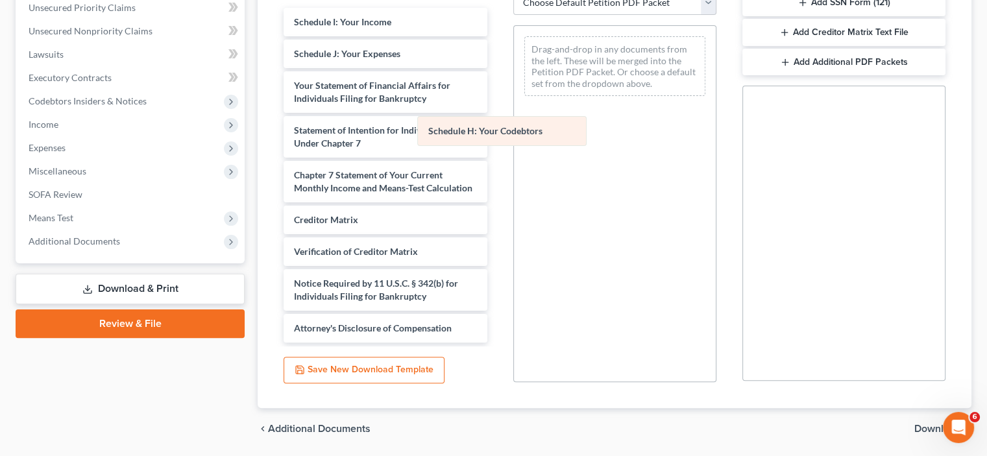
drag, startPoint x: 589, startPoint y: 151, endPoint x: 366, endPoint y: 97, distance: 229.6
click at [514, 97] on div "Schedule H: Your Codebtors Schedule H: Your Codebtors Drag-and-drop in any docu…" at bounding box center [615, 66] width 202 height 80
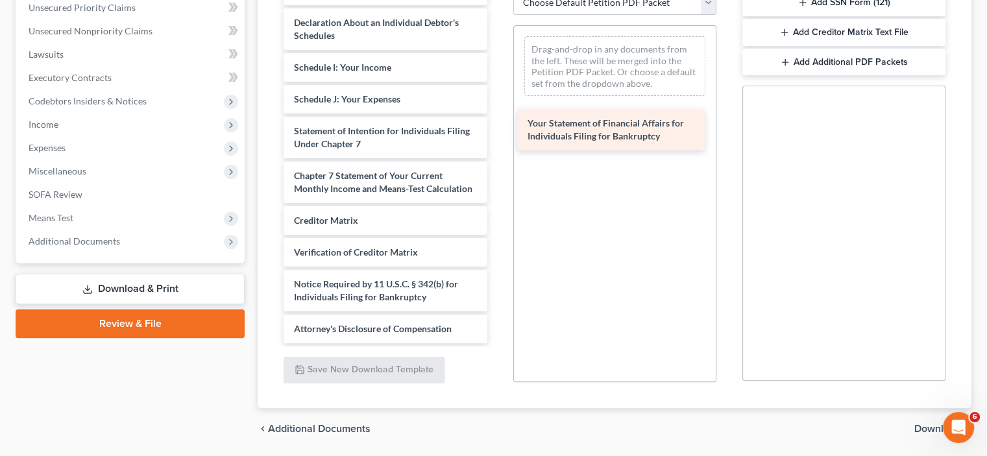
drag, startPoint x: 361, startPoint y: 284, endPoint x: 586, endPoint y: 135, distance: 270.1
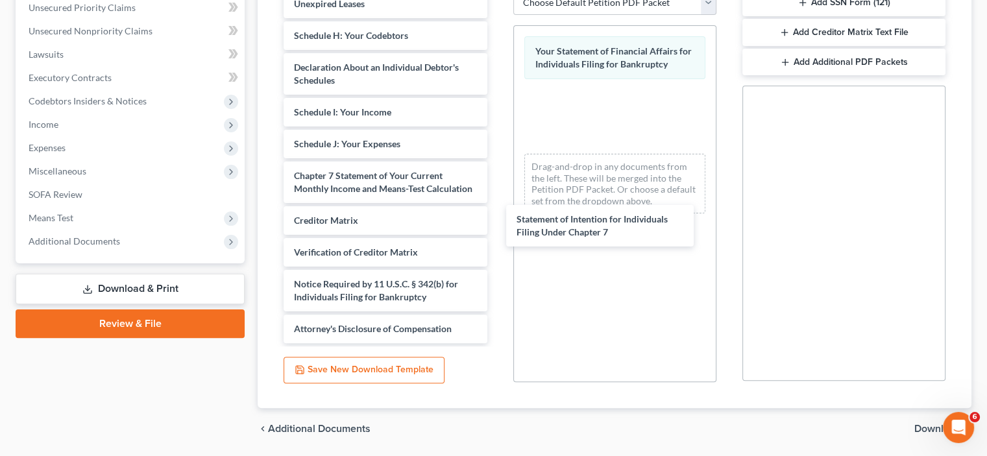
drag, startPoint x: 546, startPoint y: 272, endPoint x: 732, endPoint y: 212, distance: 195.1
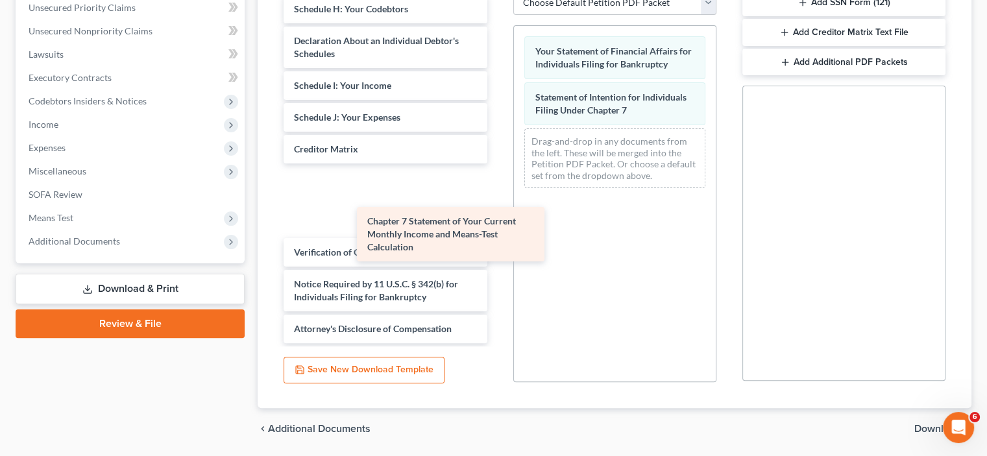
scroll to position [616, 0]
drag, startPoint x: 371, startPoint y: 207, endPoint x: 547, endPoint y: 321, distance: 210.2
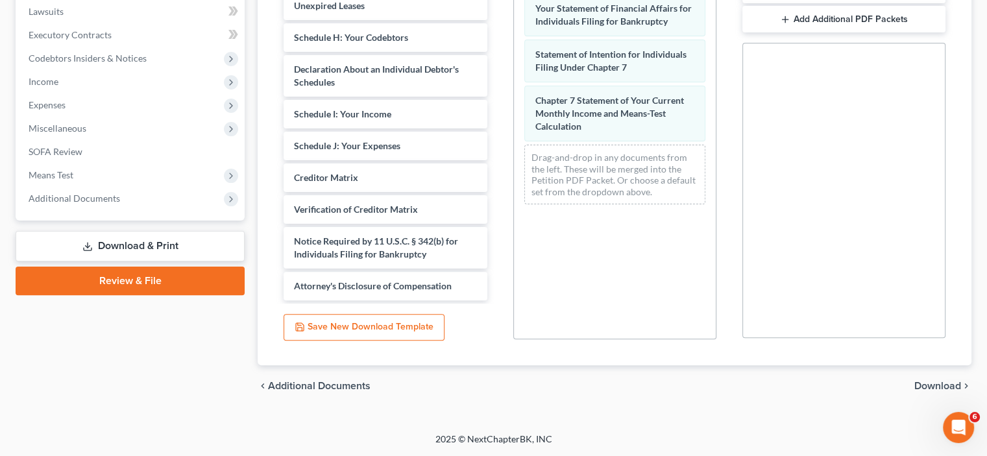
scroll to position [478, 0]
click at [914, 381] on span "Download" at bounding box center [937, 386] width 47 height 10
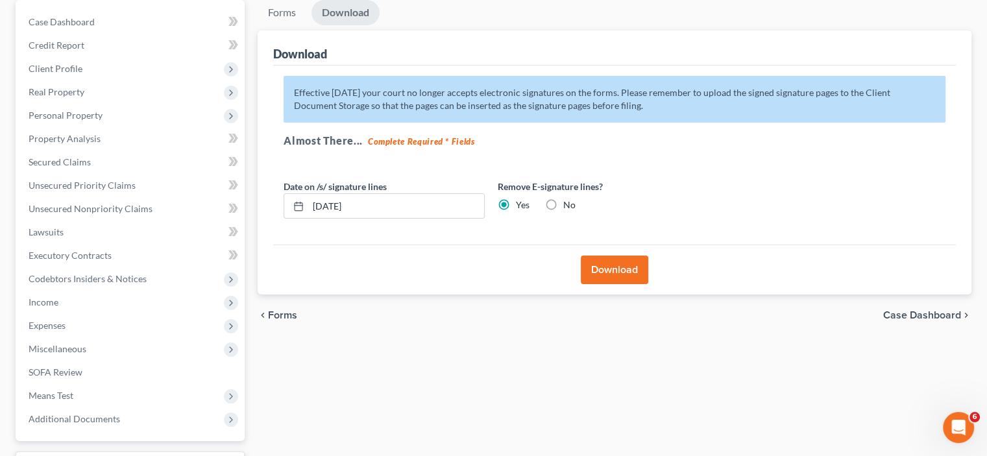
scroll to position [151, 0]
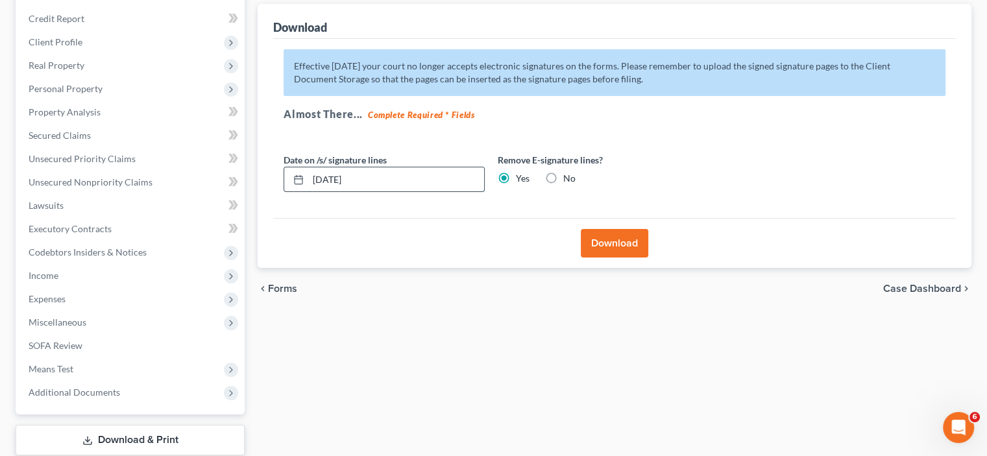
click at [356, 192] on input "[DATE]" at bounding box center [396, 179] width 176 height 25
type input "1"
type input "[DATE]"
click at [592, 258] on button "Download" at bounding box center [614, 243] width 67 height 29
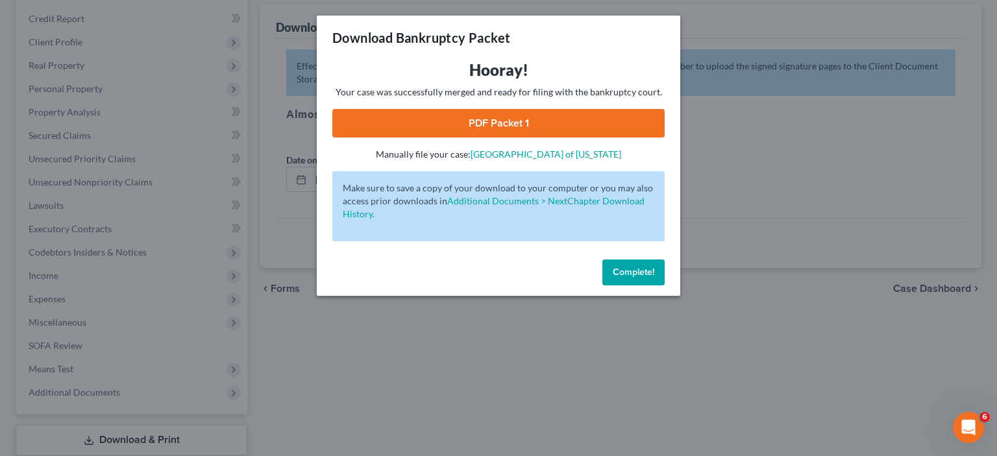
click at [491, 138] on link "PDF Packet 1" at bounding box center [498, 123] width 332 height 29
click at [186, 111] on div "Download Bankruptcy Packet Hooray! Your case was successfully merged and ready …" at bounding box center [498, 228] width 997 height 456
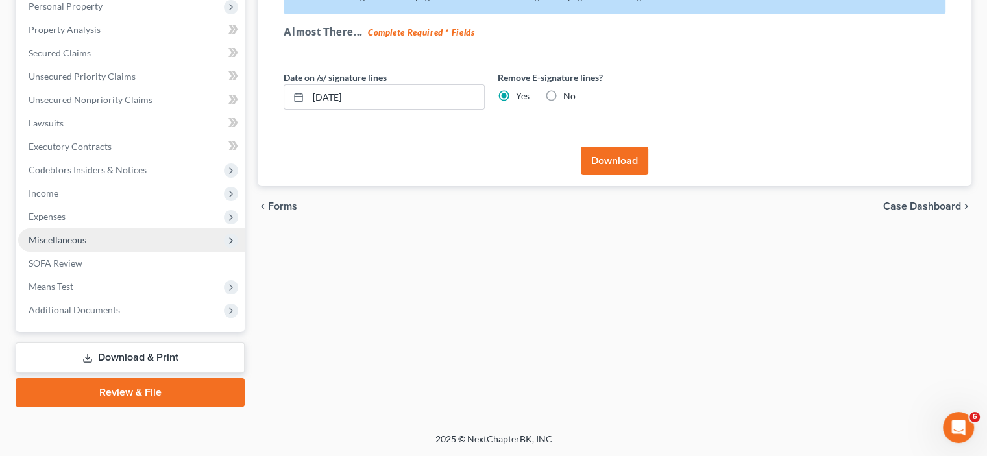
scroll to position [402, 0]
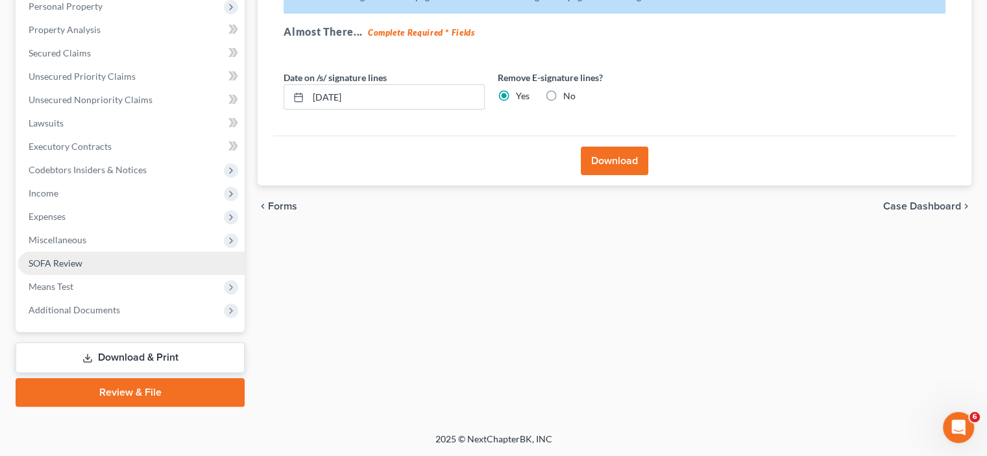
click at [80, 258] on span "SOFA Review" at bounding box center [56, 263] width 54 height 11
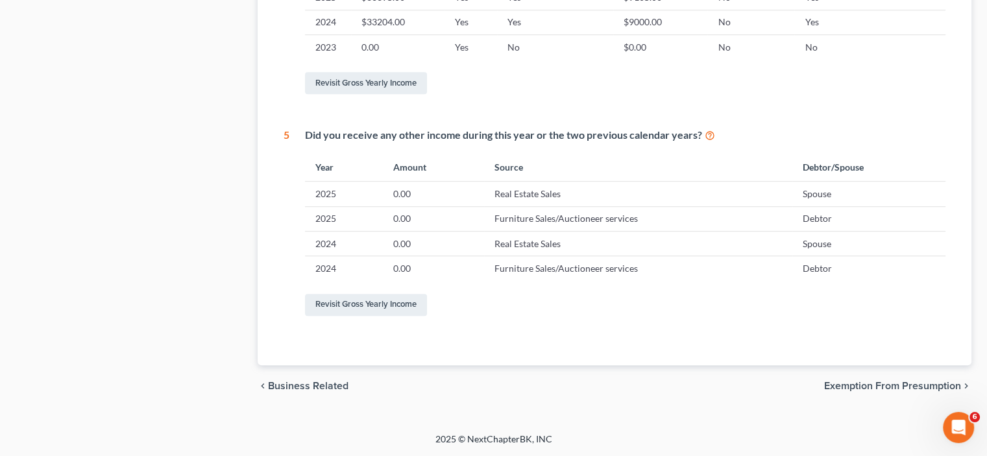
scroll to position [1001, 0]
click at [438, 182] on td "0.00" at bounding box center [433, 194] width 101 height 25
click at [382, 294] on link "Revisit Gross Yearly Income" at bounding box center [366, 305] width 122 height 22
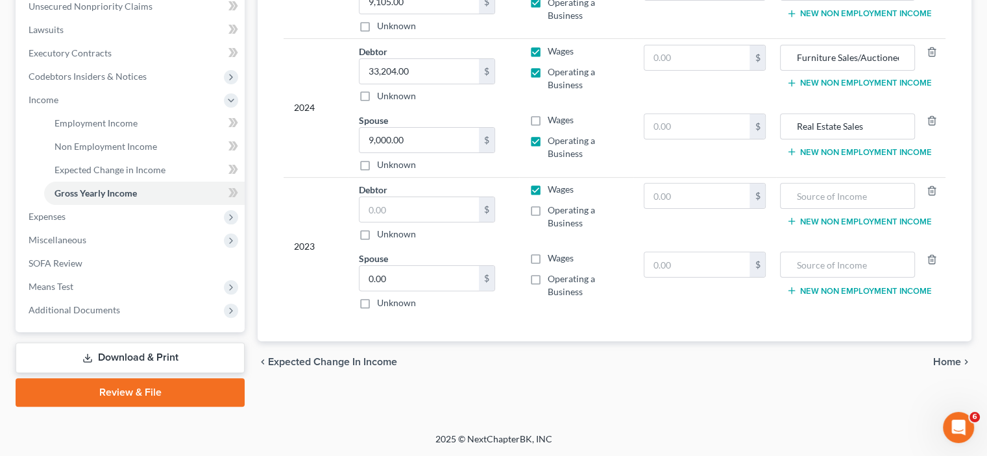
scroll to position [217, 0]
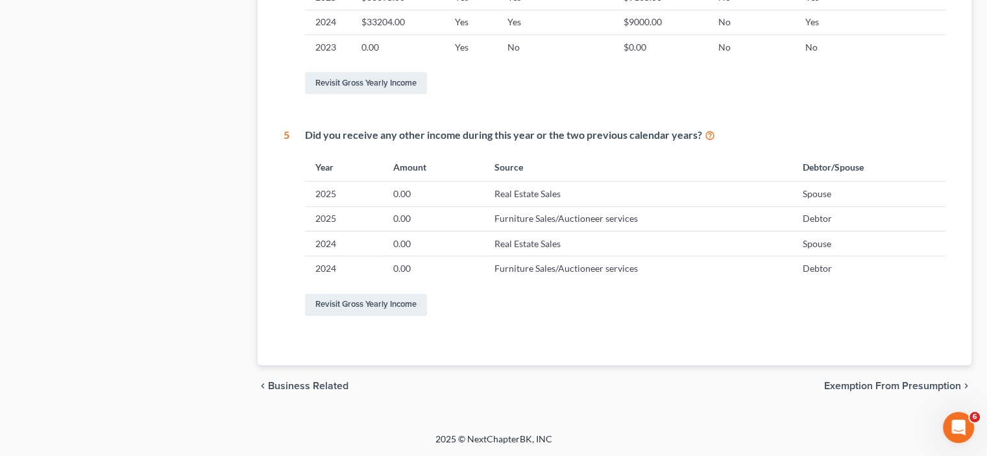
scroll to position [973, 0]
click at [378, 302] on link "Revisit Gross Yearly Income" at bounding box center [366, 305] width 122 height 22
click at [383, 294] on link "Revisit Gross Yearly Income" at bounding box center [366, 305] width 122 height 22
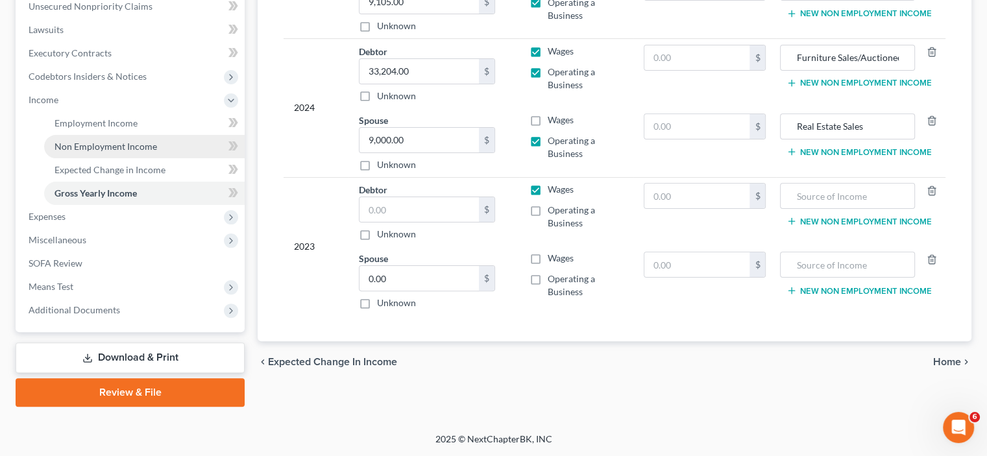
scroll to position [454, 0]
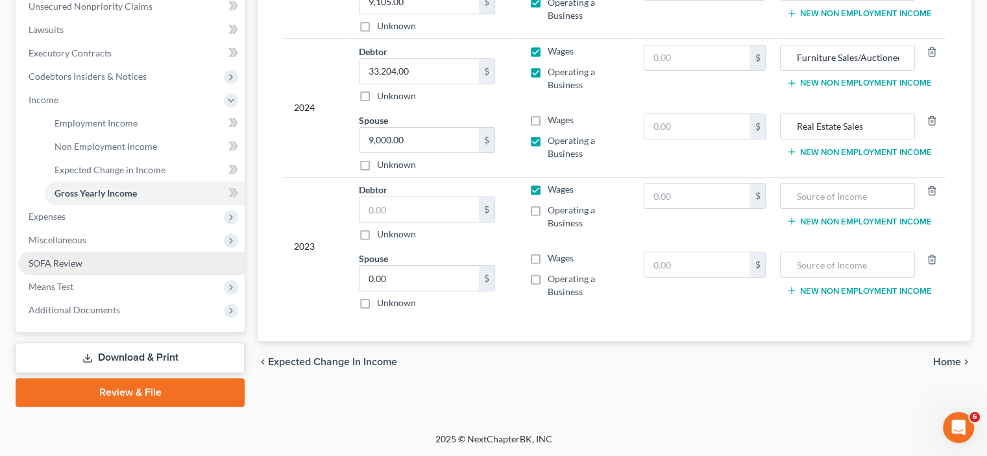
click at [45, 269] on span "SOFA Review" at bounding box center [56, 263] width 54 height 11
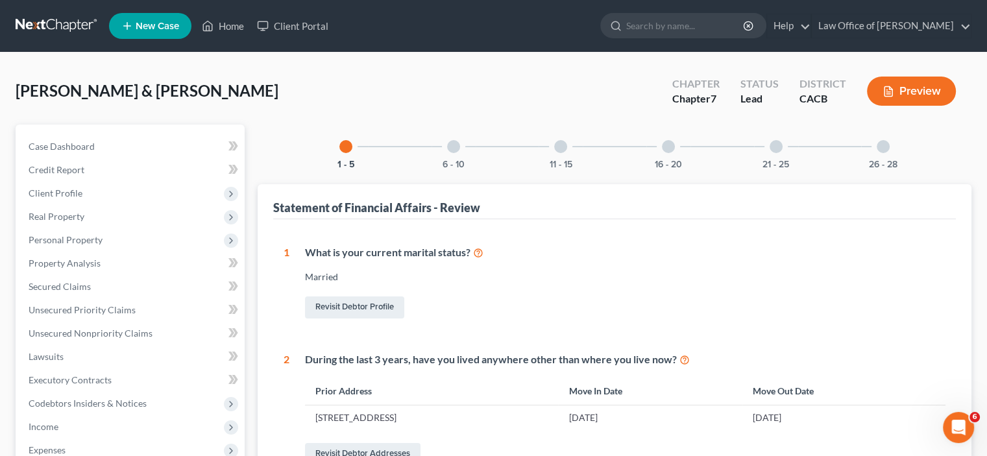
click at [890, 153] on div at bounding box center [883, 146] width 13 height 13
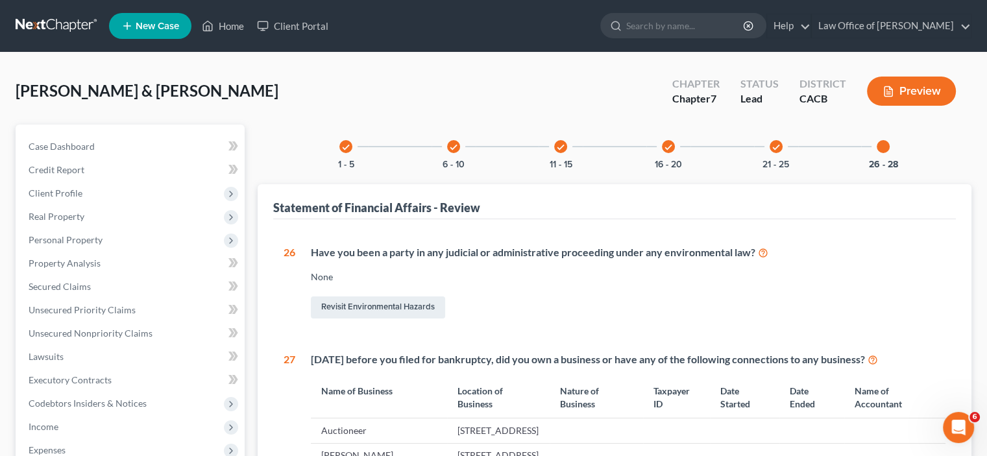
click at [781, 152] on icon "check" at bounding box center [776, 147] width 9 height 9
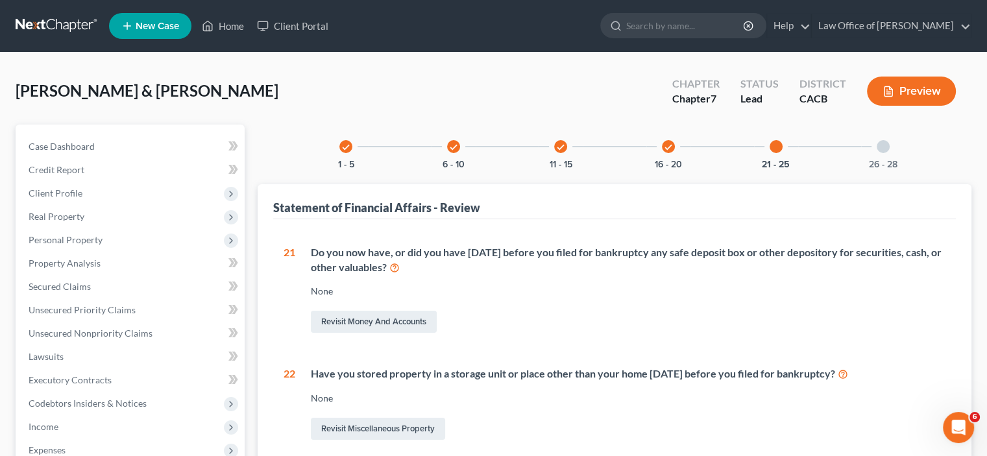
click at [673, 152] on icon "check" at bounding box center [668, 147] width 9 height 9
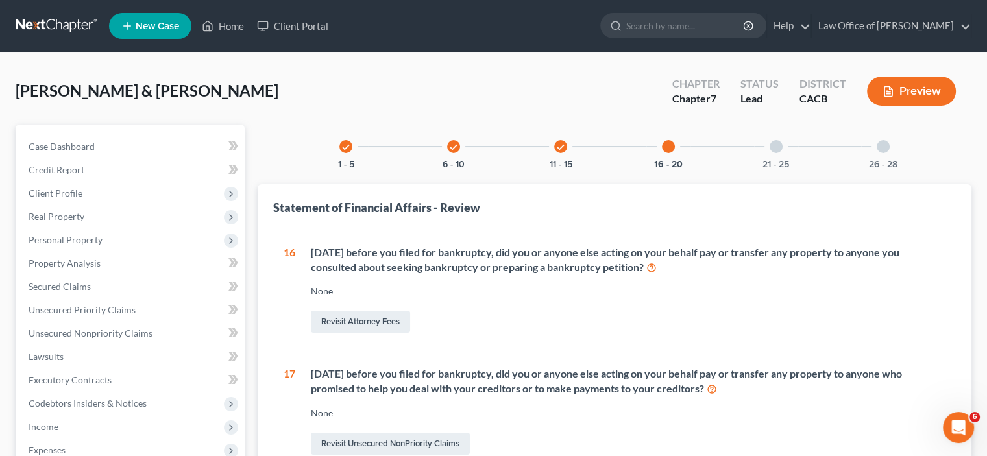
click at [556, 152] on icon "check" at bounding box center [560, 147] width 9 height 9
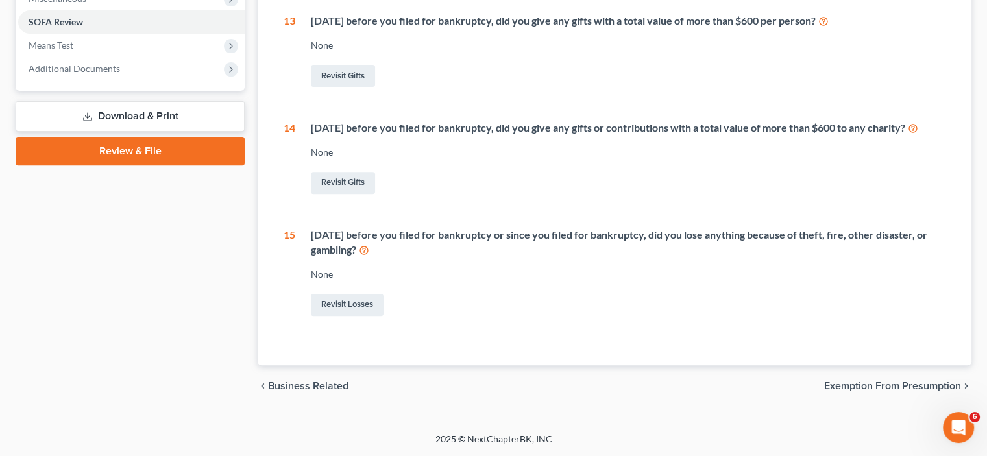
scroll to position [737, 0]
click at [337, 381] on span "Business Related" at bounding box center [308, 386] width 80 height 10
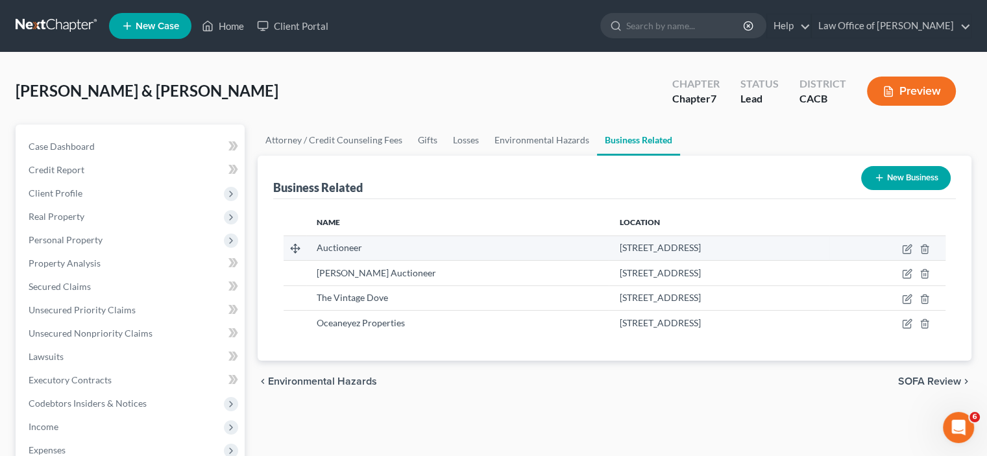
click at [756, 254] on div "32302 Alipaz, #44, San Juan Capistrano, CA 92675" at bounding box center [718, 247] width 199 height 13
click at [755, 254] on div "32302 Alipaz, #44, San Juan Capistrano, CA 92675" at bounding box center [718, 247] width 199 height 13
click at [902, 254] on icon "button" at bounding box center [907, 249] width 10 height 10
select select "sole_proprietor"
select select "4"
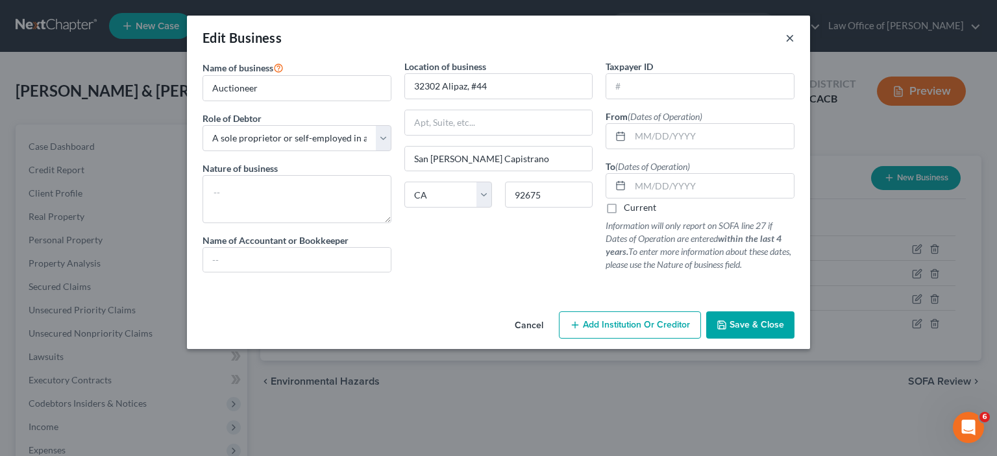
click at [794, 45] on button "×" at bounding box center [789, 38] width 9 height 16
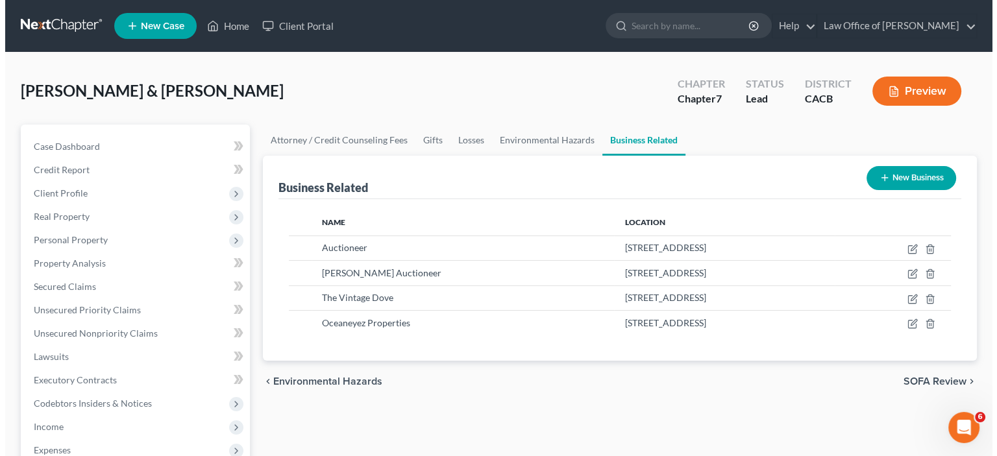
scroll to position [151, 0]
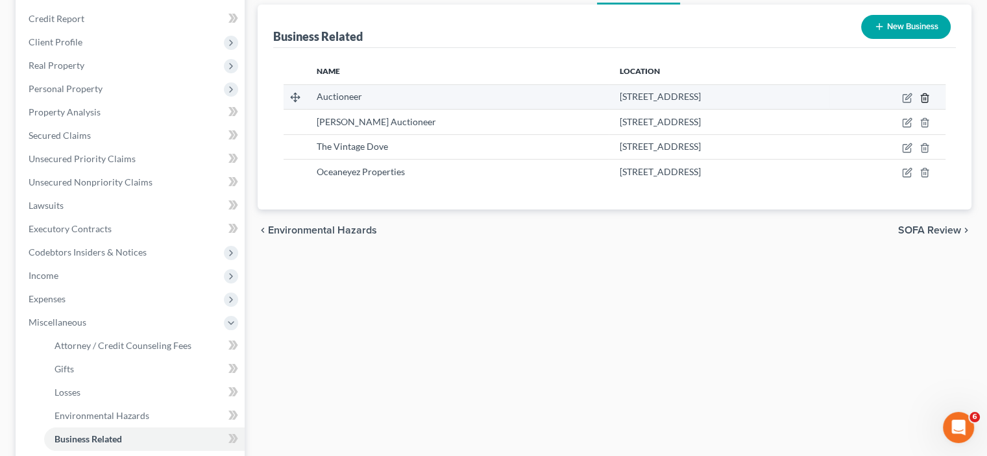
click at [921, 102] on icon "button" at bounding box center [924, 97] width 6 height 8
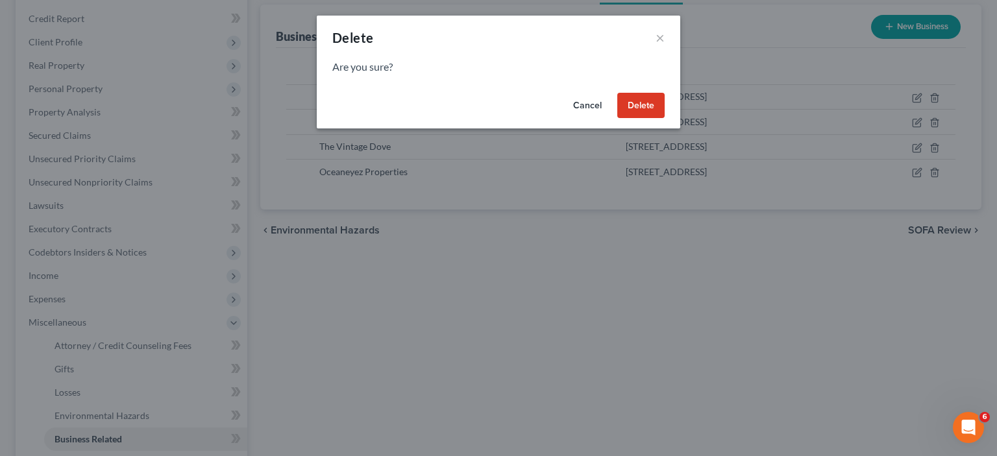
click at [664, 119] on button "Delete" at bounding box center [640, 106] width 47 height 26
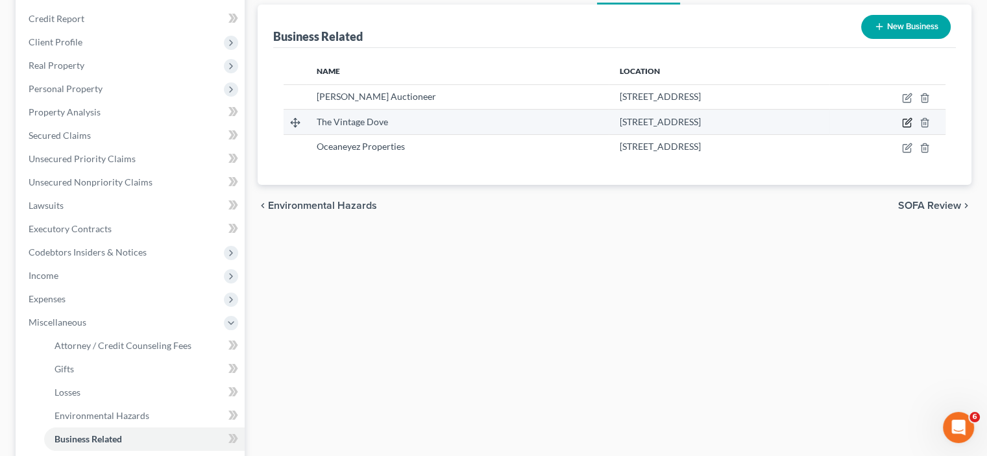
click at [903, 127] on icon "button" at bounding box center [907, 123] width 8 height 8
select select "sole_proprietor"
select select "4"
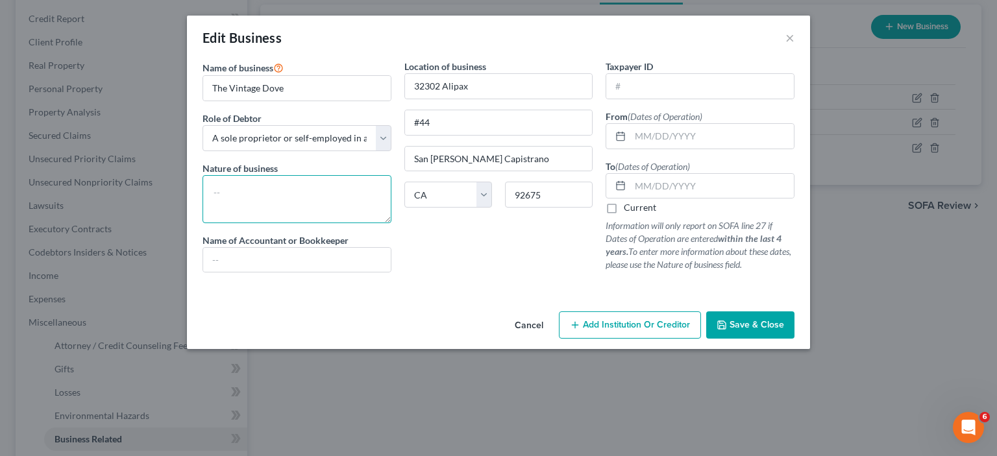
click at [202, 223] on textarea at bounding box center [296, 199] width 189 height 48
type textarea "B"
type textarea "S"
type textarea "Home business for decorating."
click at [203, 273] on input "text" at bounding box center [297, 260] width 188 height 25
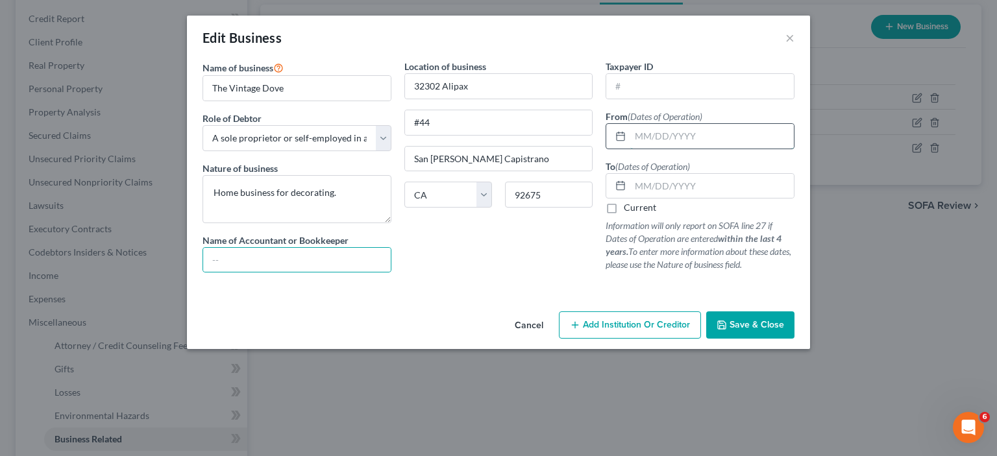
click at [662, 149] on input "text" at bounding box center [712, 136] width 164 height 25
type input "01/01/2015"
click at [666, 199] on input "text" at bounding box center [712, 186] width 164 height 25
type input "0"
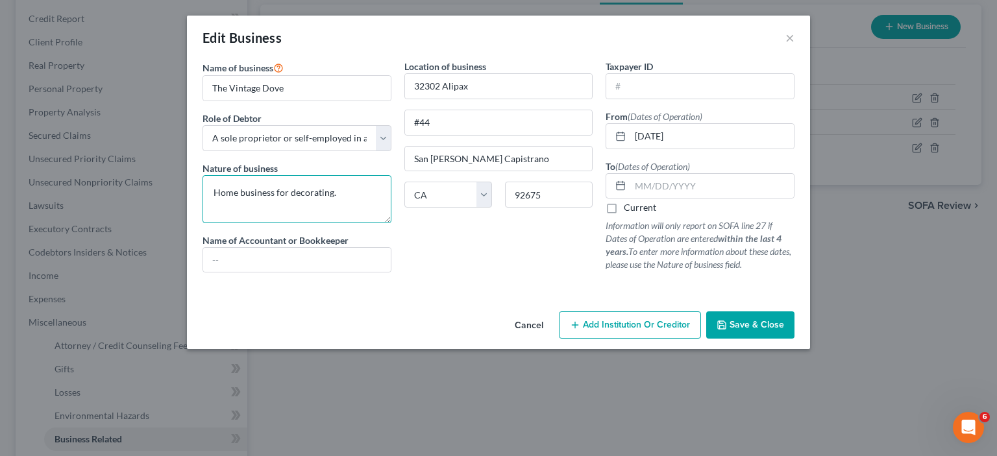
click at [202, 223] on textarea "Home business for decorating." at bounding box center [296, 199] width 189 height 48
drag, startPoint x: 295, startPoint y: 243, endPoint x: 333, endPoint y: 295, distance: 64.6
click at [304, 223] on textarea "Home business for decorating." at bounding box center [296, 199] width 189 height 48
type textarea "Home business for decorating. Never made any money, no longer operating."
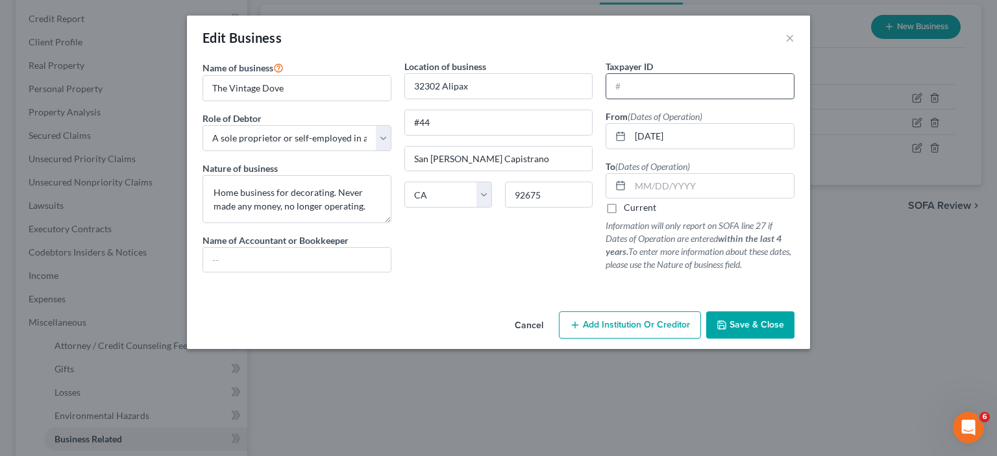
click at [643, 99] on input "text" at bounding box center [700, 86] width 188 height 25
click at [642, 99] on input "text" at bounding box center [700, 86] width 188 height 25
click at [666, 99] on input "text" at bounding box center [700, 86] width 188 height 25
click at [667, 99] on input "text" at bounding box center [700, 86] width 188 height 25
click at [563, 99] on input "32302 Alipax" at bounding box center [499, 86] width 188 height 25
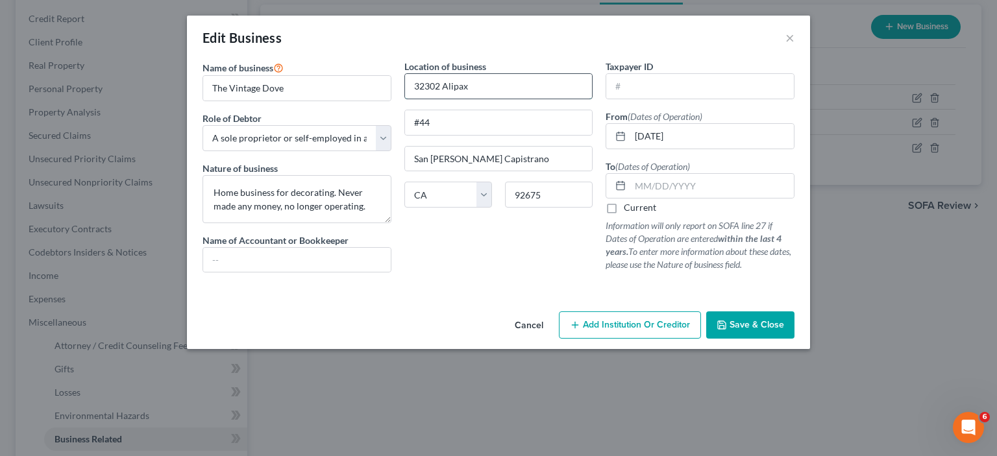
click at [555, 99] on input "32302 Alipax" at bounding box center [499, 86] width 188 height 25
click at [673, 99] on input "text" at bounding box center [700, 86] width 188 height 25
click at [644, 99] on input "text" at bounding box center [700, 86] width 188 height 25
drag, startPoint x: 651, startPoint y: 104, endPoint x: 519, endPoint y: 324, distance: 256.7
click at [519, 283] on div "Location of business 32302 Alipax #44 San Juan Capistrano State AL AK AR AZ CA …" at bounding box center [499, 171] width 202 height 223
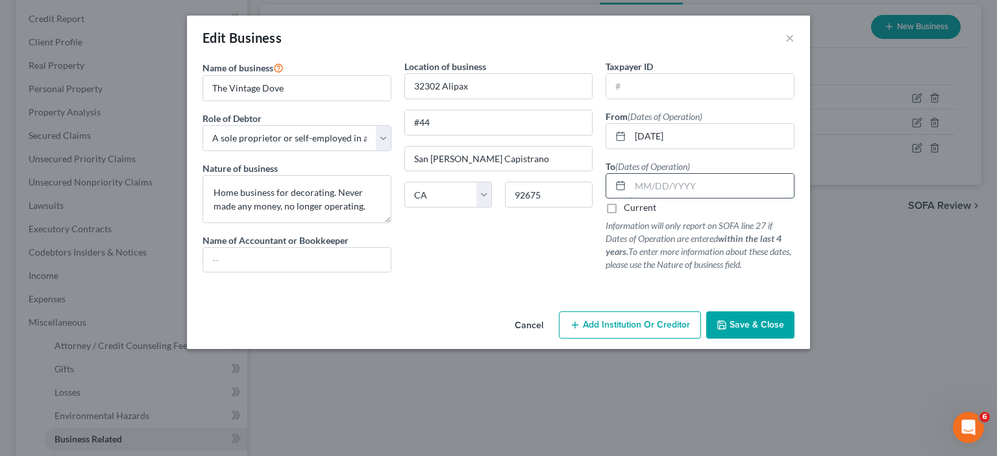
click at [663, 199] on input "text" at bounding box center [712, 186] width 164 height 25
type input "01/01/2025"
drag, startPoint x: 504, startPoint y: 326, endPoint x: 501, endPoint y: 320, distance: 7.3
click at [501, 283] on div "Location of business 32302 Alipax #44 San Juan Capistrano State AL AK AR AZ CA …" at bounding box center [499, 171] width 202 height 223
click at [659, 99] on input "text" at bounding box center [700, 86] width 188 height 25
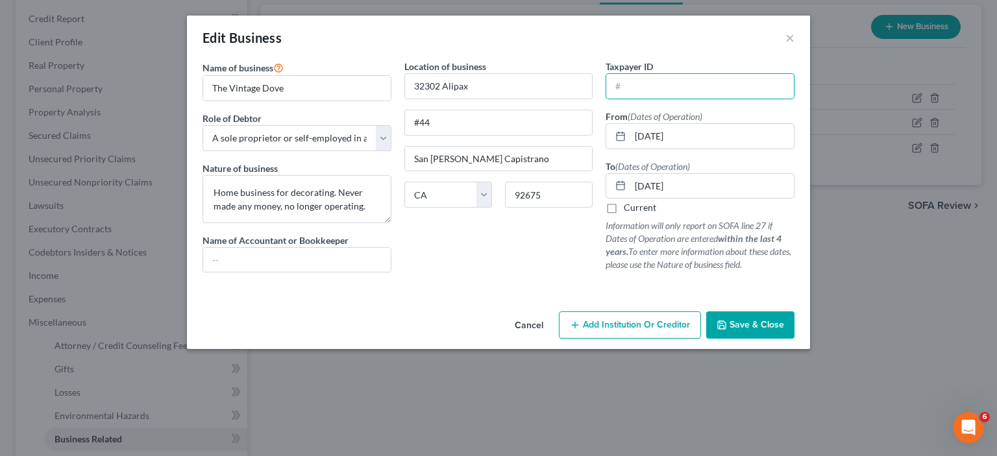
click at [784, 330] on span "Save & Close" at bounding box center [756, 324] width 55 height 11
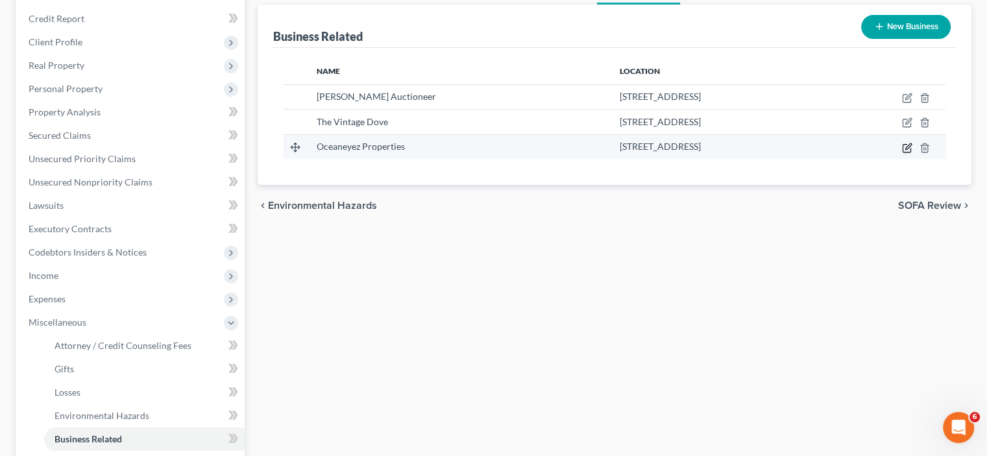
click at [902, 153] on icon "button" at bounding box center [907, 148] width 10 height 10
select select "sole_proprietor"
select select "4"
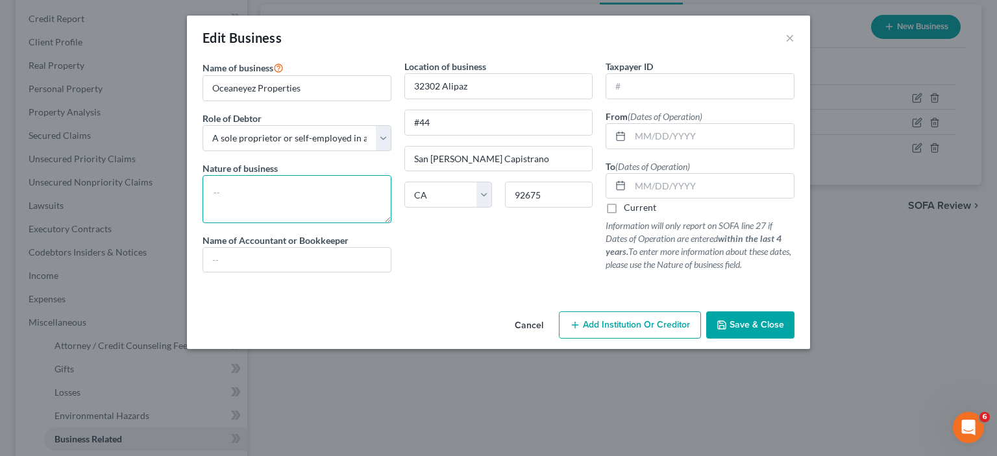
click at [202, 223] on textarea at bounding box center [296, 199] width 189 height 48
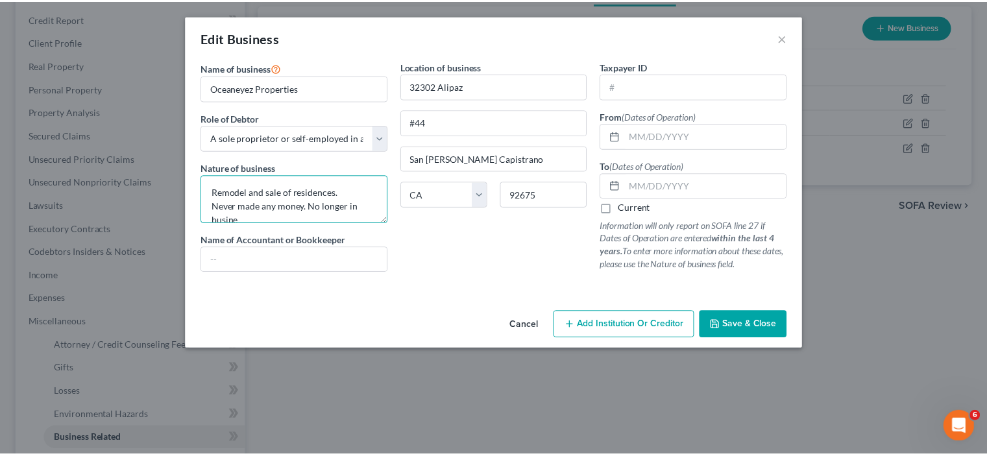
scroll to position [3, 0]
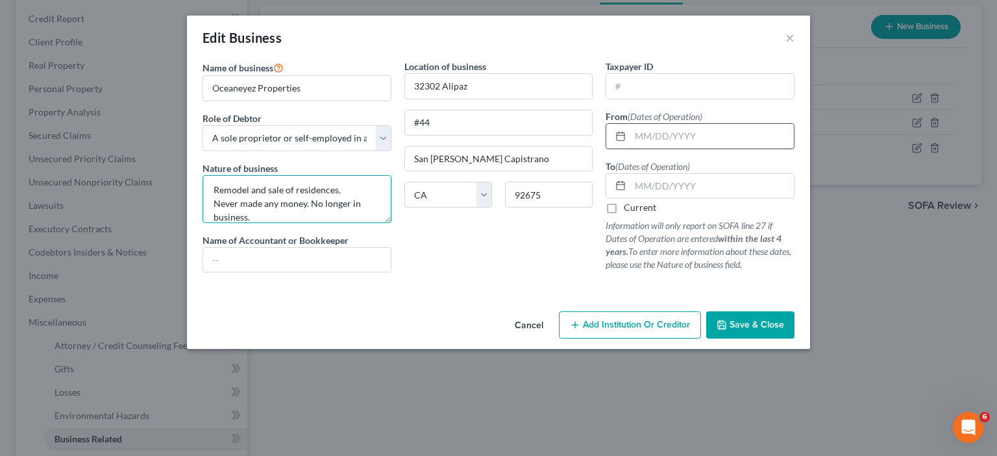
type textarea "Remodel and sale of residences. Never made any money. No longer in business."
click at [660, 149] on input "text" at bounding box center [712, 136] width 164 height 25
type input "01/15/2015"
drag, startPoint x: 664, startPoint y: 225, endPoint x: 626, endPoint y: 234, distance: 39.5
click at [661, 199] on input "text" at bounding box center [712, 186] width 164 height 25
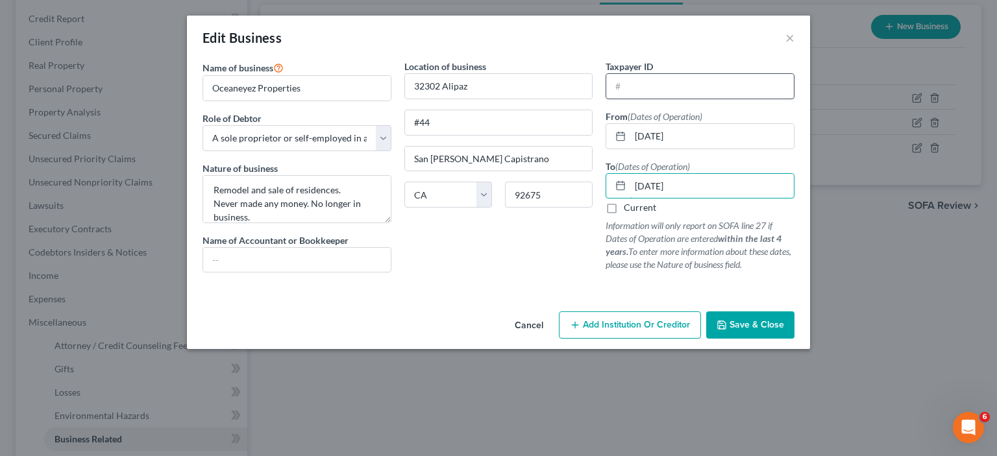
type input "01/01/2025"
drag, startPoint x: 659, startPoint y: 102, endPoint x: 657, endPoint y: 110, distance: 7.9
click at [657, 99] on input "text" at bounding box center [700, 86] width 188 height 25
click at [784, 330] on span "Save & Close" at bounding box center [756, 324] width 55 height 11
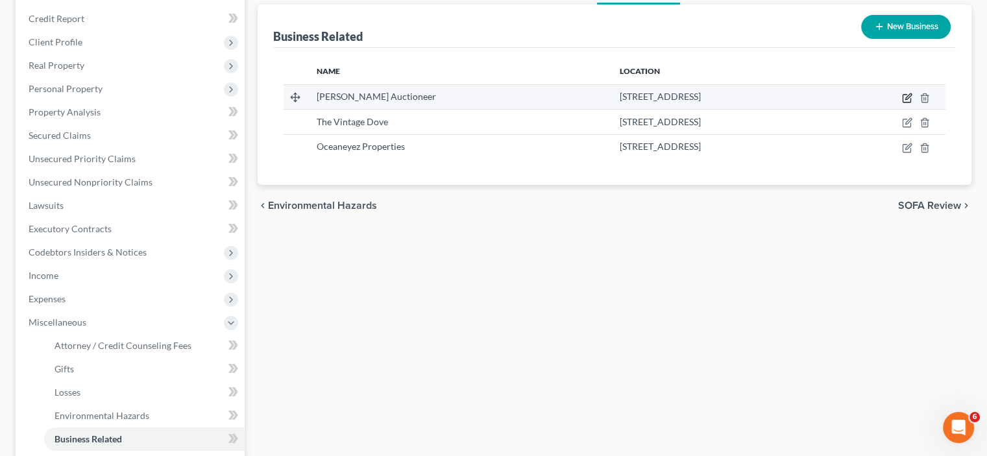
click at [902, 103] on icon "button" at bounding box center [907, 98] width 10 height 10
select select "sole_proprietor"
select select "4"
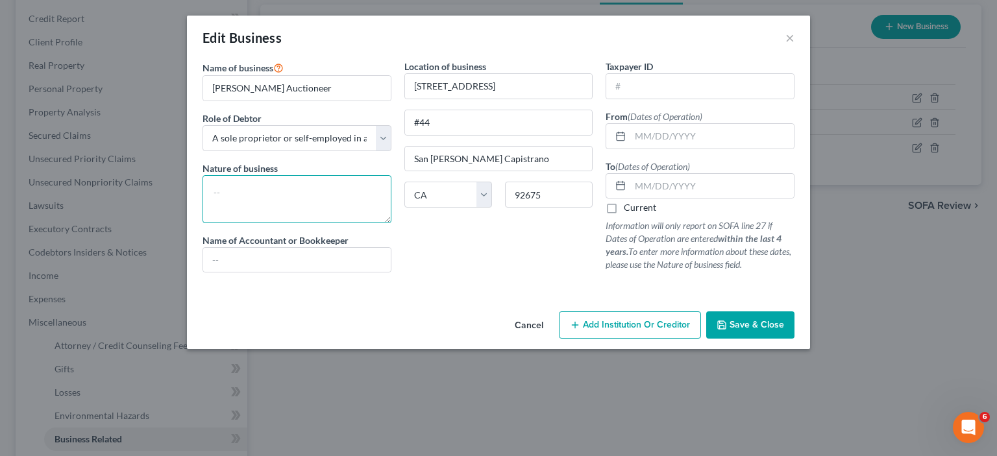
click at [202, 223] on textarea at bounding box center [296, 199] width 189 height 48
type textarea "A"
type textarea "Auctioneer, for auto sales."
click at [659, 149] on input "text" at bounding box center [712, 136] width 164 height 25
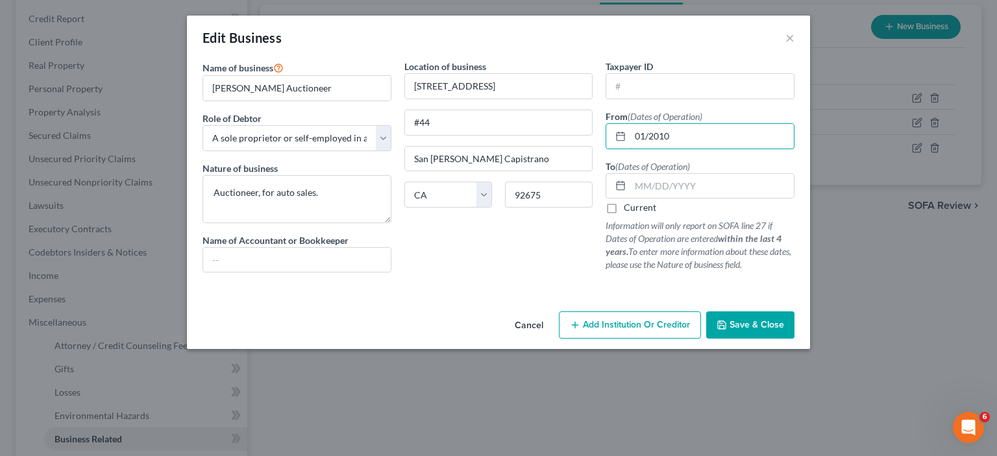
type input "01/2010"
click at [637, 214] on label "Current" at bounding box center [640, 207] width 32 height 13
click at [637, 210] on input "Current" at bounding box center [633, 205] width 8 height 8
checkbox input "true"
click at [784, 330] on span "Save & Close" at bounding box center [756, 324] width 55 height 11
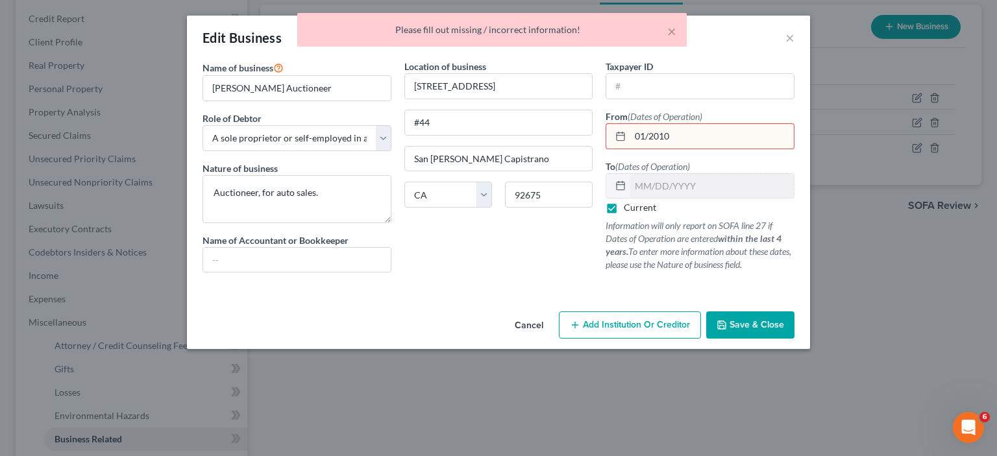
click at [568, 293] on div at bounding box center [498, 288] width 605 height 10
click at [714, 149] on input "01/2010" at bounding box center [712, 136] width 164 height 25
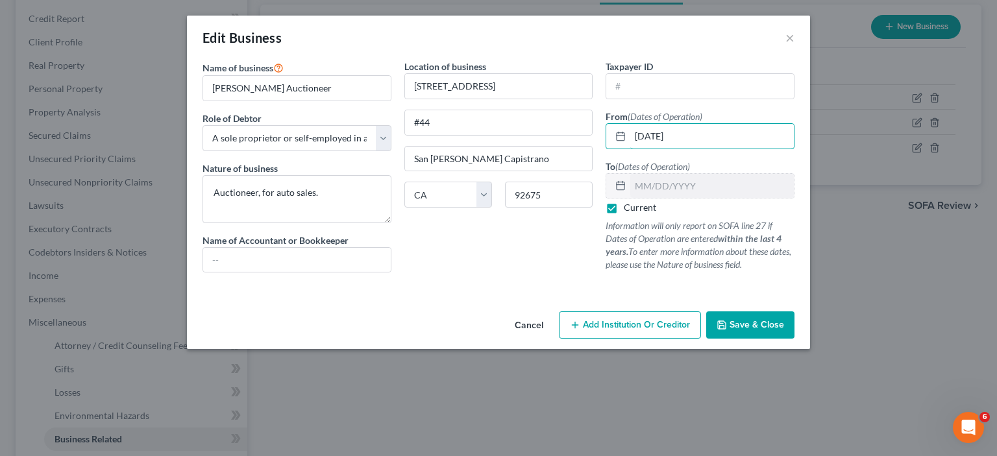
type input "01/01/2010"
click at [784, 330] on span "Save & Close" at bounding box center [756, 324] width 55 height 11
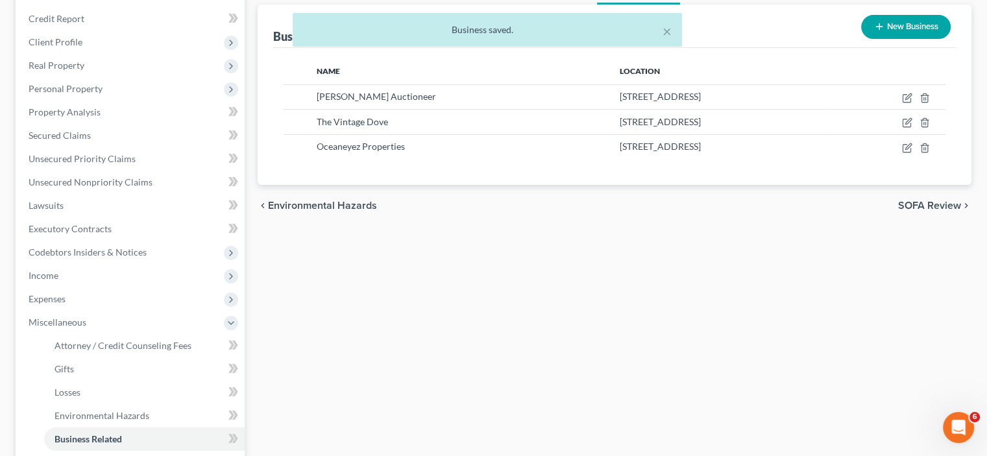
click at [904, 211] on span "SOFA Review" at bounding box center [929, 206] width 63 height 10
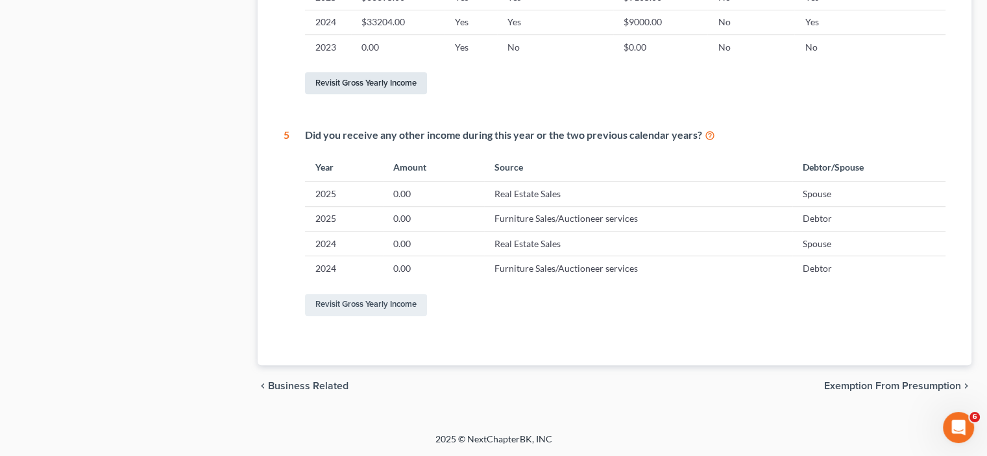
scroll to position [908, 0]
click at [397, 316] on link "Revisit Gross Yearly Income" at bounding box center [366, 305] width 122 height 22
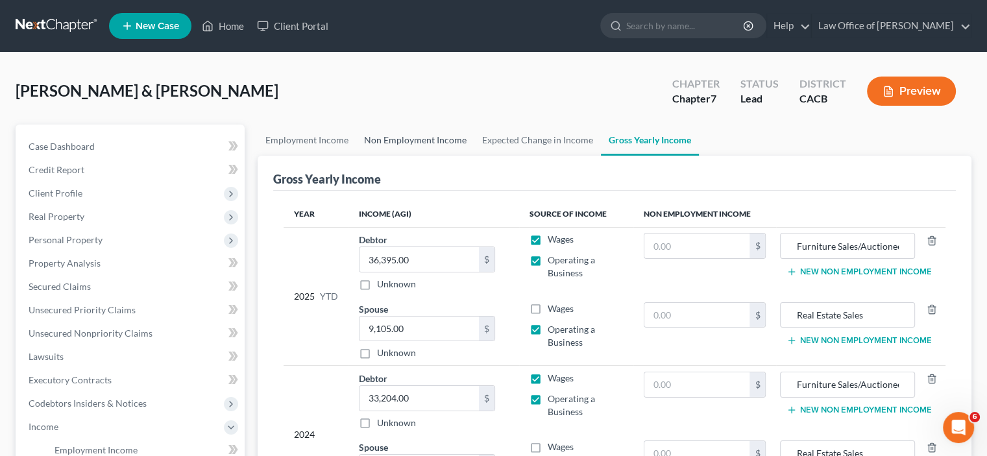
click at [466, 156] on link "Non Employment Income" at bounding box center [415, 140] width 118 height 31
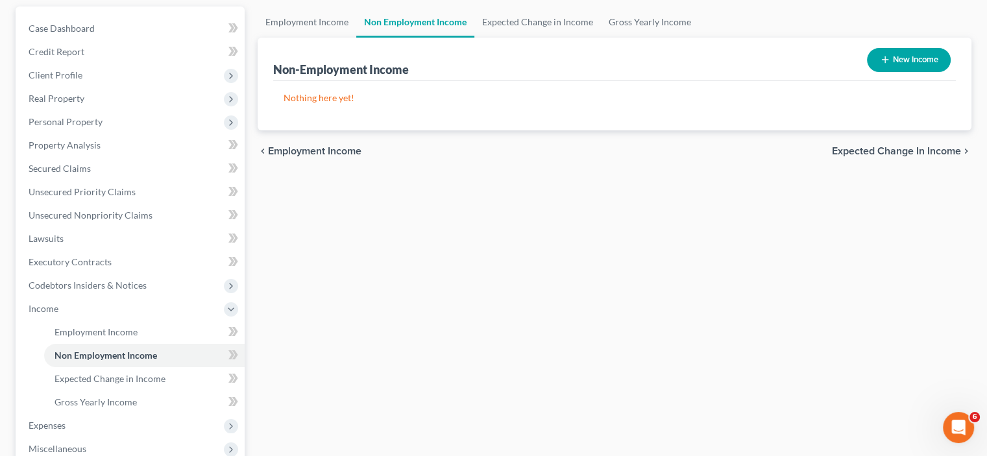
scroll to position [151, 0]
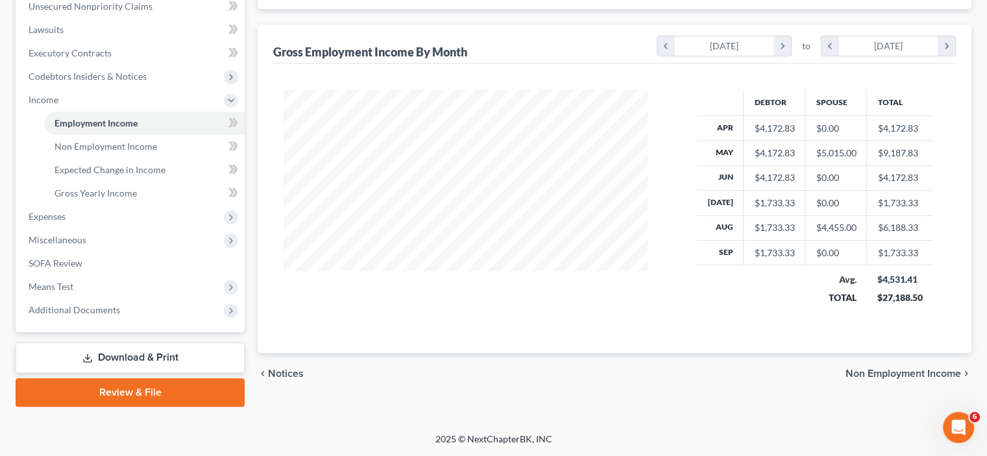
scroll to position [519, 0]
drag, startPoint x: 878, startPoint y: 343, endPoint x: 883, endPoint y: 347, distance: 6.9
click at [878, 369] on span "Non Employment Income" at bounding box center [903, 374] width 116 height 10
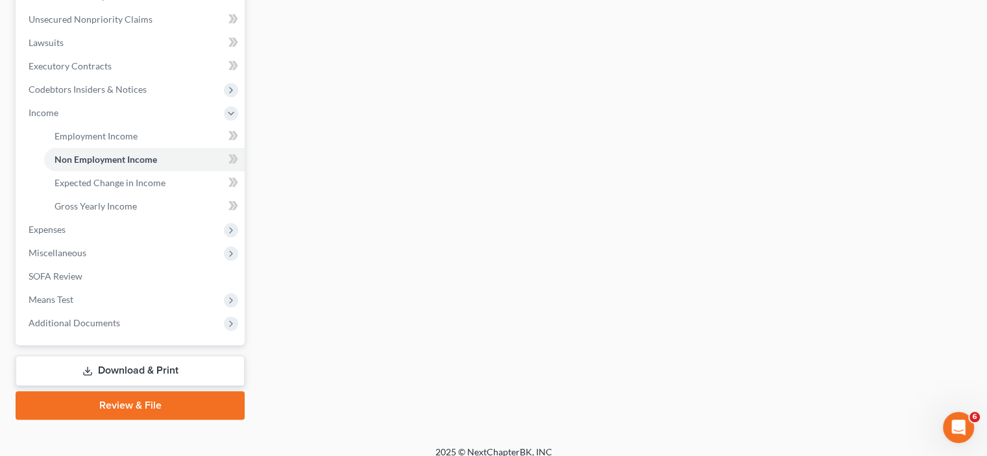
scroll to position [217, 0]
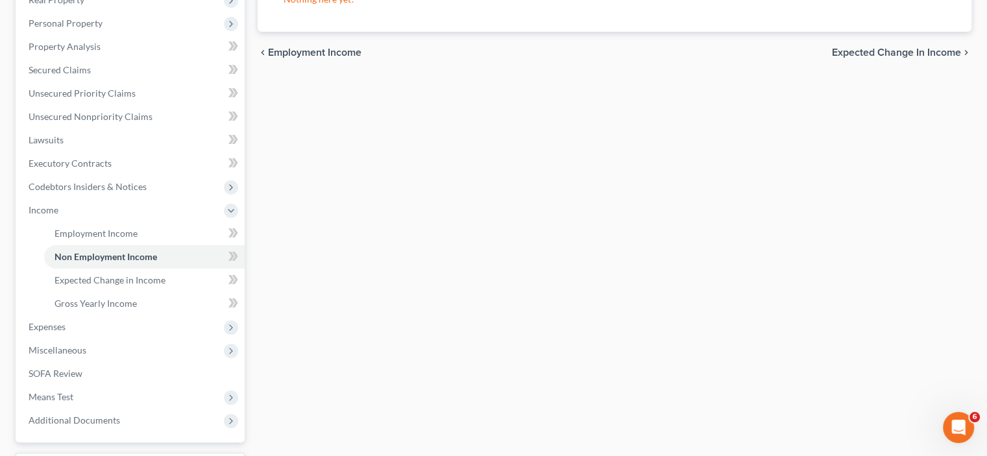
click at [914, 58] on span "Expected Change in Income" at bounding box center [896, 52] width 129 height 10
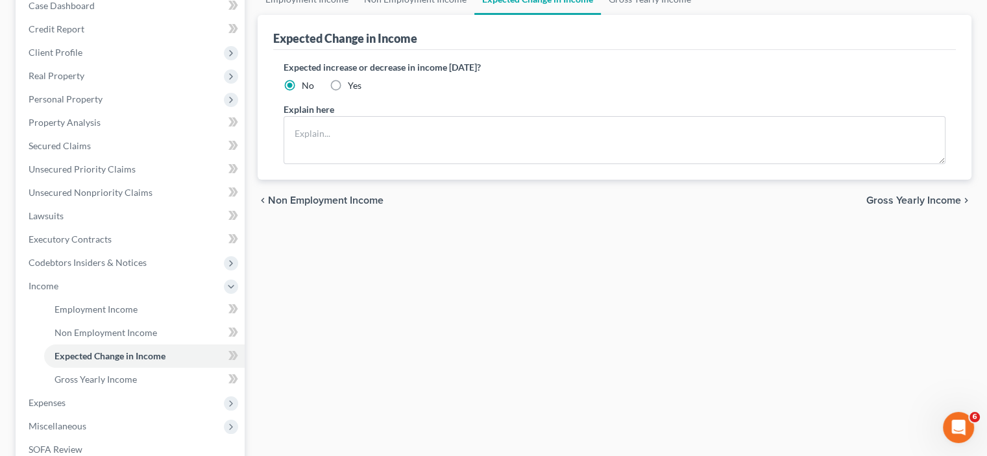
scroll to position [302, 0]
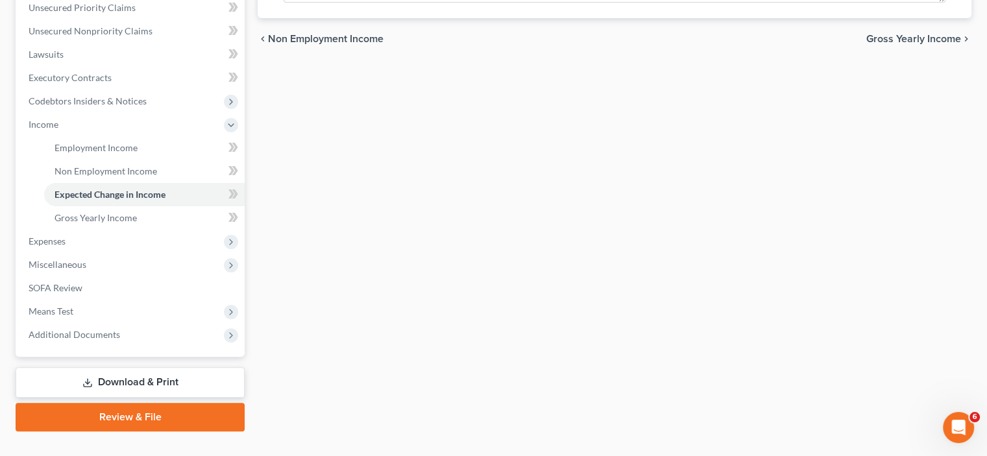
click at [893, 44] on span "Gross Yearly Income" at bounding box center [913, 39] width 95 height 10
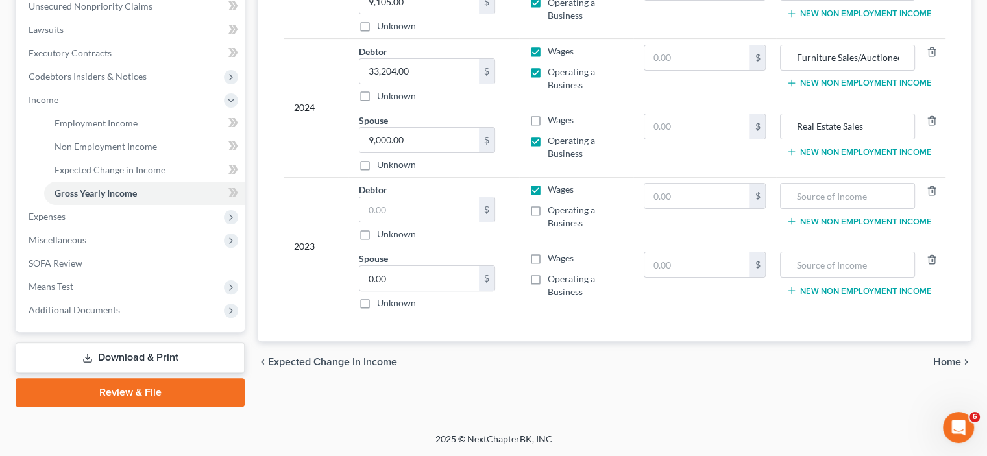
click at [933, 357] on span "Home" at bounding box center [947, 362] width 28 height 10
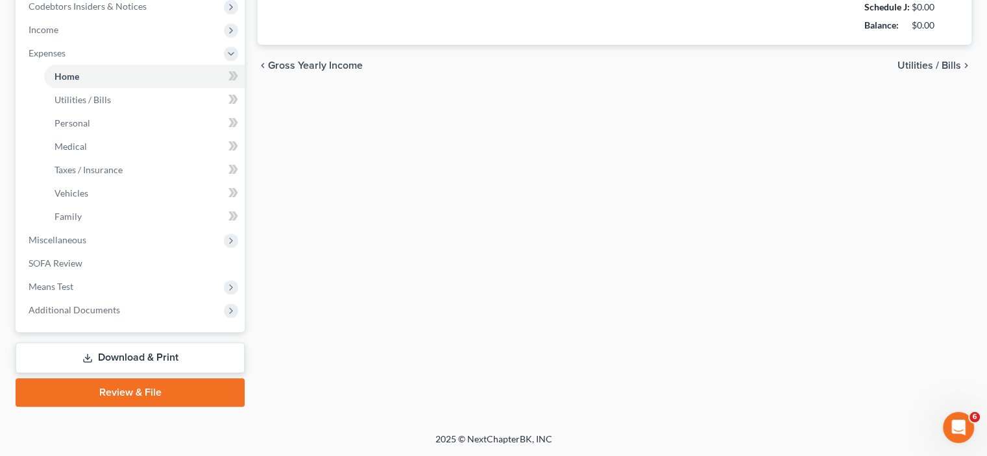
type input "1,000.00"
type input "0.00"
radio input "true"
type input "50.00"
type input "0.00"
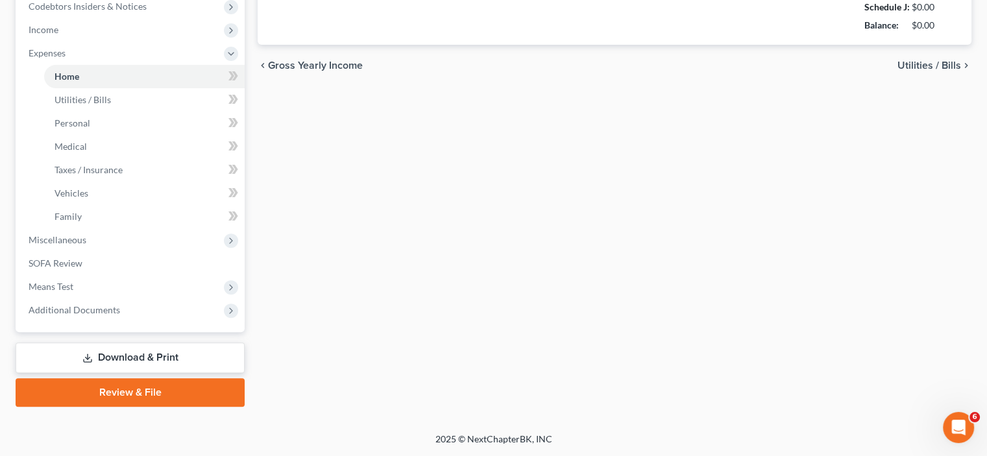
type input "0.00"
type input "200.00"
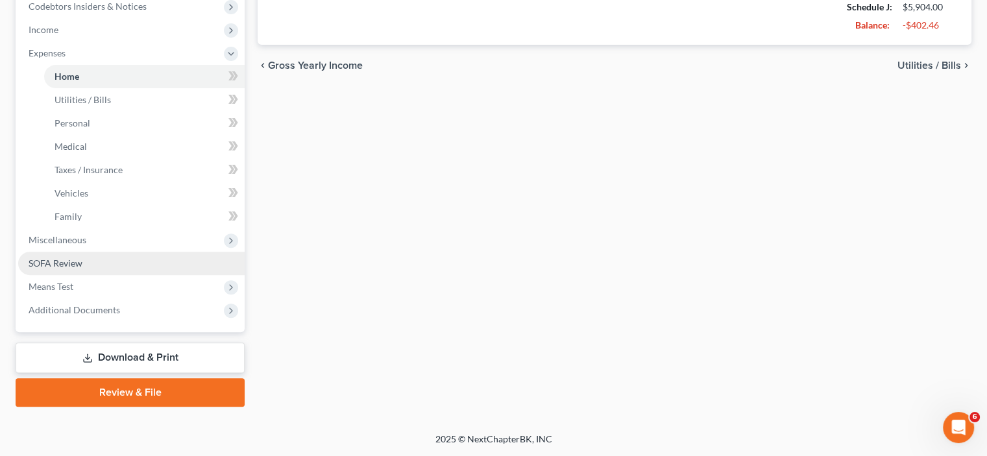
click at [53, 258] on span "SOFA Review" at bounding box center [56, 263] width 54 height 11
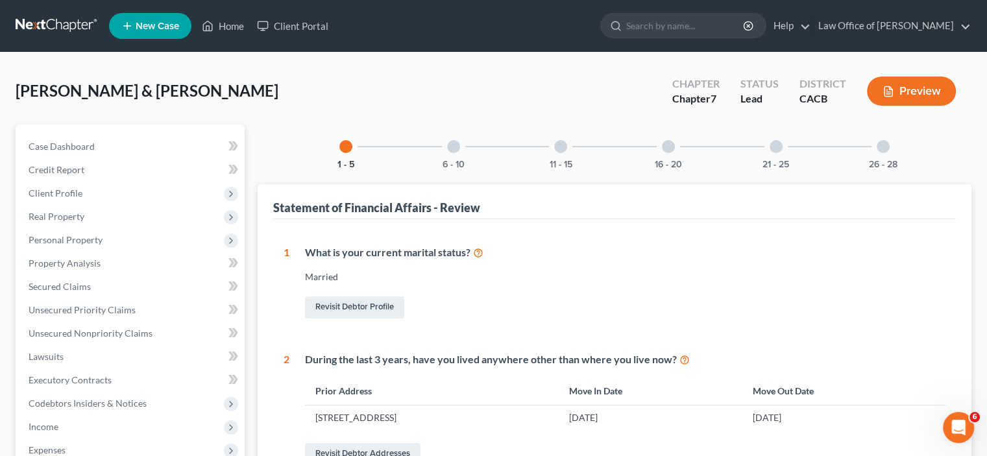
click at [890, 153] on div at bounding box center [883, 146] width 13 height 13
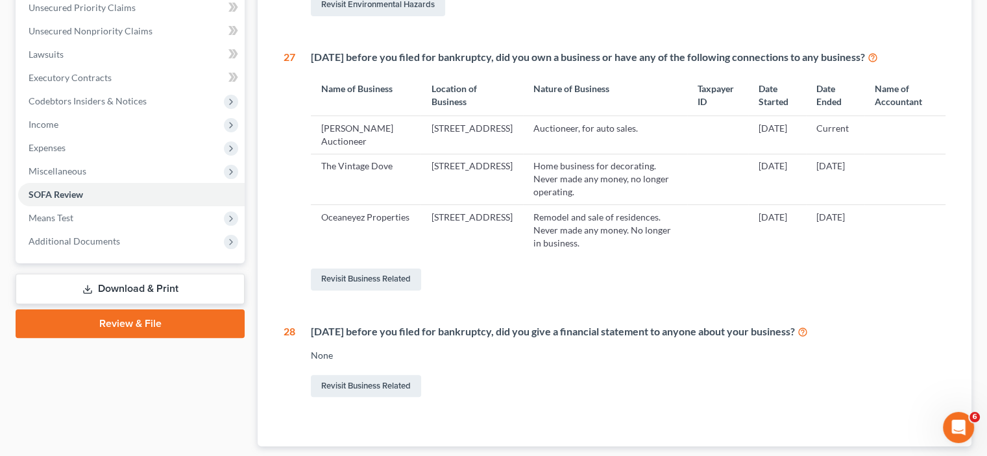
scroll to position [454, 0]
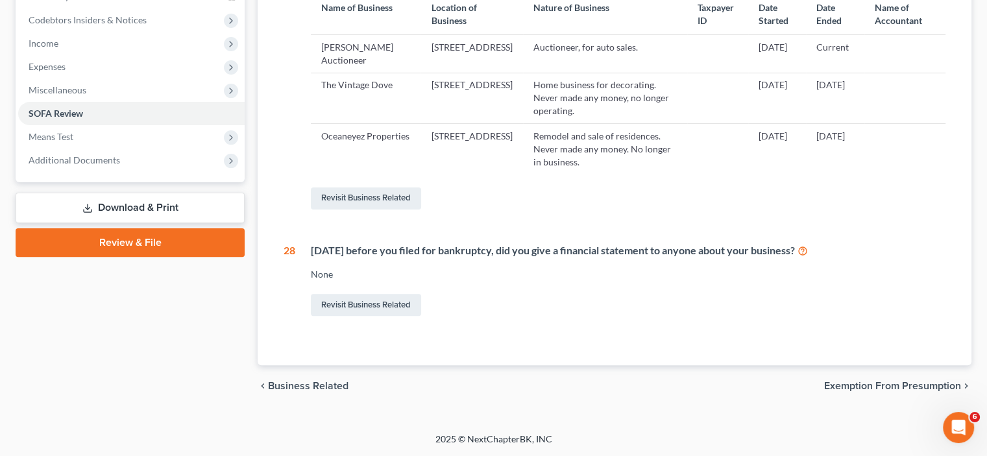
click at [99, 223] on link "Download & Print" at bounding box center [130, 208] width 229 height 30
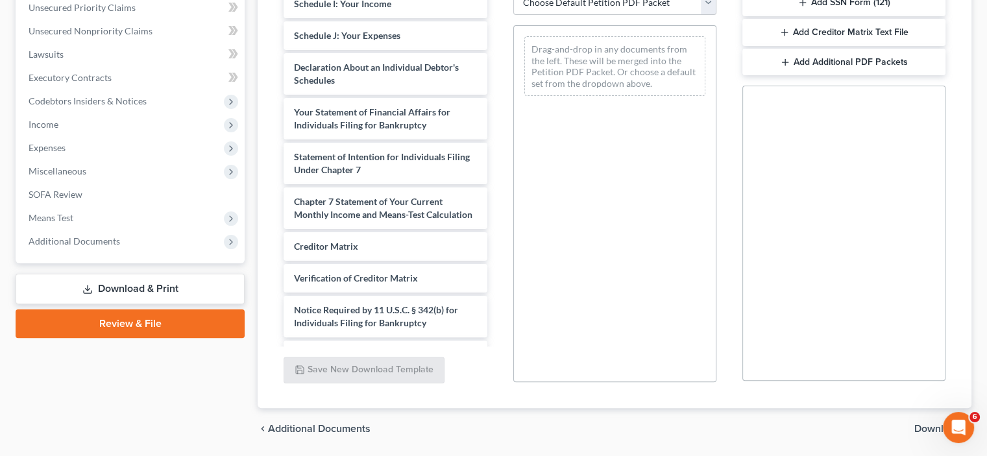
scroll to position [605, 0]
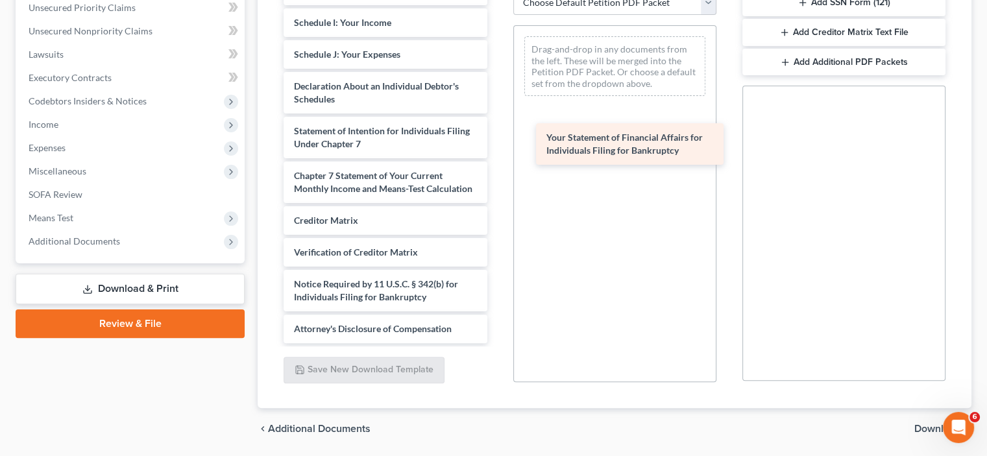
drag, startPoint x: 358, startPoint y: 265, endPoint x: 602, endPoint y: 151, distance: 269.4
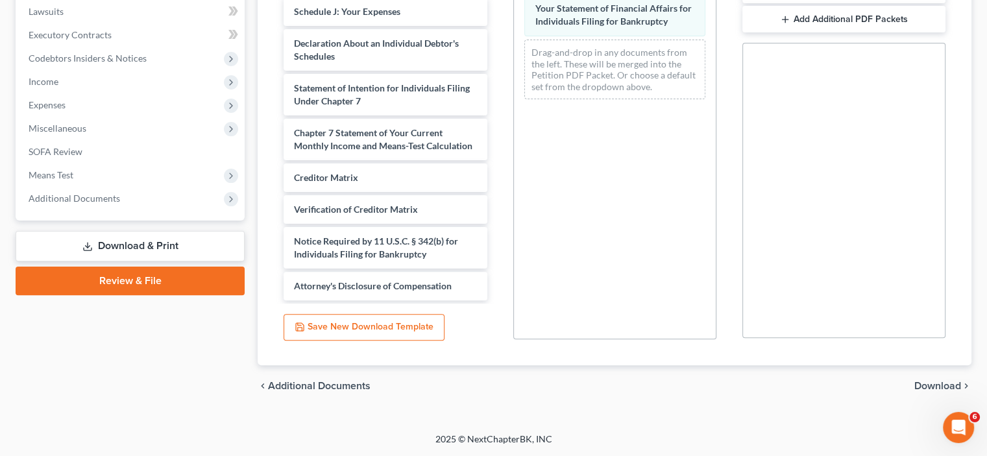
scroll to position [327, 0]
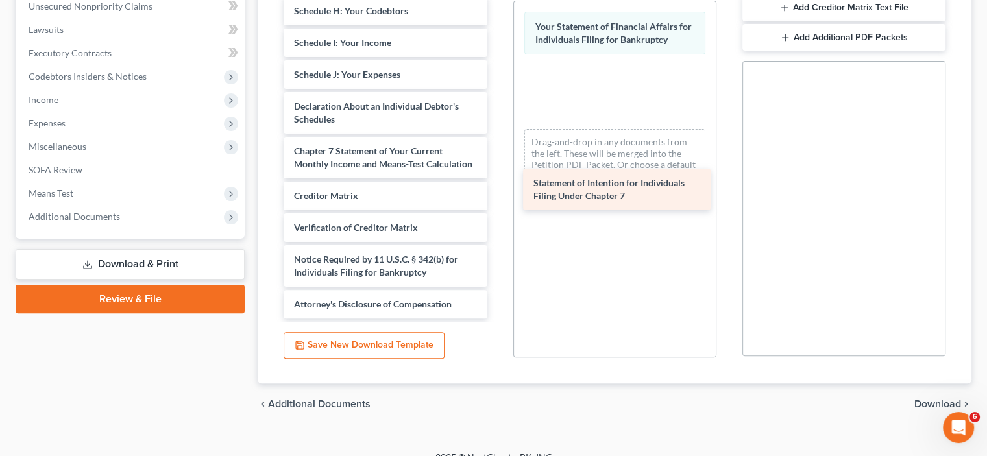
drag, startPoint x: 358, startPoint y: 232, endPoint x: 583, endPoint y: 186, distance: 230.5
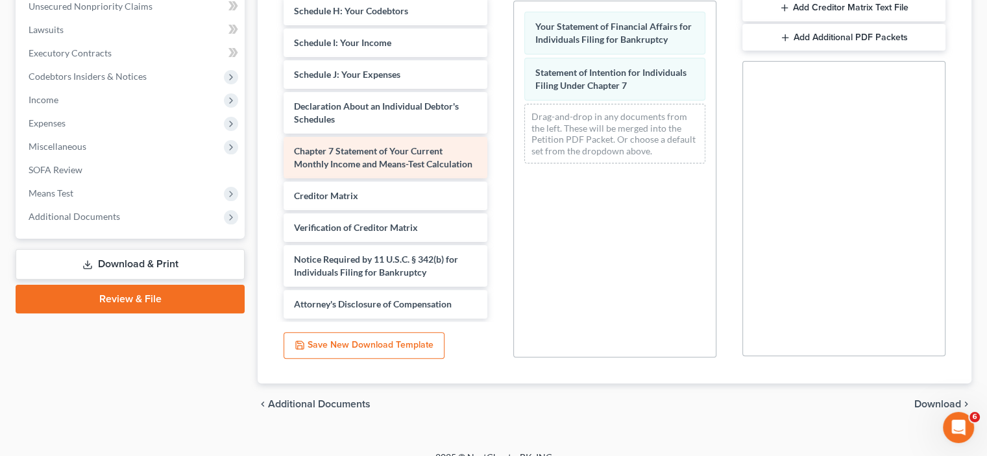
scroll to position [478, 0]
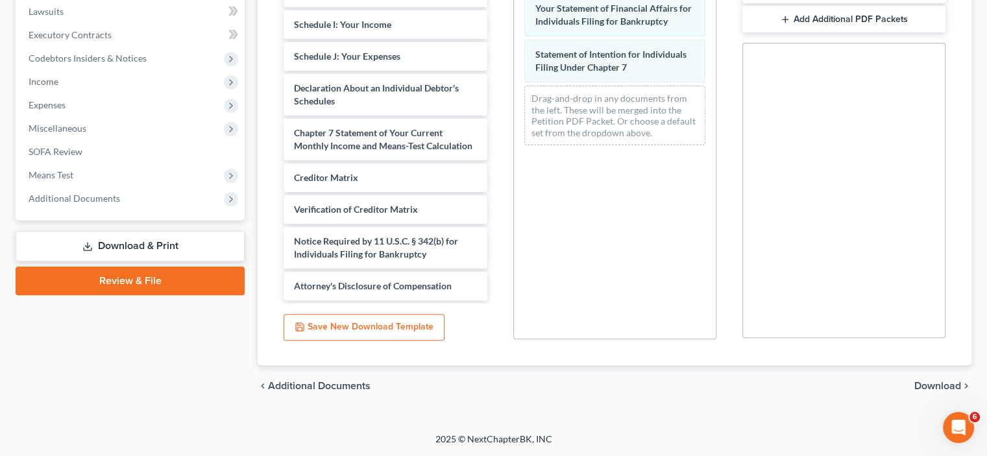
click at [932, 381] on span "Download" at bounding box center [937, 386] width 47 height 10
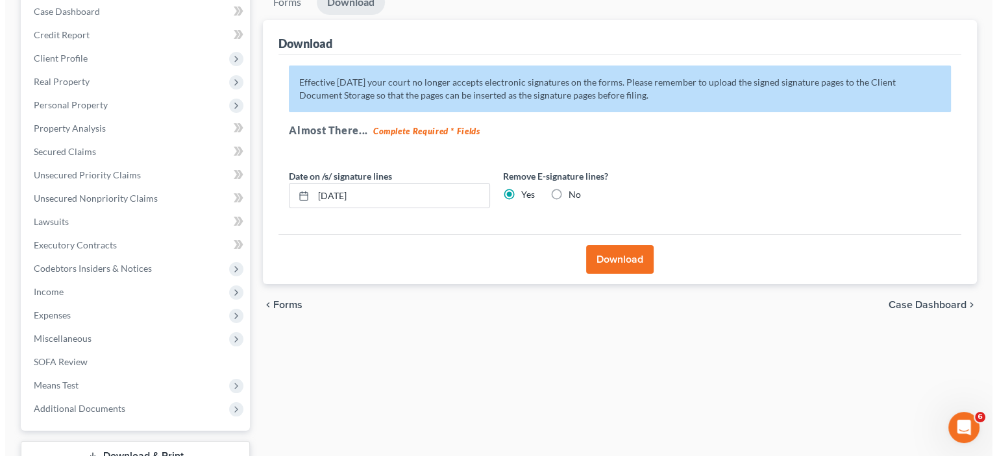
scroll to position [151, 0]
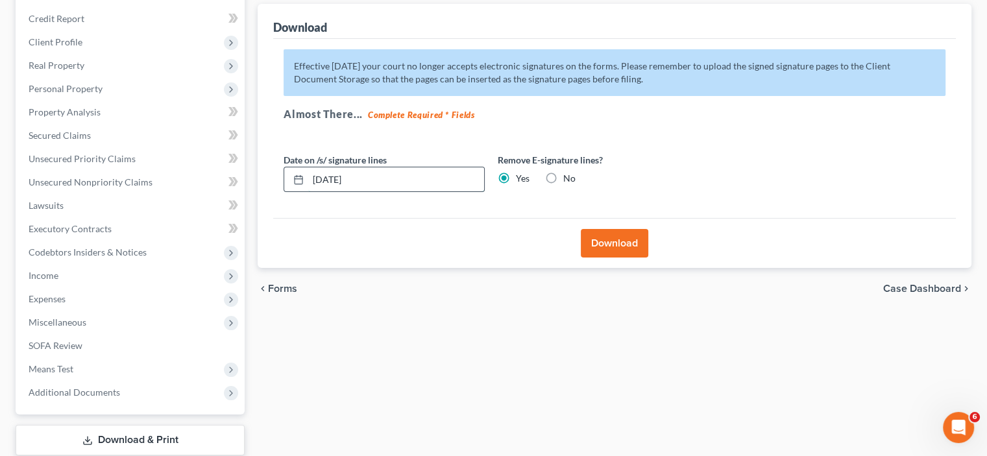
click at [407, 192] on input "[DATE]" at bounding box center [396, 179] width 176 height 25
type input "1"
type input "[DATE]"
click at [602, 258] on button "Download" at bounding box center [614, 243] width 67 height 29
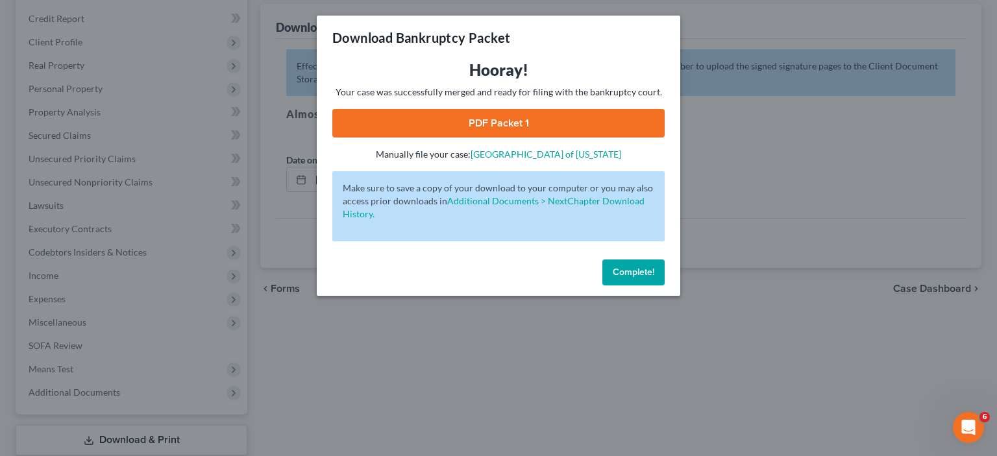
click at [488, 138] on link "PDF Packet 1" at bounding box center [498, 123] width 332 height 29
